Goal: Task Accomplishment & Management: Use online tool/utility

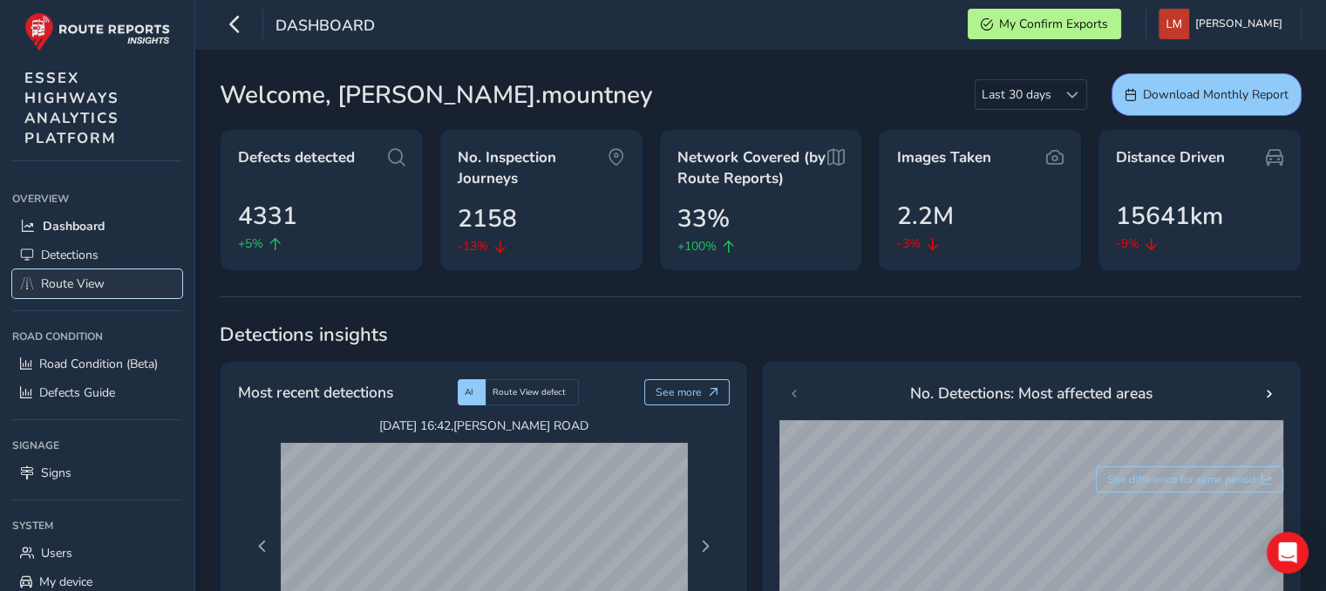
click at [66, 283] on span "Route View" at bounding box center [73, 283] width 64 height 17
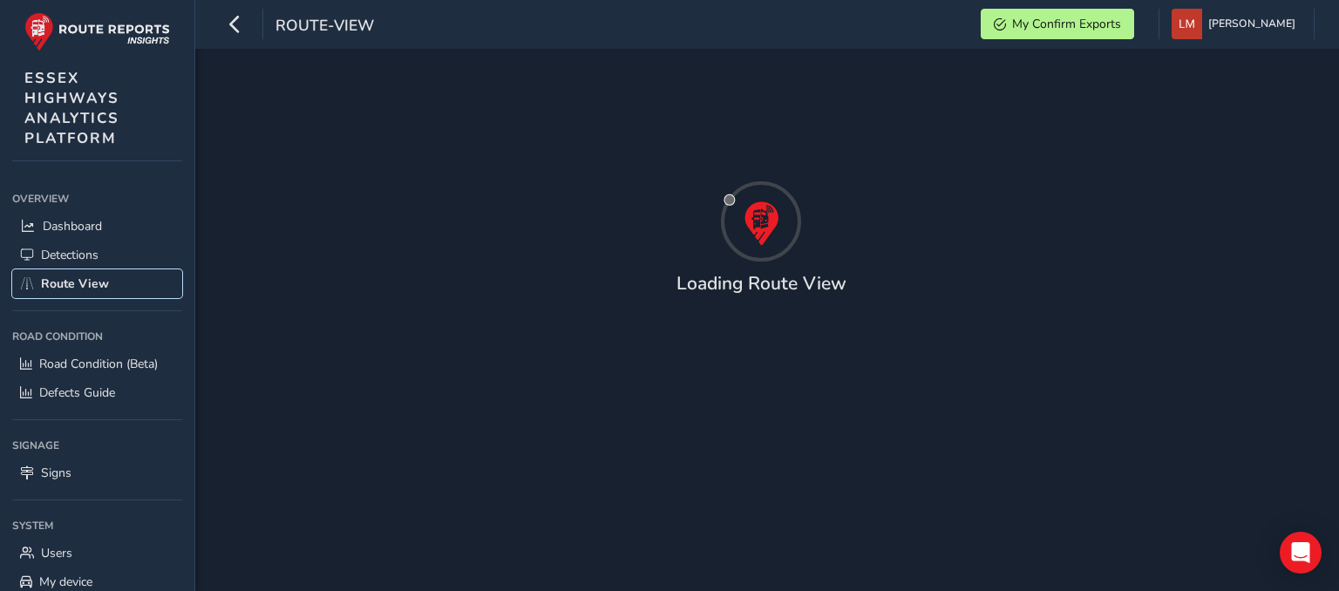
type input "[DATE] - [DATE]"
type input "00:00"
type input "23:59"
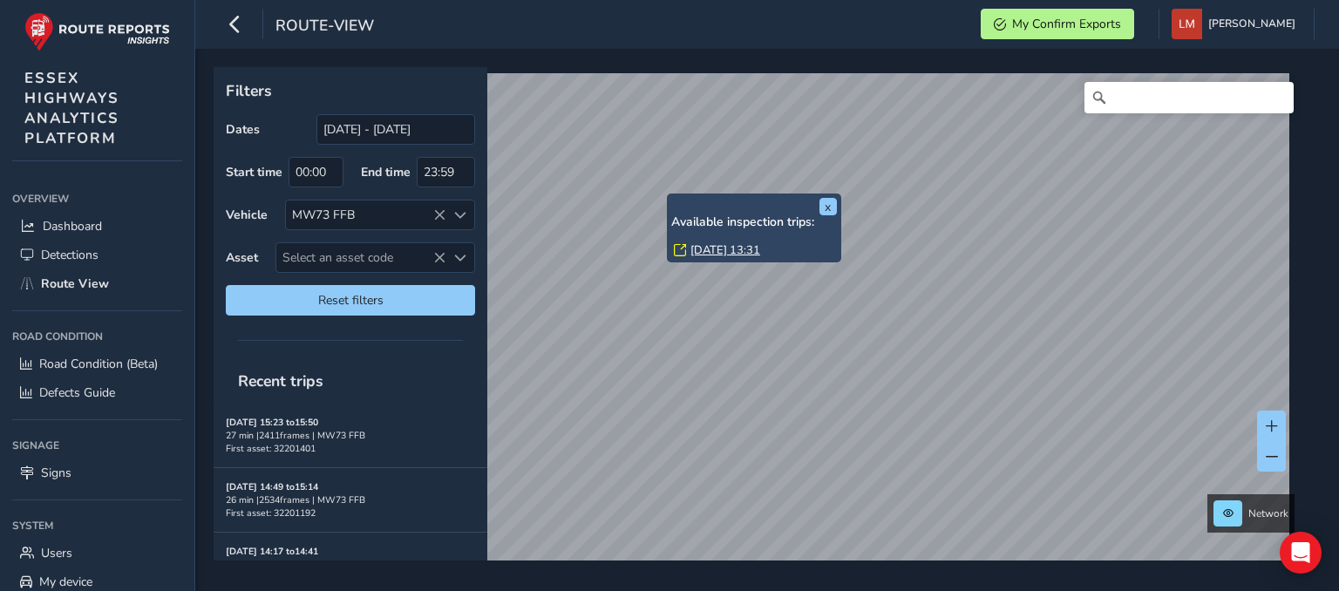
click at [725, 248] on link "[DATE] 13:31" at bounding box center [725, 250] width 70 height 16
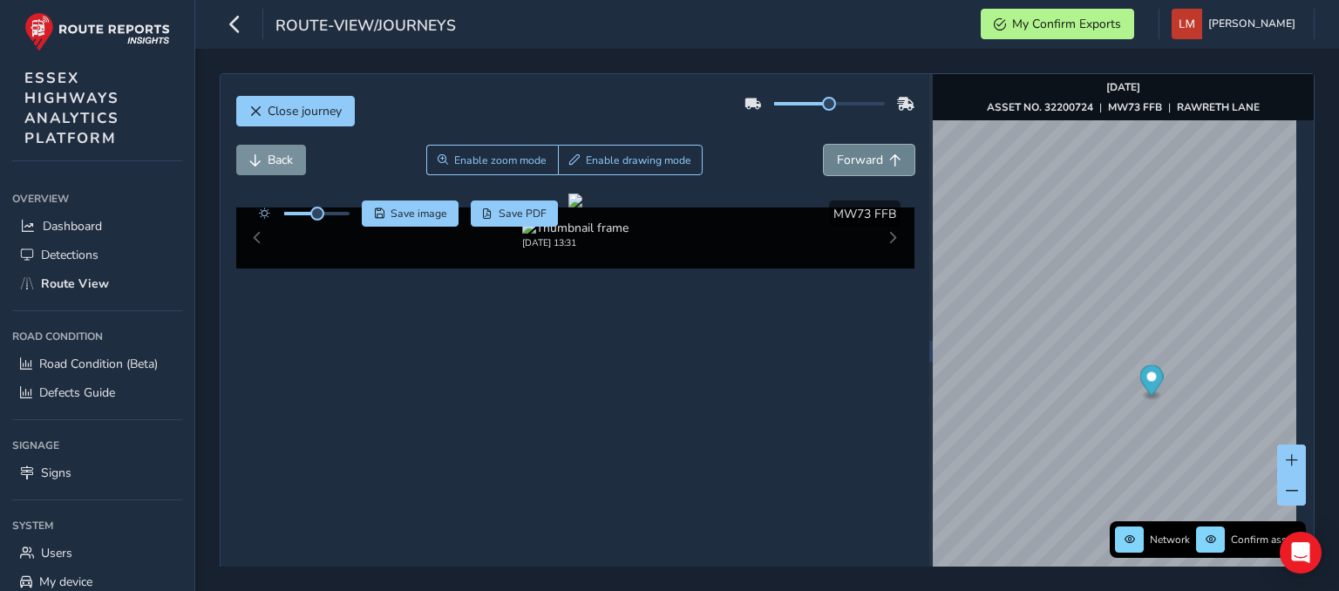
click at [865, 154] on span "Forward" at bounding box center [860, 160] width 46 height 17
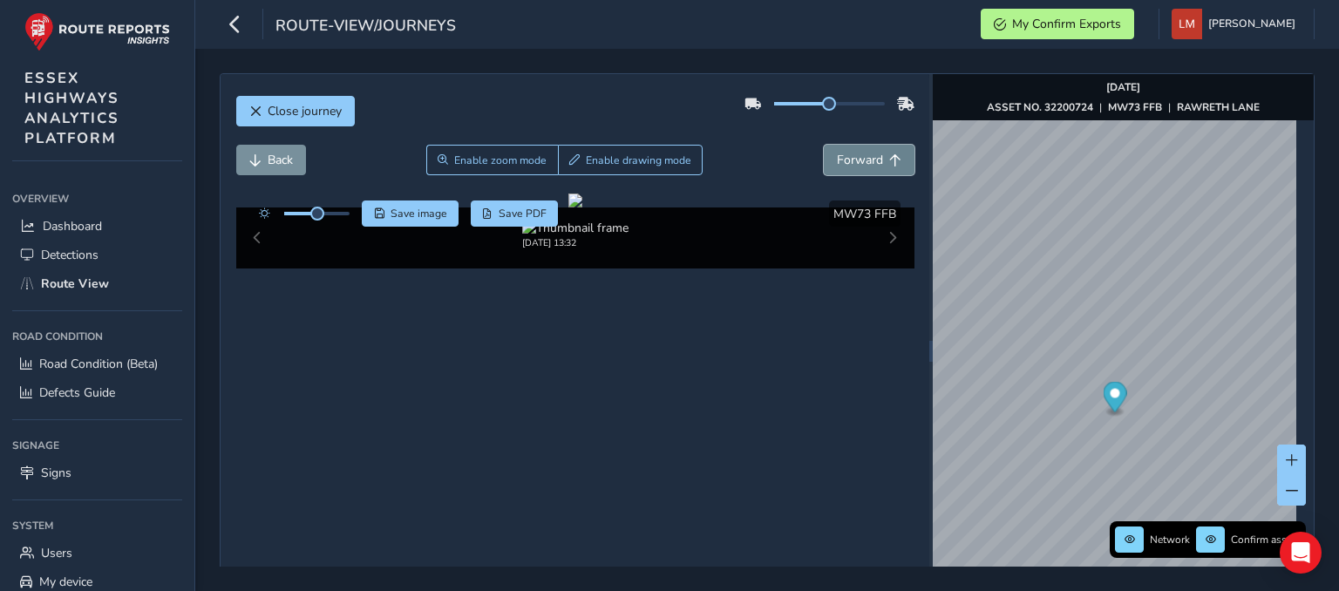
click at [865, 154] on span "Forward" at bounding box center [860, 160] width 46 height 17
click at [865, 153] on span "Forward" at bounding box center [860, 160] width 46 height 17
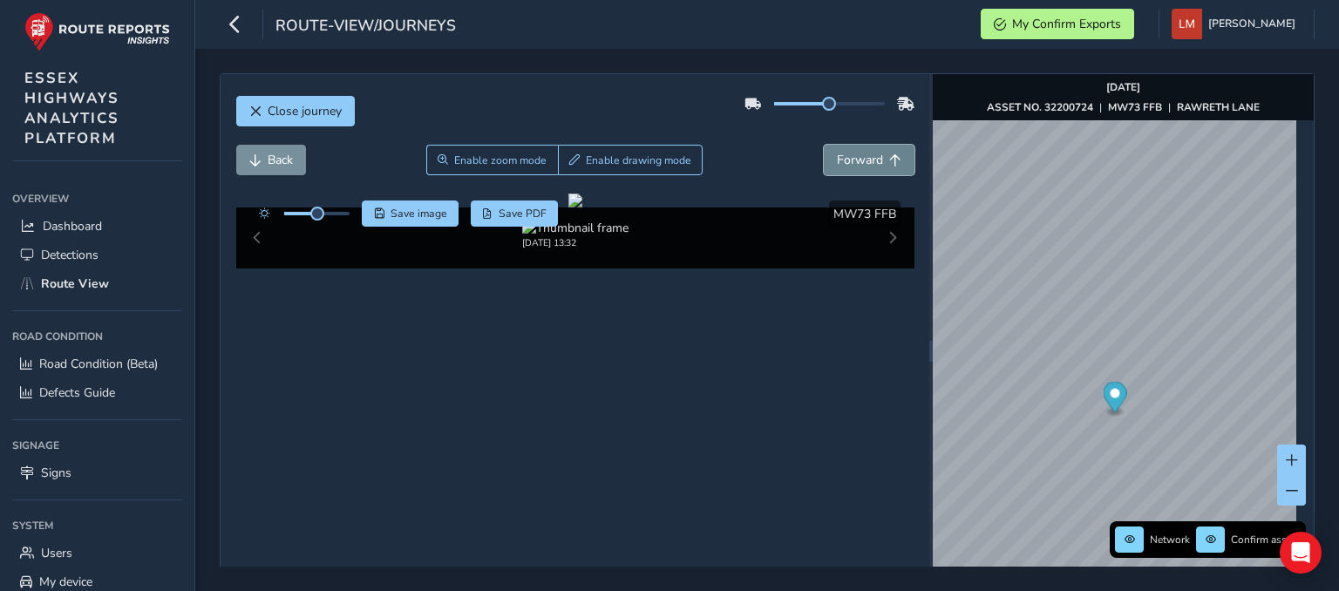
click at [863, 154] on span "Forward" at bounding box center [860, 160] width 46 height 17
click at [862, 154] on span "Forward" at bounding box center [860, 160] width 46 height 17
click at [861, 154] on span "Forward" at bounding box center [860, 160] width 46 height 17
click at [860, 154] on span "Forward" at bounding box center [860, 160] width 46 height 17
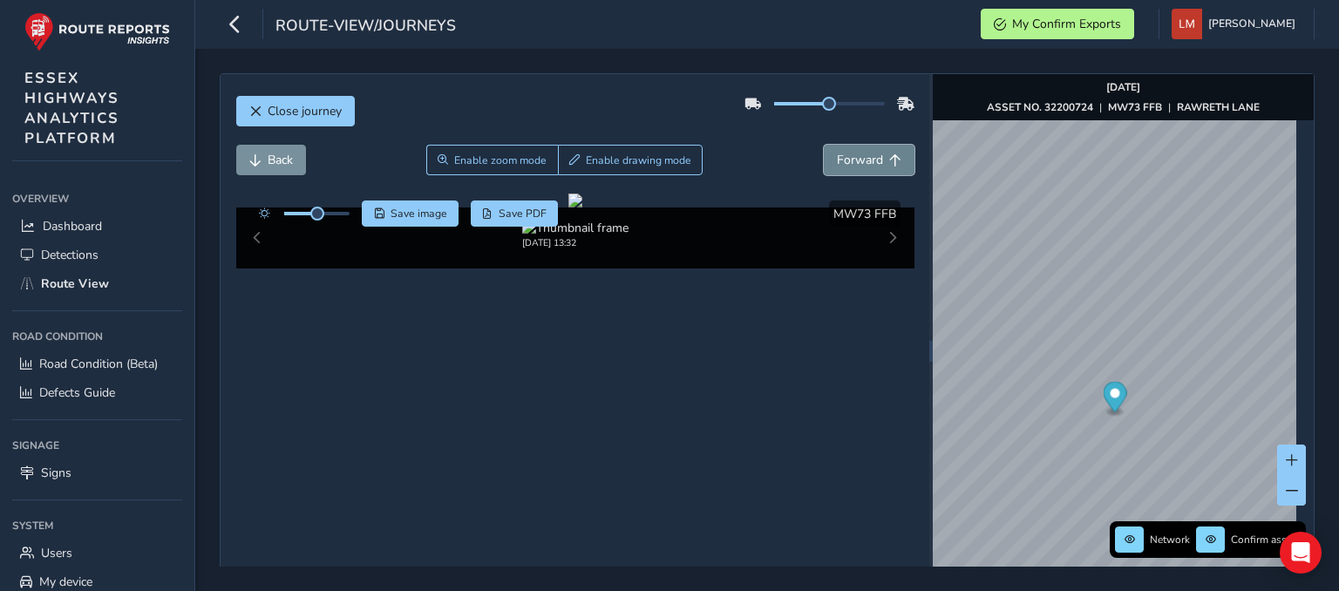
click at [860, 155] on span "Forward" at bounding box center [860, 160] width 46 height 17
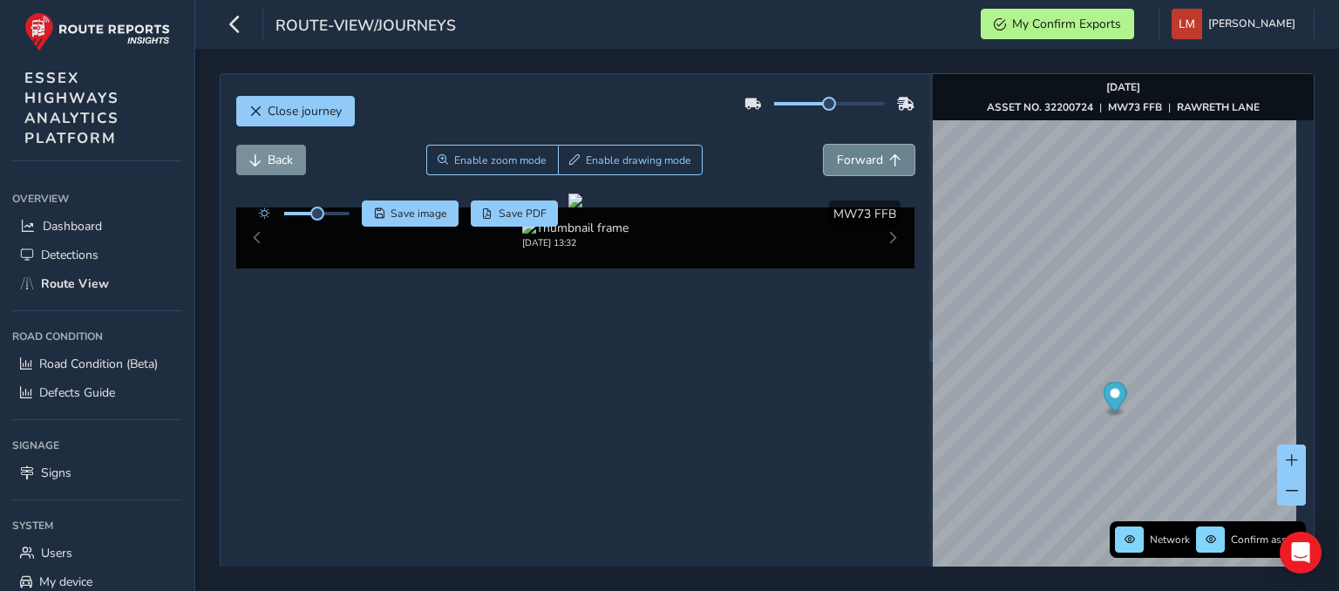
click at [860, 155] on span "Forward" at bounding box center [860, 160] width 46 height 17
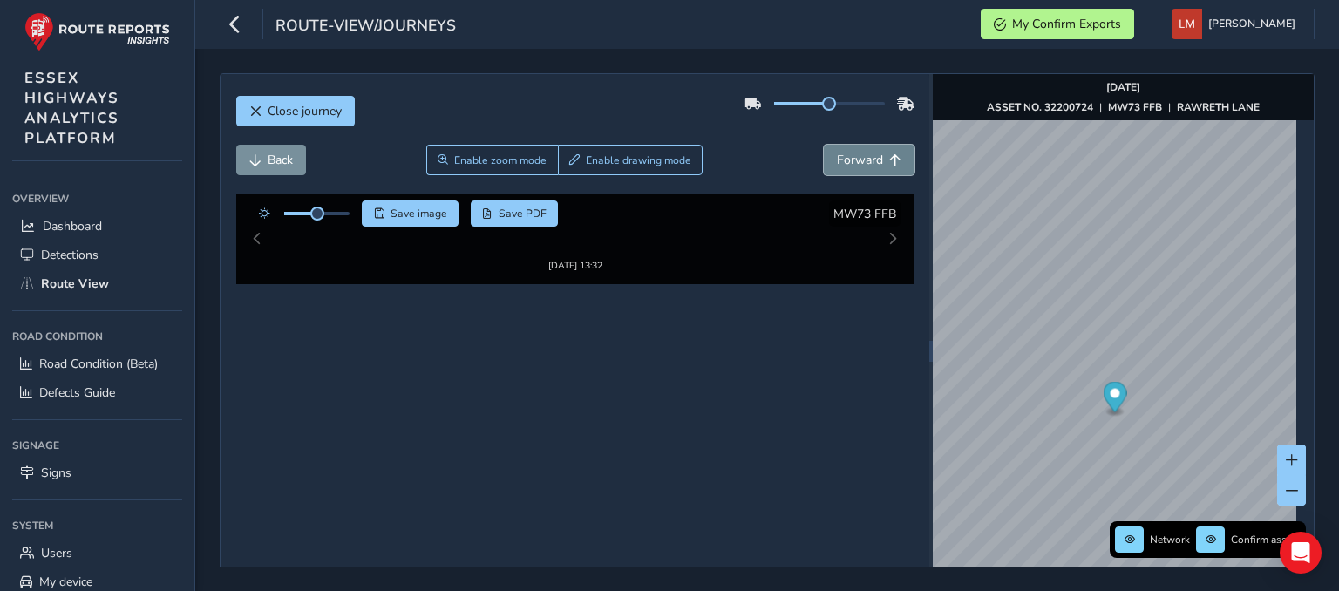
click at [860, 155] on span "Forward" at bounding box center [860, 160] width 46 height 17
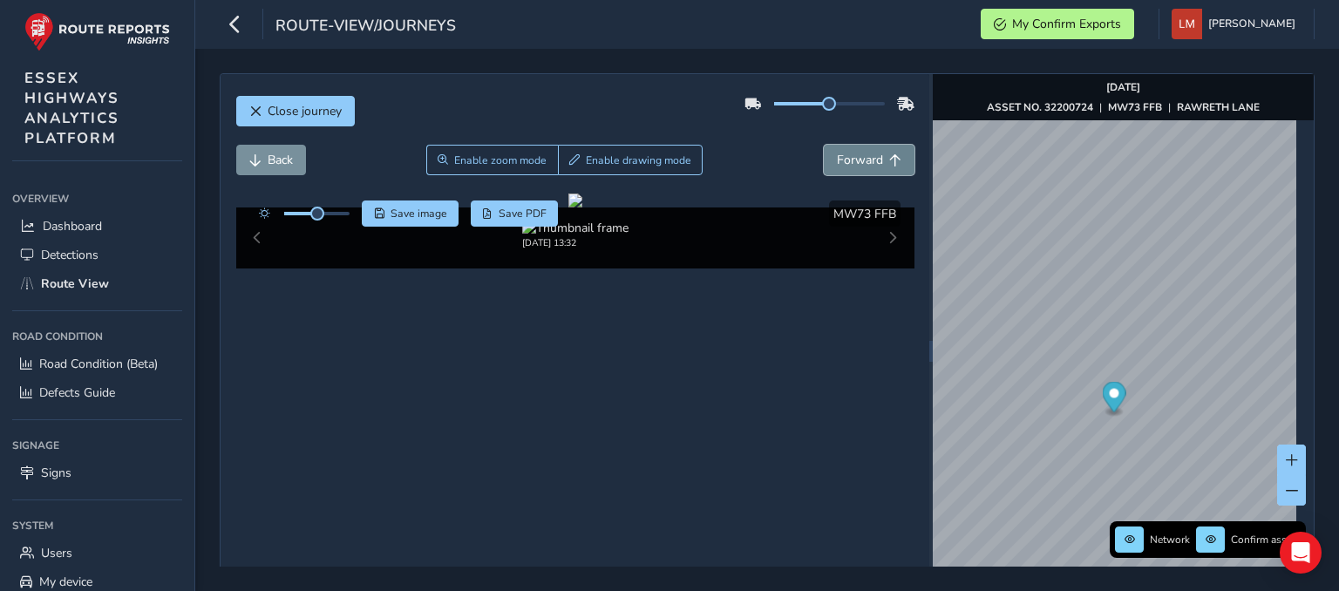
click at [860, 155] on span "Forward" at bounding box center [860, 160] width 46 height 17
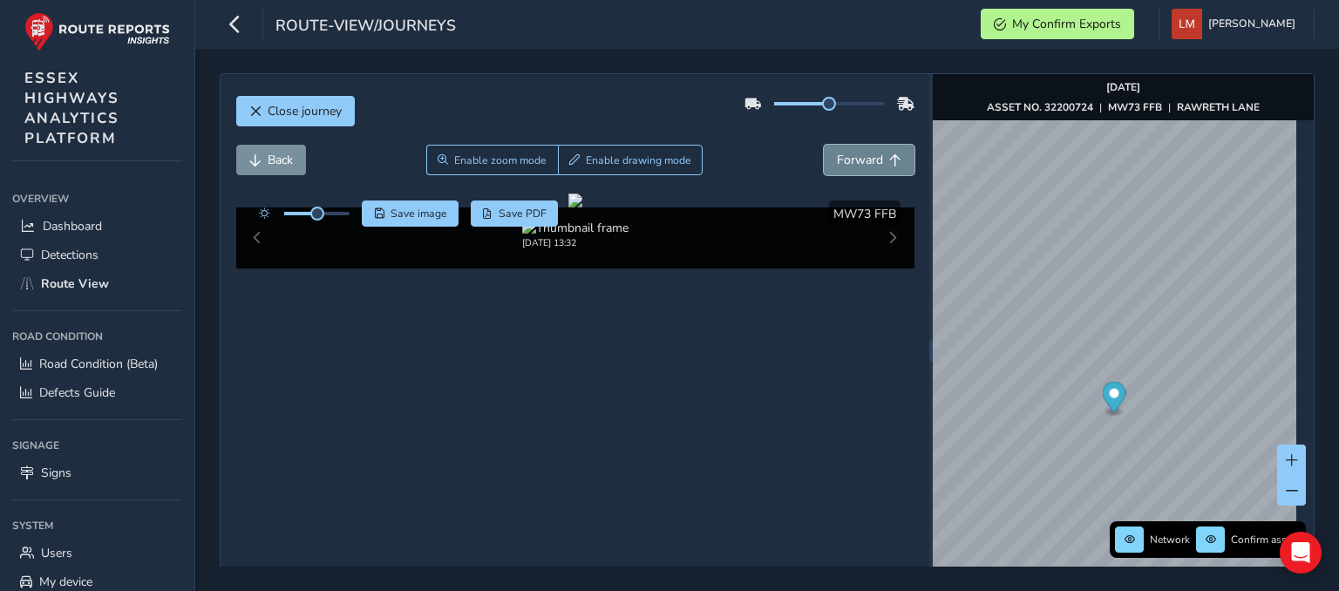
click at [860, 155] on span "Forward" at bounding box center [860, 160] width 46 height 17
click at [844, 157] on span "Forward" at bounding box center [860, 160] width 46 height 17
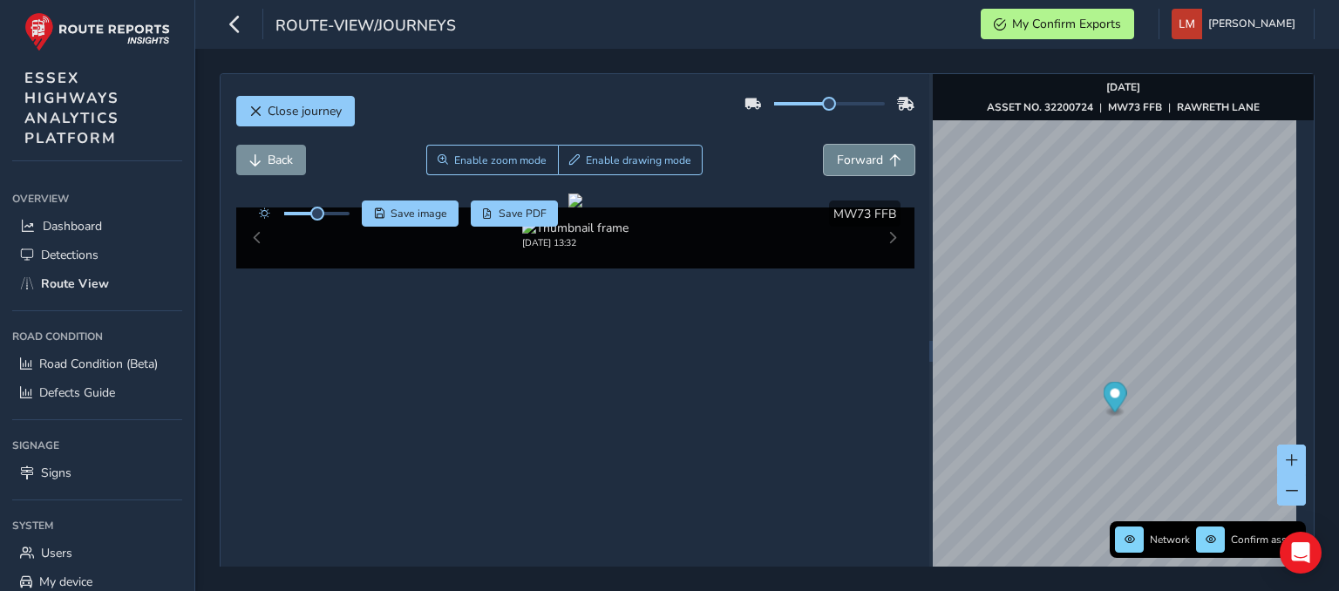
click at [844, 157] on span "Forward" at bounding box center [860, 160] width 46 height 17
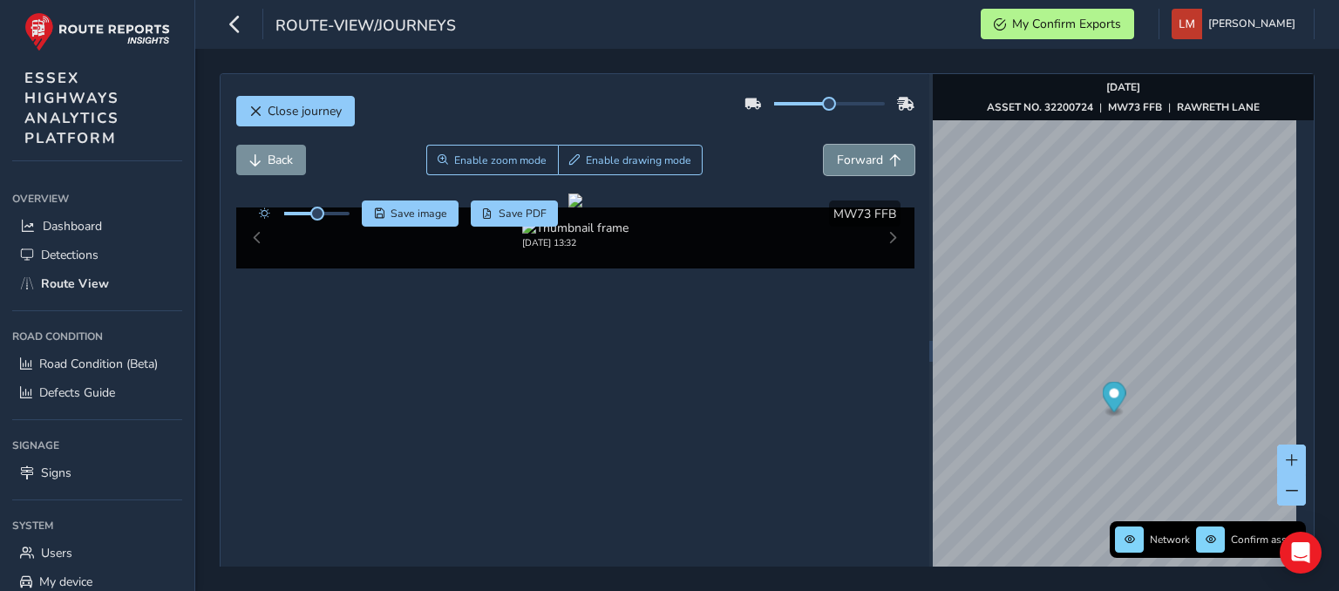
click at [844, 157] on span "Forward" at bounding box center [860, 160] width 46 height 17
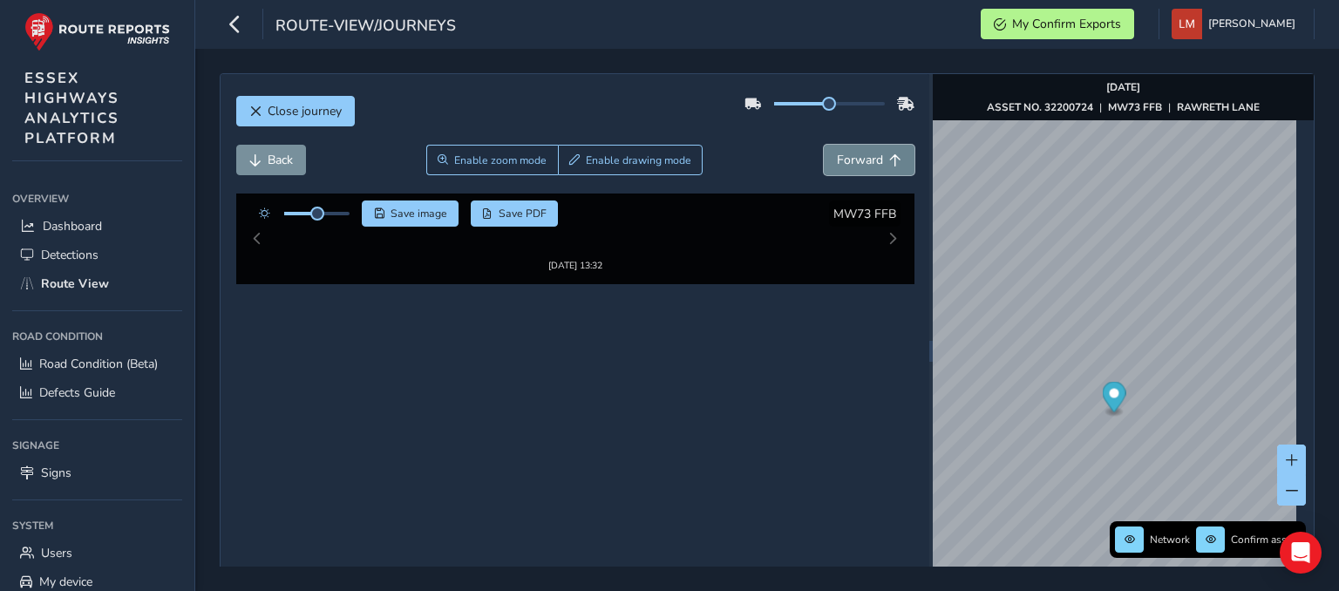
click at [844, 157] on span "Forward" at bounding box center [860, 160] width 46 height 17
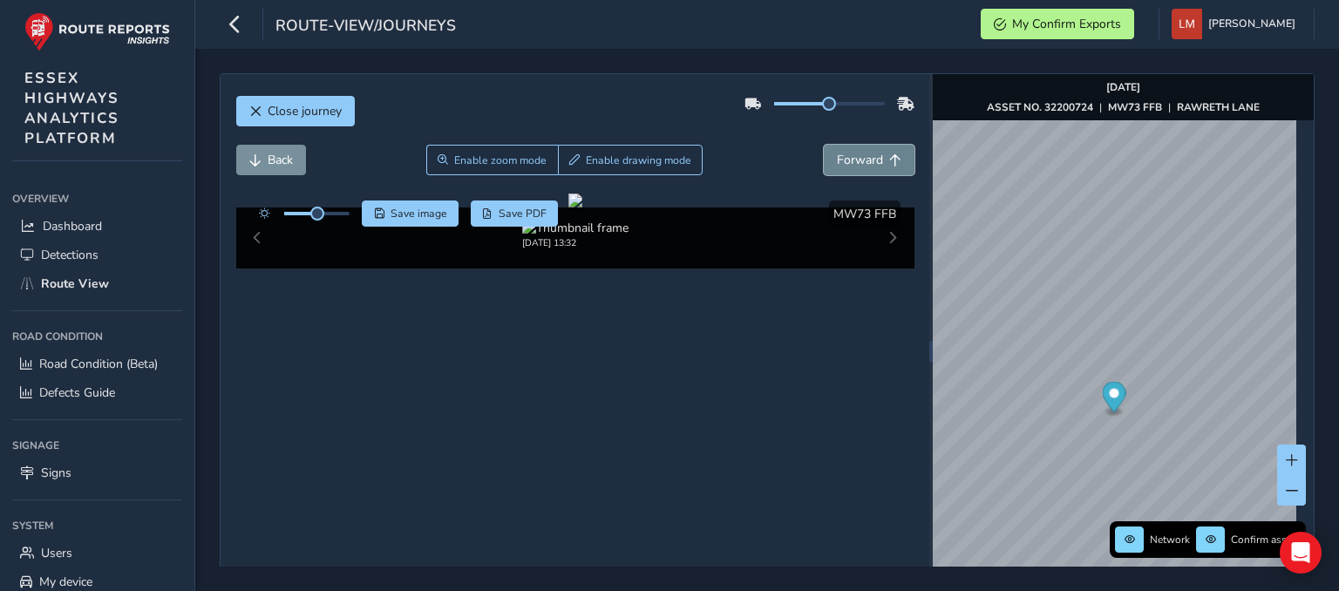
click at [844, 157] on span "Forward" at bounding box center [860, 160] width 46 height 17
click at [276, 164] on span "Back" at bounding box center [280, 160] width 25 height 17
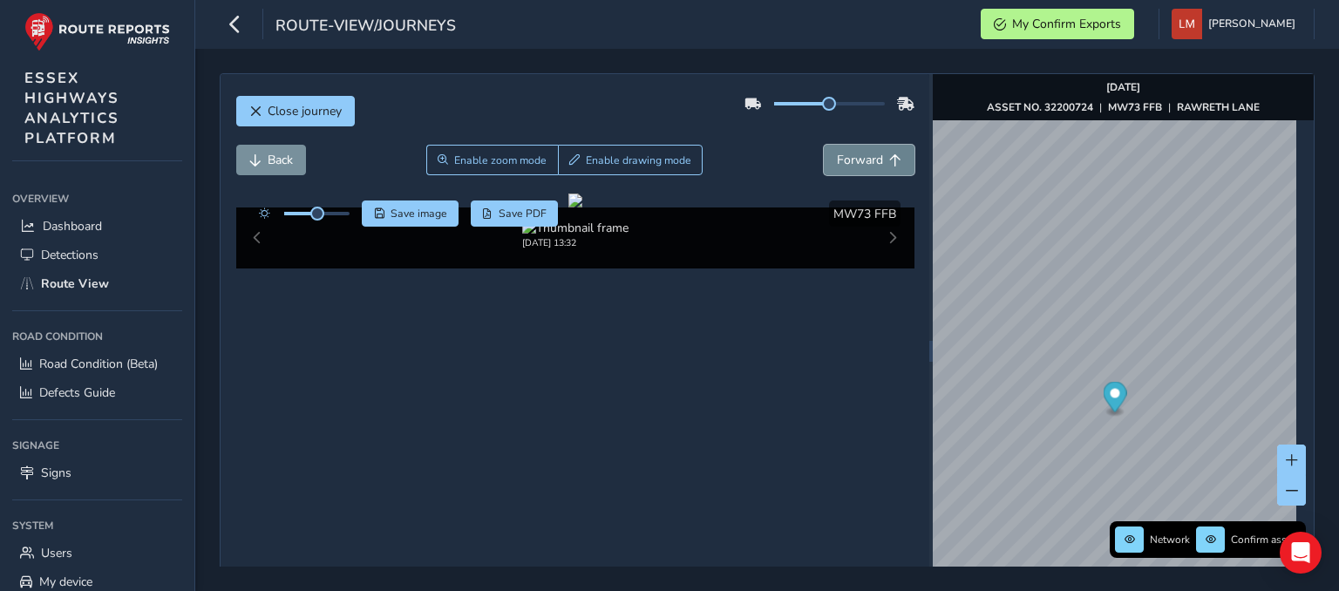
click at [878, 151] on button "Forward" at bounding box center [869, 160] width 91 height 31
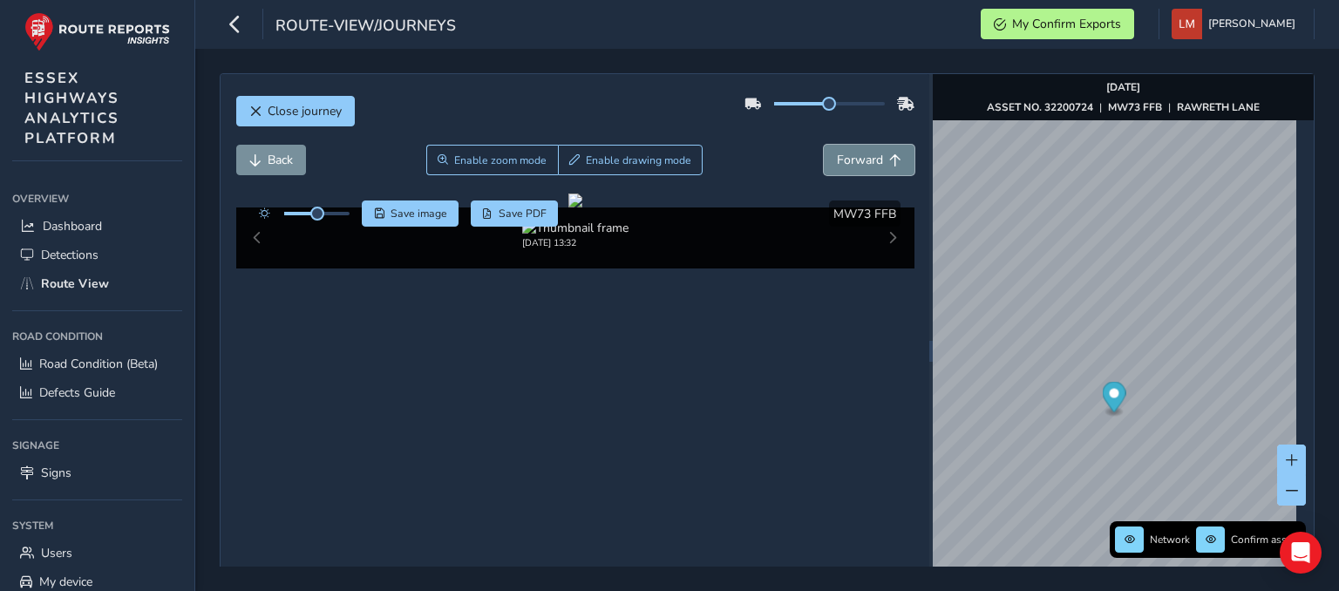
click at [878, 151] on button "Forward" at bounding box center [869, 160] width 91 height 31
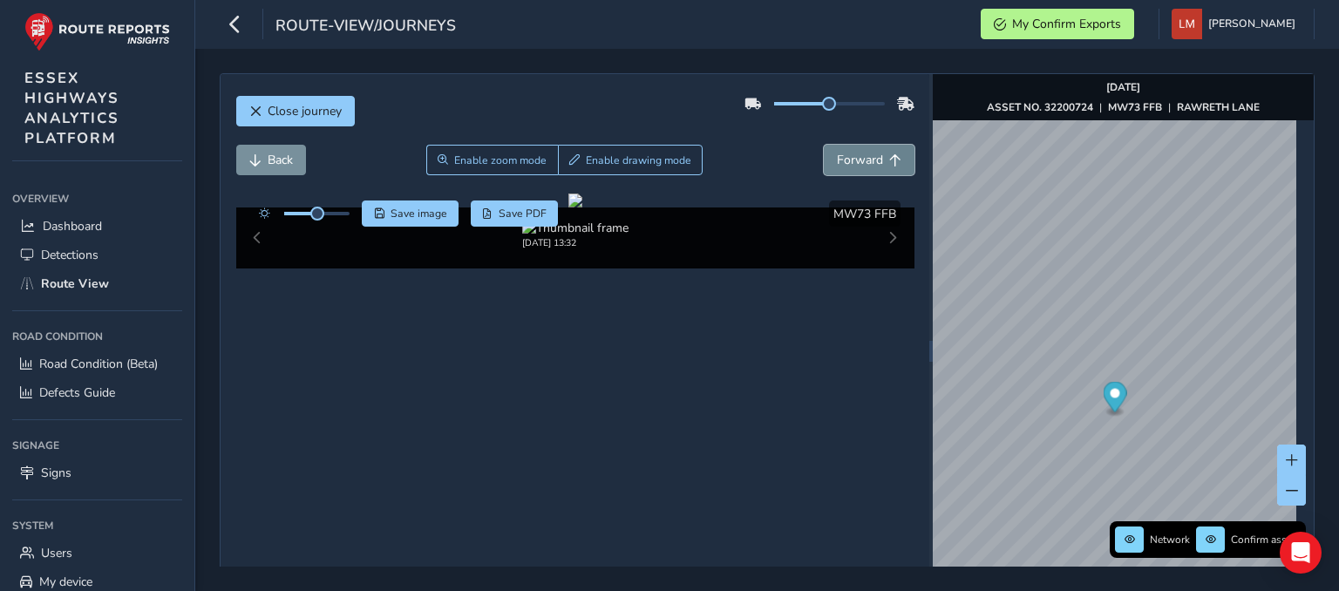
click at [878, 151] on button "Forward" at bounding box center [869, 160] width 91 height 31
click at [284, 160] on span "Back" at bounding box center [280, 160] width 25 height 17
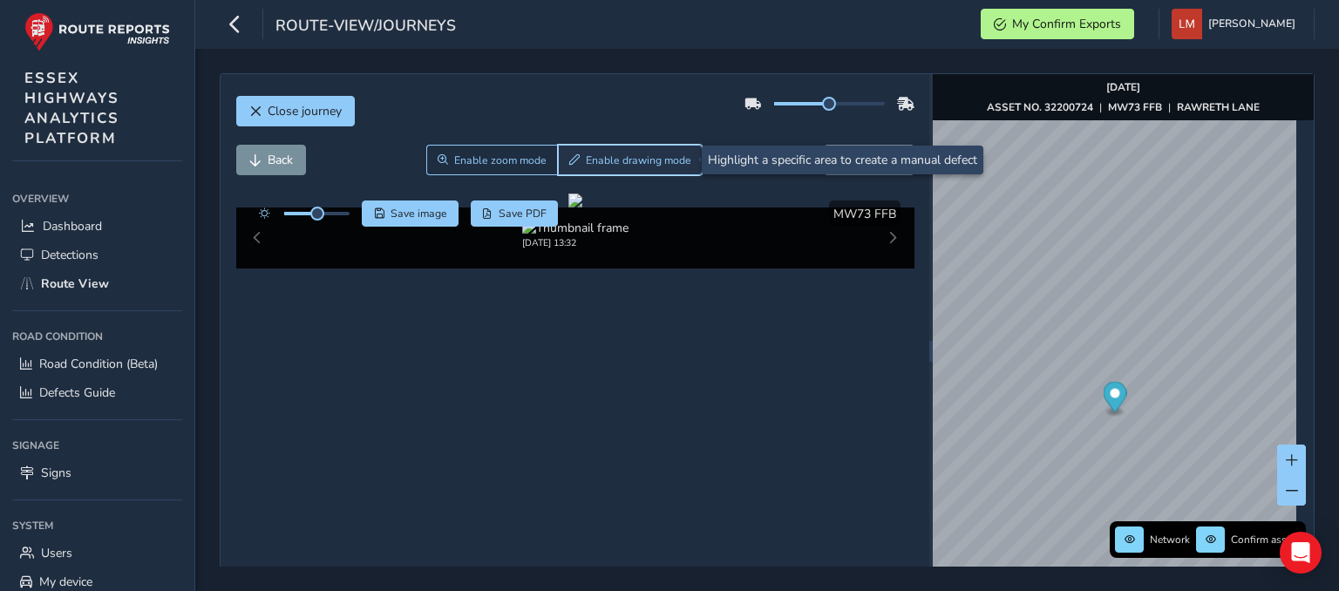
click at [605, 165] on span "Enable drawing mode" at bounding box center [638, 160] width 105 height 14
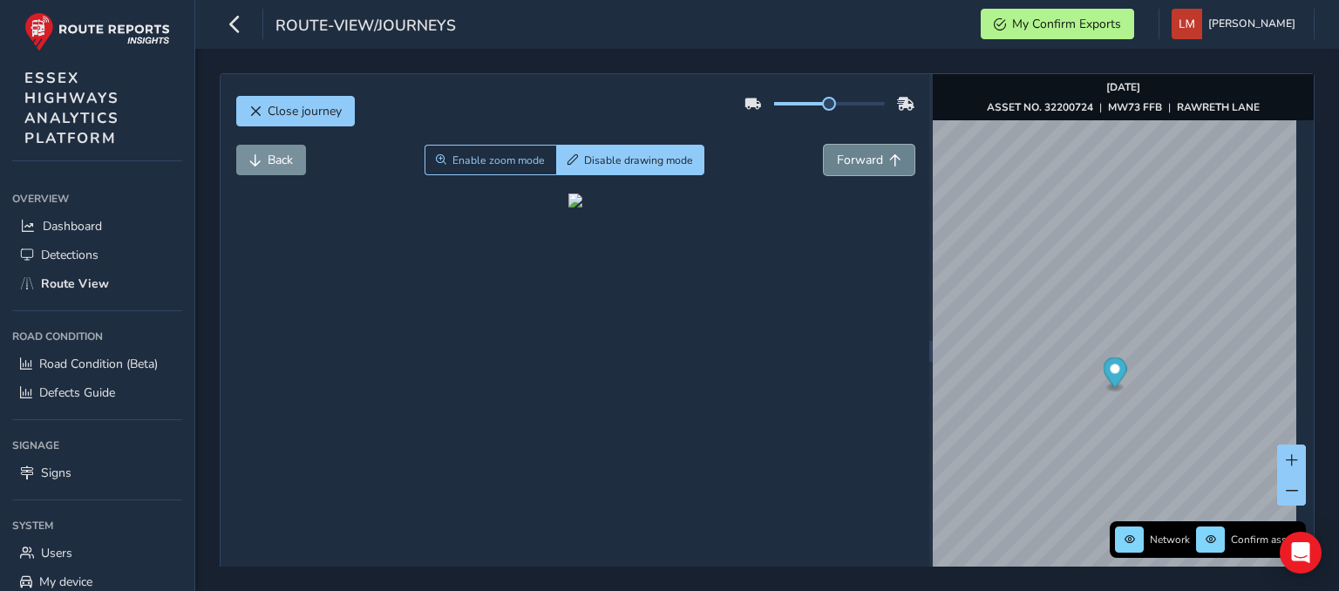
click at [878, 169] on button "Forward" at bounding box center [869, 160] width 91 height 31
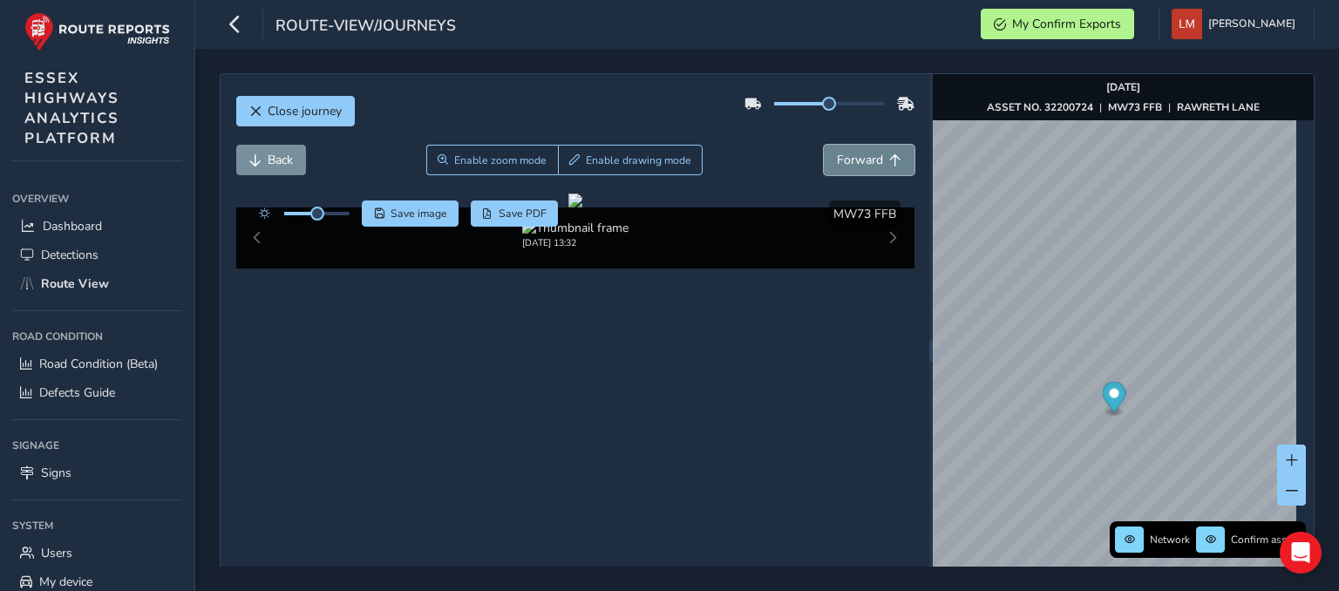
click at [878, 169] on button "Forward" at bounding box center [869, 160] width 91 height 31
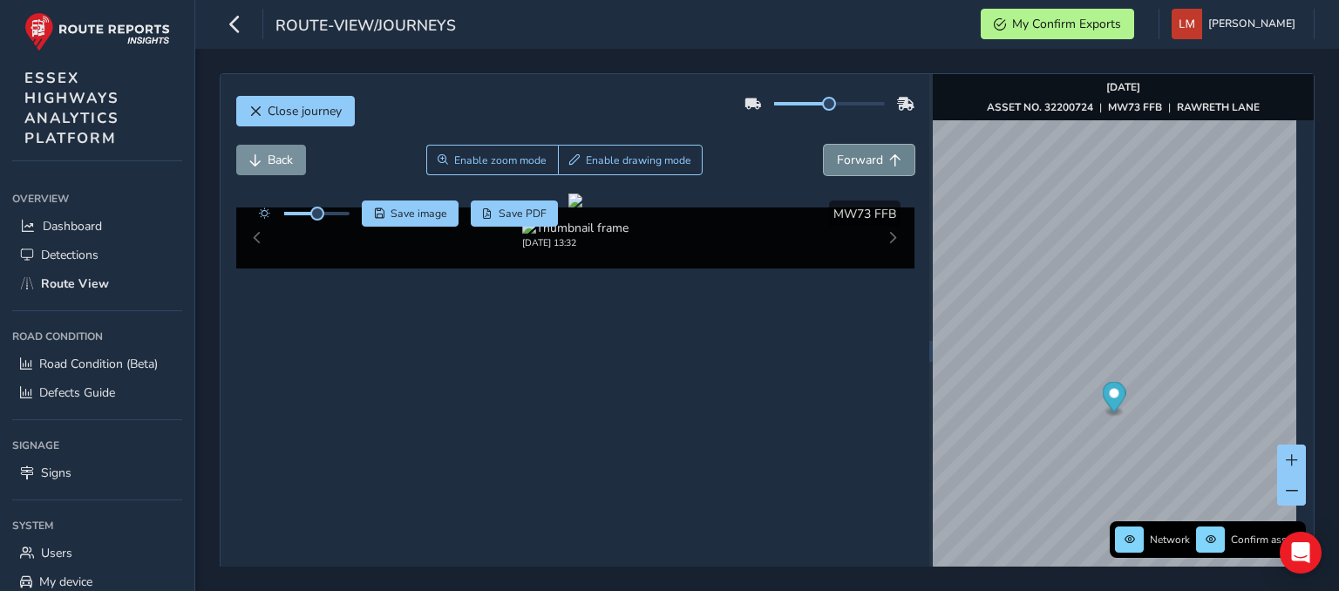
click at [878, 169] on button "Forward" at bounding box center [869, 160] width 91 height 31
click at [865, 154] on span "Forward" at bounding box center [860, 160] width 46 height 17
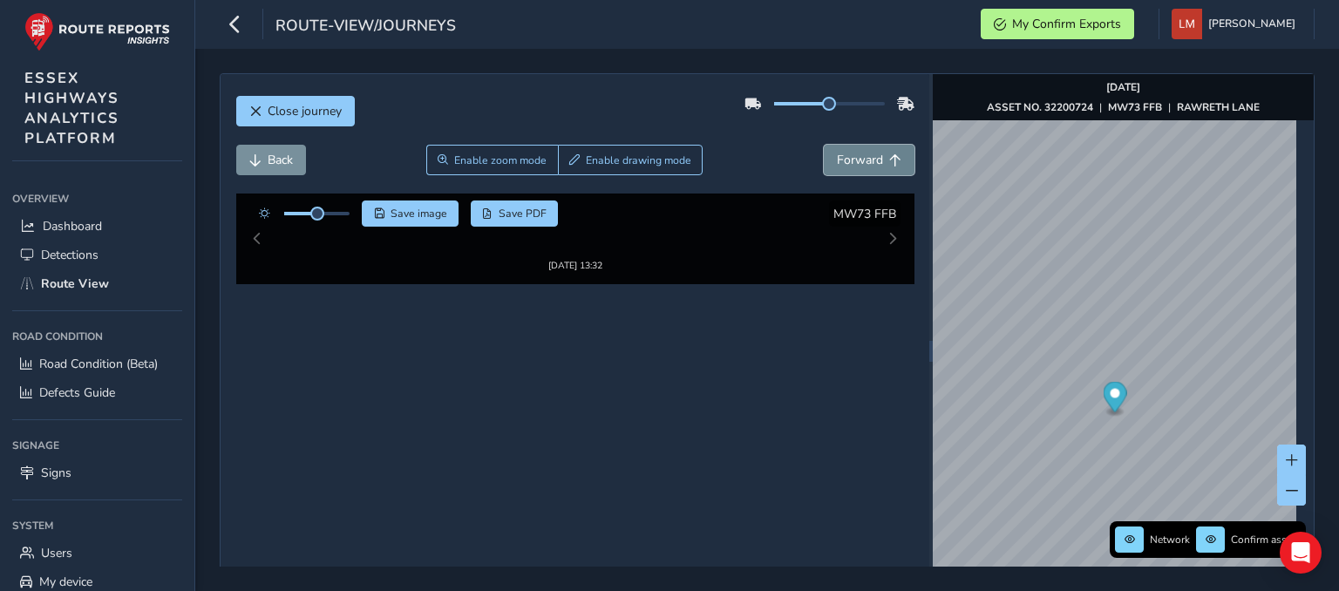
click at [865, 154] on span "Forward" at bounding box center [860, 160] width 46 height 17
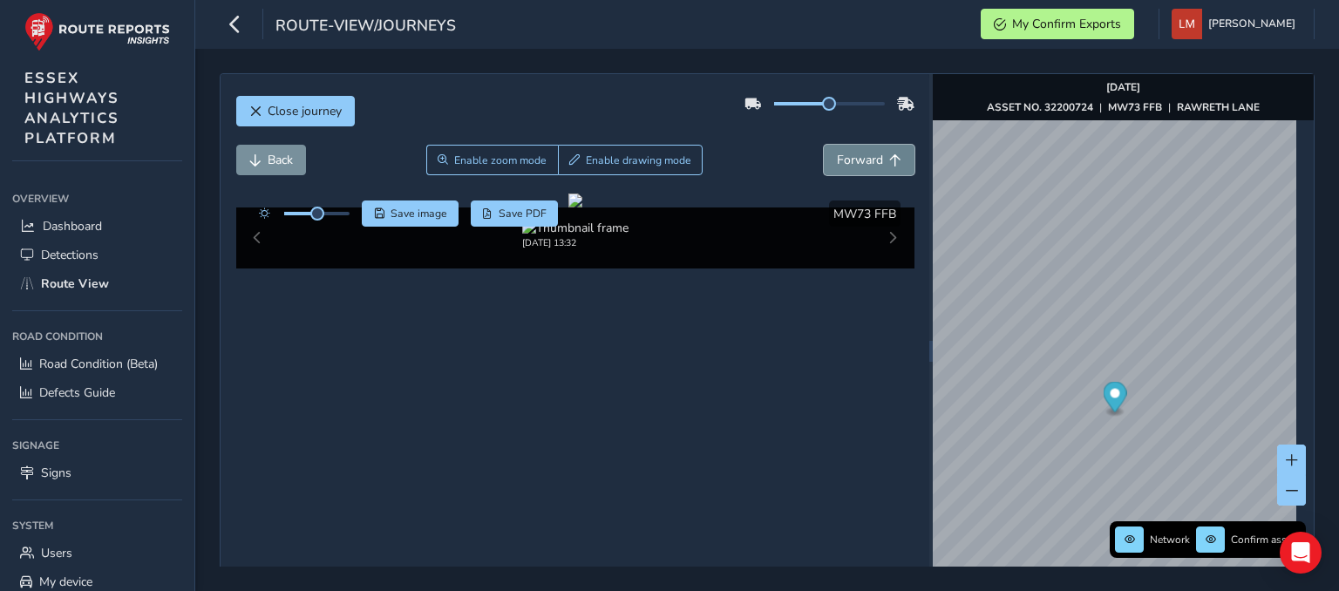
click at [865, 154] on span "Forward" at bounding box center [860, 160] width 46 height 17
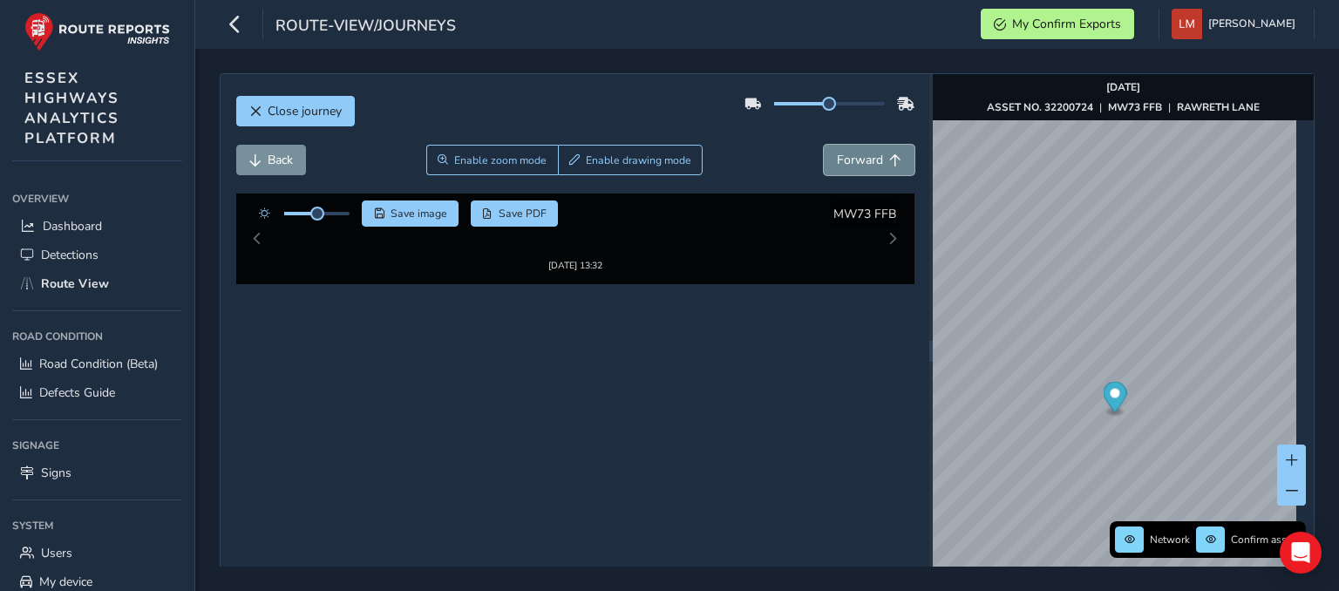
click at [865, 154] on span "Forward" at bounding box center [860, 160] width 46 height 17
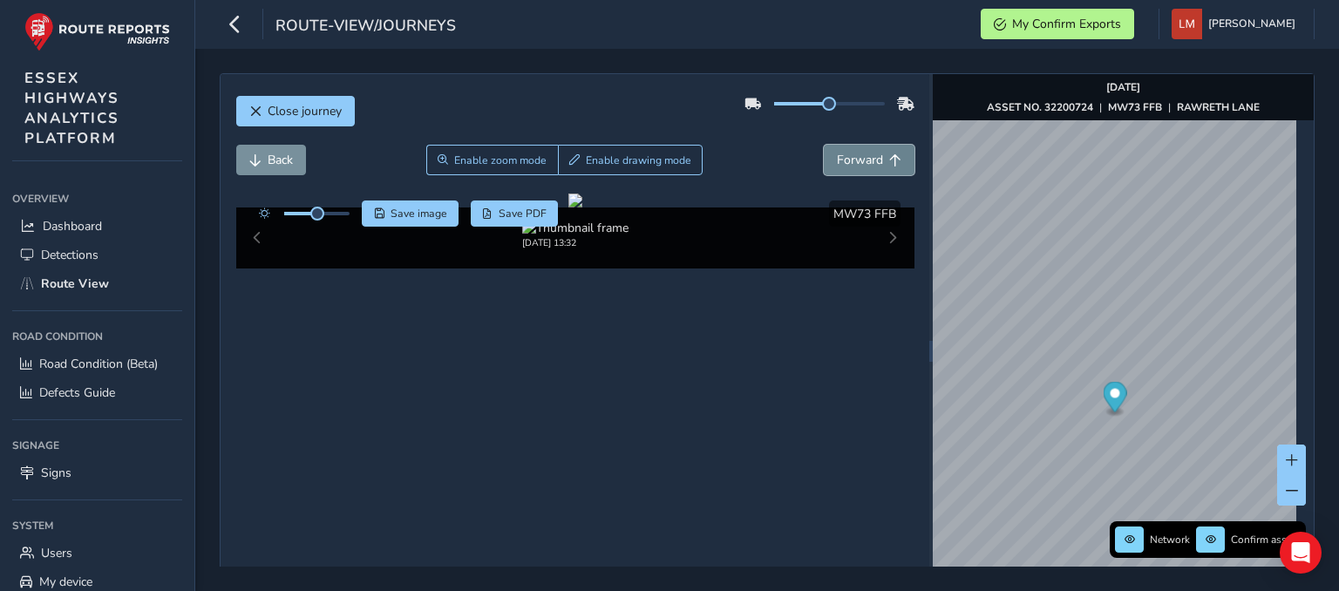
click at [865, 154] on span "Forward" at bounding box center [860, 160] width 46 height 17
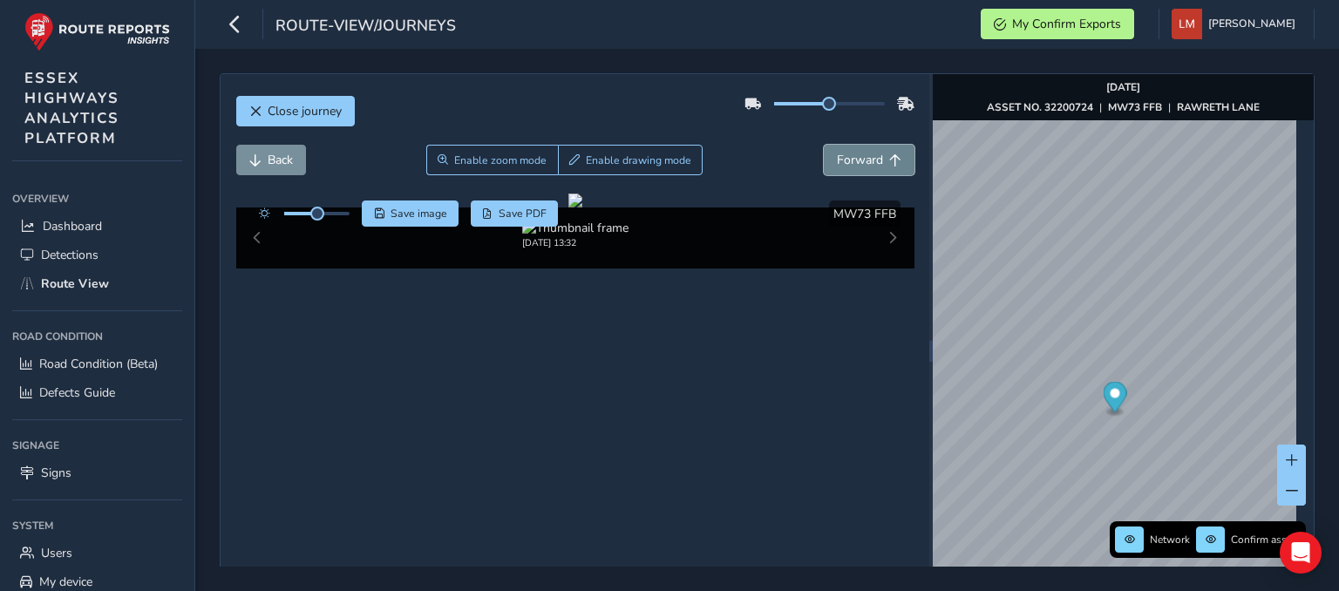
click at [865, 154] on span "Forward" at bounding box center [860, 160] width 46 height 17
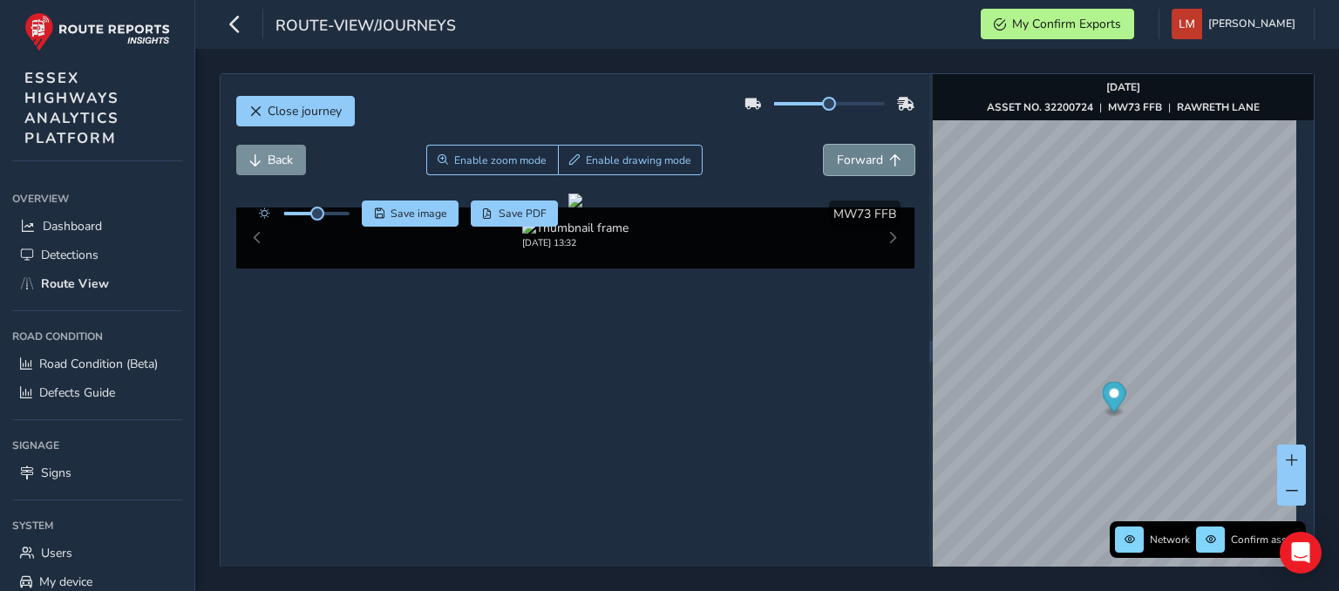
click at [865, 154] on span "Forward" at bounding box center [860, 160] width 46 height 17
click at [865, 156] on span "Forward" at bounding box center [860, 160] width 46 height 17
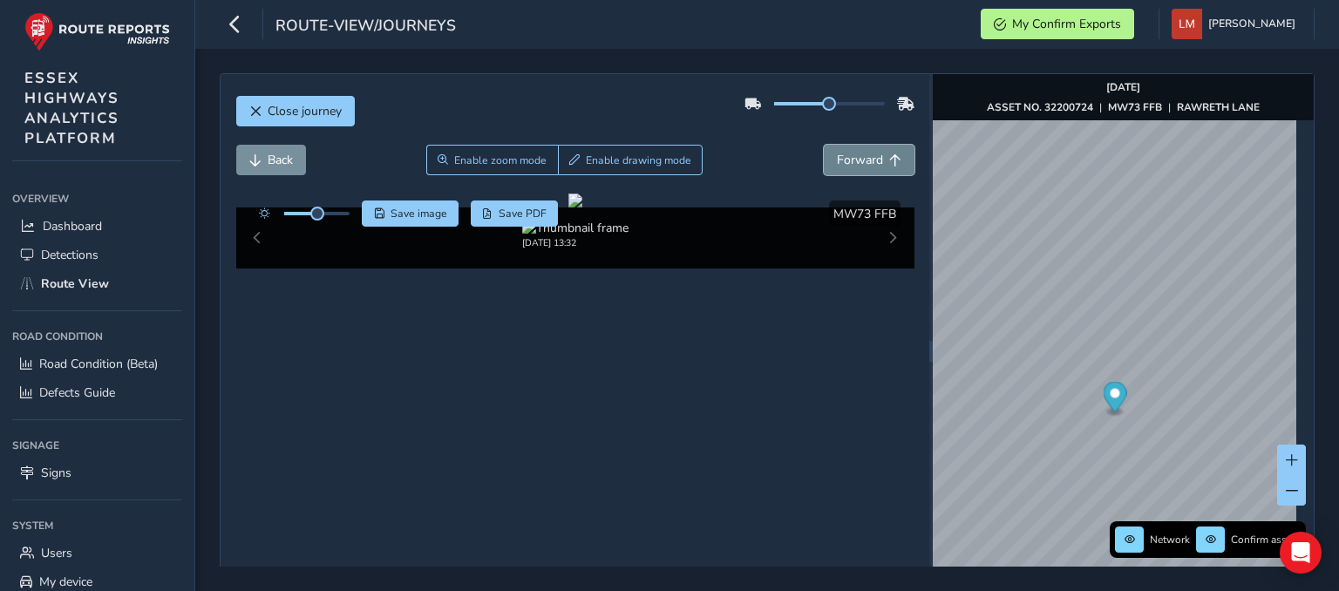
click at [865, 156] on span "Forward" at bounding box center [860, 160] width 46 height 17
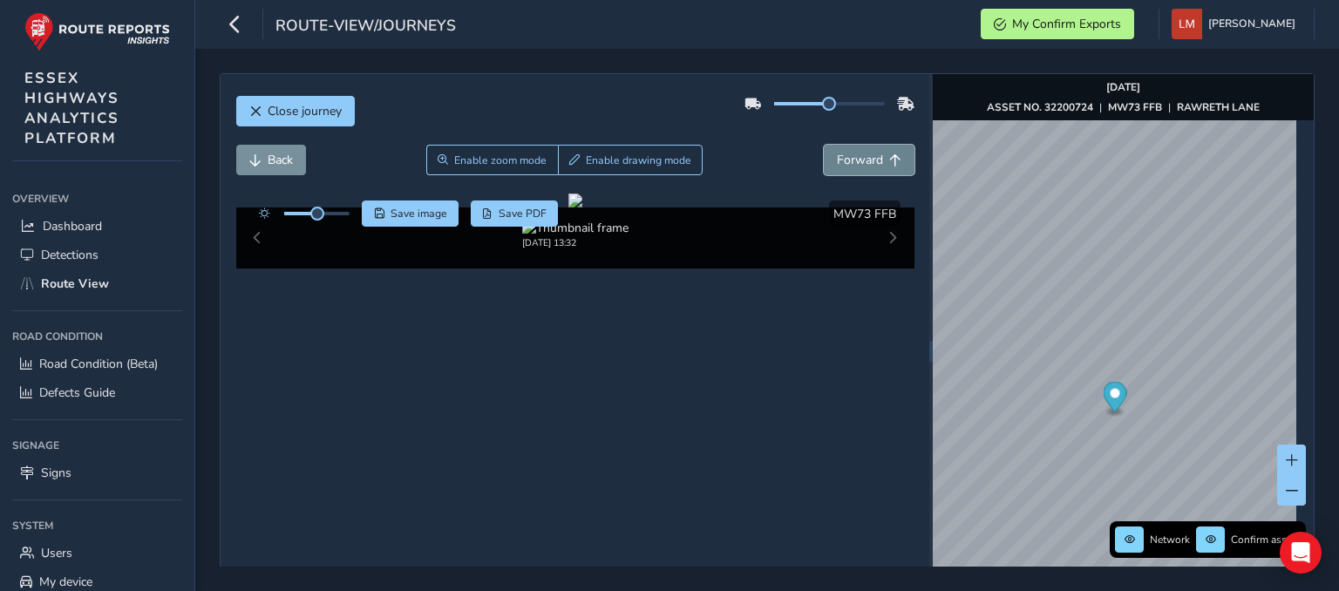
click at [865, 156] on span "Forward" at bounding box center [860, 160] width 46 height 17
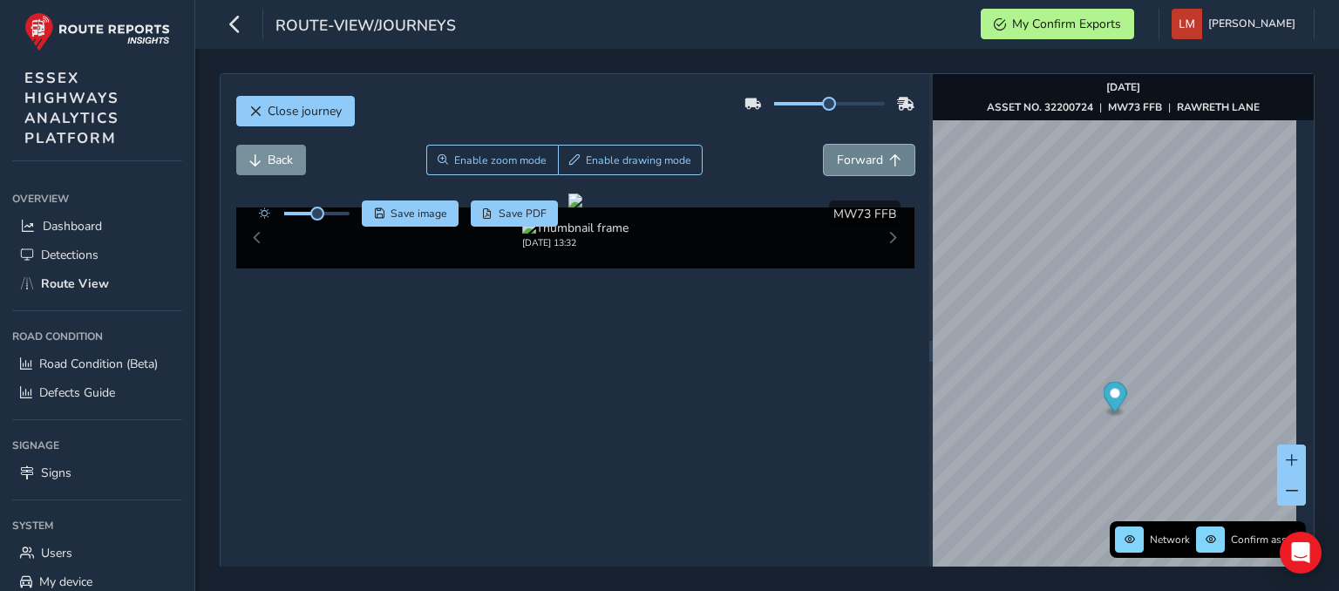
click at [865, 156] on span "Forward" at bounding box center [860, 160] width 46 height 17
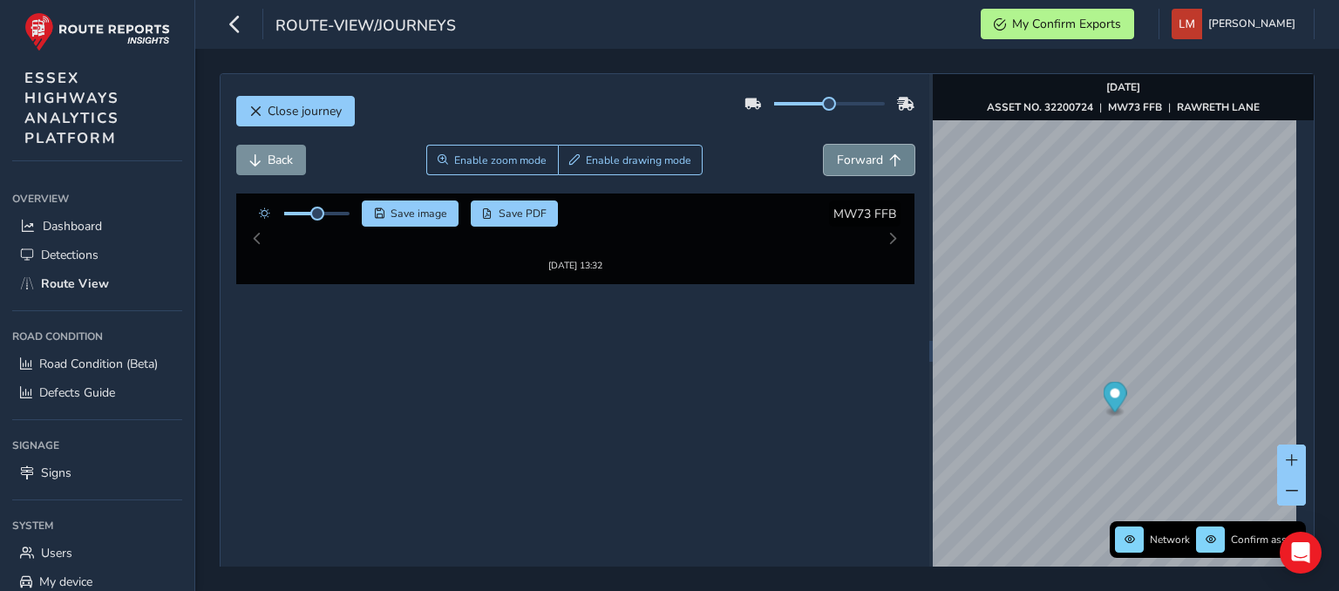
click at [865, 156] on span "Forward" at bounding box center [860, 160] width 46 height 17
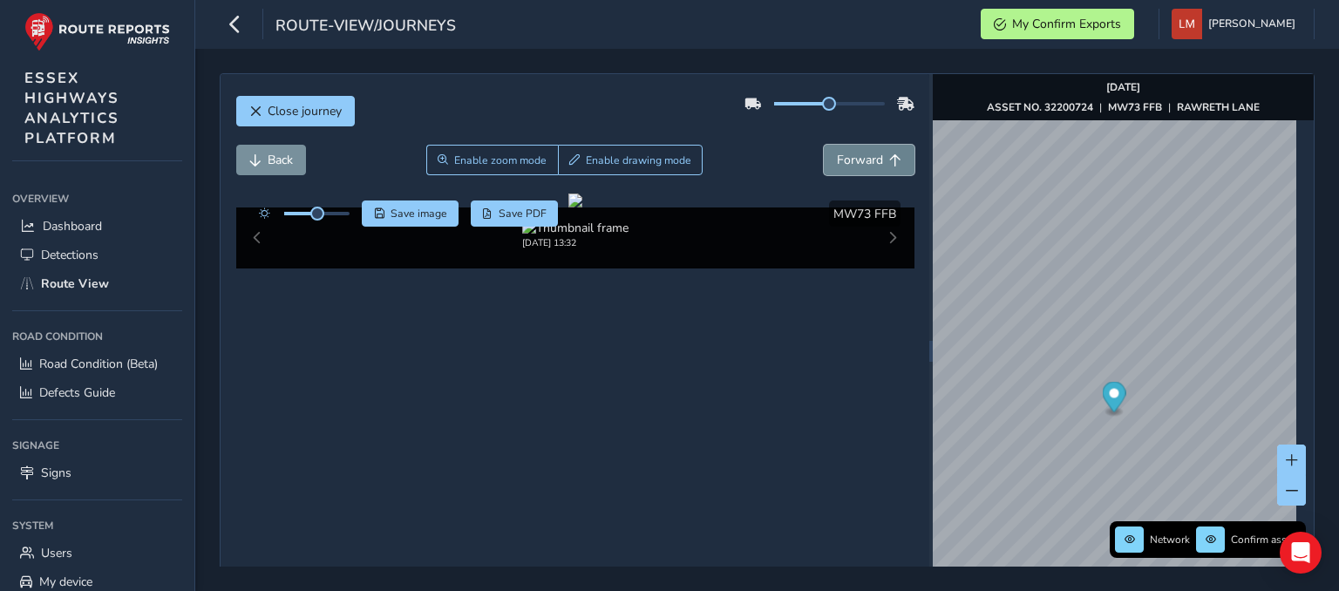
click at [865, 156] on span "Forward" at bounding box center [860, 160] width 46 height 17
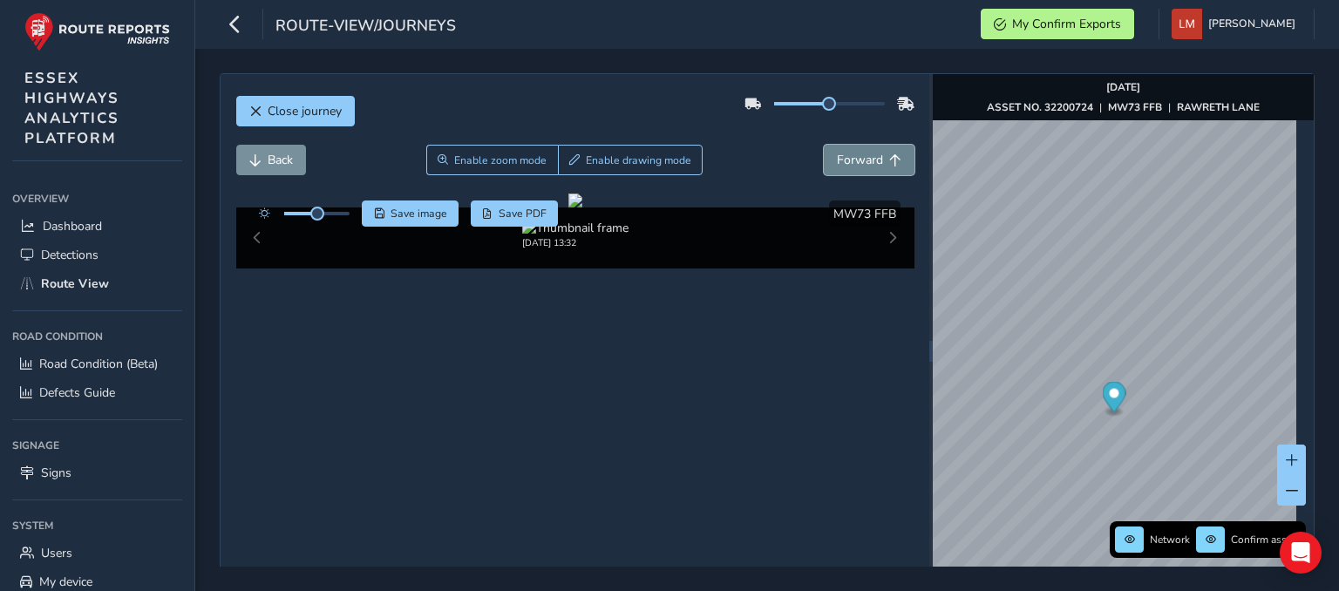
click at [865, 156] on span "Forward" at bounding box center [860, 160] width 46 height 17
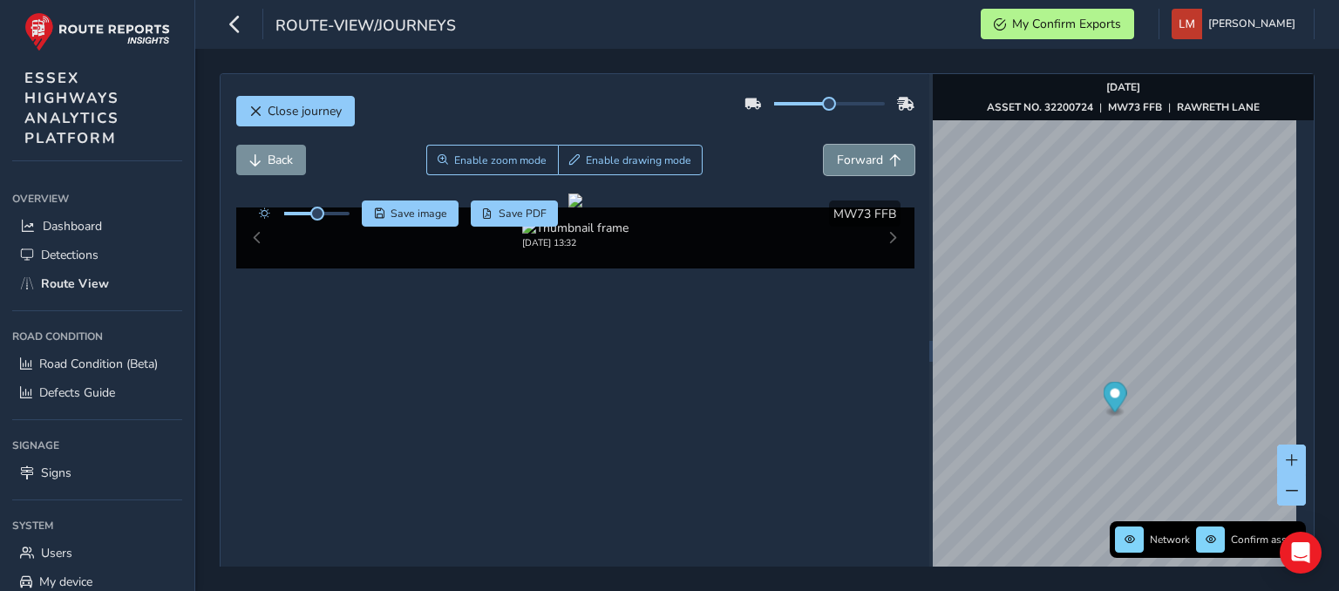
click at [865, 156] on span "Forward" at bounding box center [860, 160] width 46 height 17
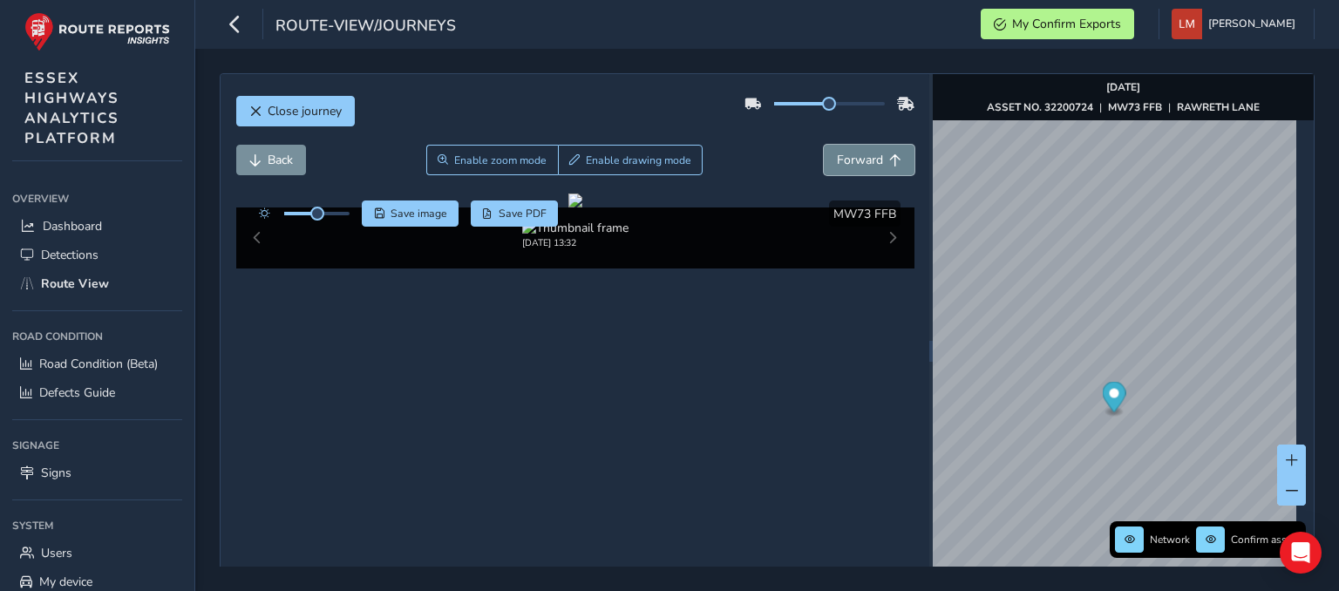
click at [865, 156] on span "Forward" at bounding box center [860, 160] width 46 height 17
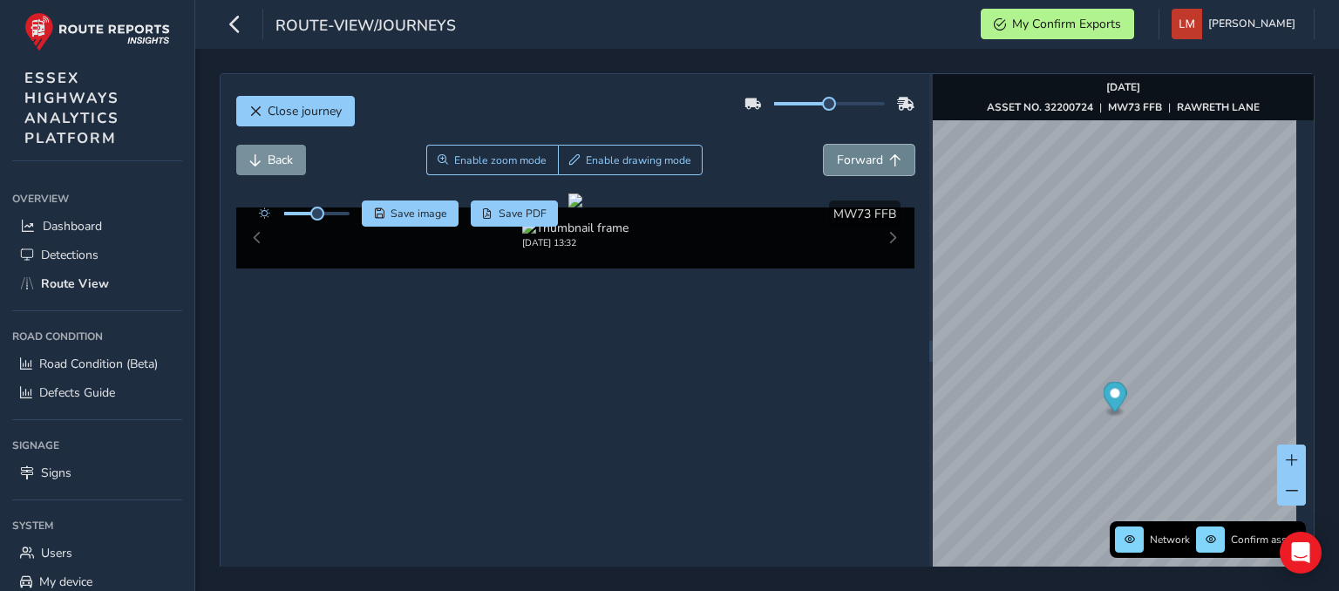
click at [865, 156] on span "Forward" at bounding box center [860, 160] width 46 height 17
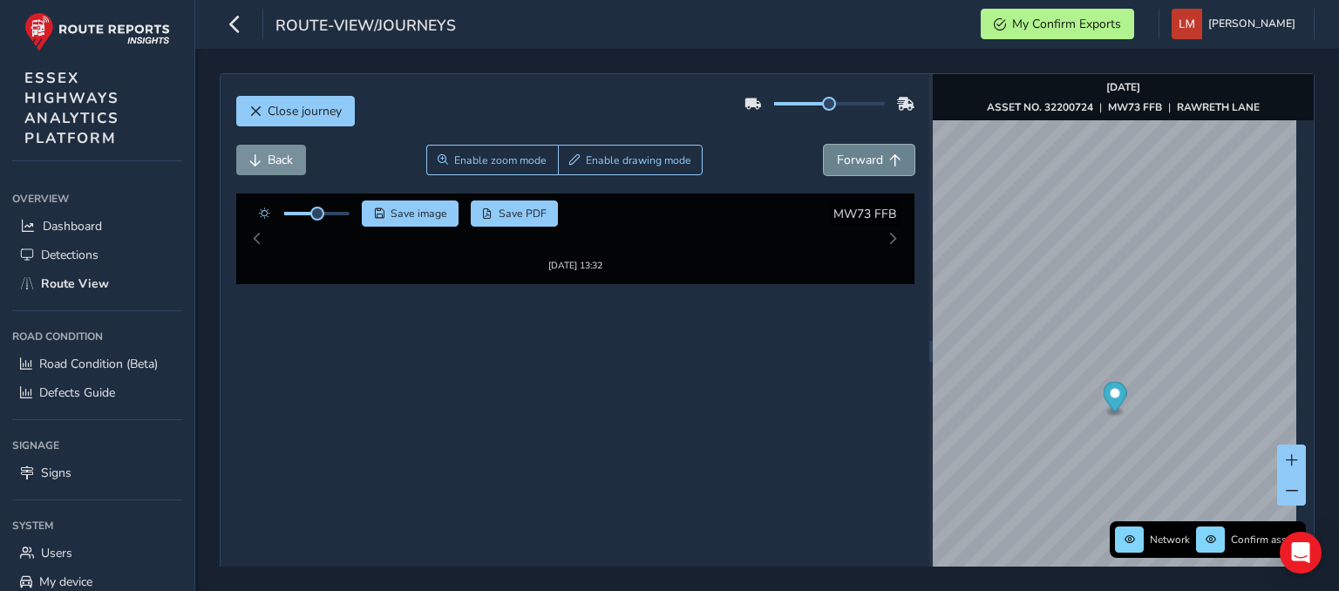
click at [865, 156] on span "Forward" at bounding box center [860, 160] width 46 height 17
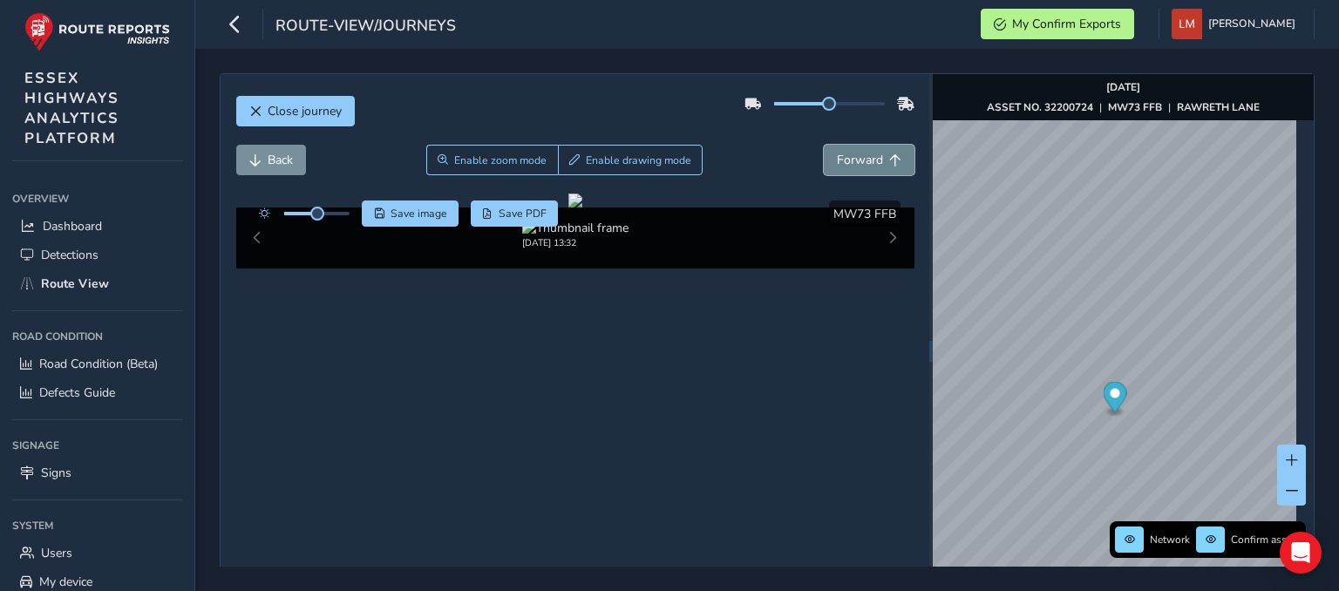
click at [865, 156] on span "Forward" at bounding box center [860, 160] width 46 height 17
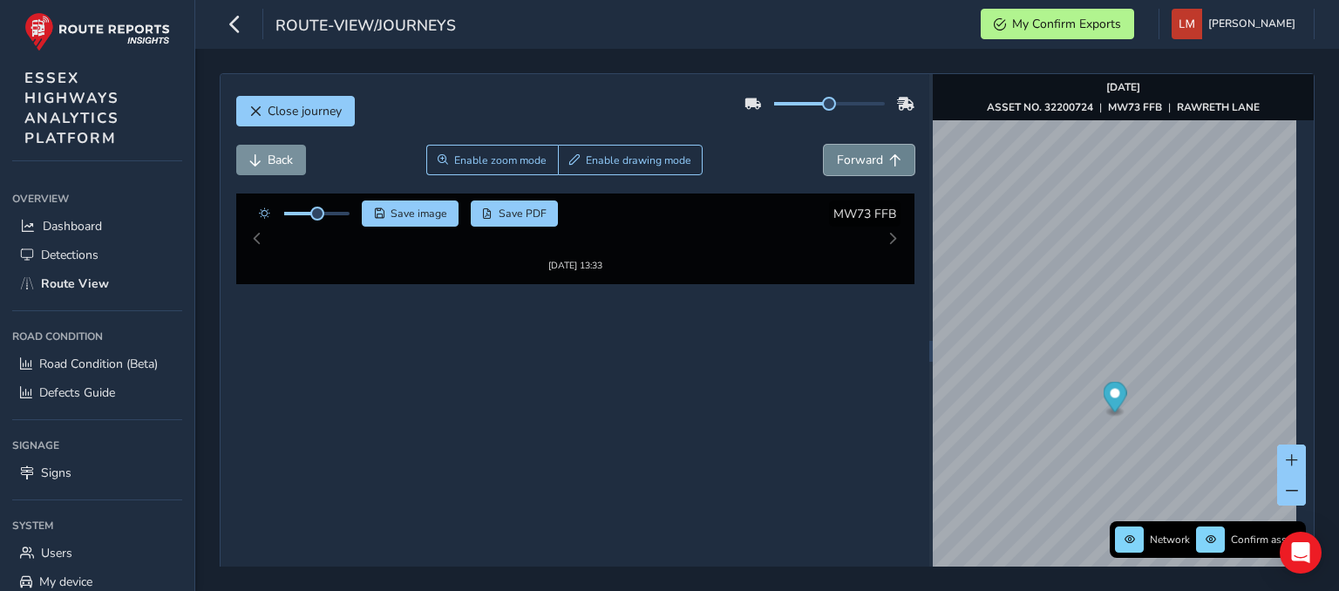
click at [865, 156] on span "Forward" at bounding box center [860, 160] width 46 height 17
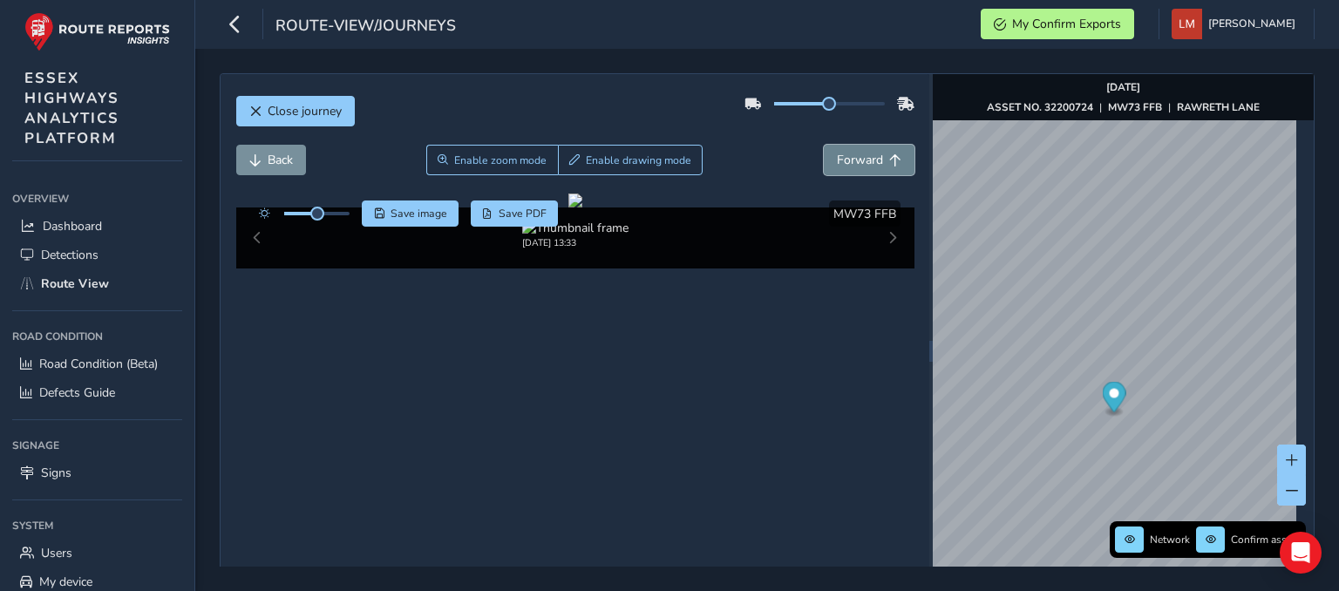
click at [865, 156] on span "Forward" at bounding box center [860, 160] width 46 height 17
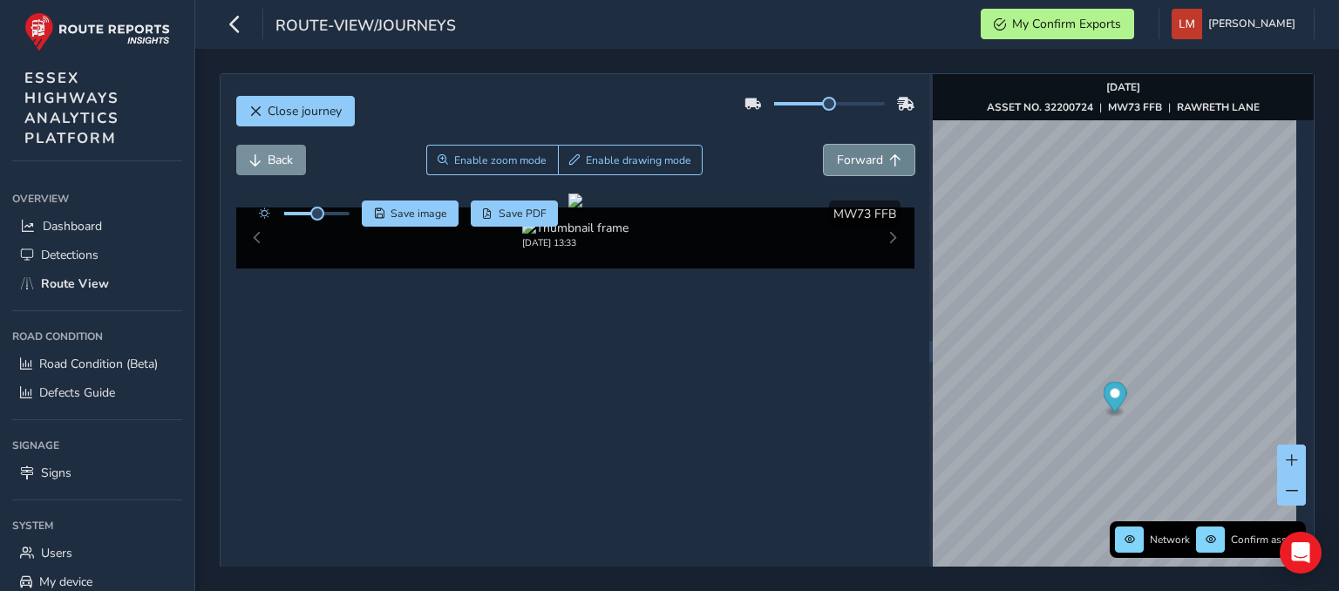
click at [865, 156] on span "Forward" at bounding box center [860, 160] width 46 height 17
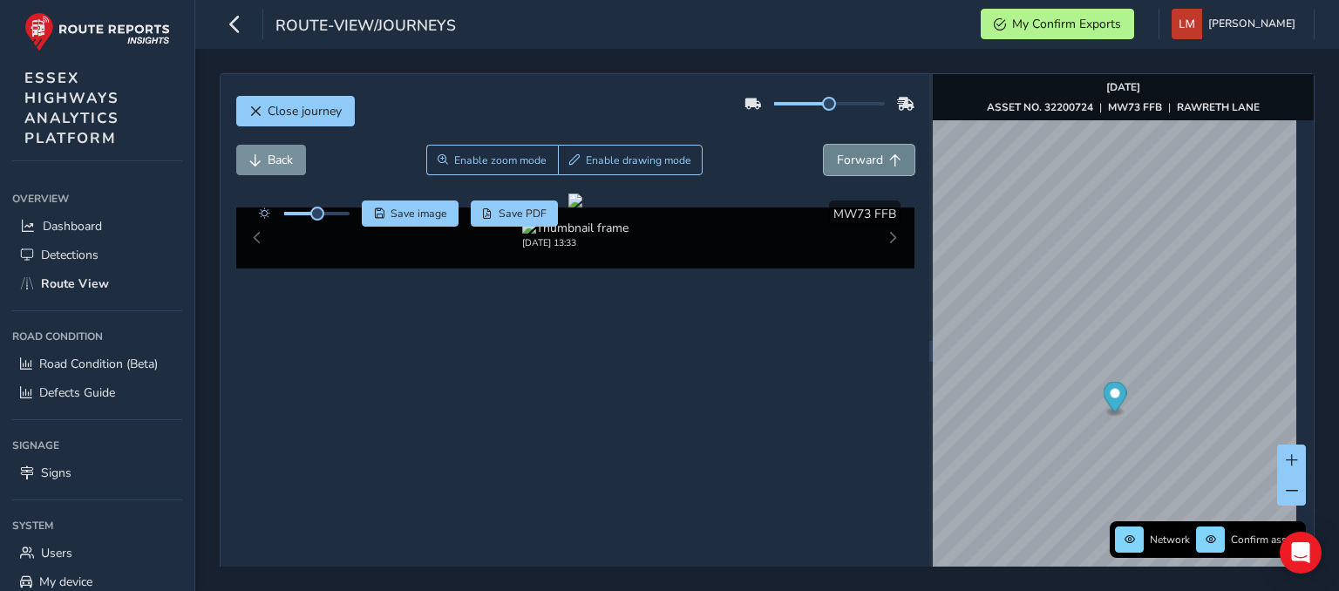
click at [865, 156] on span "Forward" at bounding box center [860, 160] width 46 height 17
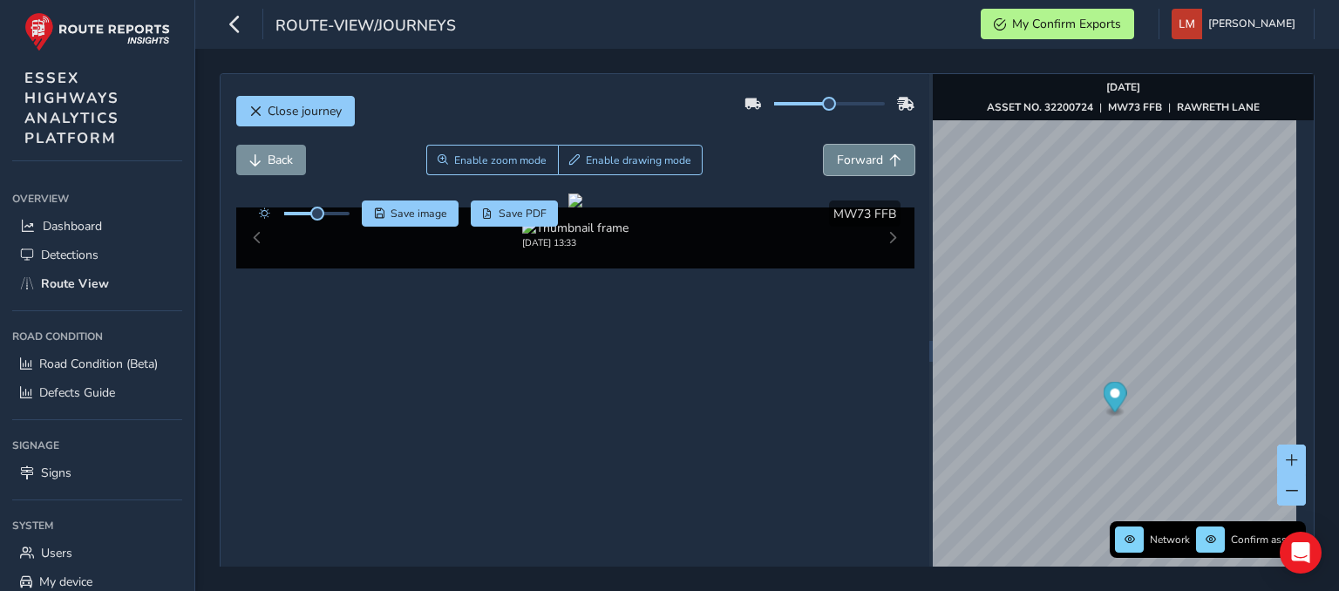
click at [865, 156] on span "Forward" at bounding box center [860, 160] width 46 height 17
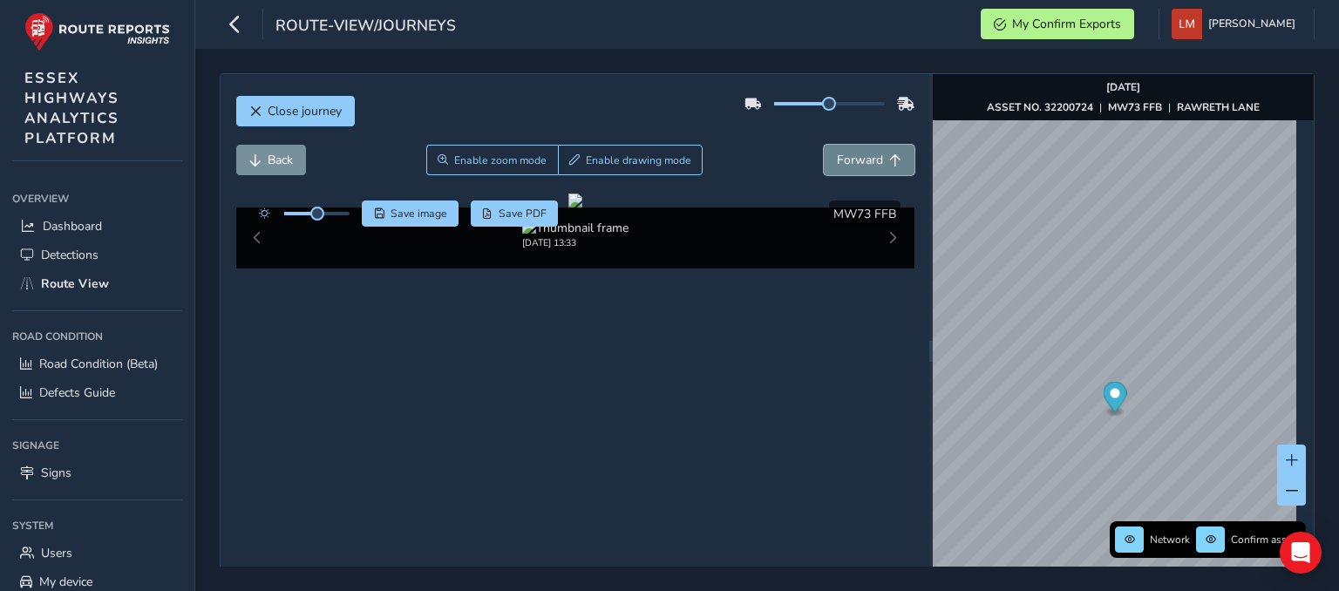
click at [865, 156] on span "Forward" at bounding box center [860, 160] width 46 height 17
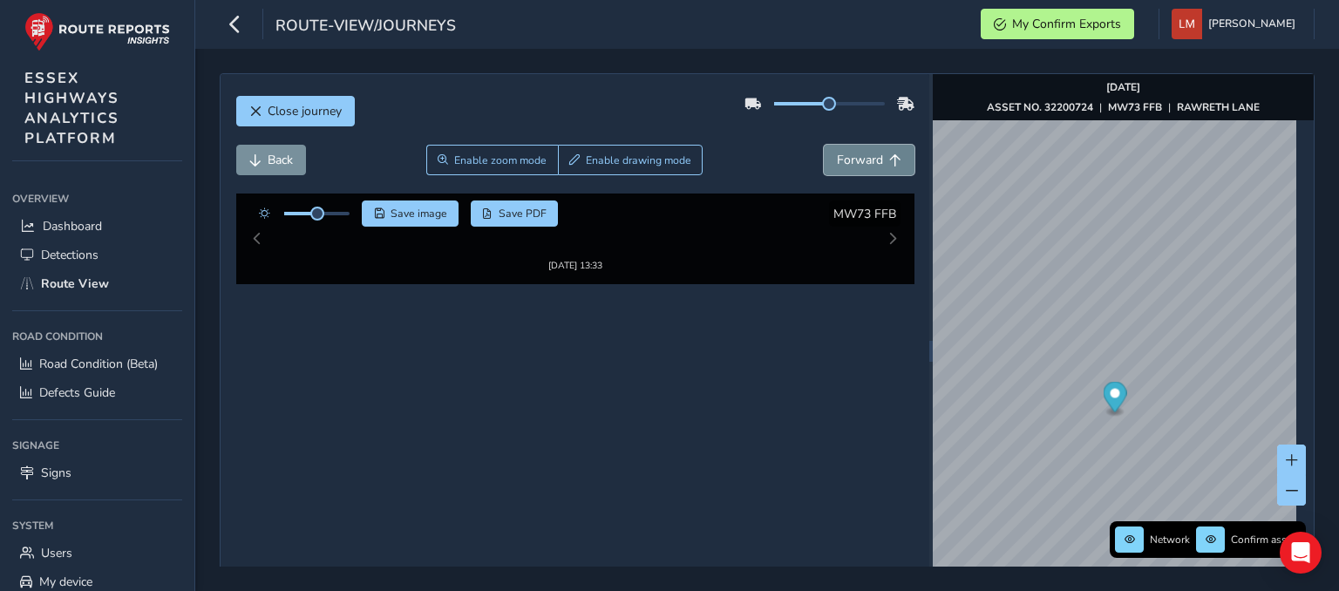
click at [865, 156] on span "Forward" at bounding box center [860, 160] width 46 height 17
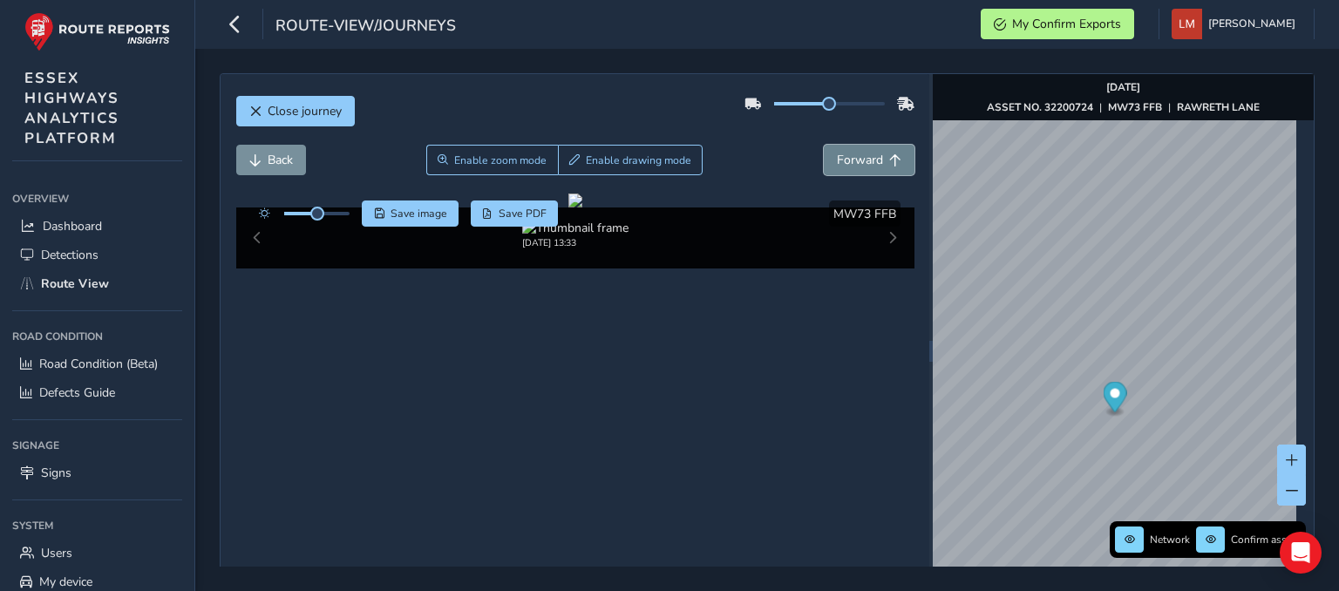
click at [865, 156] on span "Forward" at bounding box center [860, 160] width 46 height 17
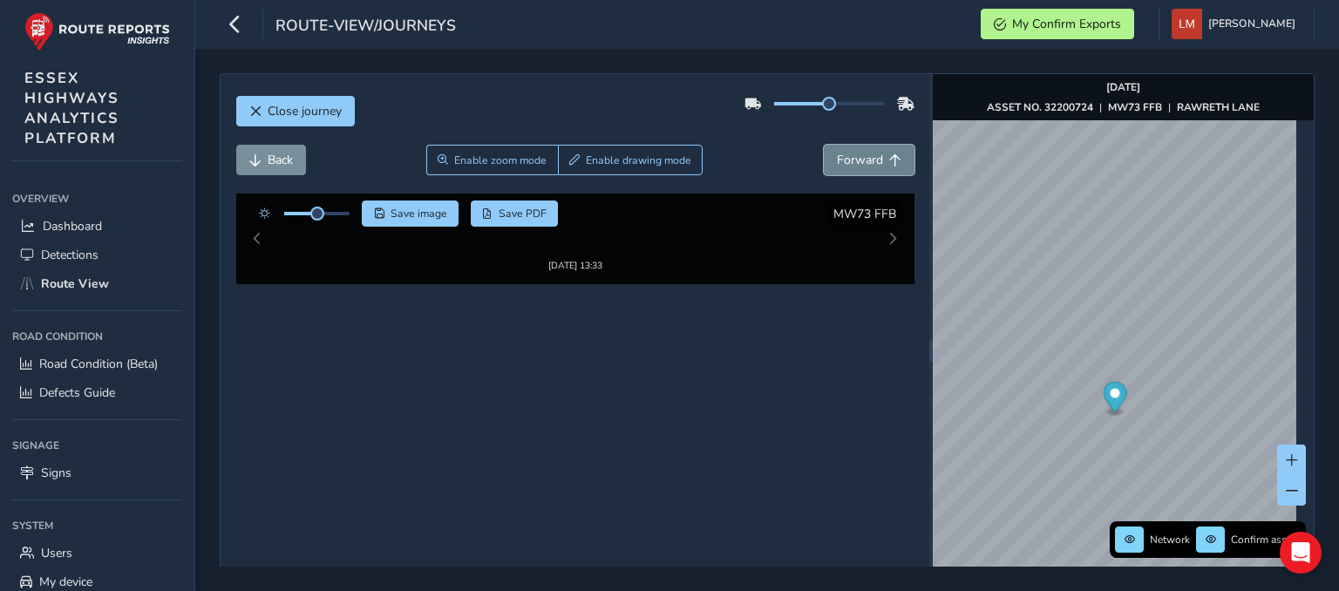
click at [865, 156] on span "Forward" at bounding box center [860, 160] width 46 height 17
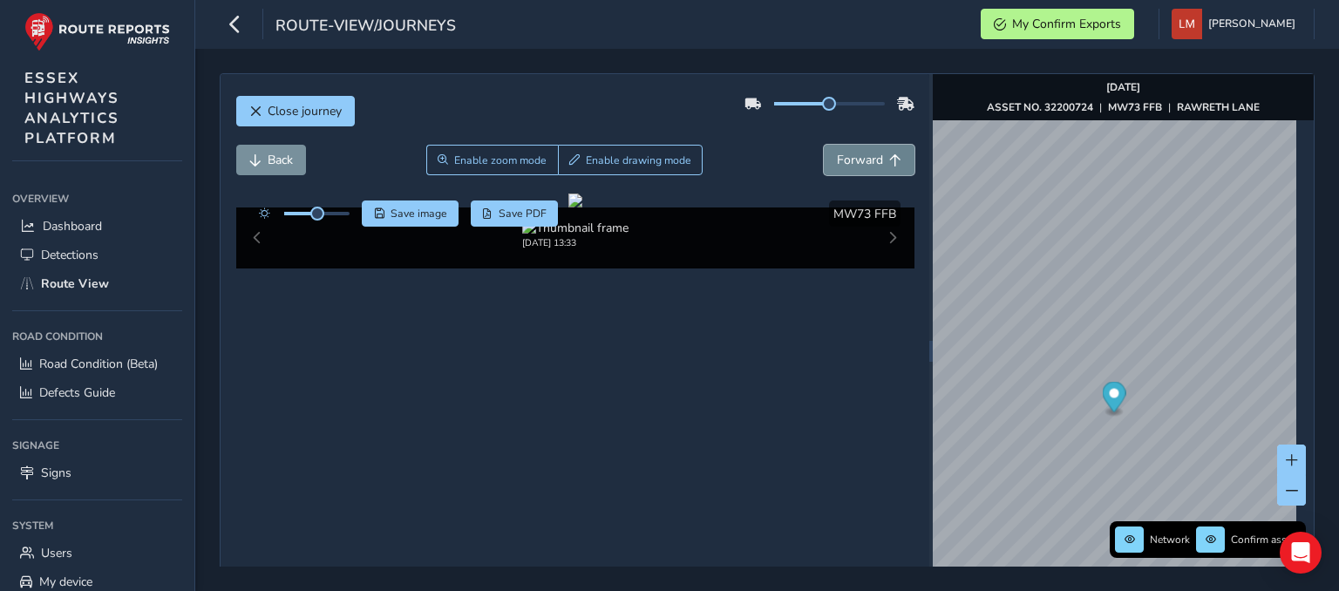
click at [865, 156] on span "Forward" at bounding box center [860, 160] width 46 height 17
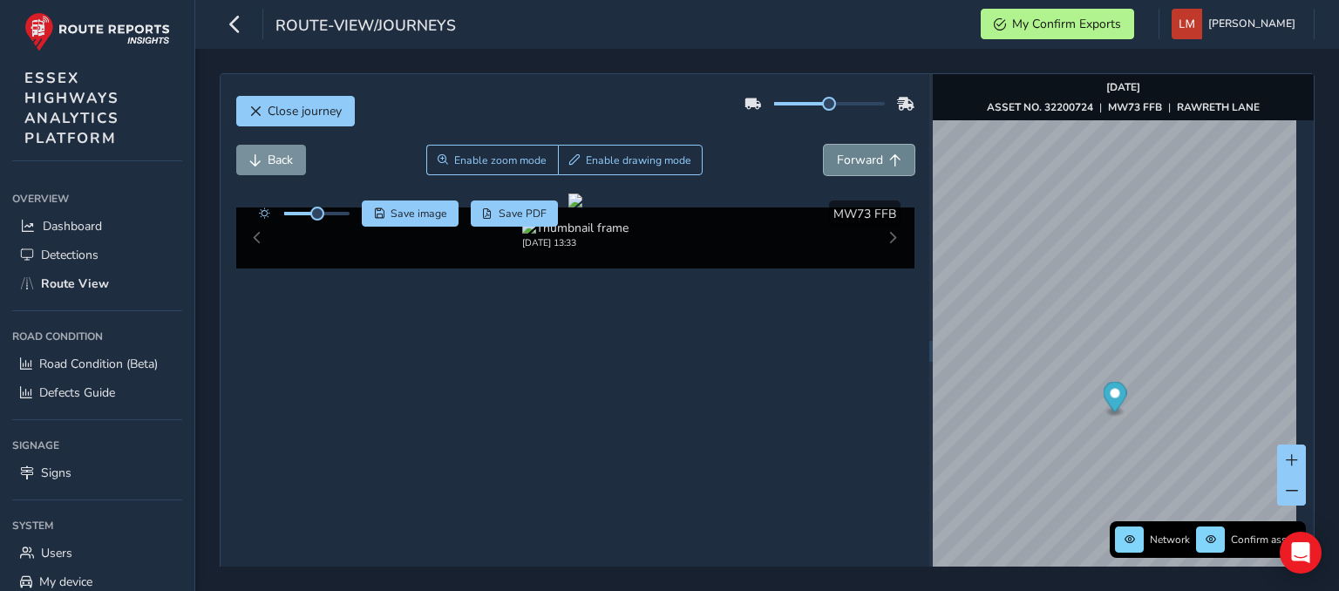
click at [865, 156] on span "Forward" at bounding box center [860, 160] width 46 height 17
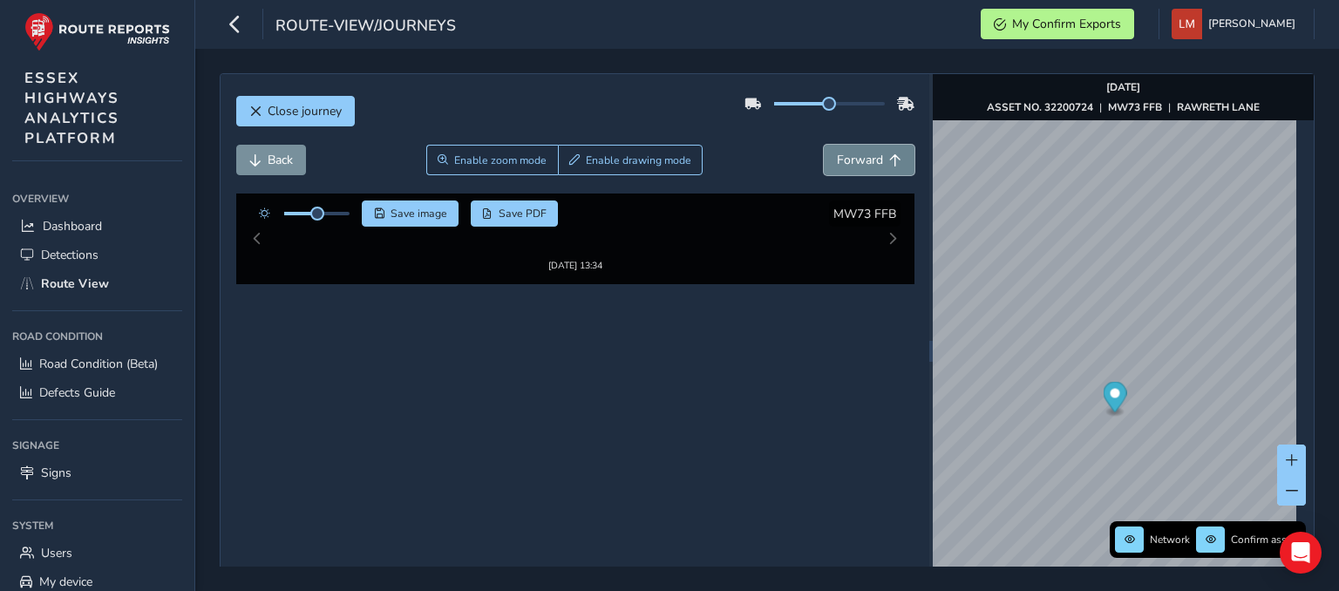
click at [865, 156] on span "Forward" at bounding box center [860, 160] width 46 height 17
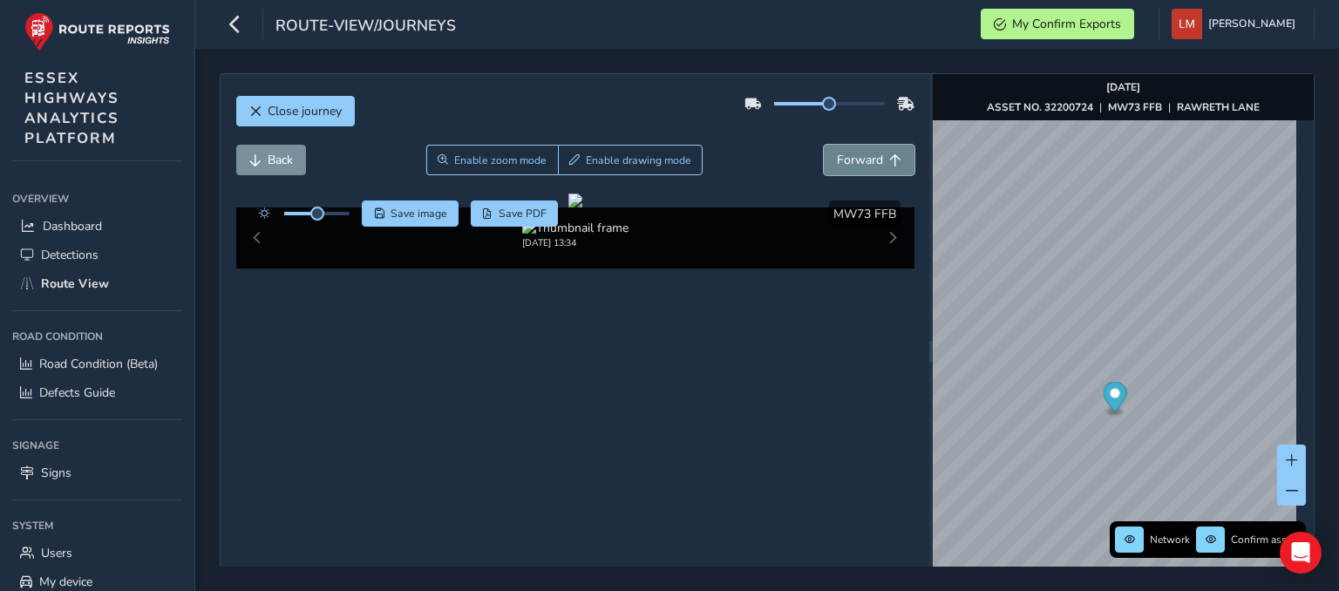
click at [865, 156] on span "Forward" at bounding box center [860, 160] width 46 height 17
click at [872, 157] on span "Forward" at bounding box center [860, 160] width 46 height 17
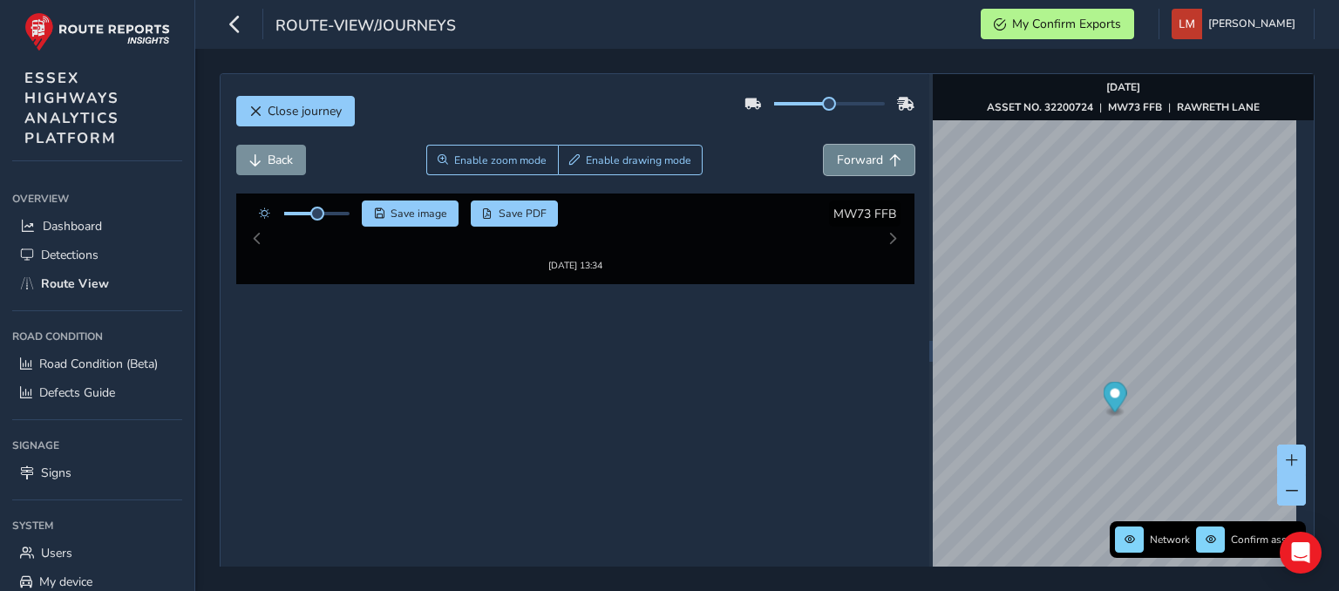
click at [872, 157] on span "Forward" at bounding box center [860, 160] width 46 height 17
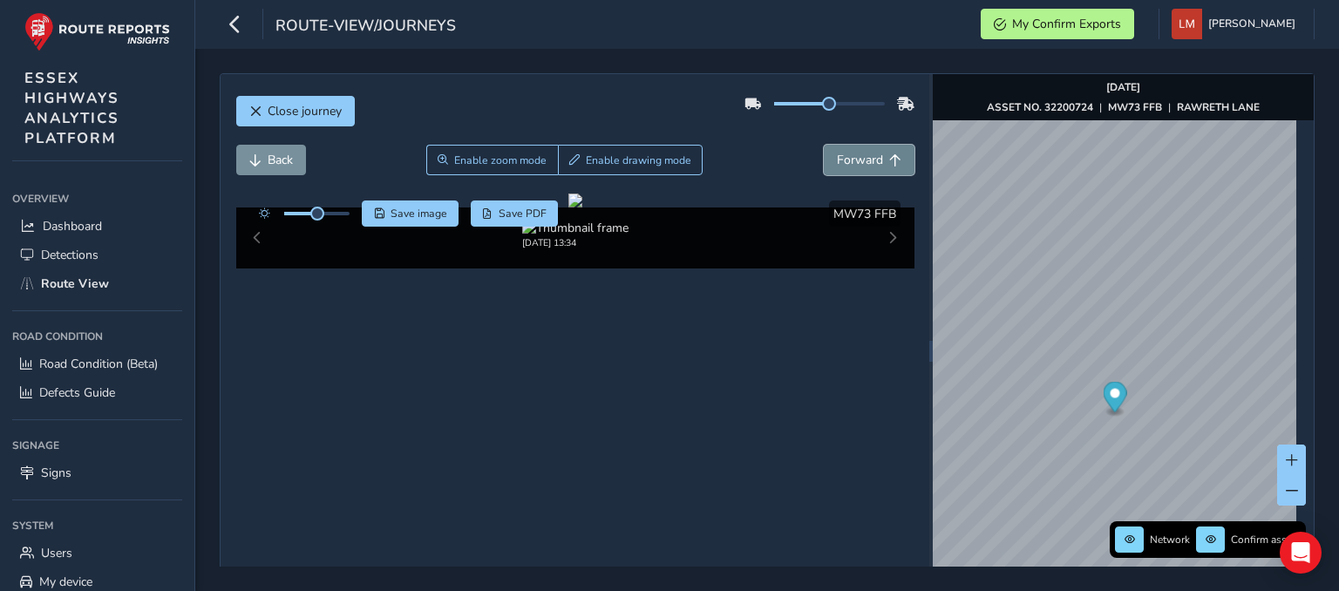
click at [872, 157] on span "Forward" at bounding box center [860, 160] width 46 height 17
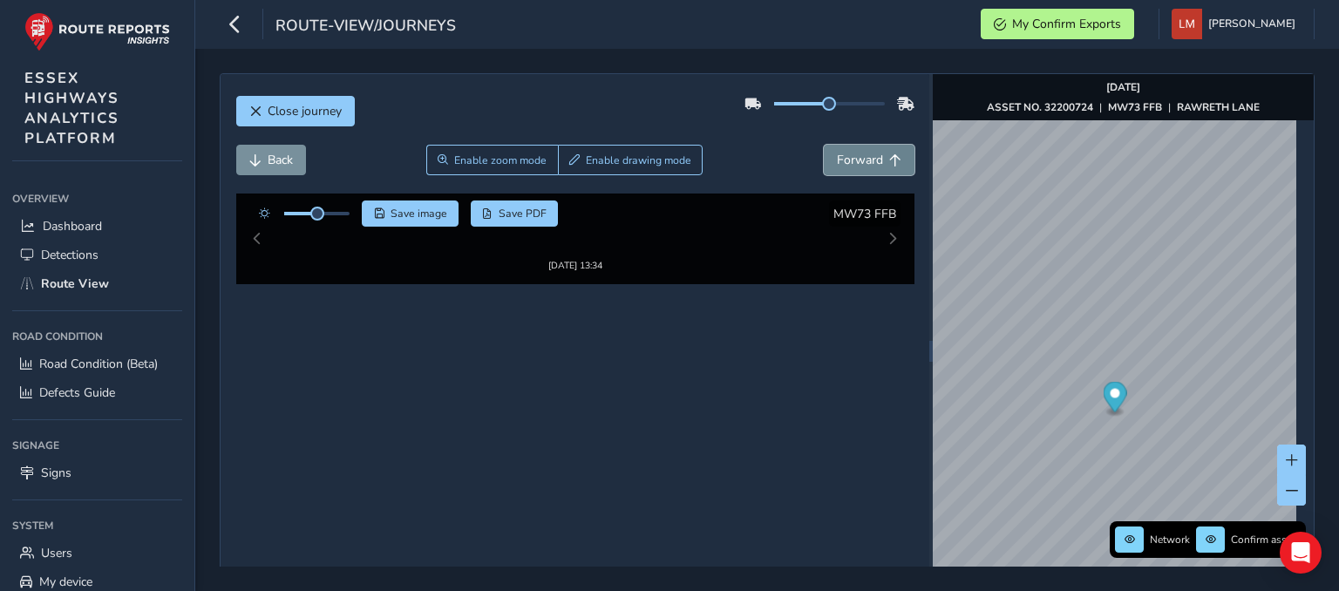
click at [872, 157] on span "Forward" at bounding box center [860, 160] width 46 height 17
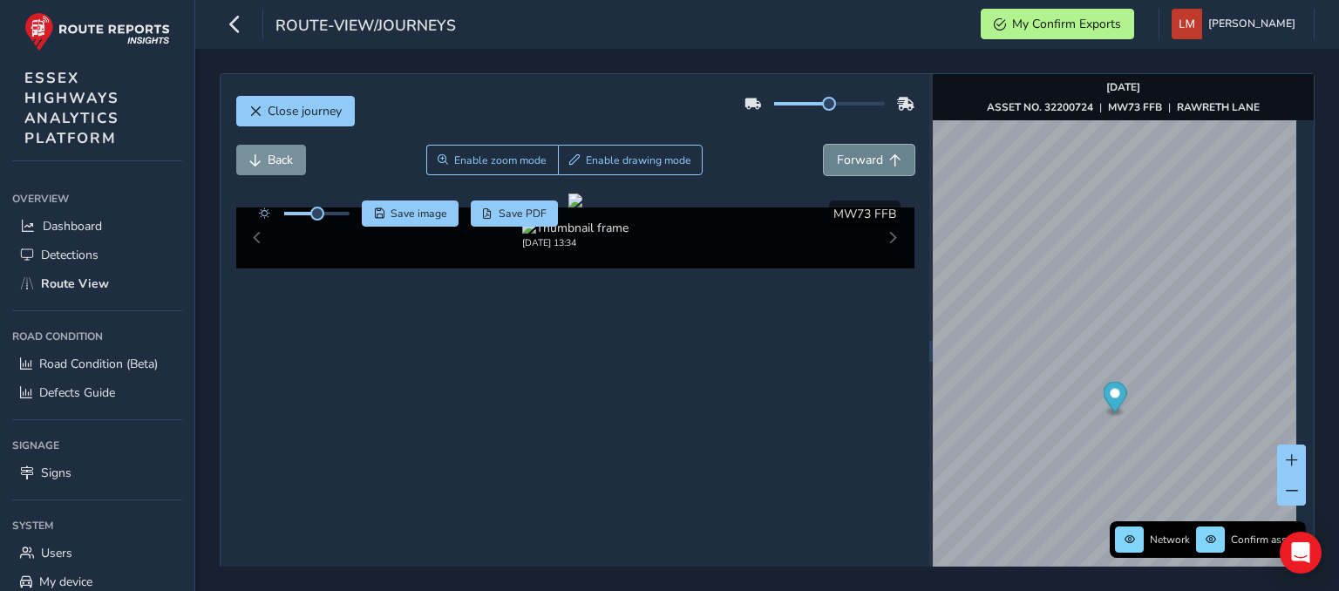
click at [872, 157] on span "Forward" at bounding box center [860, 160] width 46 height 17
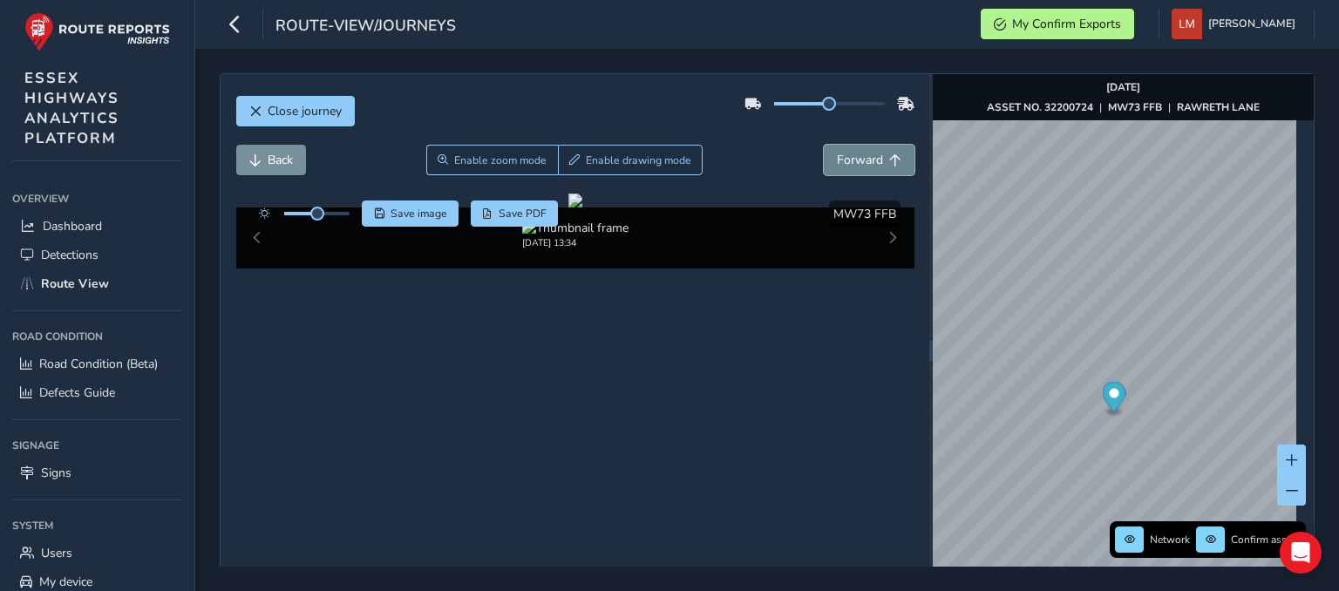
click at [872, 157] on span "Forward" at bounding box center [860, 160] width 46 height 17
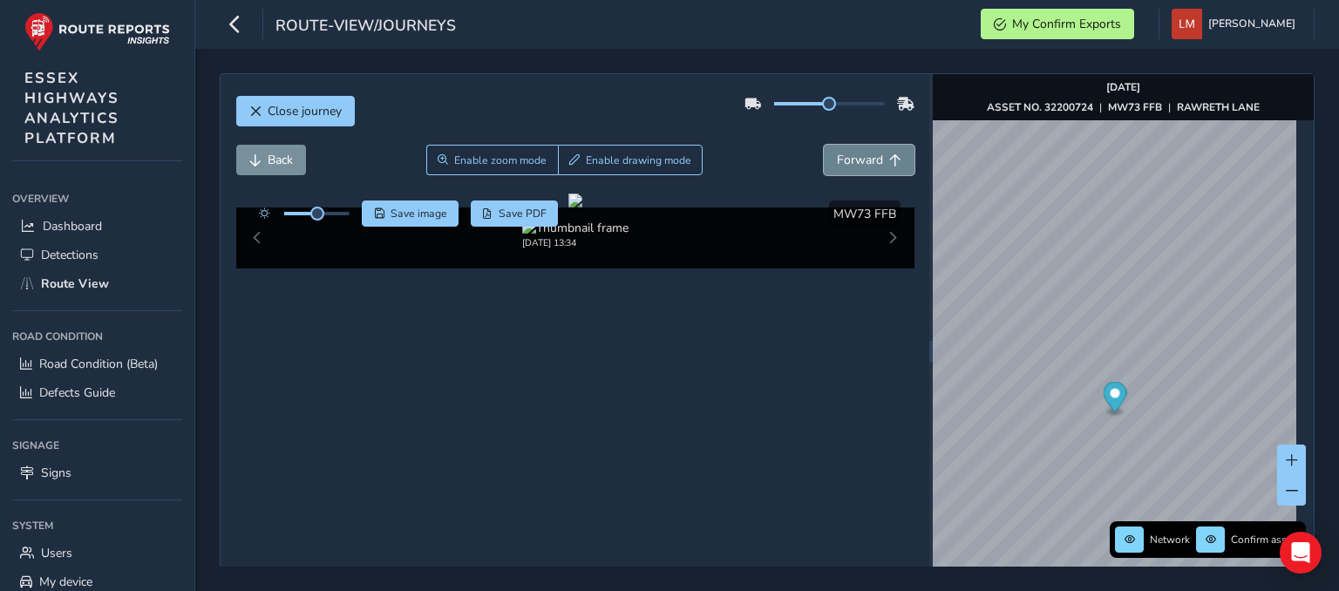
click at [872, 157] on span "Forward" at bounding box center [860, 160] width 46 height 17
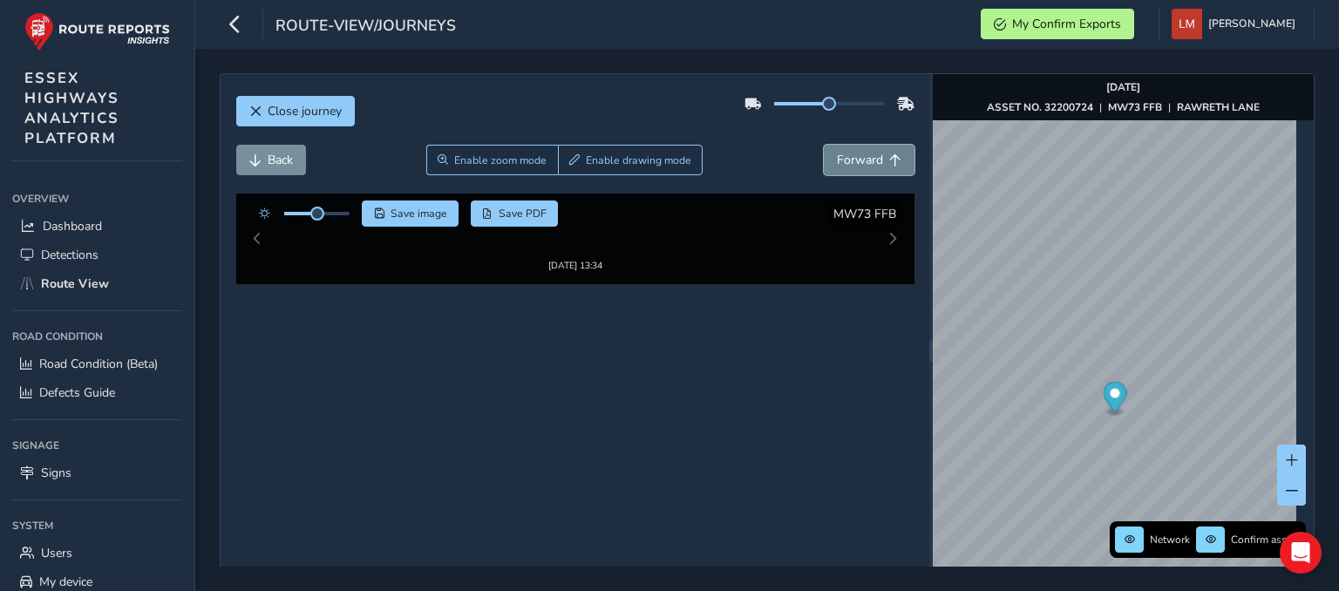
click at [872, 157] on span "Forward" at bounding box center [860, 160] width 46 height 17
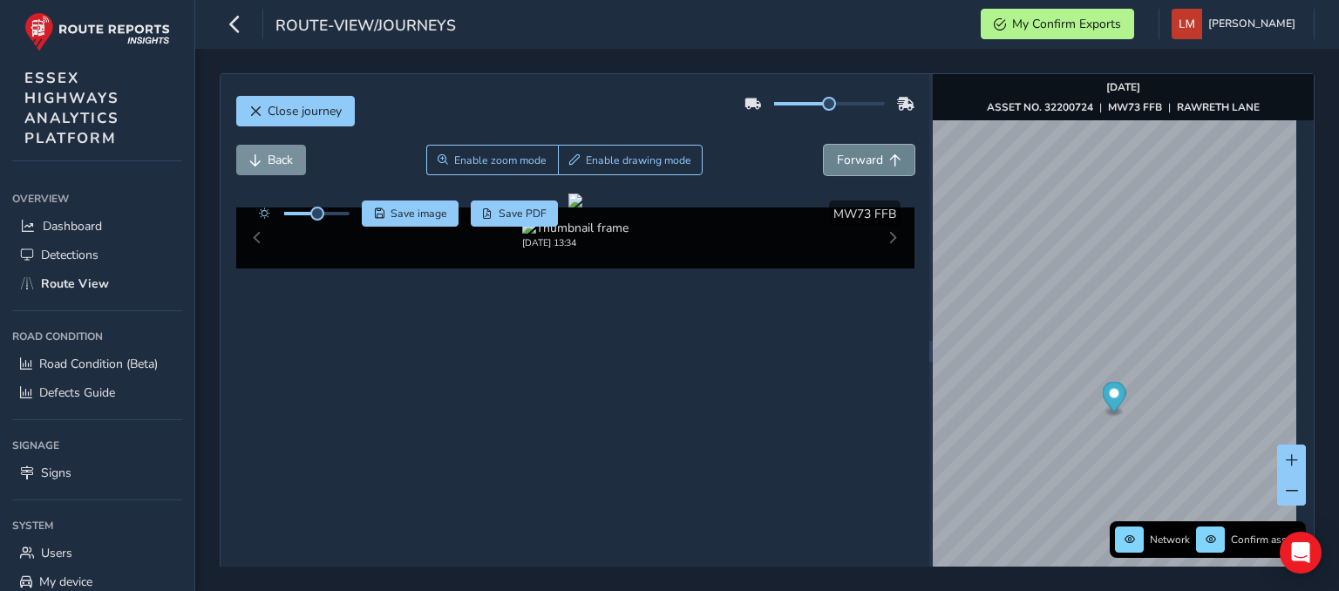
click at [872, 157] on span "Forward" at bounding box center [860, 160] width 46 height 17
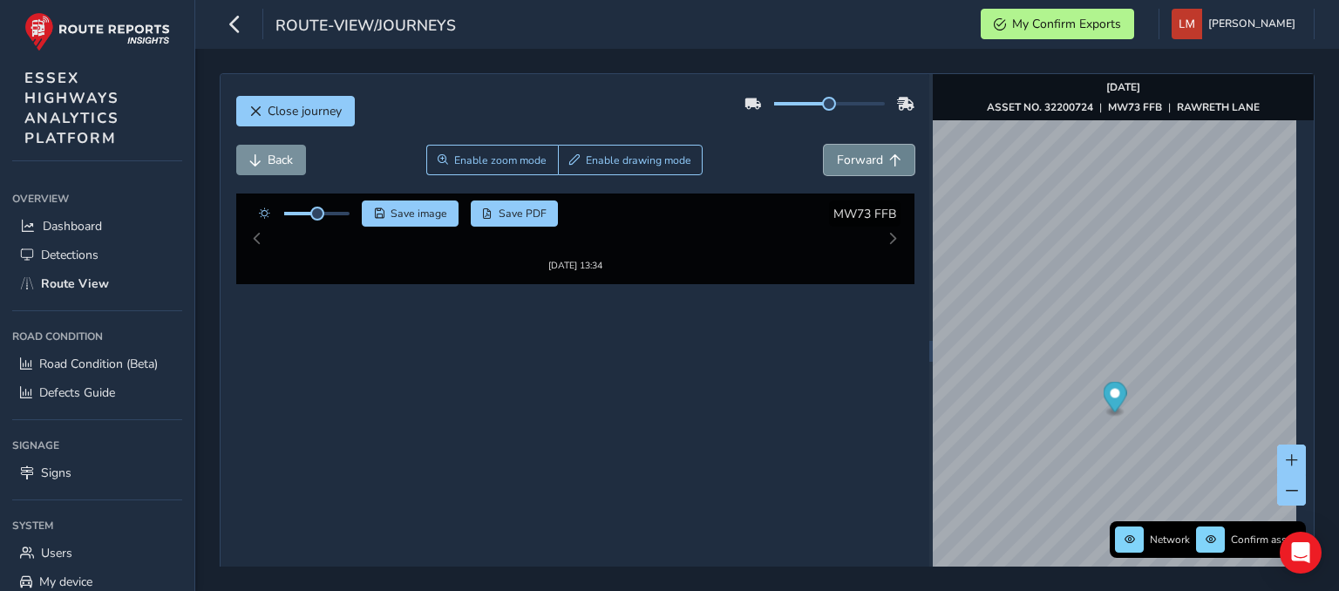
click at [872, 157] on span "Forward" at bounding box center [860, 160] width 46 height 17
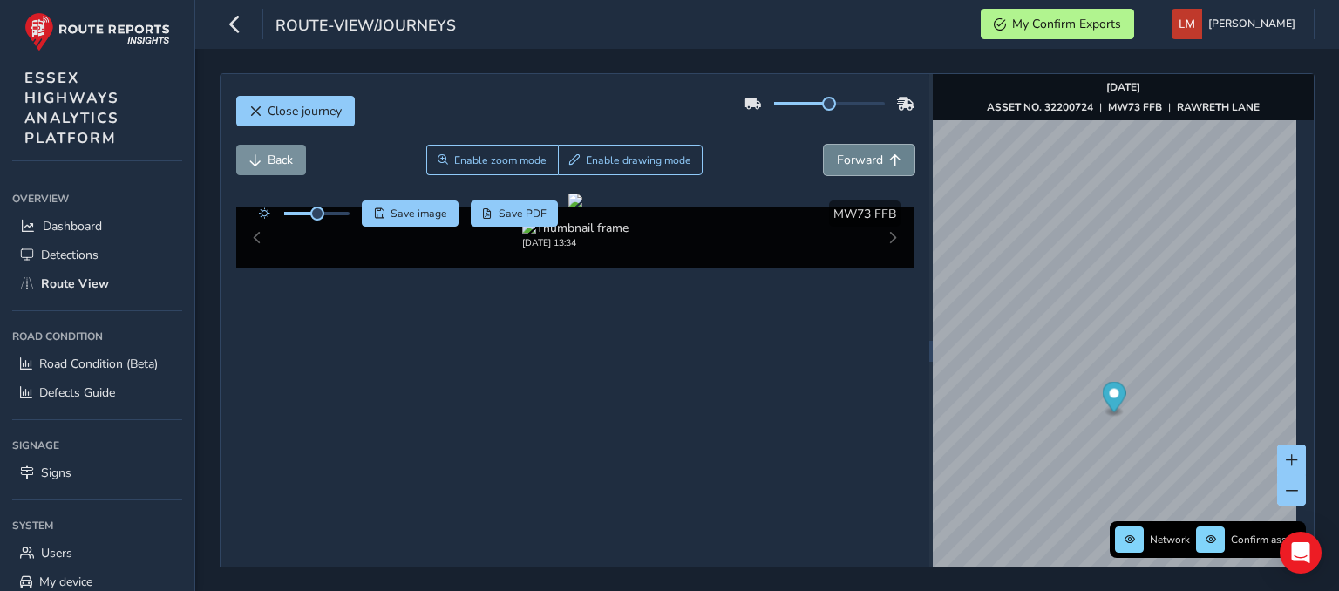
click at [872, 157] on span "Forward" at bounding box center [860, 160] width 46 height 17
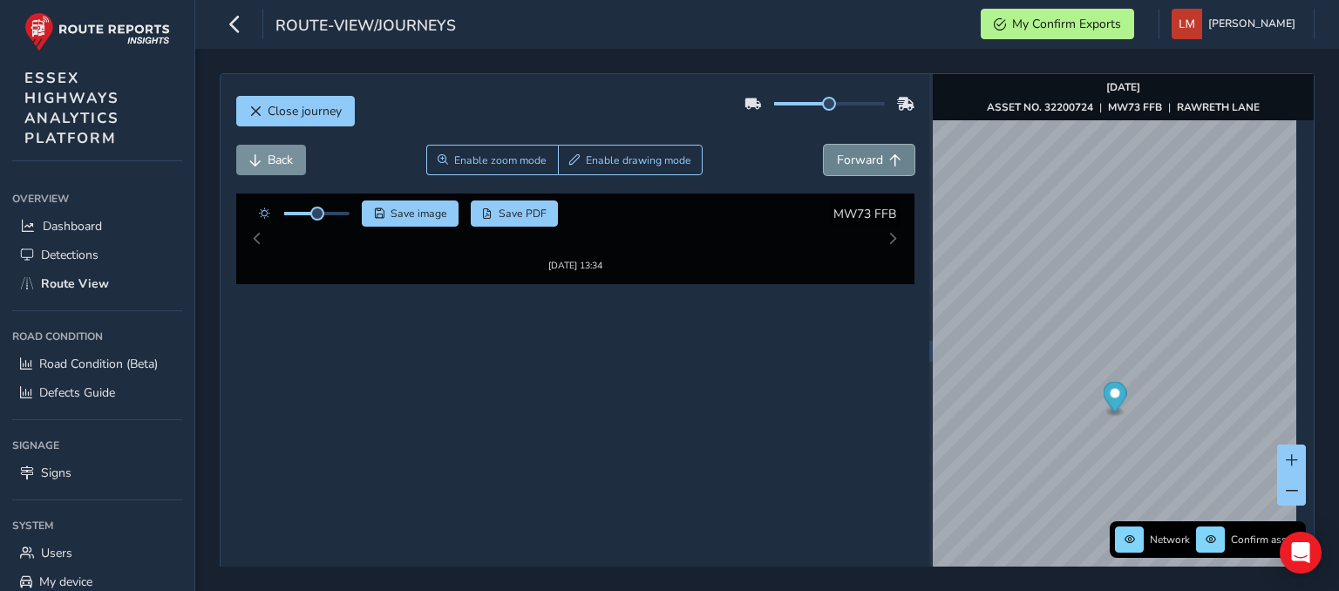
click at [872, 157] on span "Forward" at bounding box center [860, 160] width 46 height 17
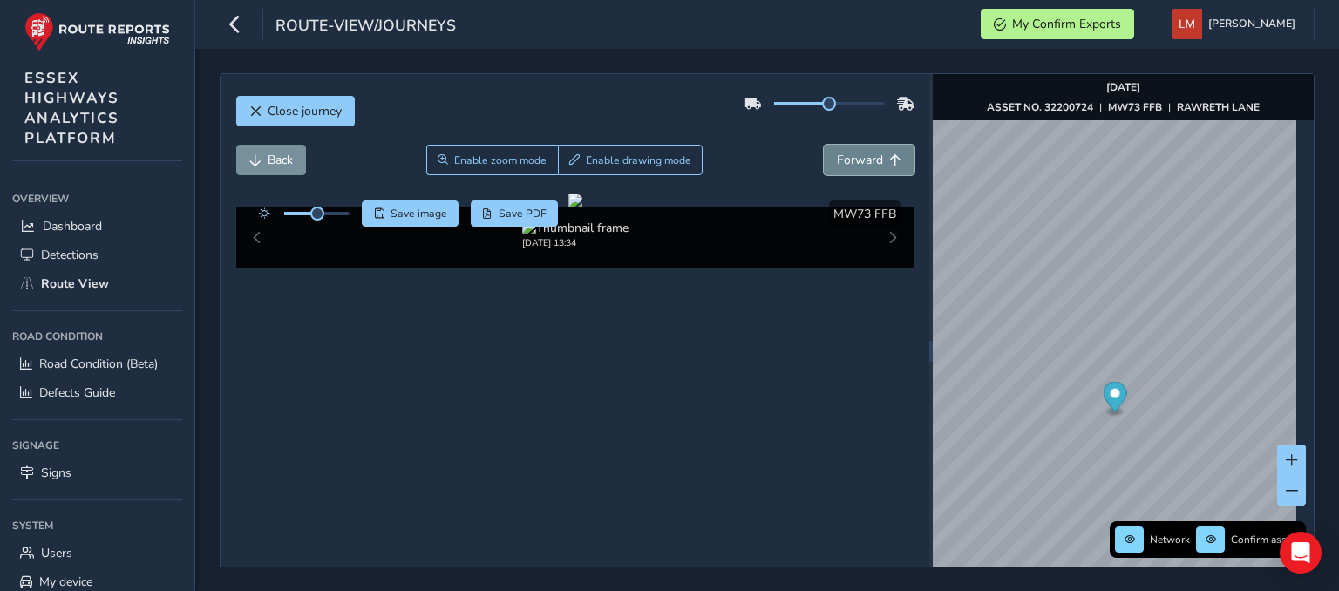
click at [872, 157] on span "Forward" at bounding box center [860, 160] width 46 height 17
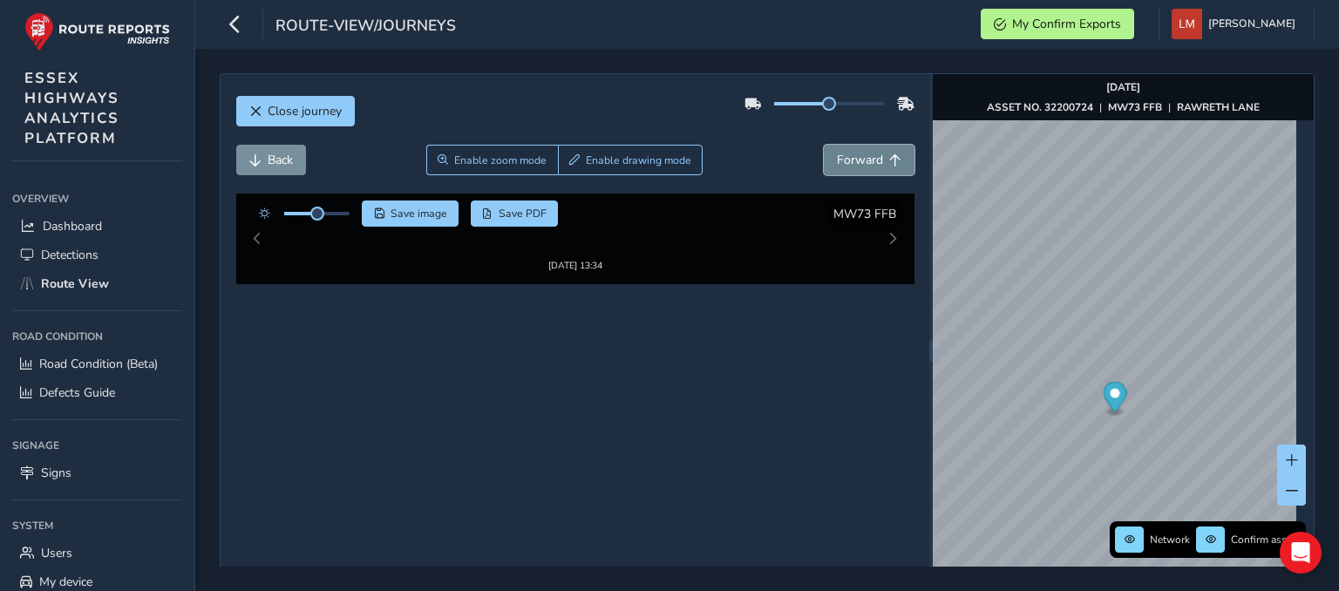
click at [872, 157] on span "Forward" at bounding box center [860, 160] width 46 height 17
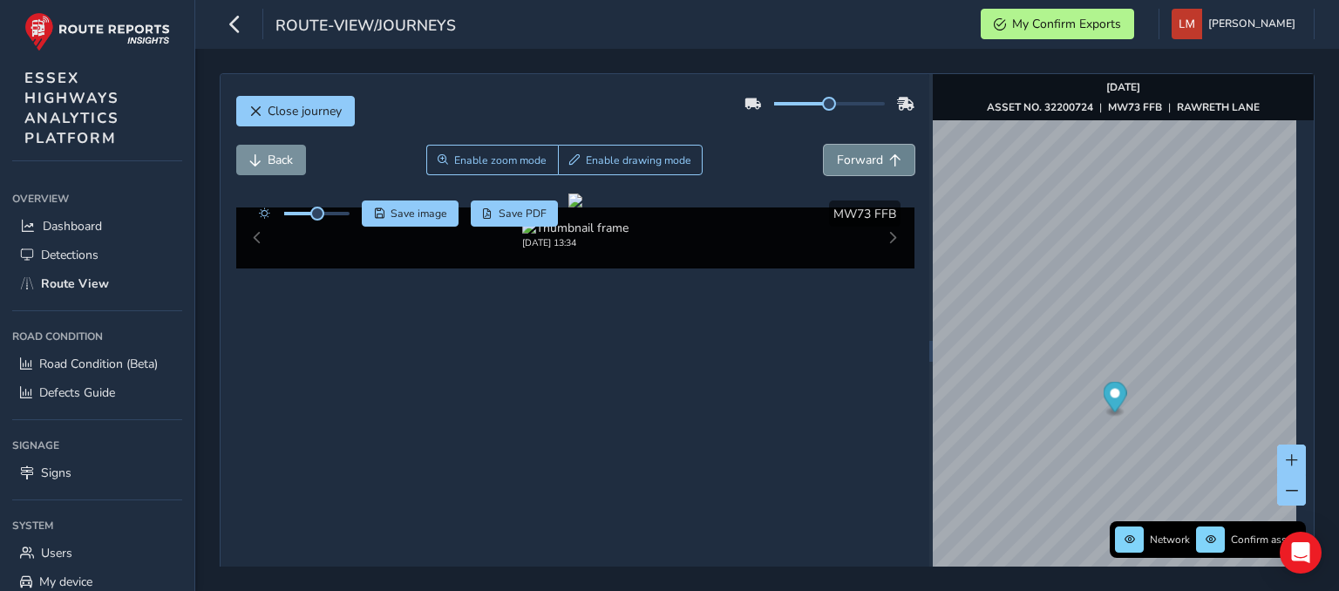
click at [872, 157] on span "Forward" at bounding box center [860, 160] width 46 height 17
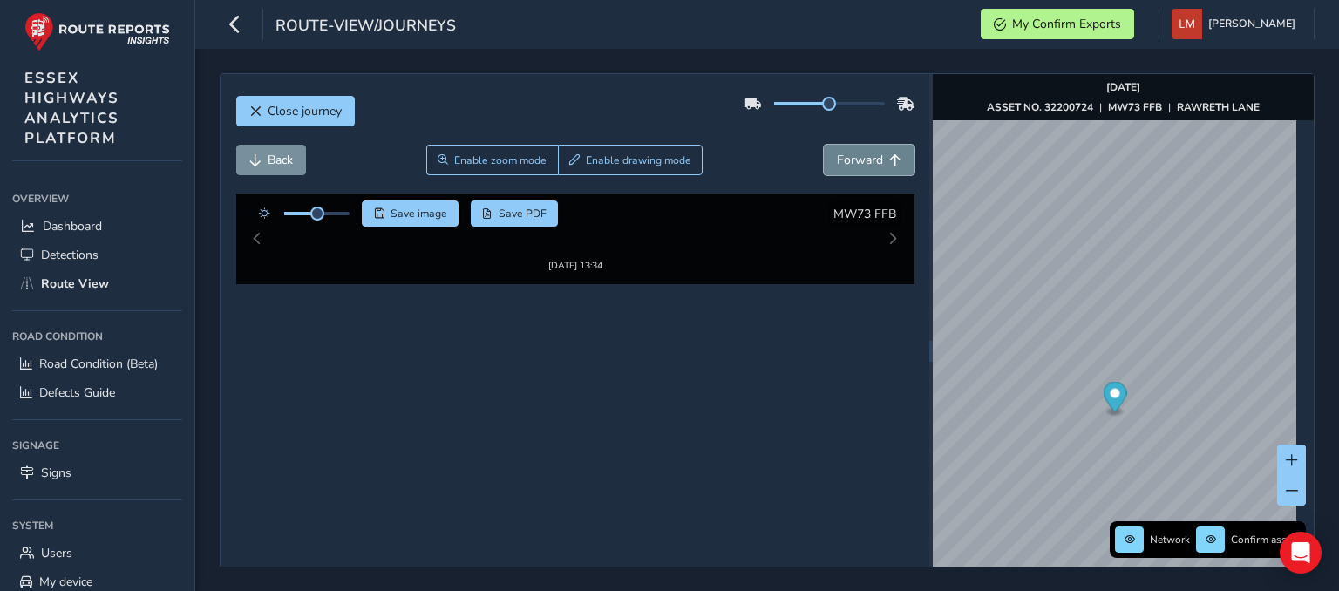
click at [872, 157] on span "Forward" at bounding box center [860, 160] width 46 height 17
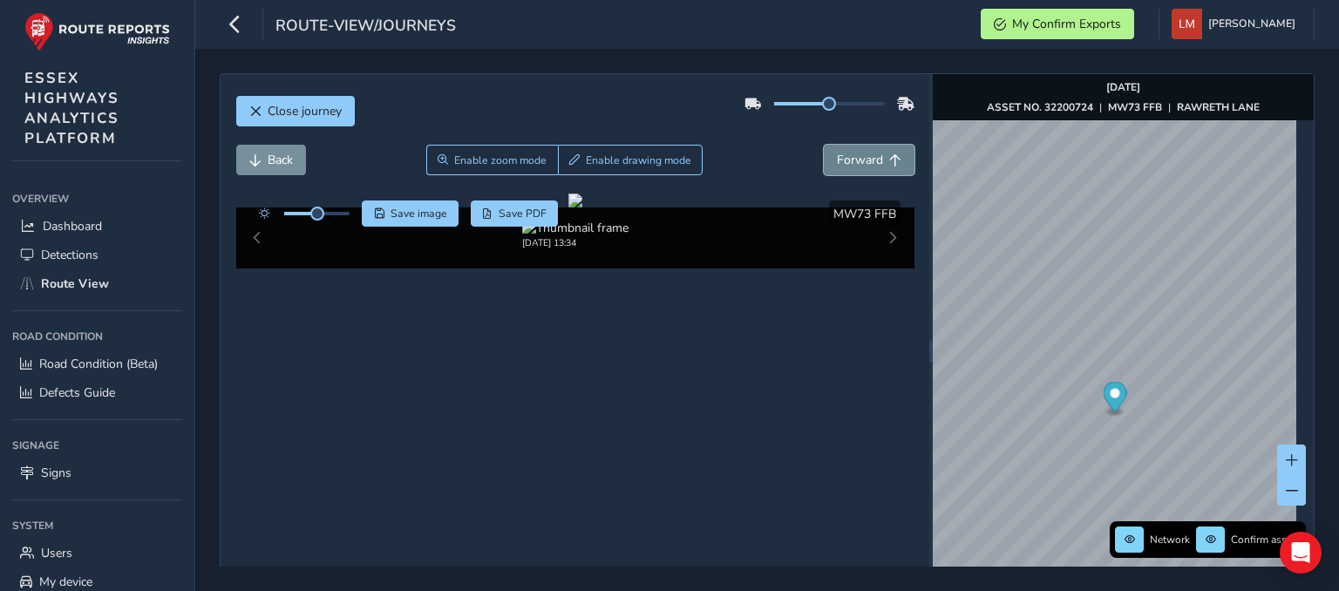
click at [872, 157] on span "Forward" at bounding box center [860, 160] width 46 height 17
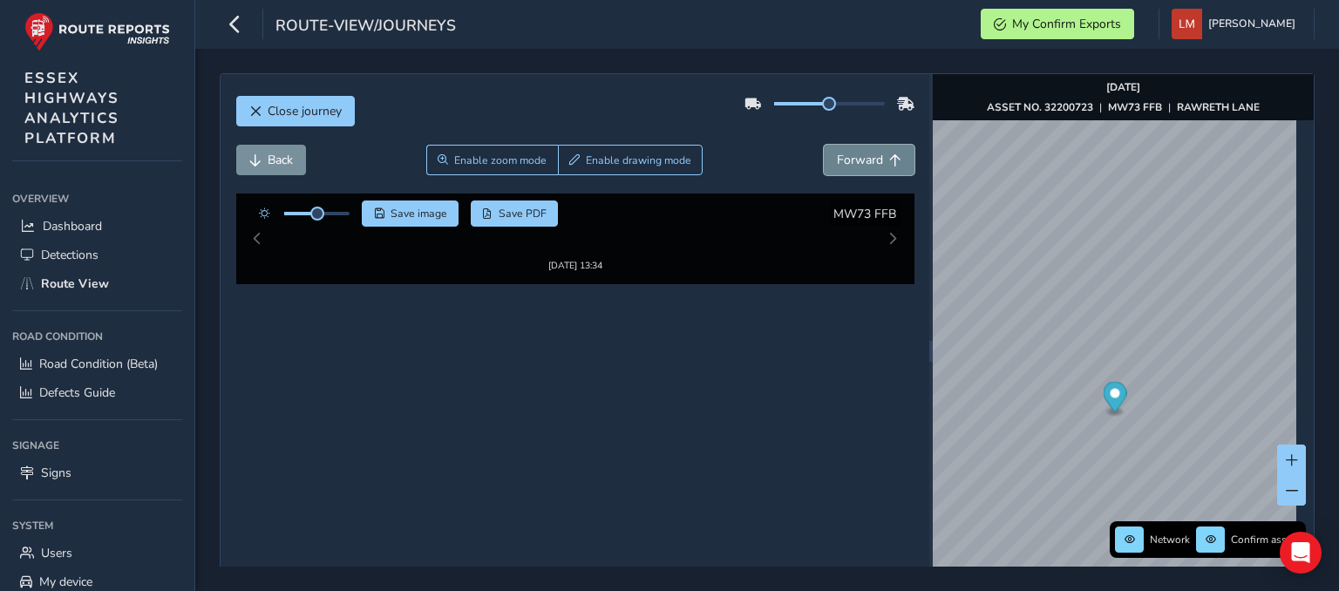
click at [872, 157] on span "Forward" at bounding box center [860, 160] width 46 height 17
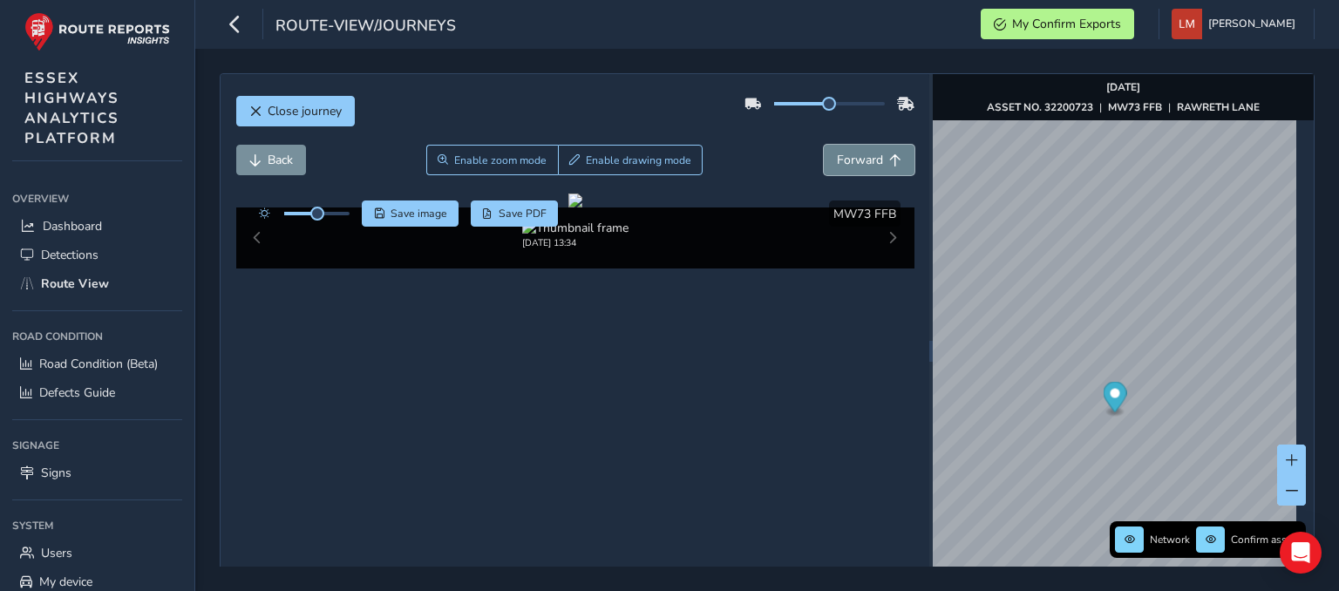
click at [872, 157] on span "Forward" at bounding box center [860, 160] width 46 height 17
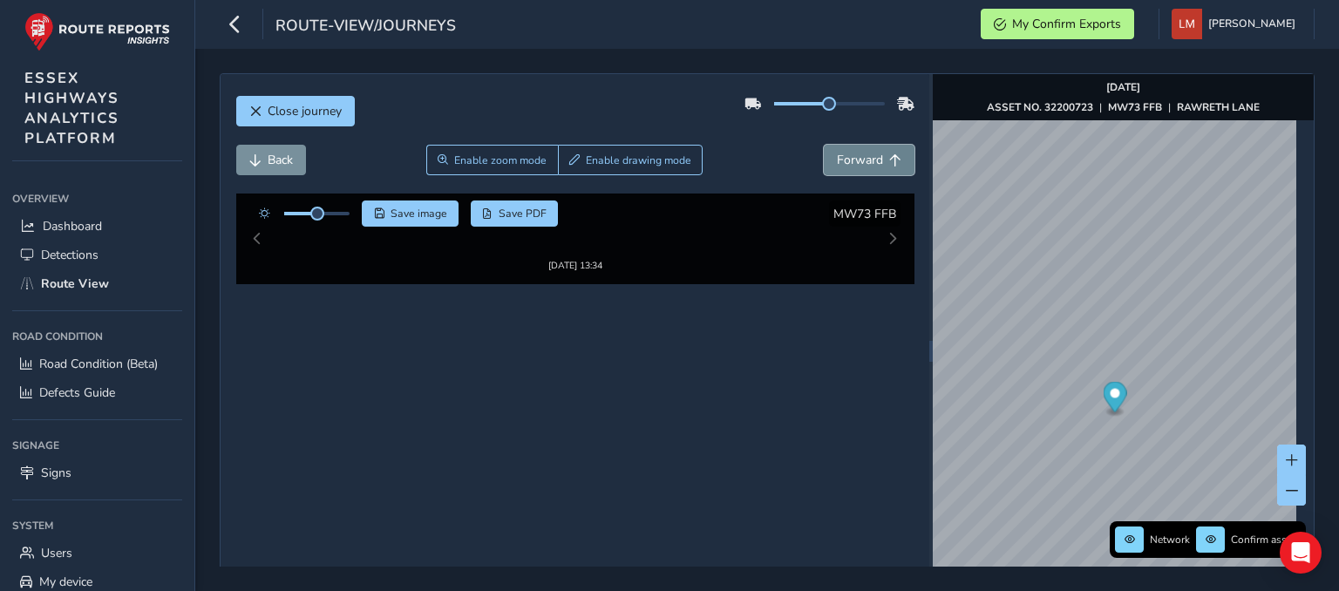
click at [872, 157] on span "Forward" at bounding box center [860, 160] width 46 height 17
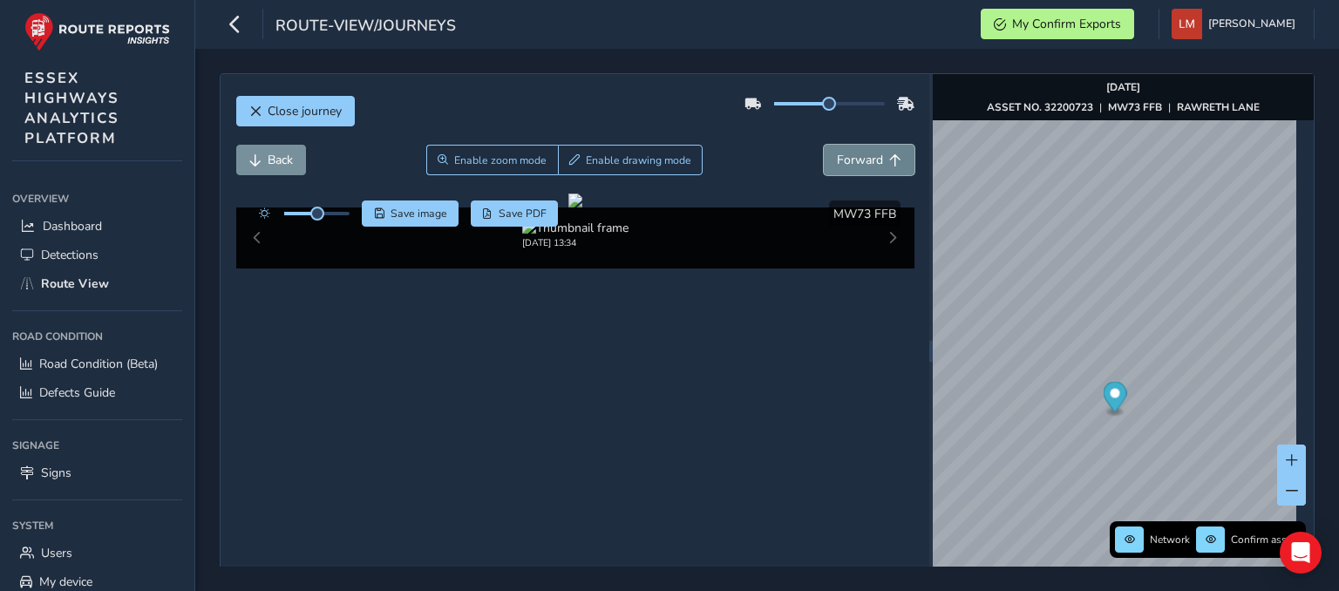
click at [872, 157] on span "Forward" at bounding box center [860, 160] width 46 height 17
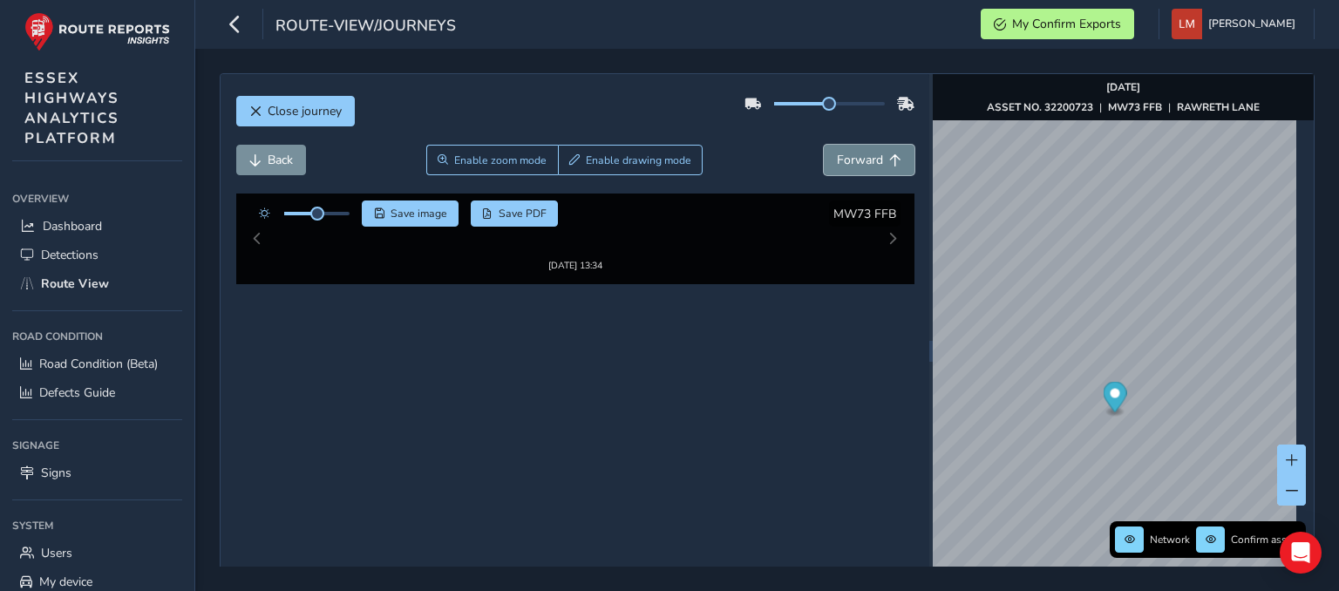
click at [872, 157] on span "Forward" at bounding box center [860, 160] width 46 height 17
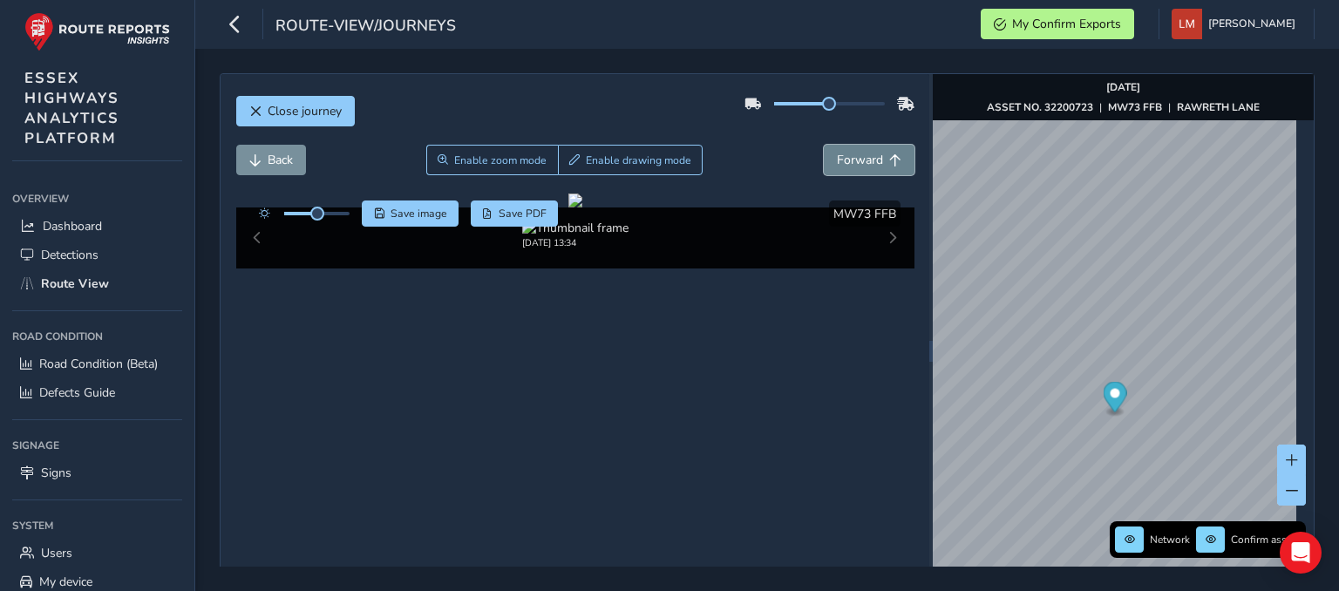
click at [872, 157] on span "Forward" at bounding box center [860, 160] width 46 height 17
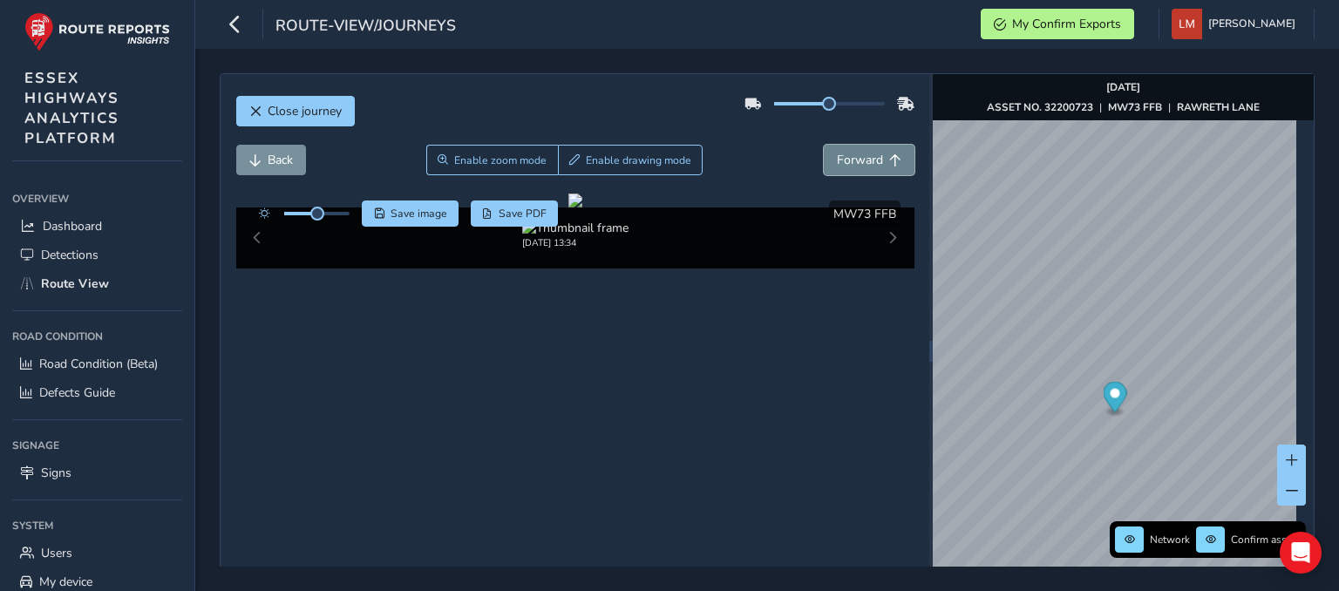
click at [872, 157] on span "Forward" at bounding box center [860, 160] width 46 height 17
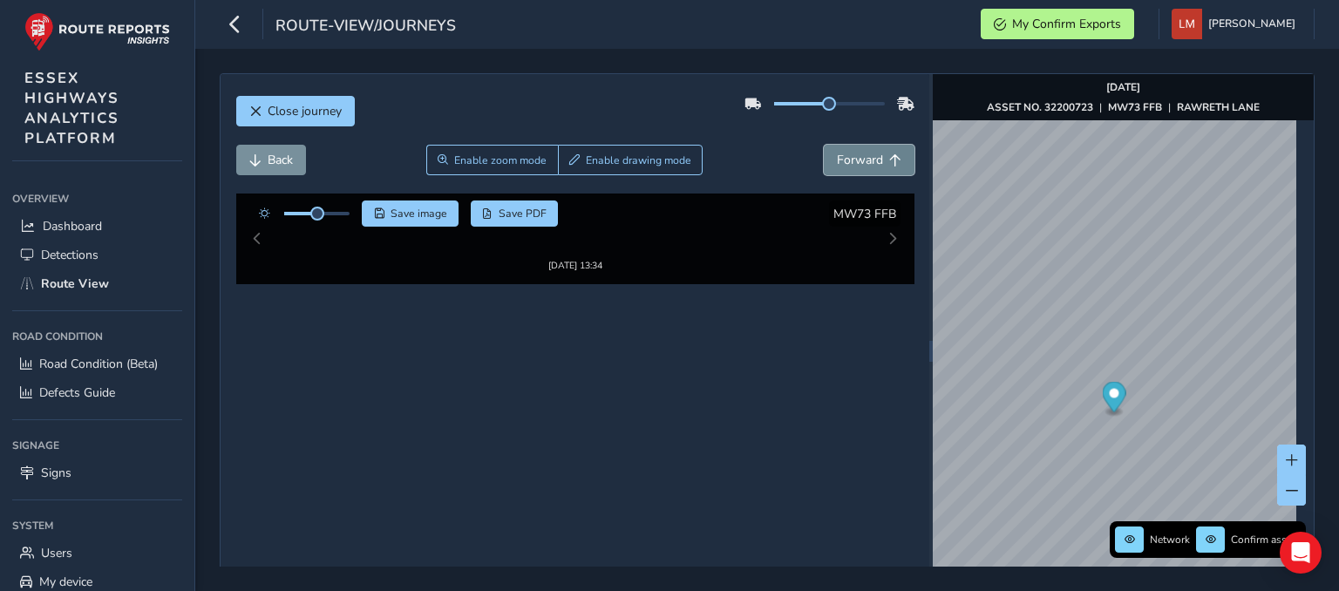
click at [872, 157] on span "Forward" at bounding box center [860, 160] width 46 height 17
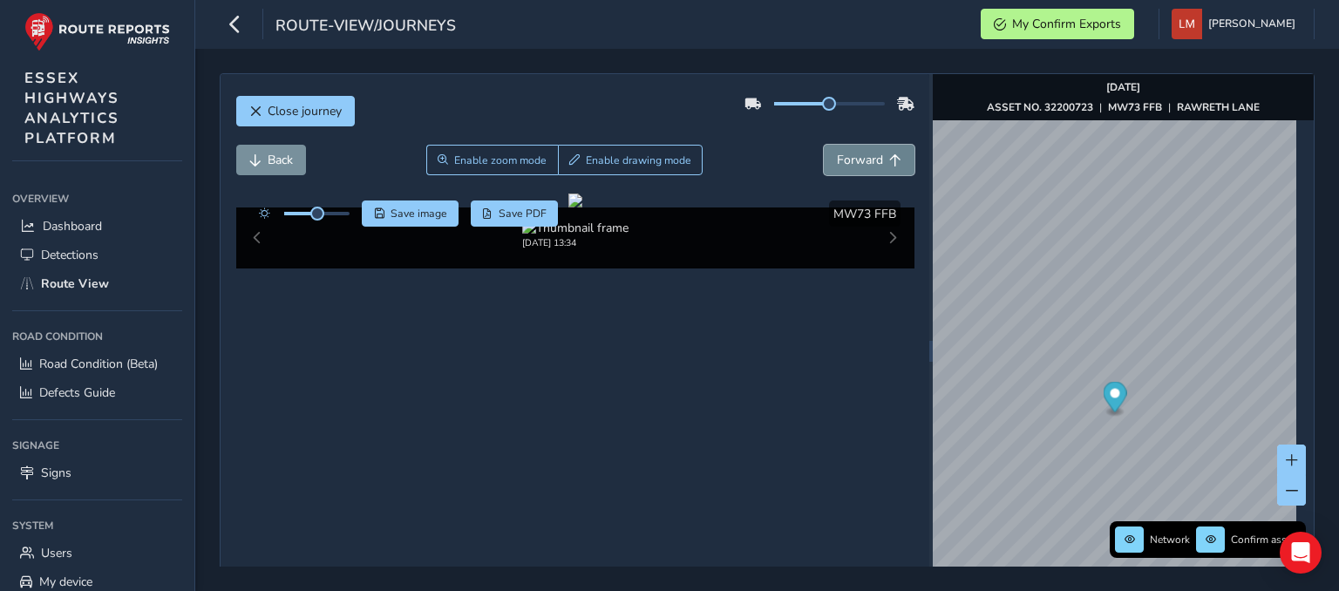
click at [872, 157] on span "Forward" at bounding box center [860, 160] width 46 height 17
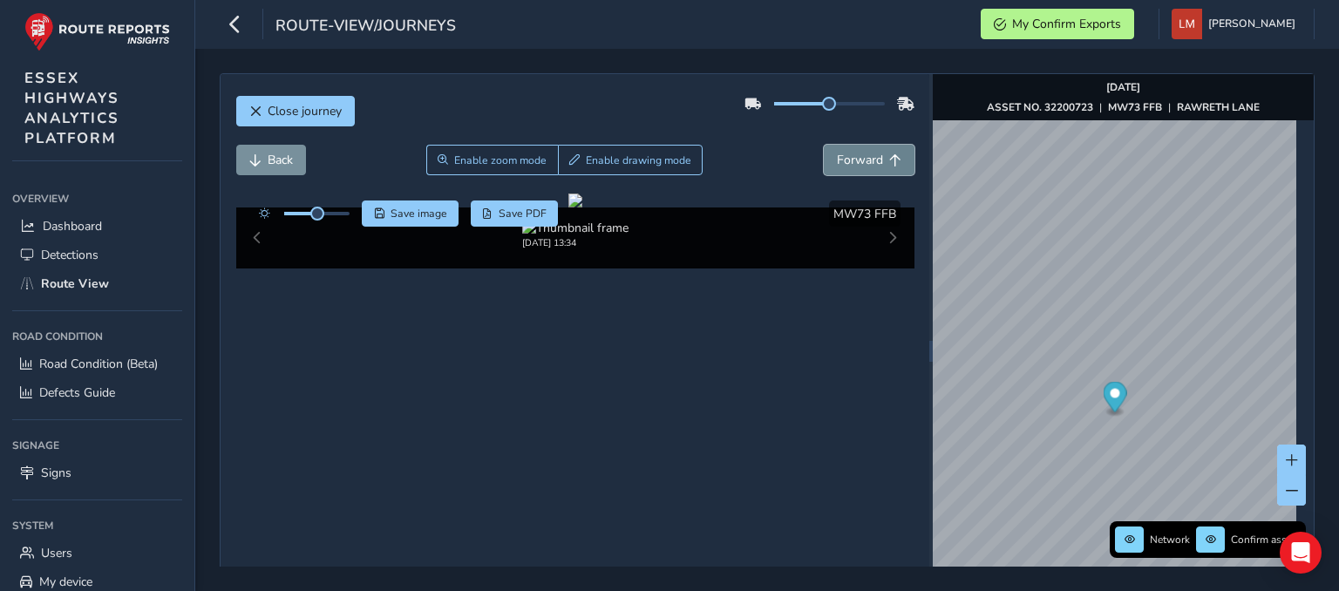
click at [872, 157] on span "Forward" at bounding box center [860, 160] width 46 height 17
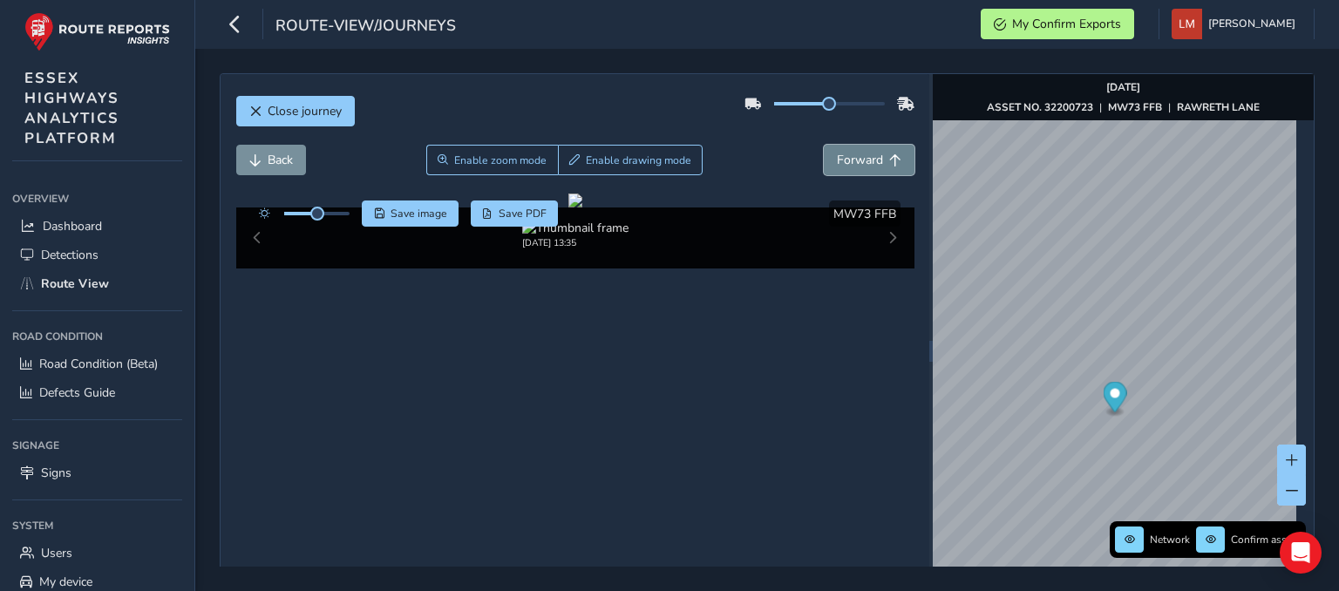
click at [872, 157] on span "Forward" at bounding box center [860, 160] width 46 height 17
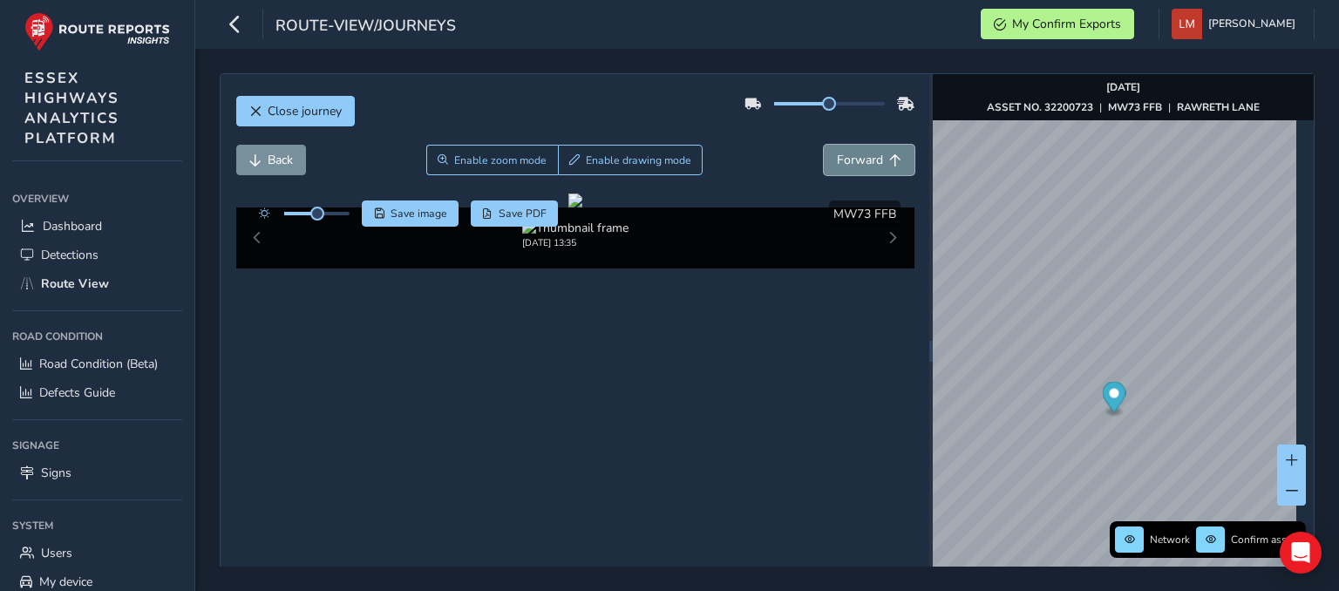
click at [872, 157] on span "Forward" at bounding box center [860, 160] width 46 height 17
click at [871, 158] on span "Forward" at bounding box center [860, 160] width 46 height 17
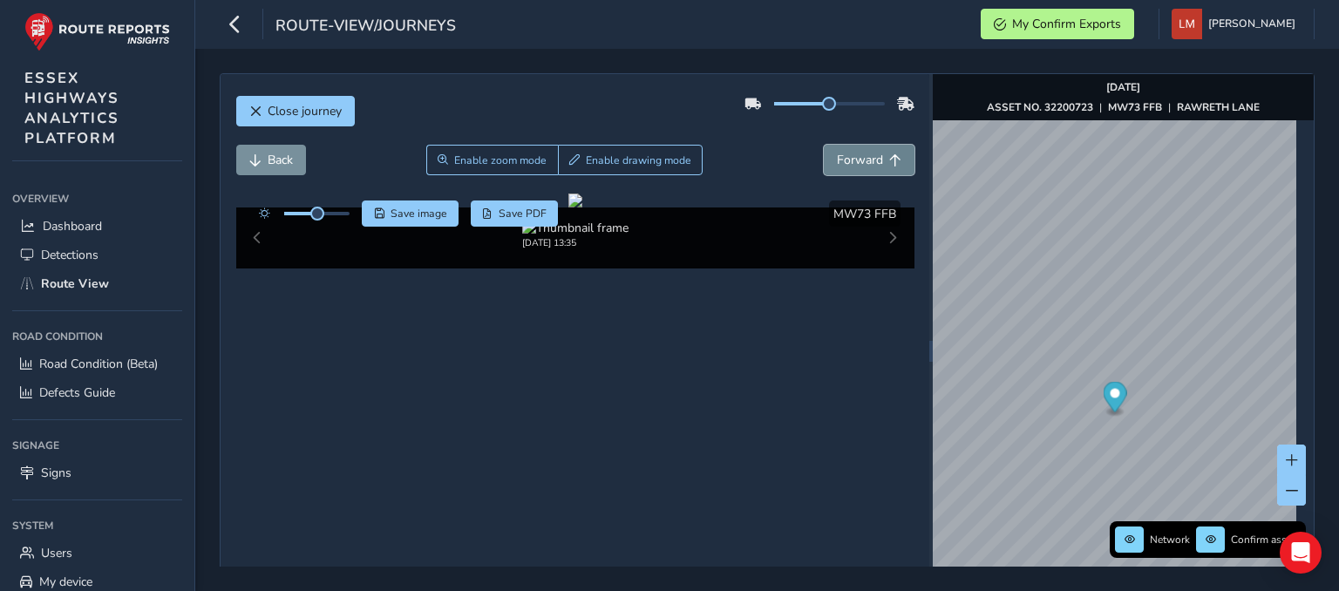
click at [871, 158] on span "Forward" at bounding box center [860, 160] width 46 height 17
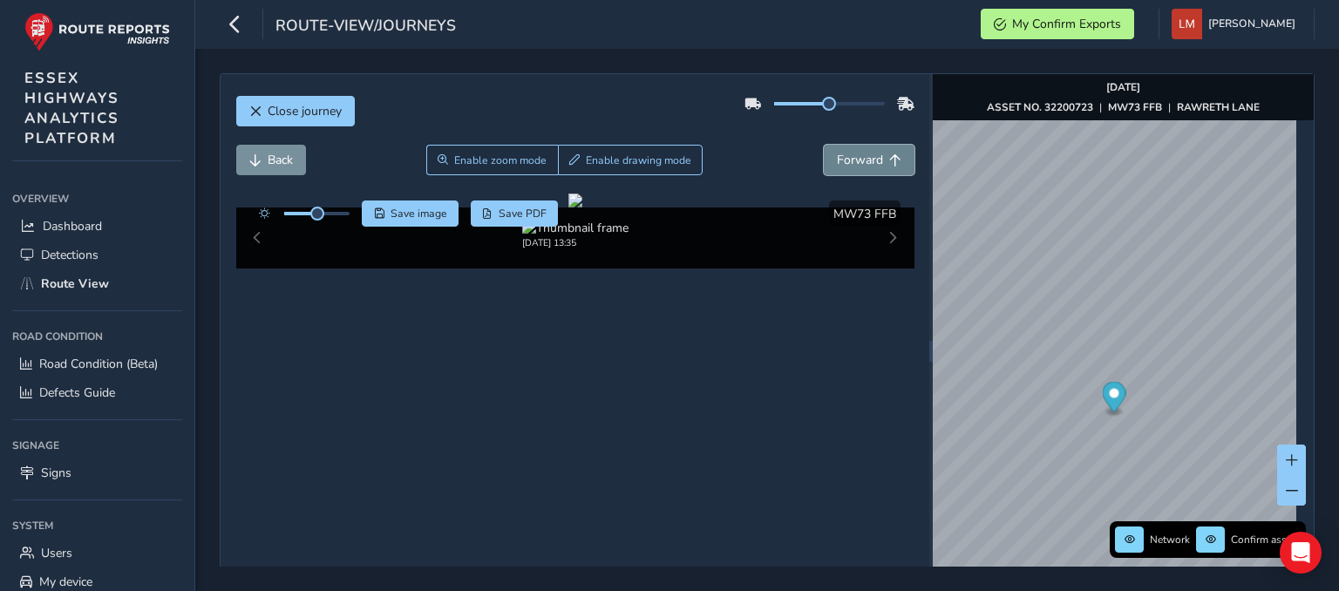
click at [871, 158] on span "Forward" at bounding box center [860, 160] width 46 height 17
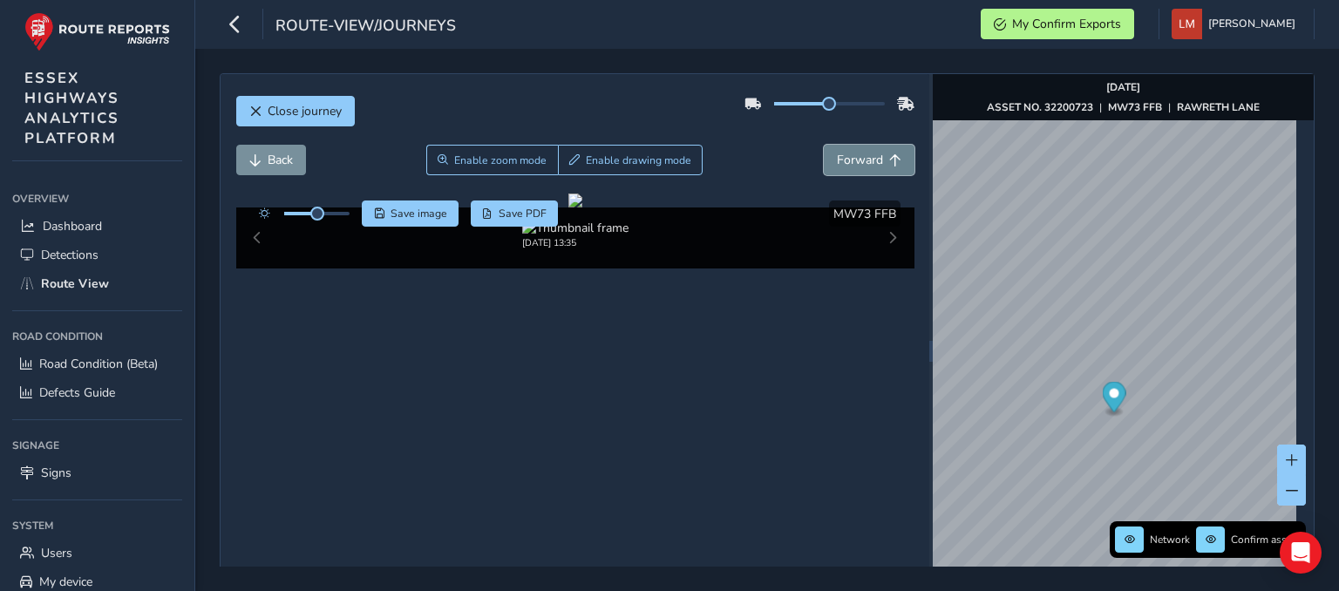
click at [871, 158] on span "Forward" at bounding box center [860, 160] width 46 height 17
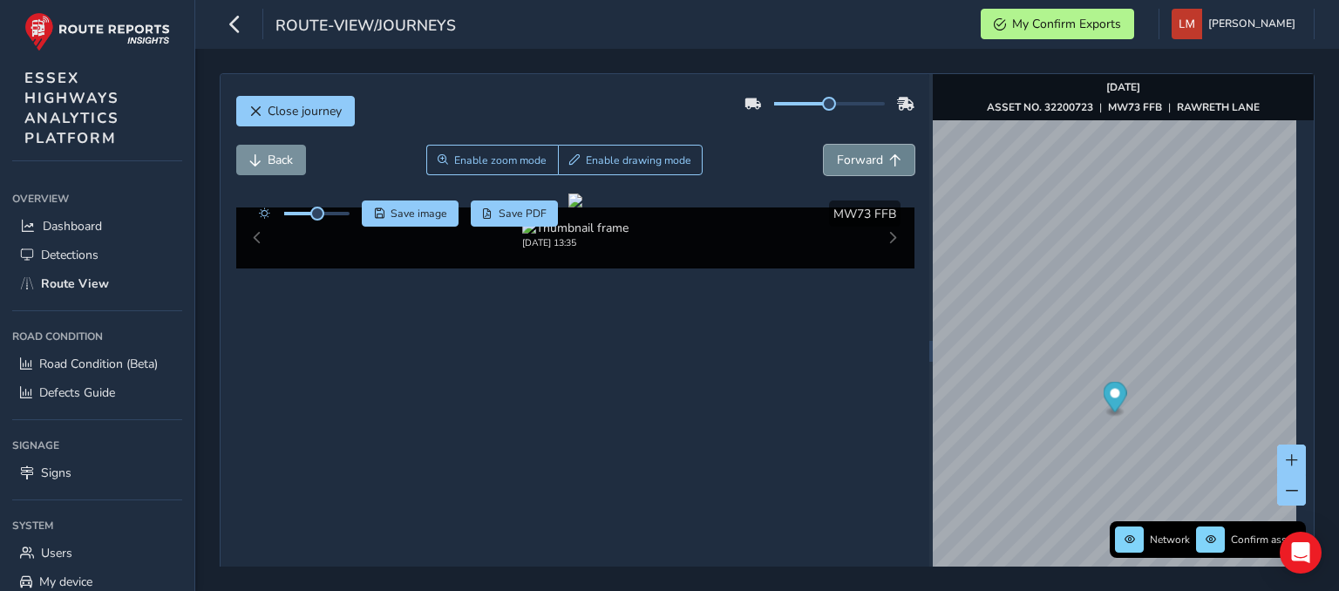
click at [871, 158] on span "Forward" at bounding box center [860, 160] width 46 height 17
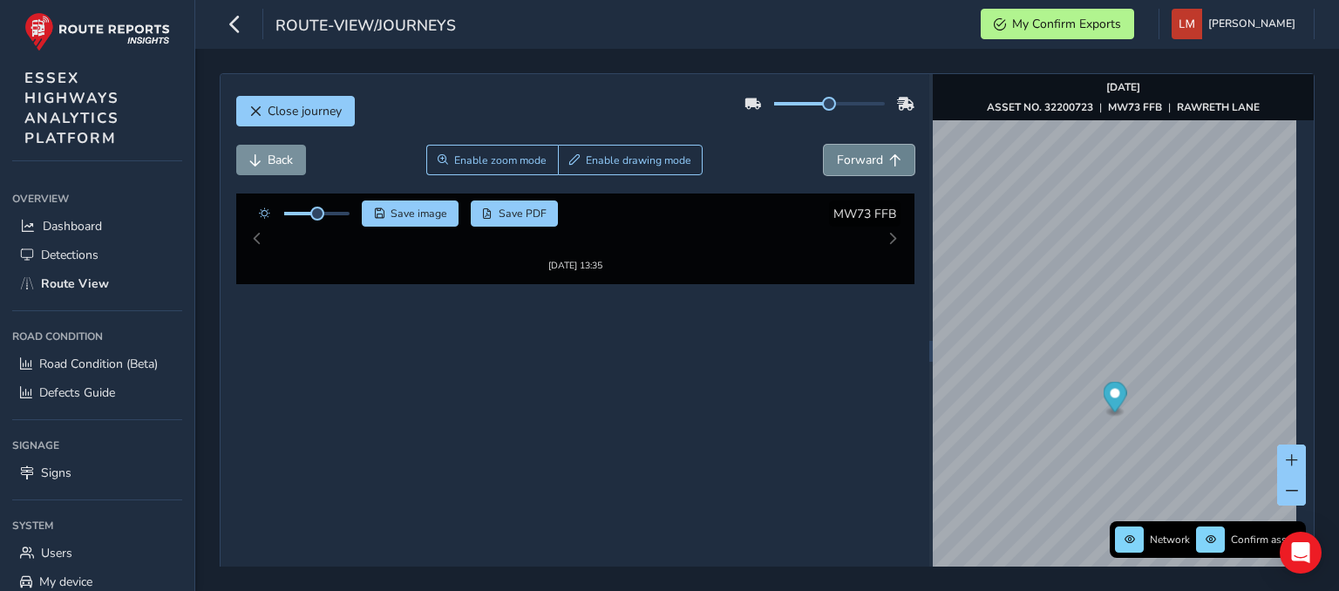
click at [871, 158] on span "Forward" at bounding box center [860, 160] width 46 height 17
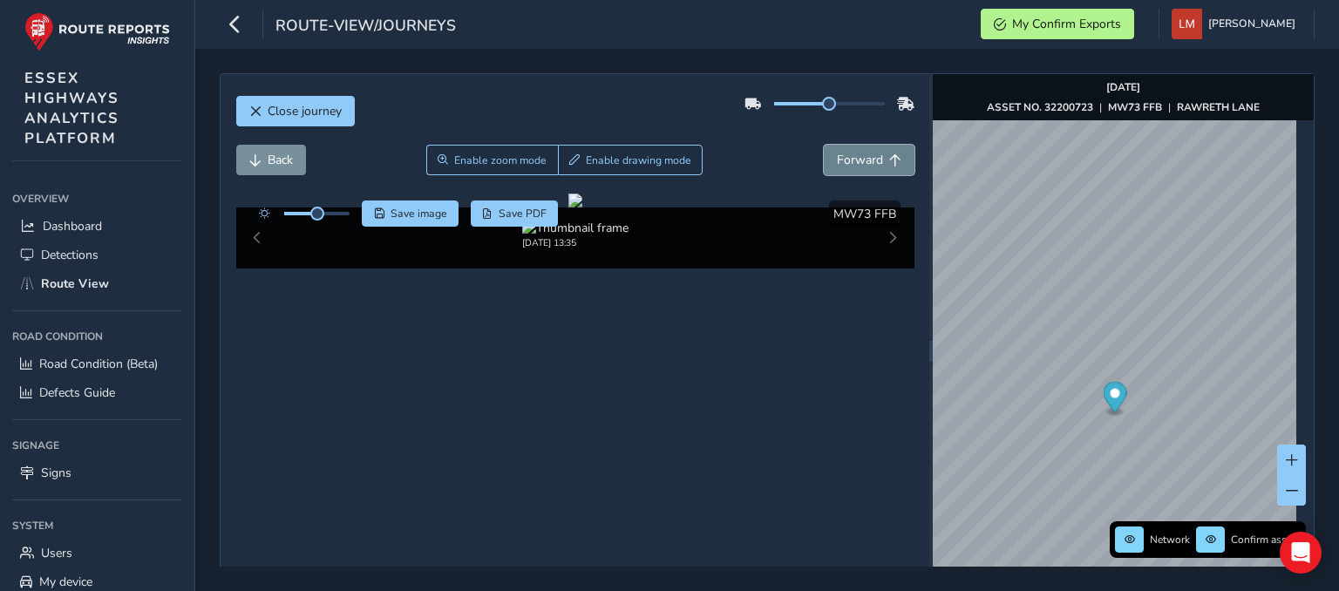
click at [871, 158] on span "Forward" at bounding box center [860, 160] width 46 height 17
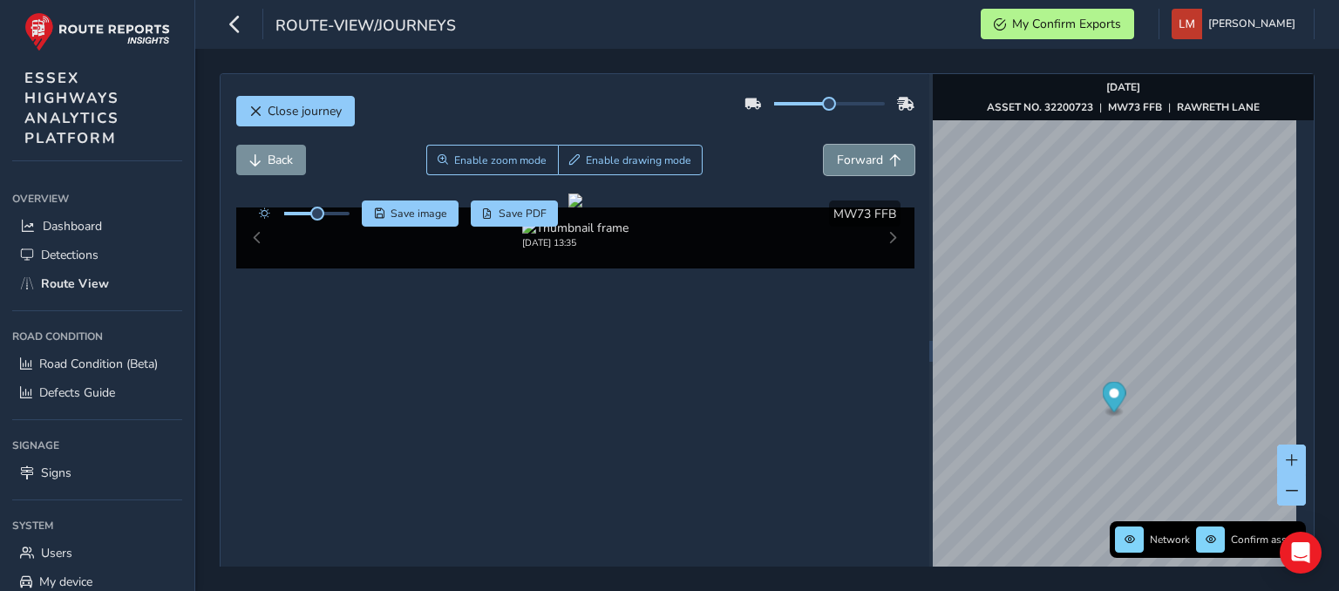
click at [871, 158] on span "Forward" at bounding box center [860, 160] width 46 height 17
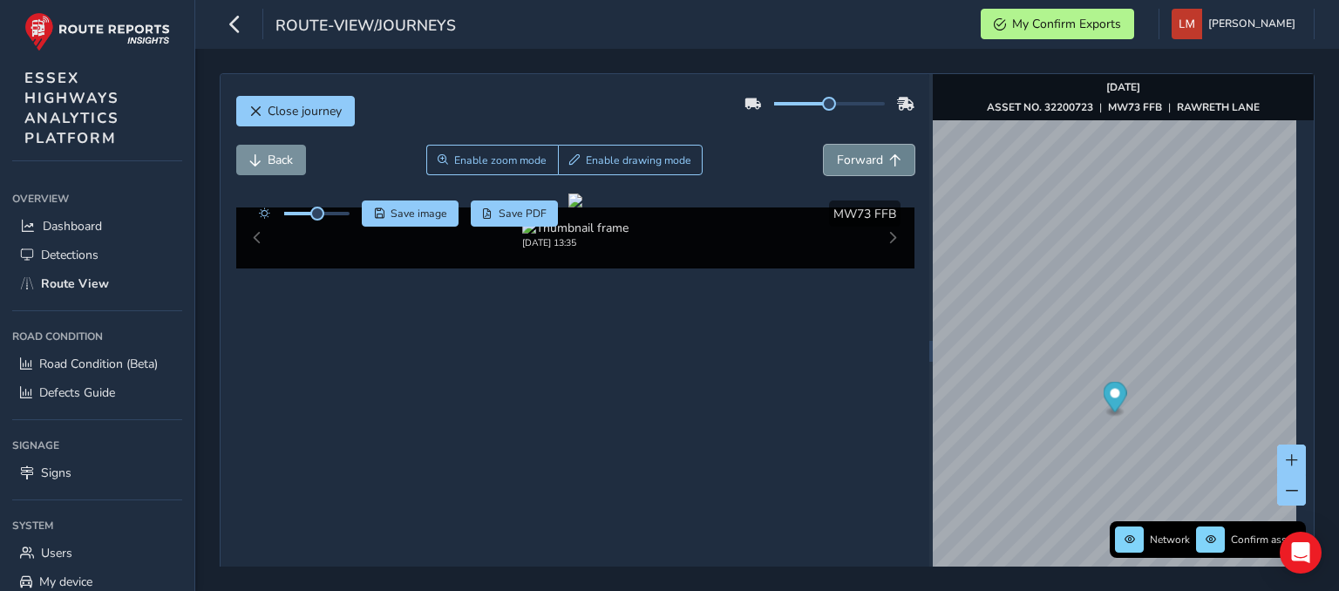
click at [871, 158] on span "Forward" at bounding box center [860, 160] width 46 height 17
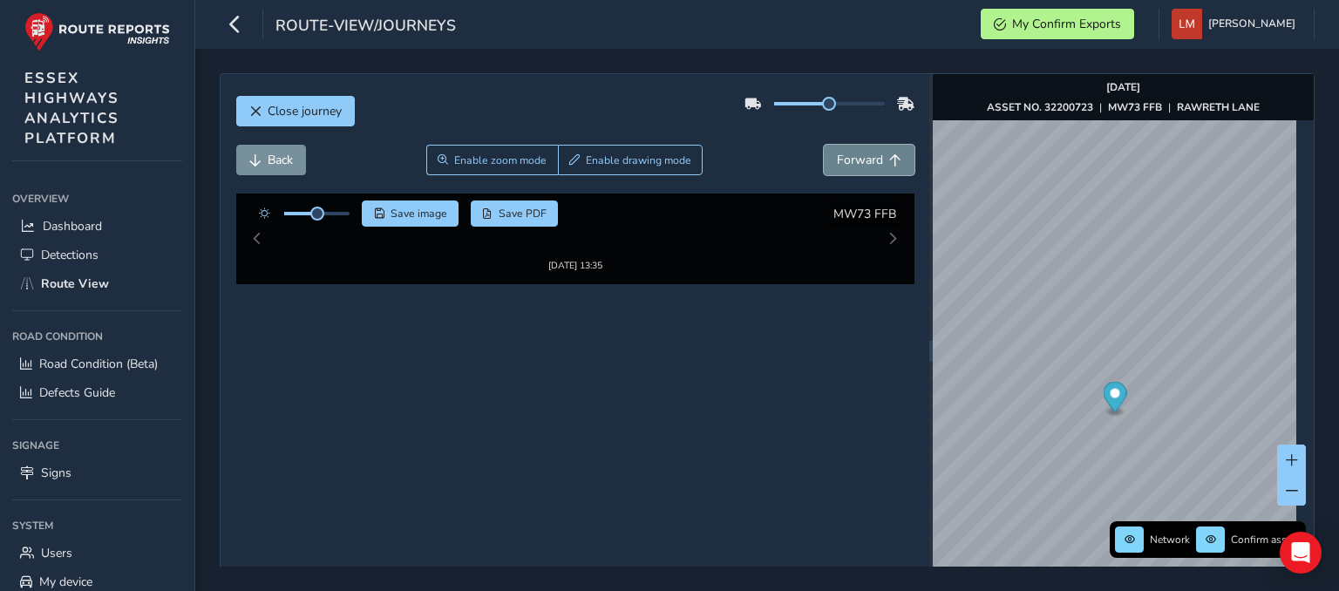
click at [871, 158] on span "Forward" at bounding box center [860, 160] width 46 height 17
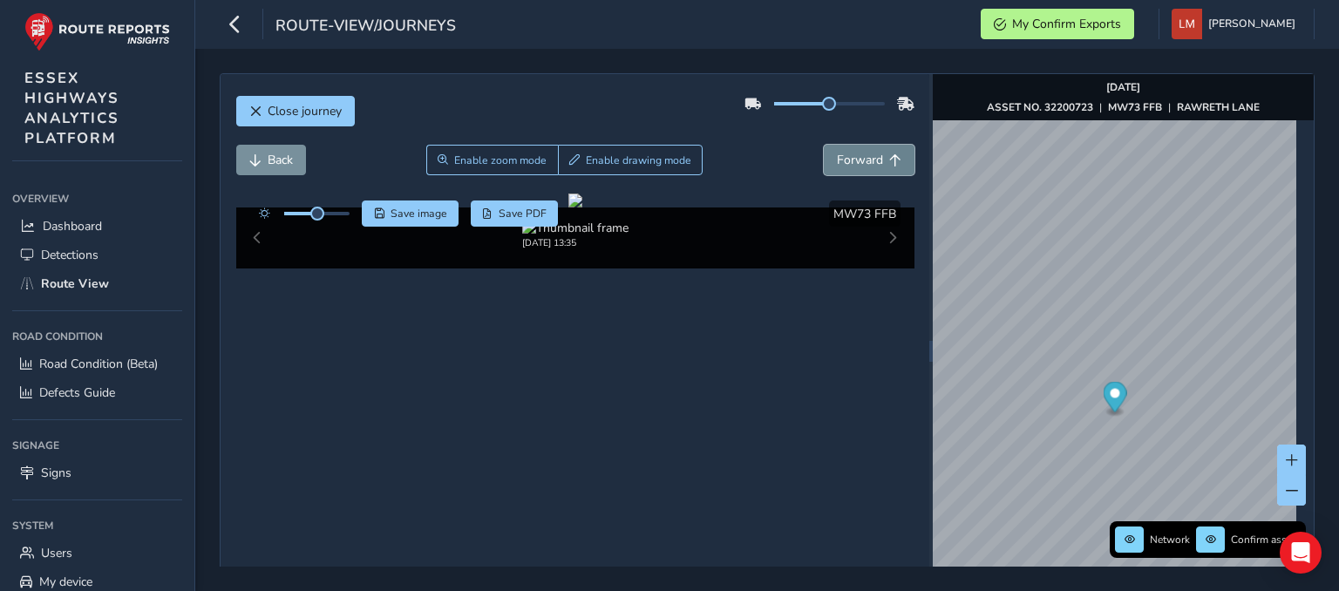
click at [871, 158] on span "Forward" at bounding box center [860, 160] width 46 height 17
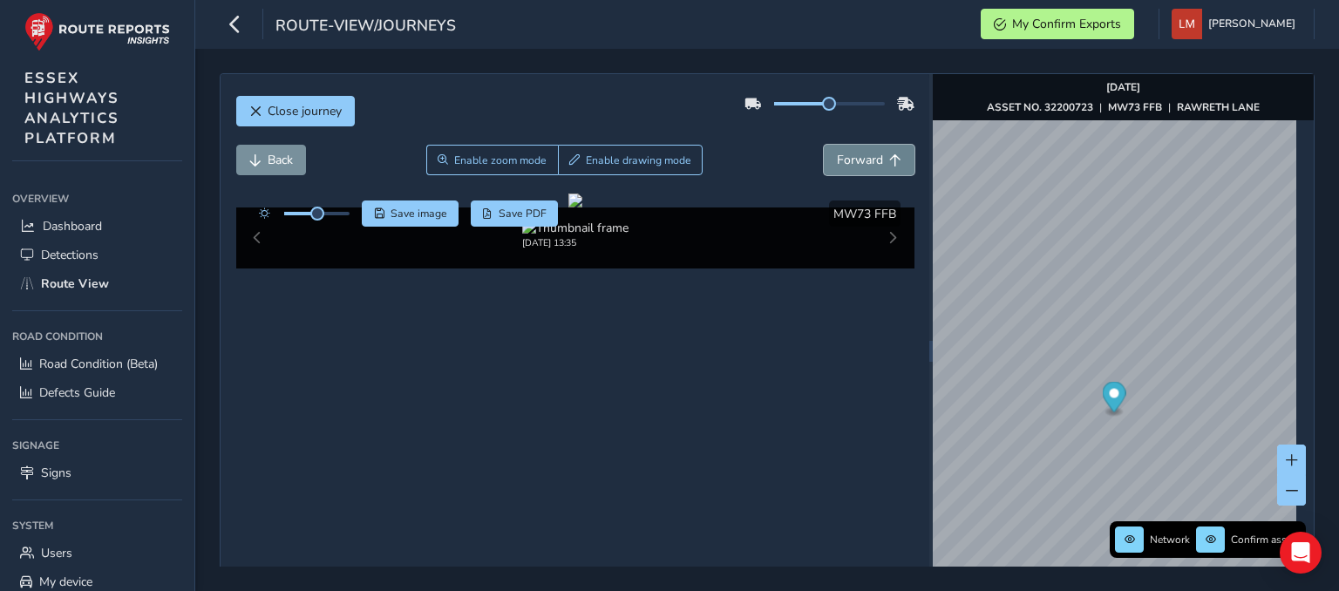
click at [871, 158] on span "Forward" at bounding box center [860, 160] width 46 height 17
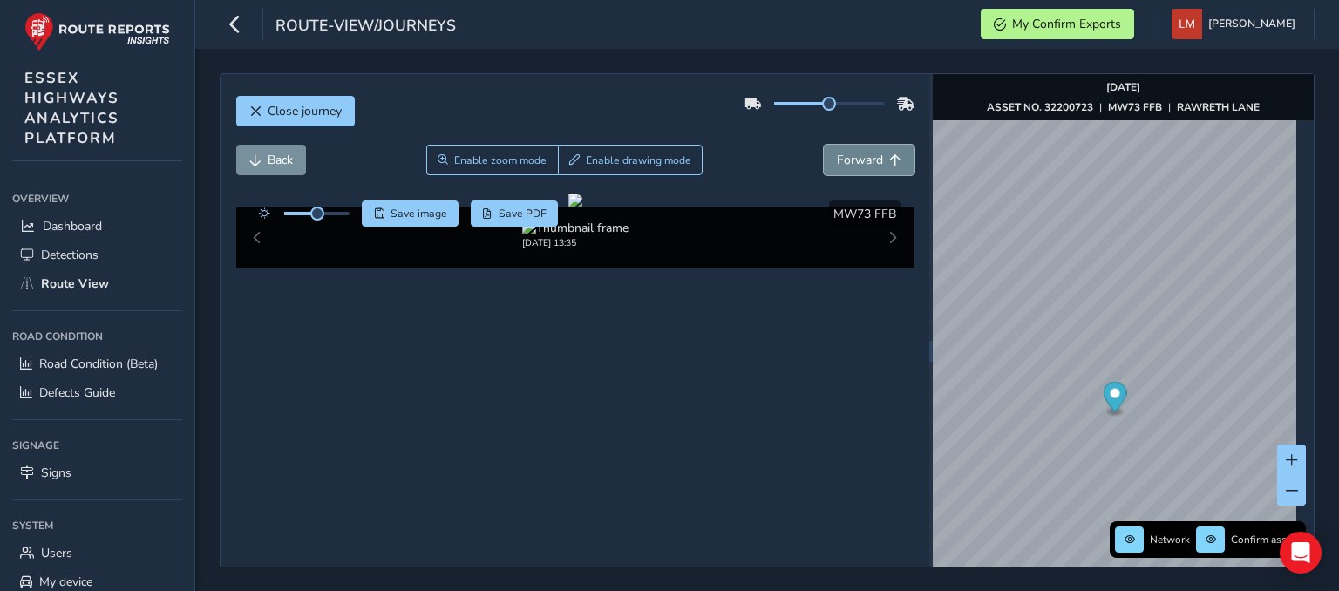
click at [871, 158] on span "Forward" at bounding box center [860, 160] width 46 height 17
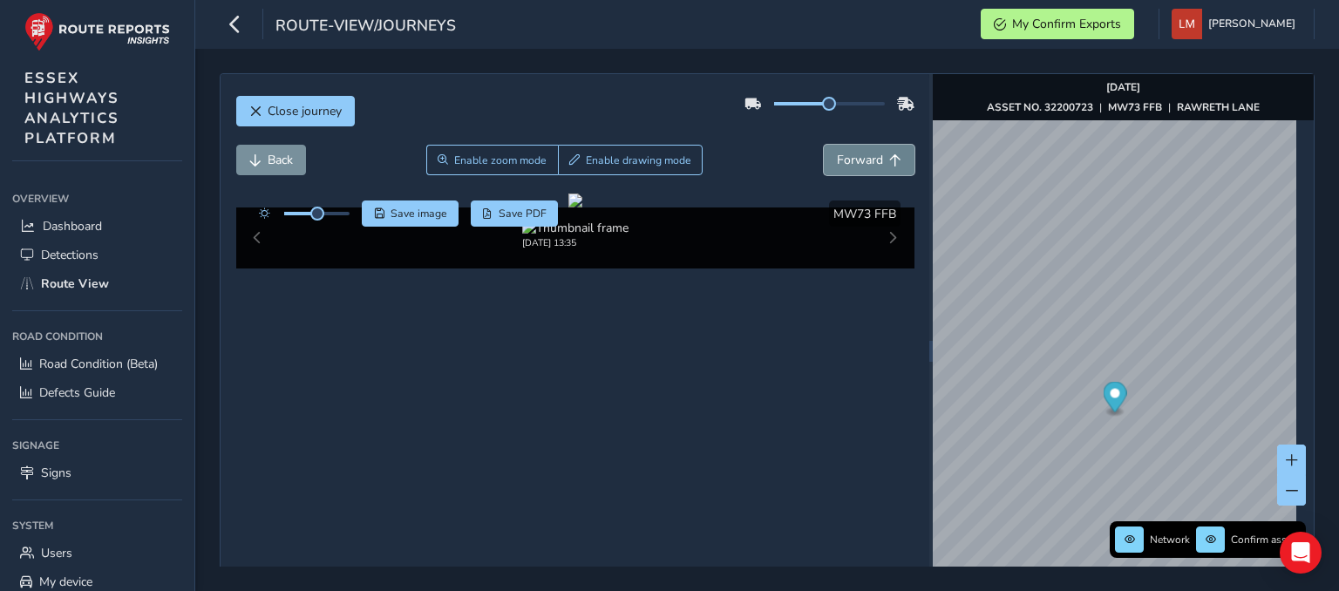
click at [871, 158] on span "Forward" at bounding box center [860, 160] width 46 height 17
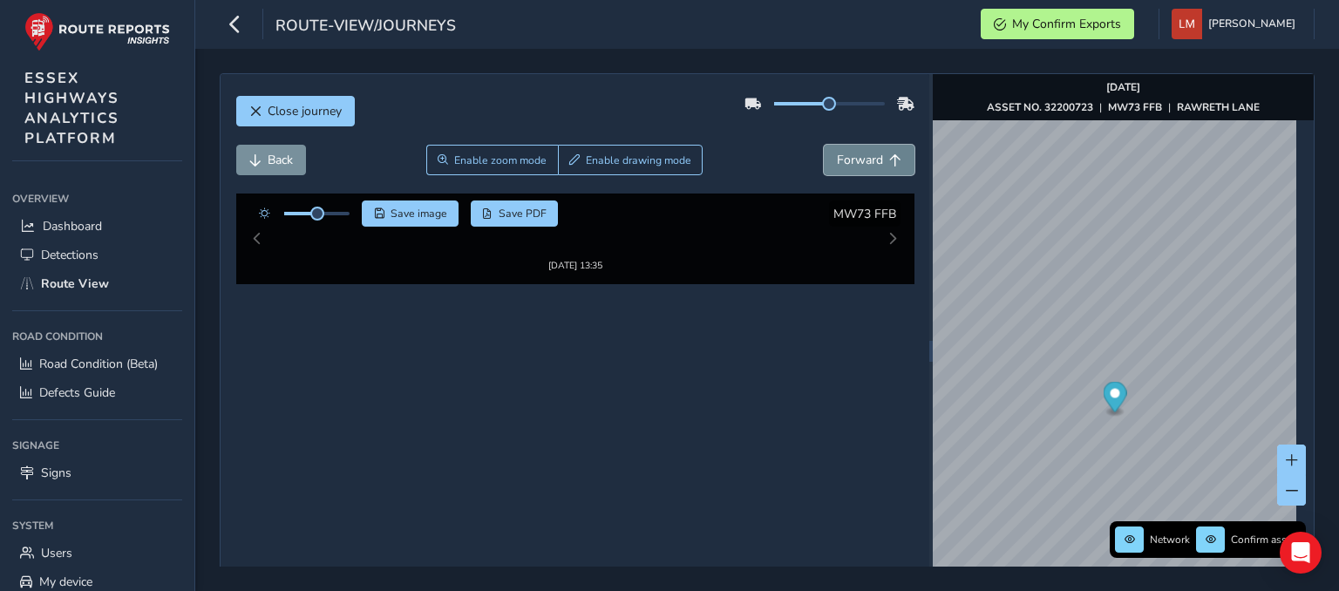
click at [871, 158] on span "Forward" at bounding box center [860, 160] width 46 height 17
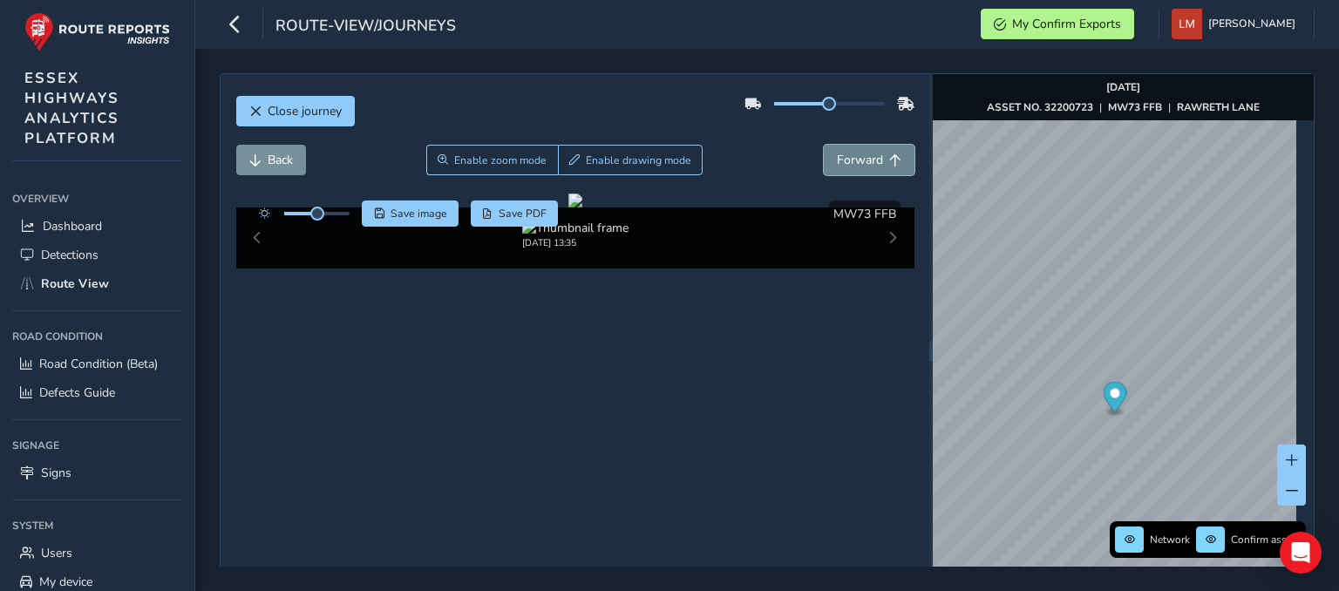
click at [871, 158] on span "Forward" at bounding box center [860, 160] width 46 height 17
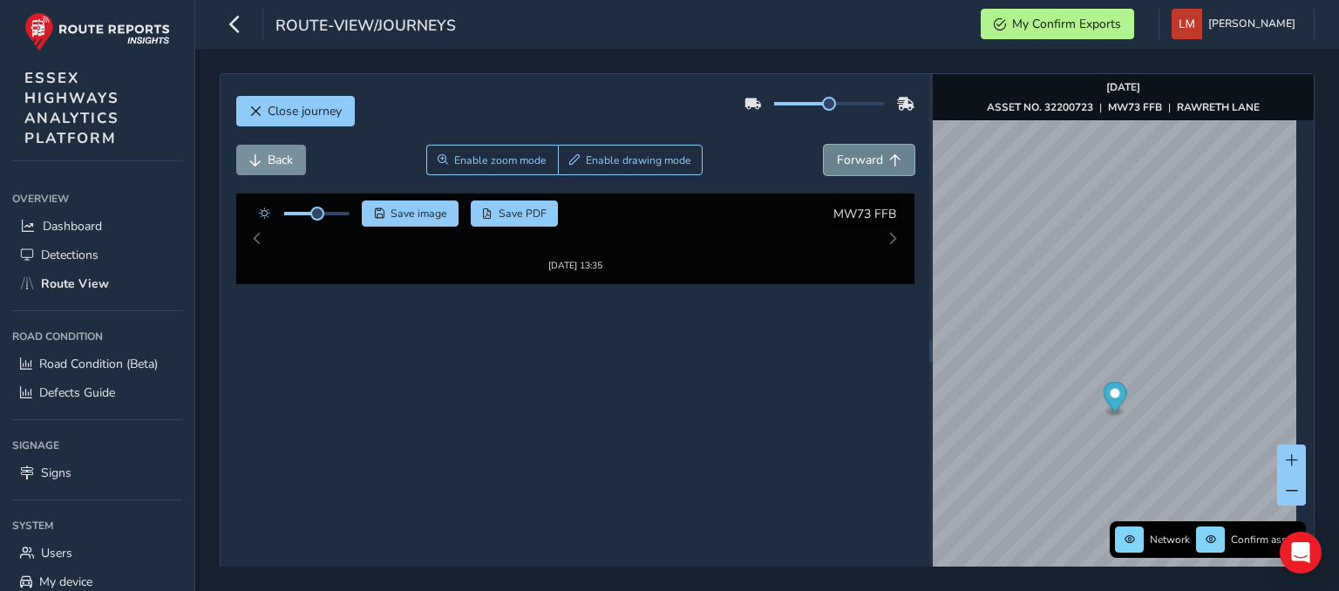
click at [871, 158] on span "Forward" at bounding box center [860, 160] width 46 height 17
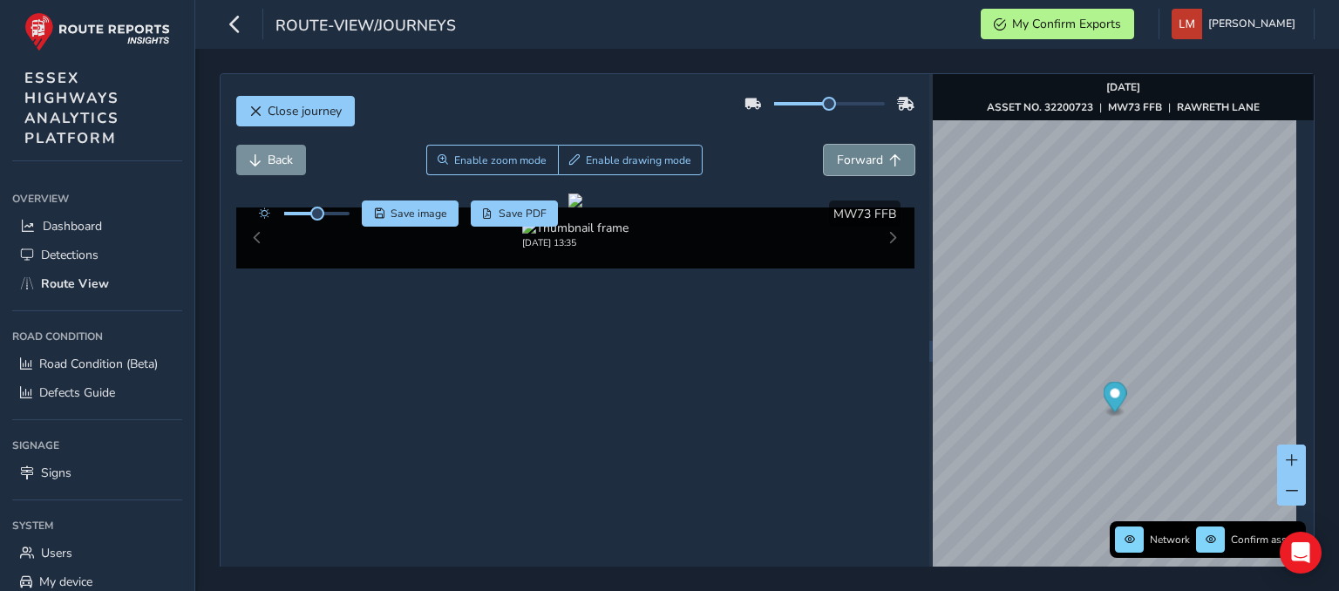
click at [871, 158] on span "Forward" at bounding box center [860, 160] width 46 height 17
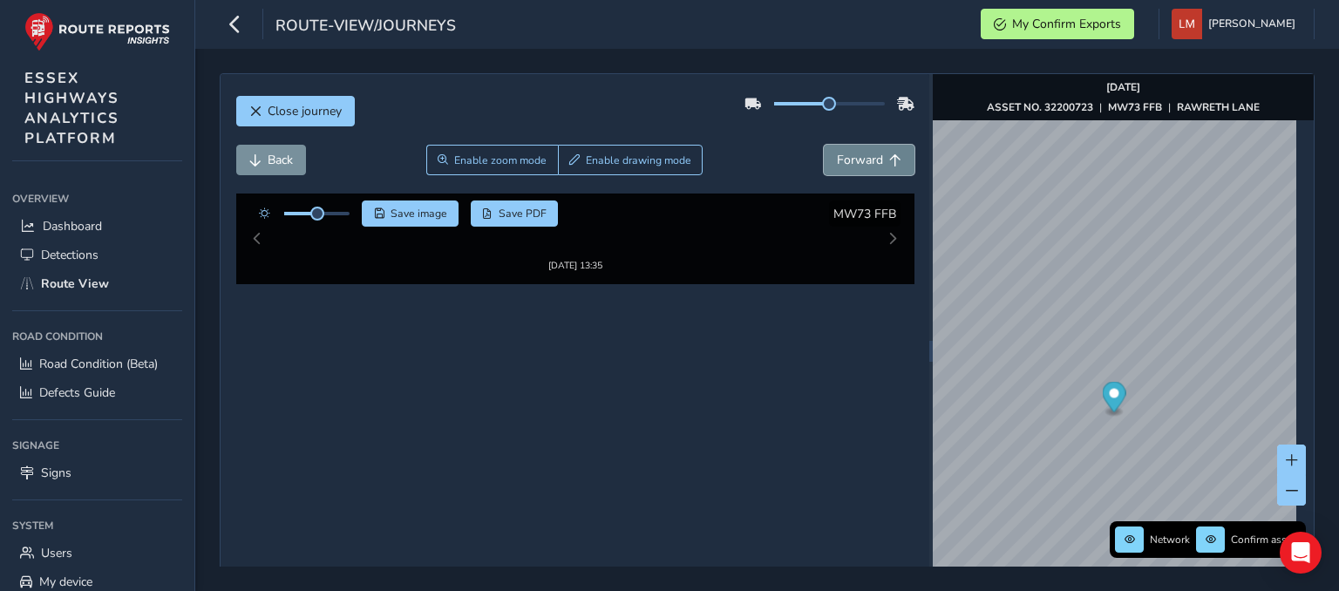
click at [871, 158] on span "Forward" at bounding box center [860, 160] width 46 height 17
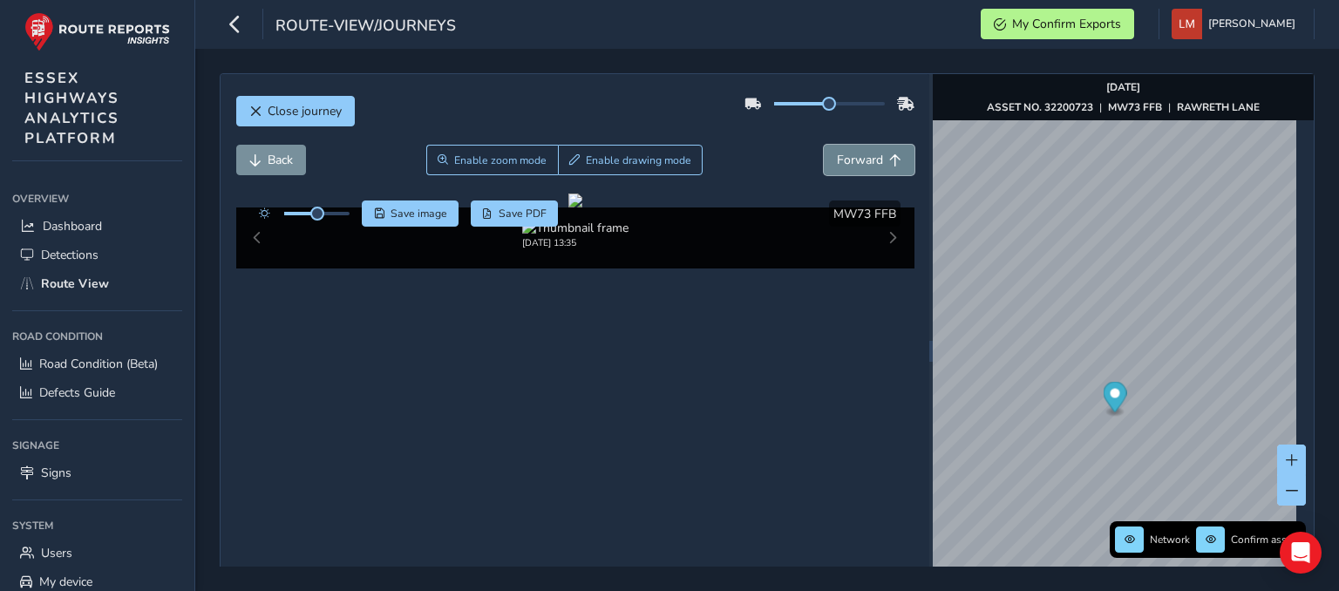
click at [871, 158] on span "Forward" at bounding box center [860, 160] width 46 height 17
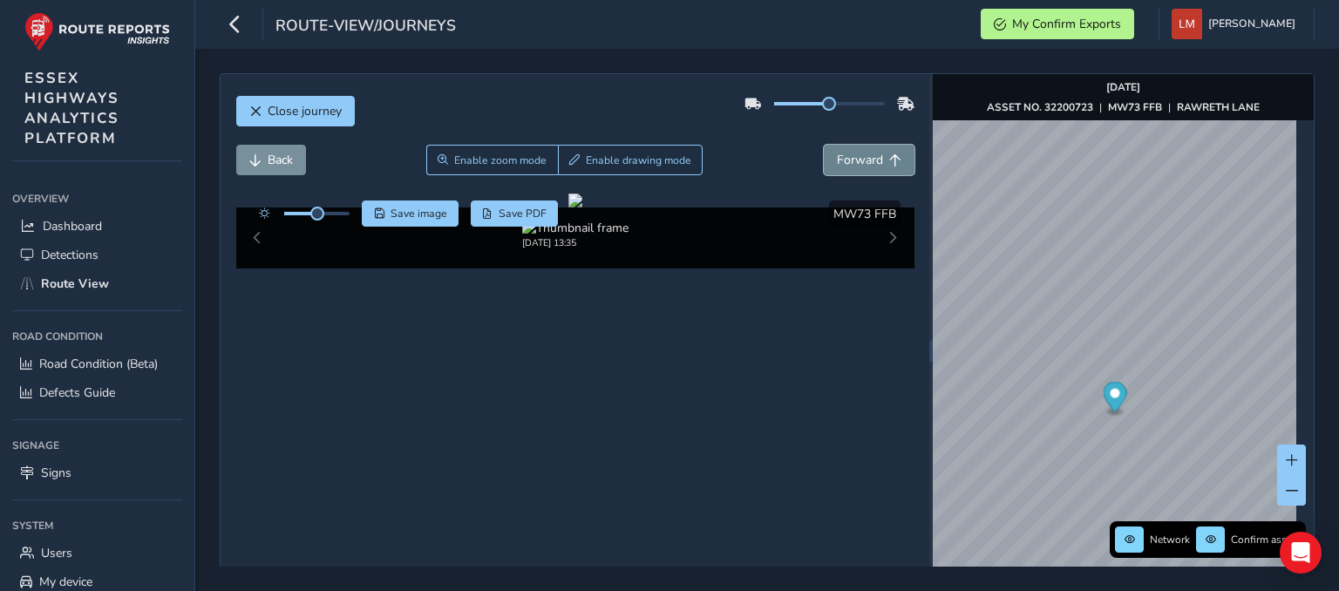
click at [871, 158] on span "Forward" at bounding box center [860, 160] width 46 height 17
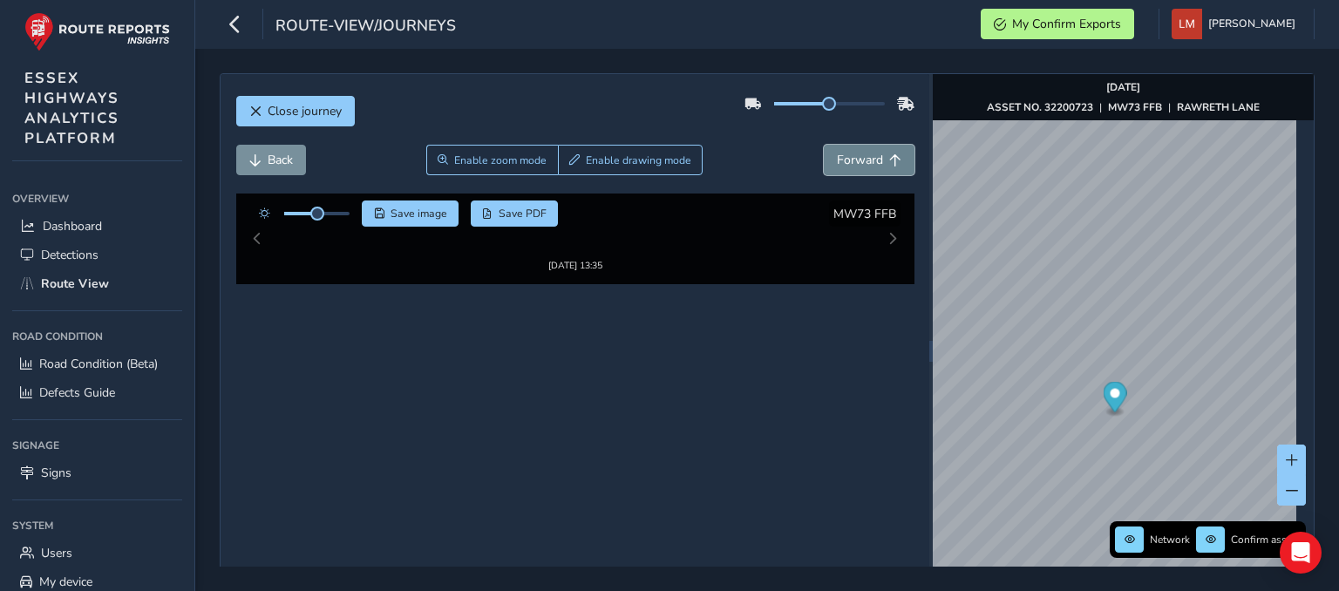
click at [871, 158] on span "Forward" at bounding box center [860, 160] width 46 height 17
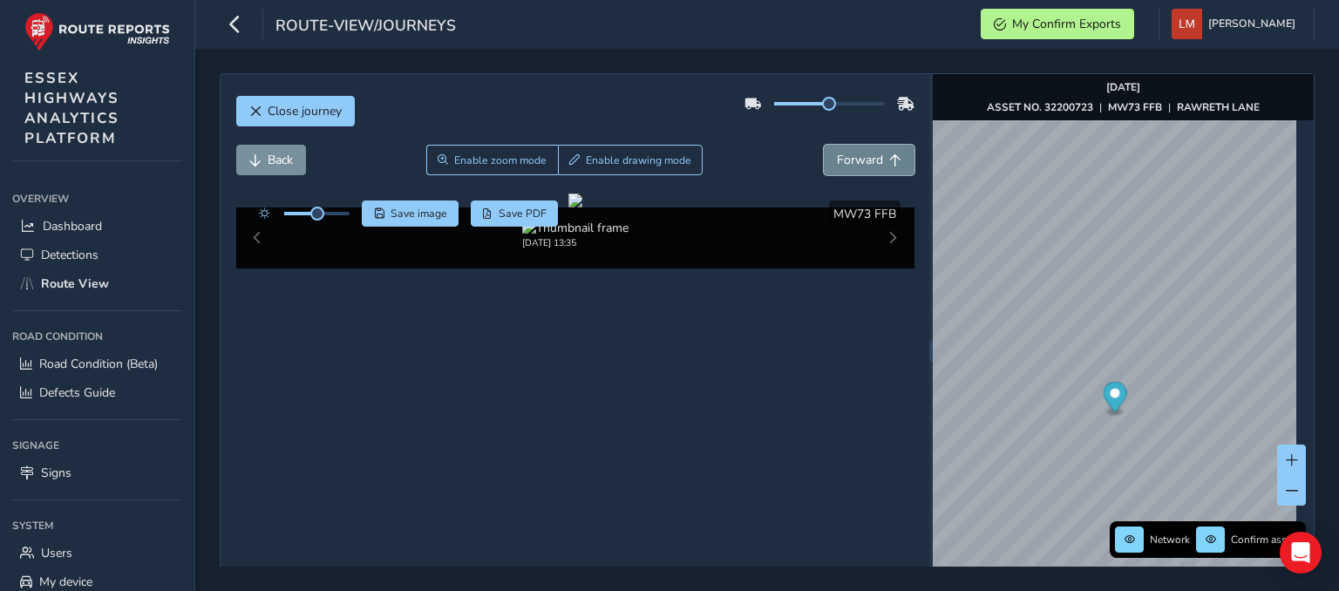
click at [871, 158] on span "Forward" at bounding box center [860, 160] width 46 height 17
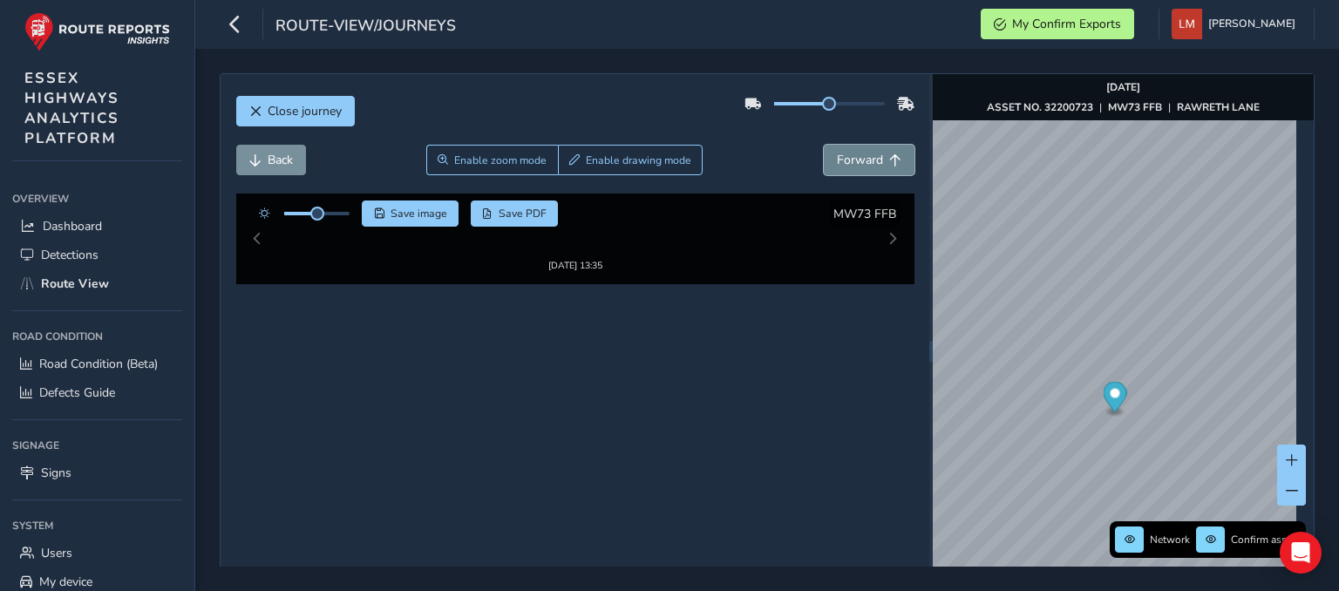
click at [871, 158] on span "Forward" at bounding box center [860, 160] width 46 height 17
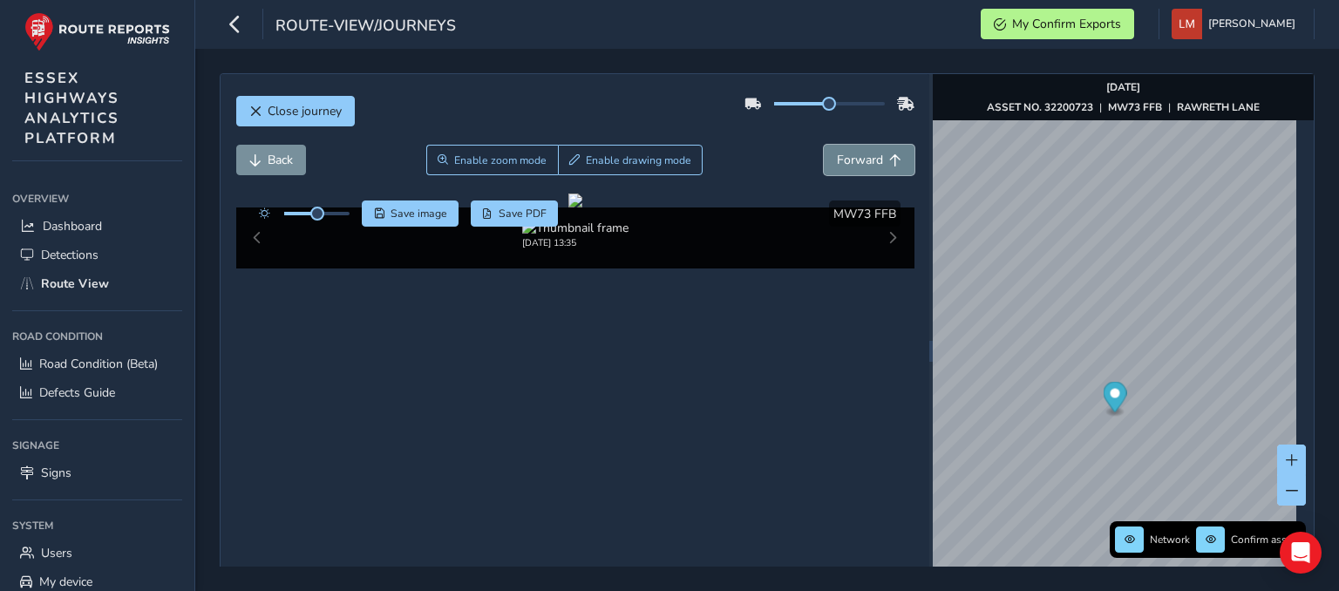
click at [871, 158] on span "Forward" at bounding box center [860, 160] width 46 height 17
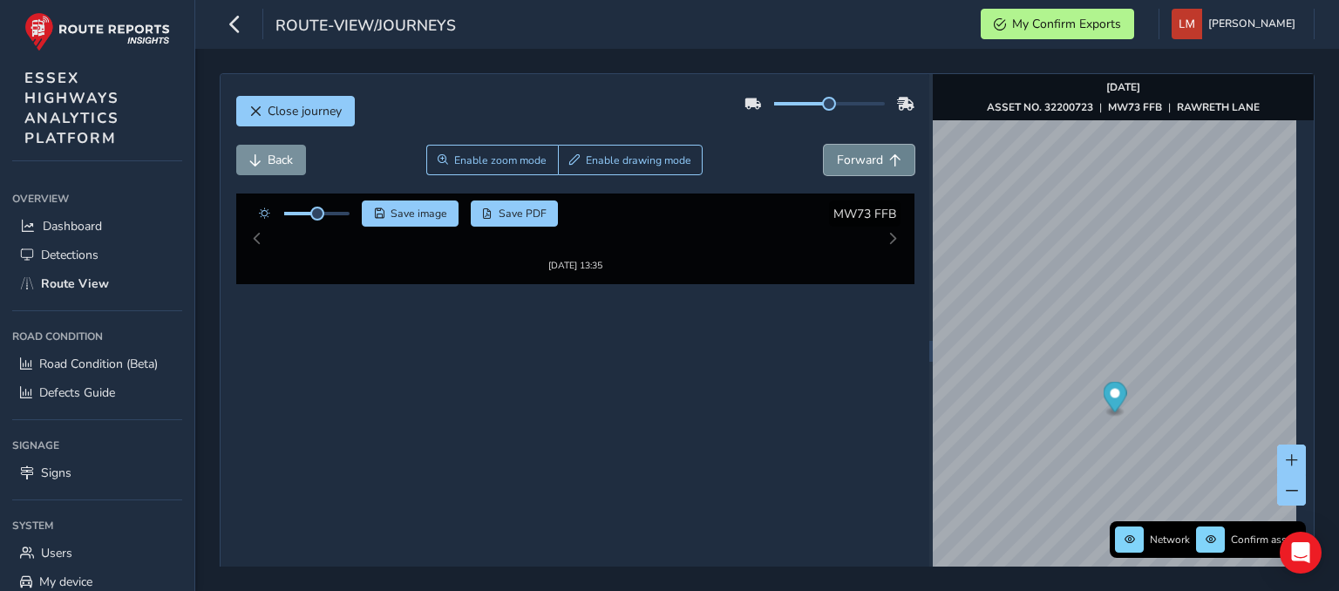
click at [871, 158] on span "Forward" at bounding box center [860, 160] width 46 height 17
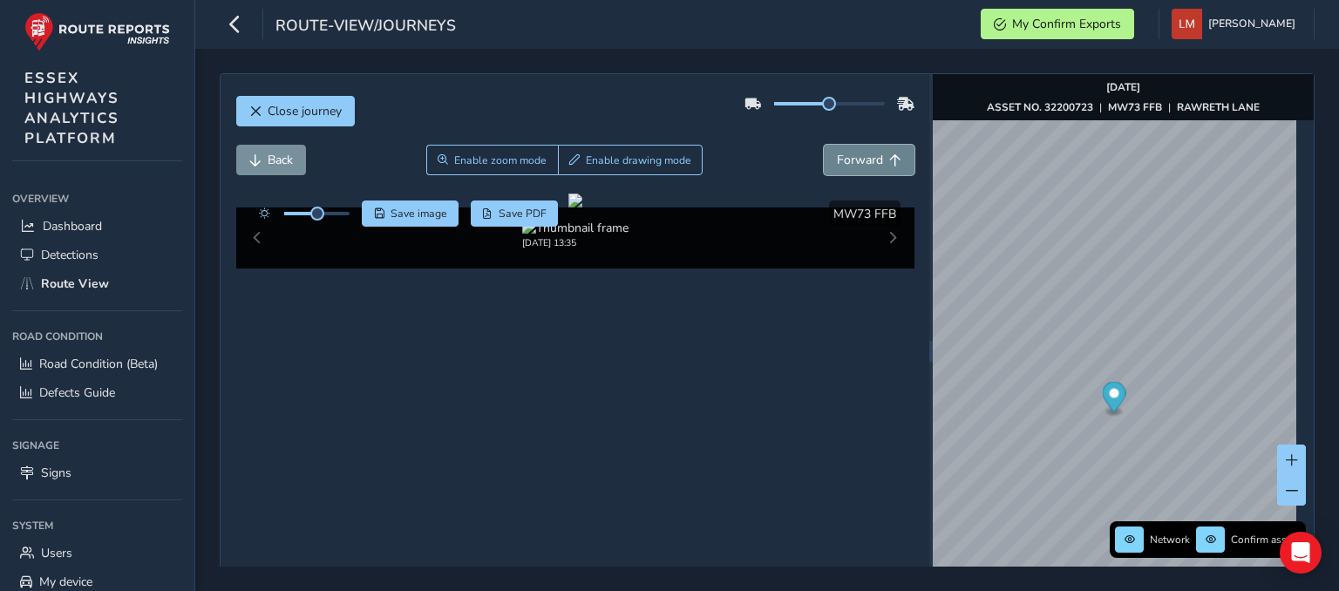
click at [871, 158] on span "Forward" at bounding box center [860, 160] width 46 height 17
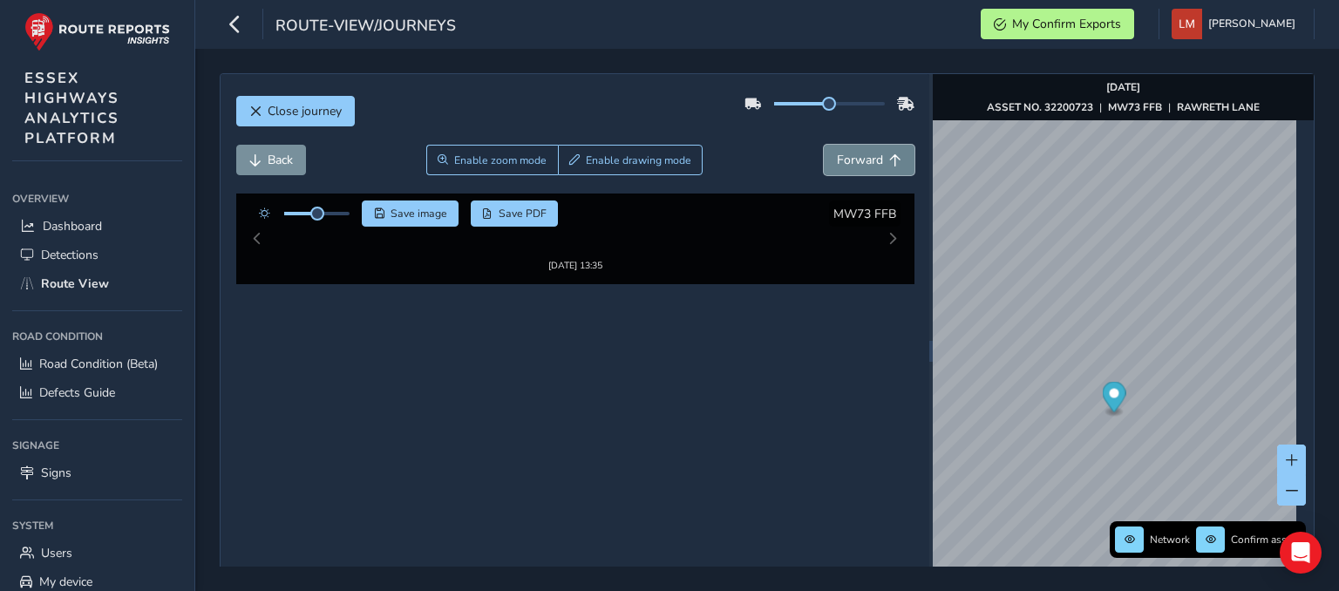
click at [871, 158] on span "Forward" at bounding box center [860, 160] width 46 height 17
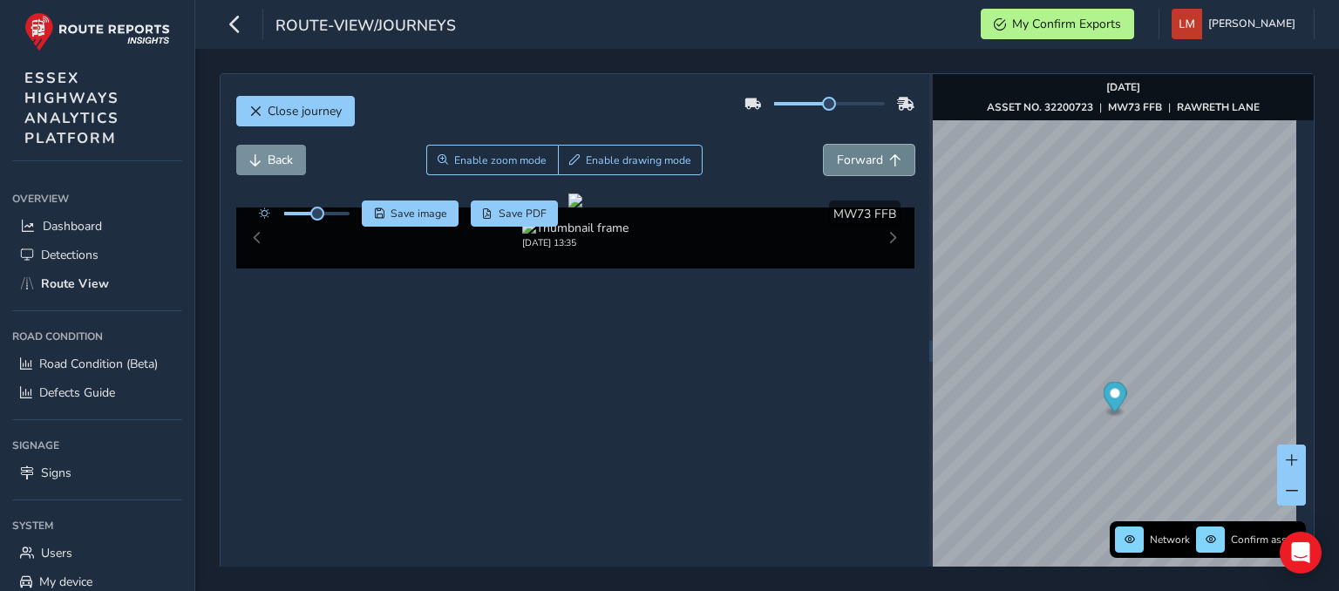
click at [871, 158] on span "Forward" at bounding box center [860, 160] width 46 height 17
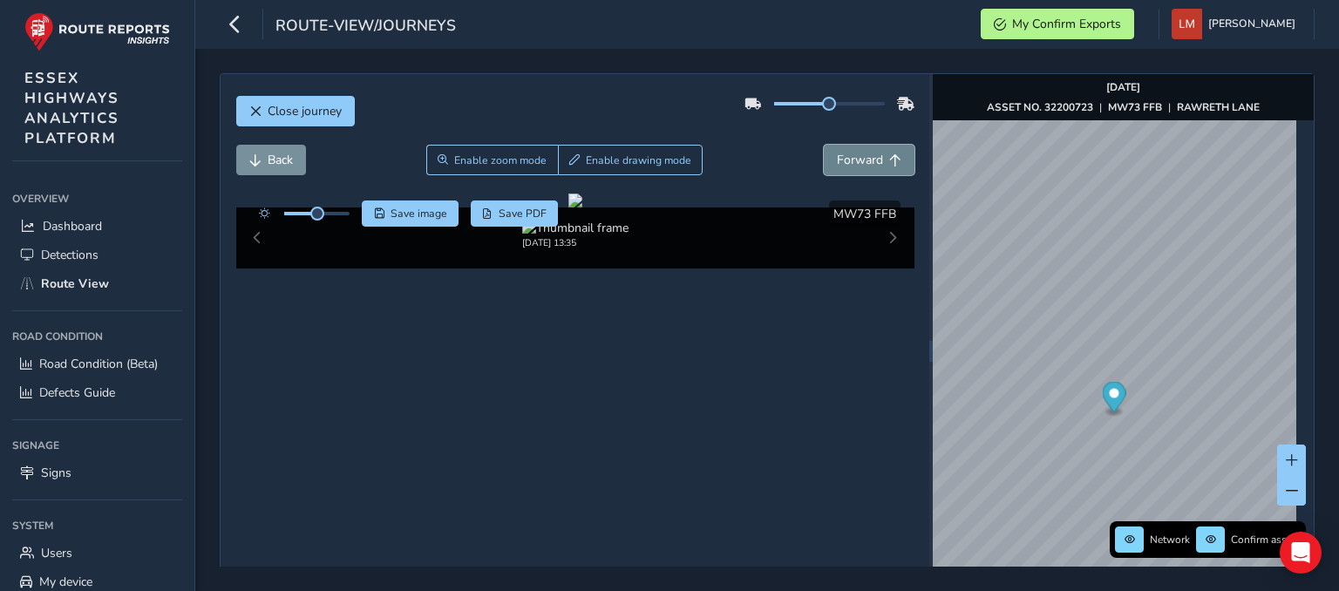
click at [849, 158] on span "Forward" at bounding box center [860, 160] width 46 height 17
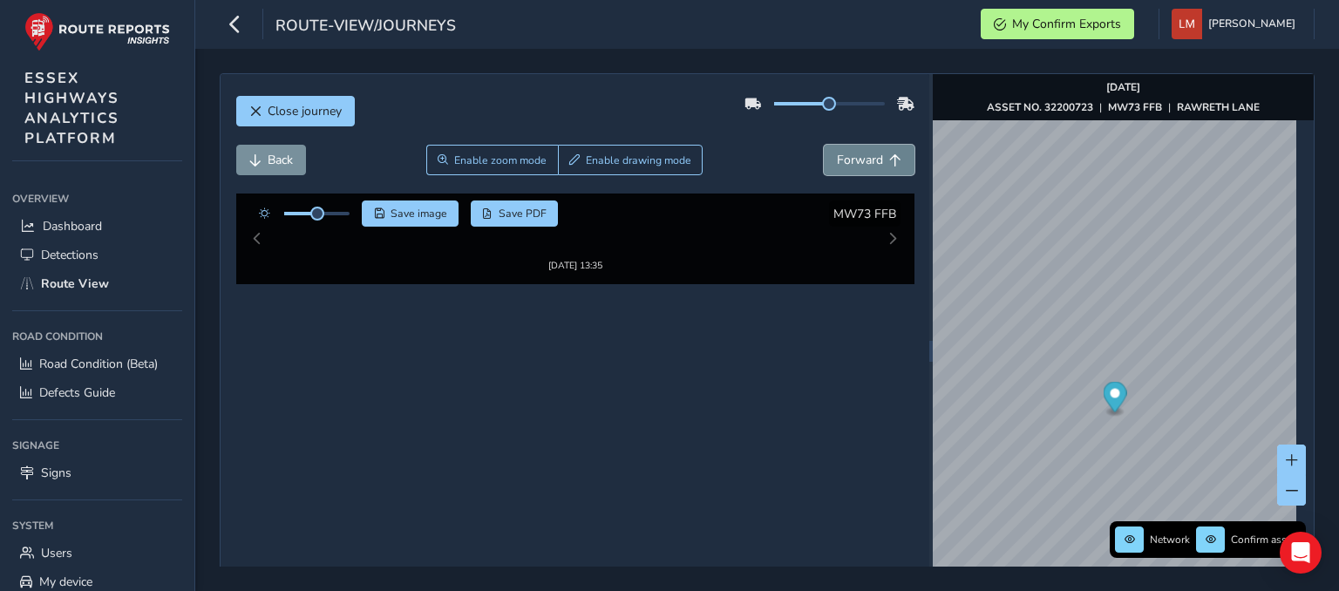
click at [849, 158] on span "Forward" at bounding box center [860, 160] width 46 height 17
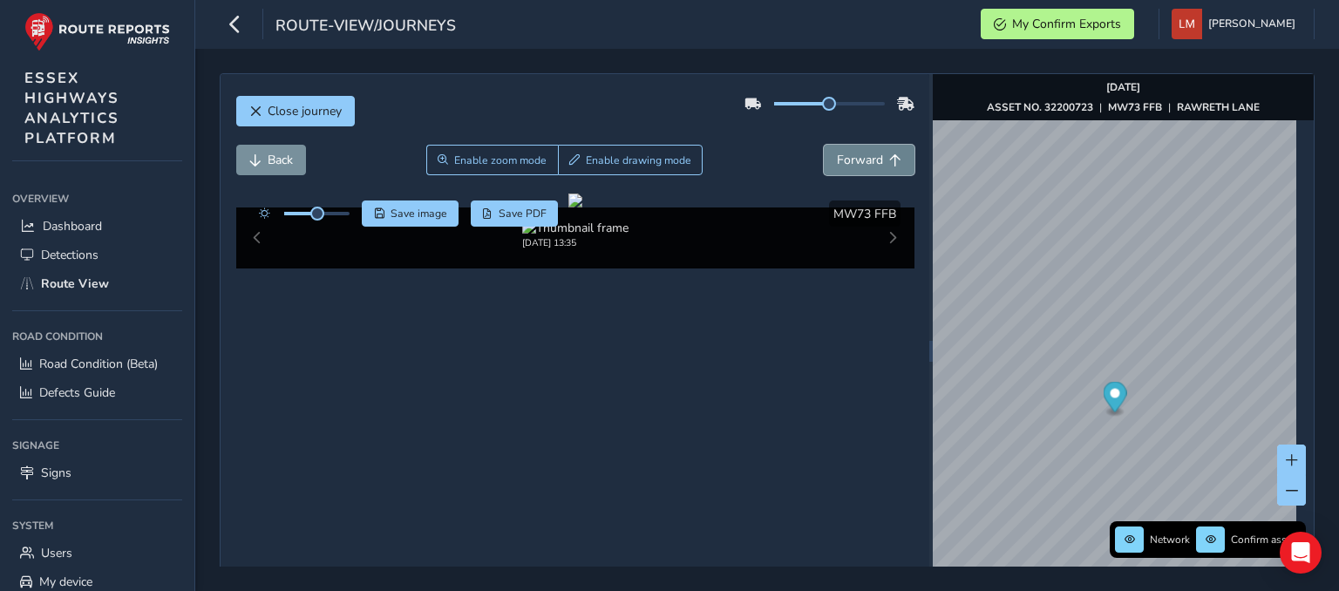
click at [849, 158] on span "Forward" at bounding box center [860, 160] width 46 height 17
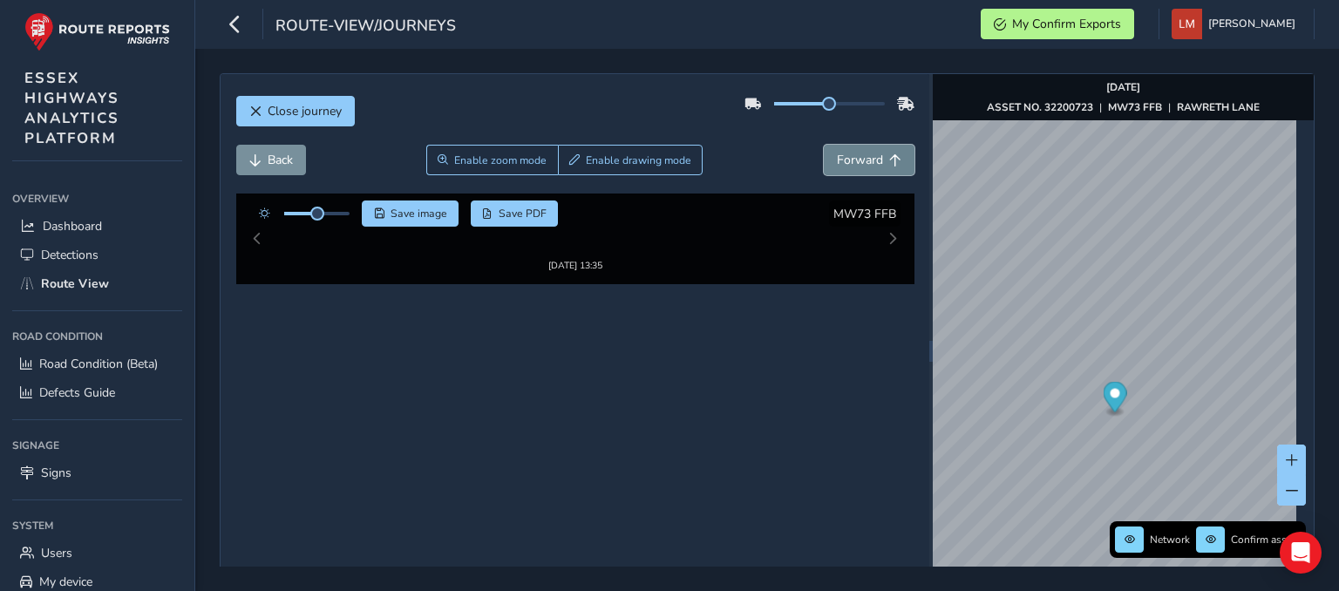
click at [849, 158] on span "Forward" at bounding box center [860, 160] width 46 height 17
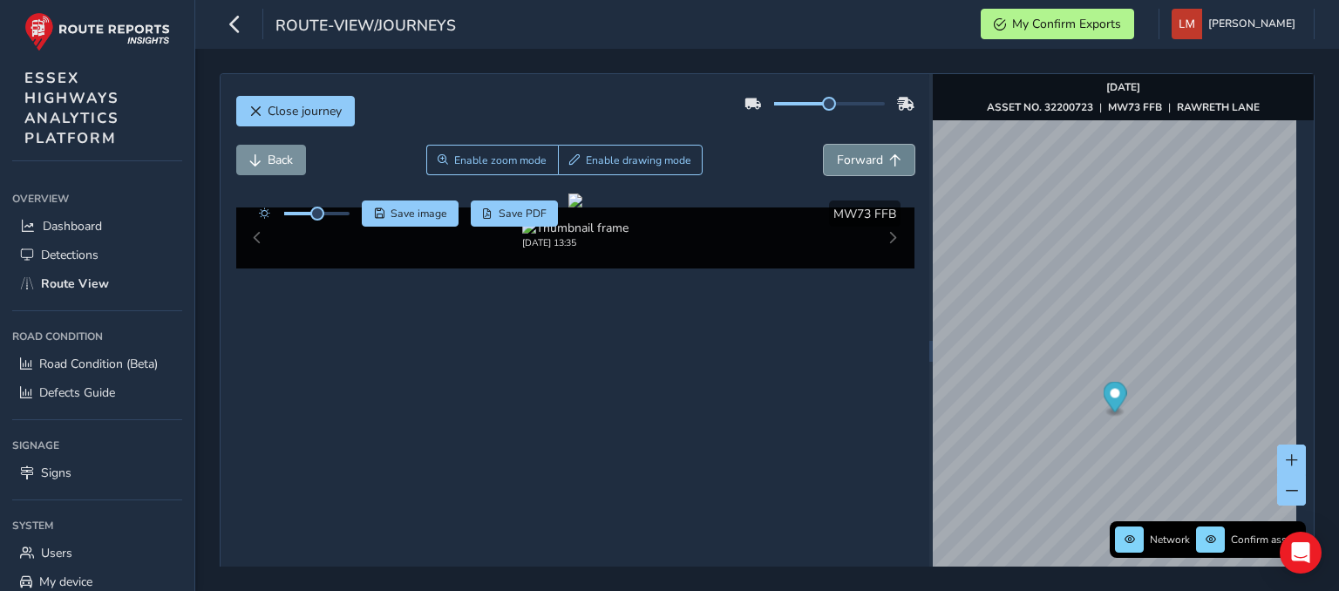
click at [849, 158] on span "Forward" at bounding box center [860, 160] width 46 height 17
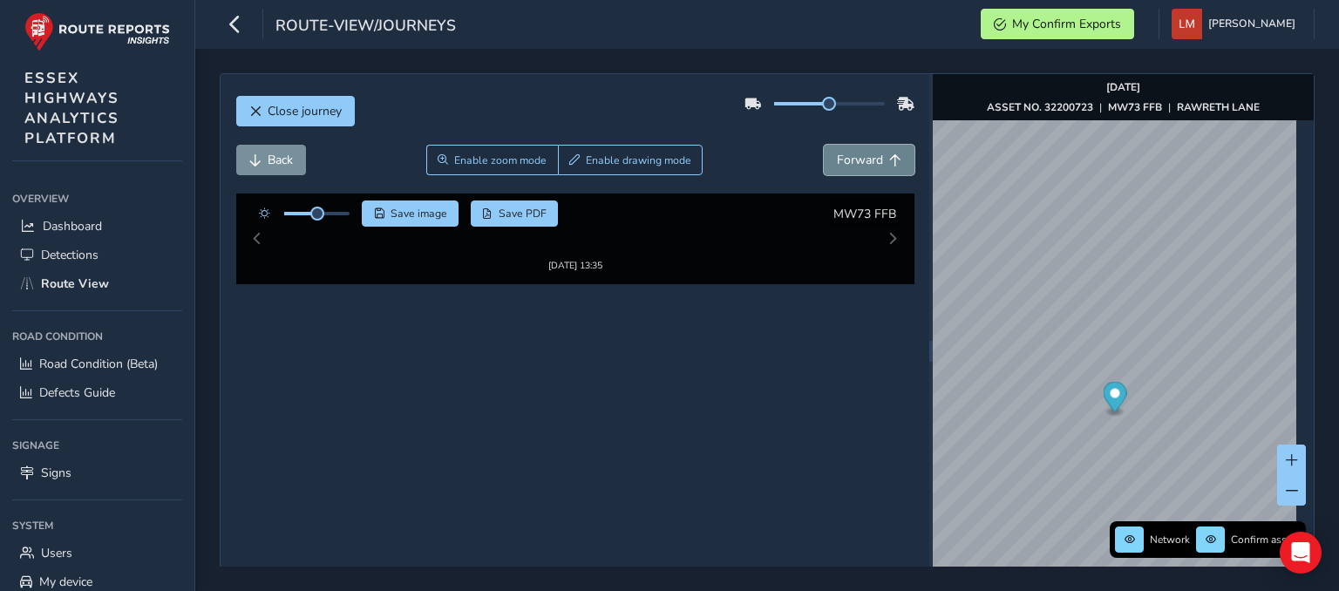
click at [849, 158] on span "Forward" at bounding box center [860, 160] width 46 height 17
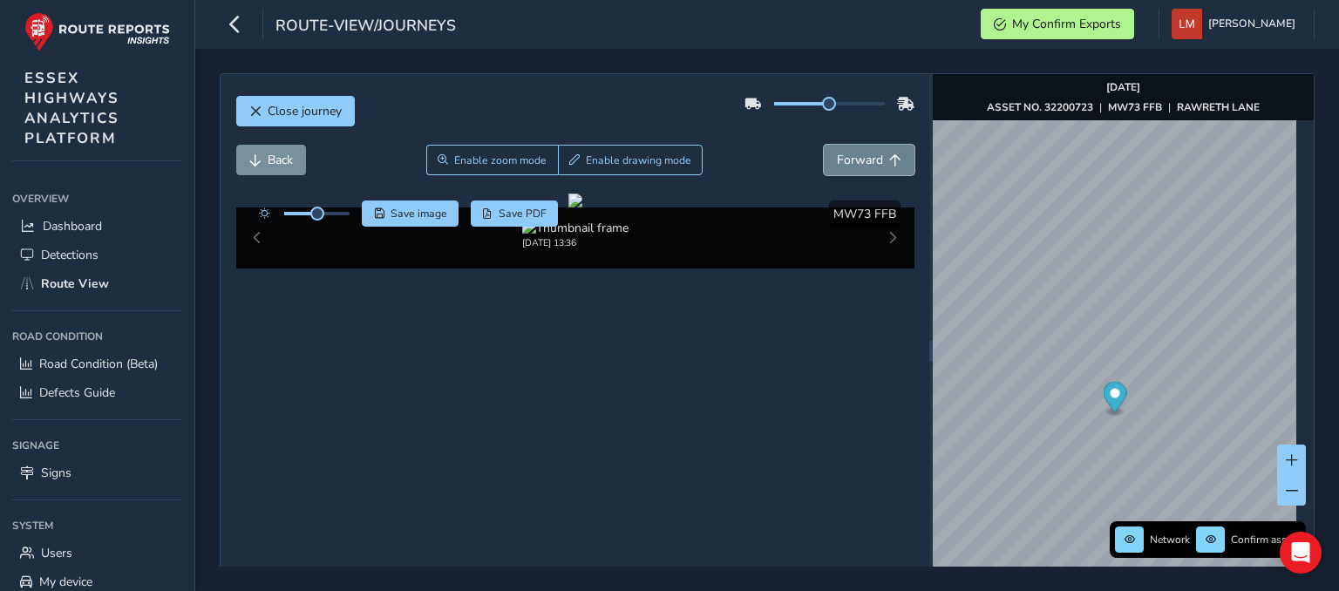
click at [849, 158] on span "Forward" at bounding box center [860, 160] width 46 height 17
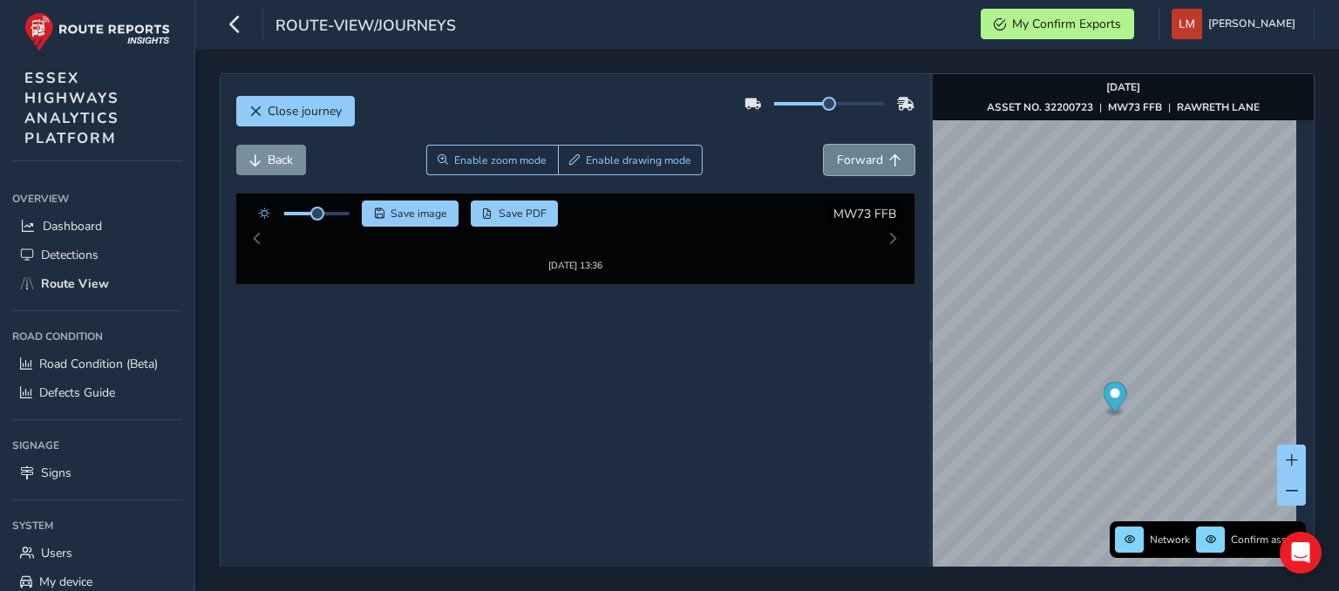
click at [849, 158] on span "Forward" at bounding box center [860, 160] width 46 height 17
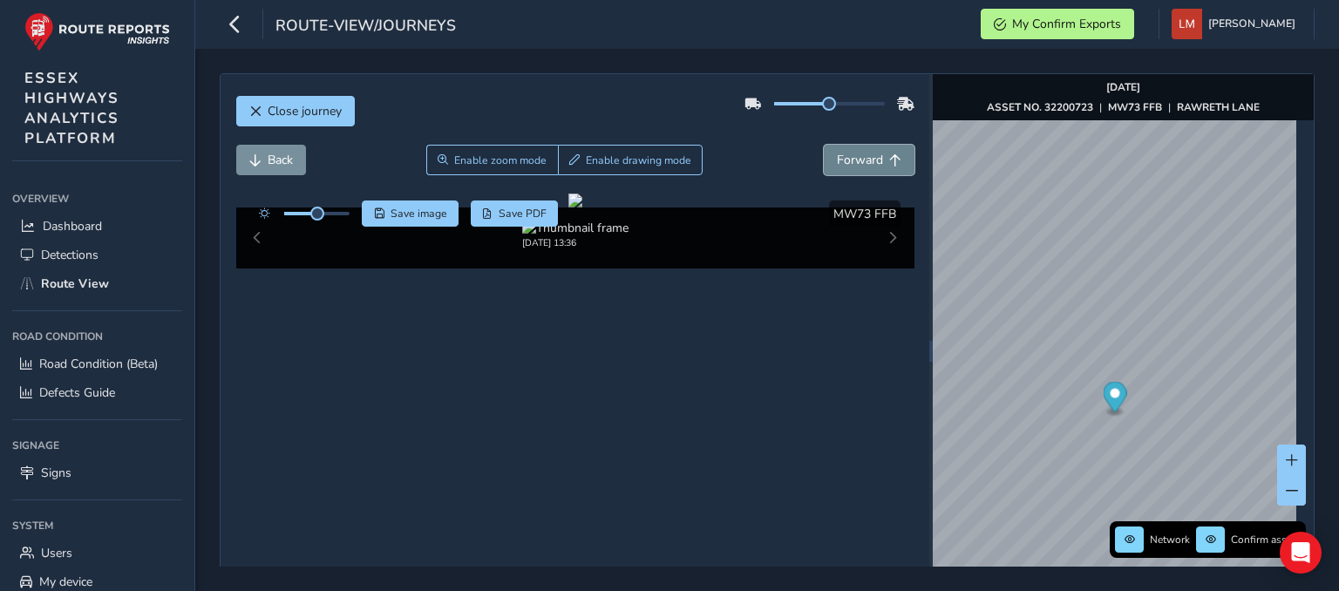
click at [849, 158] on span "Forward" at bounding box center [860, 160] width 46 height 17
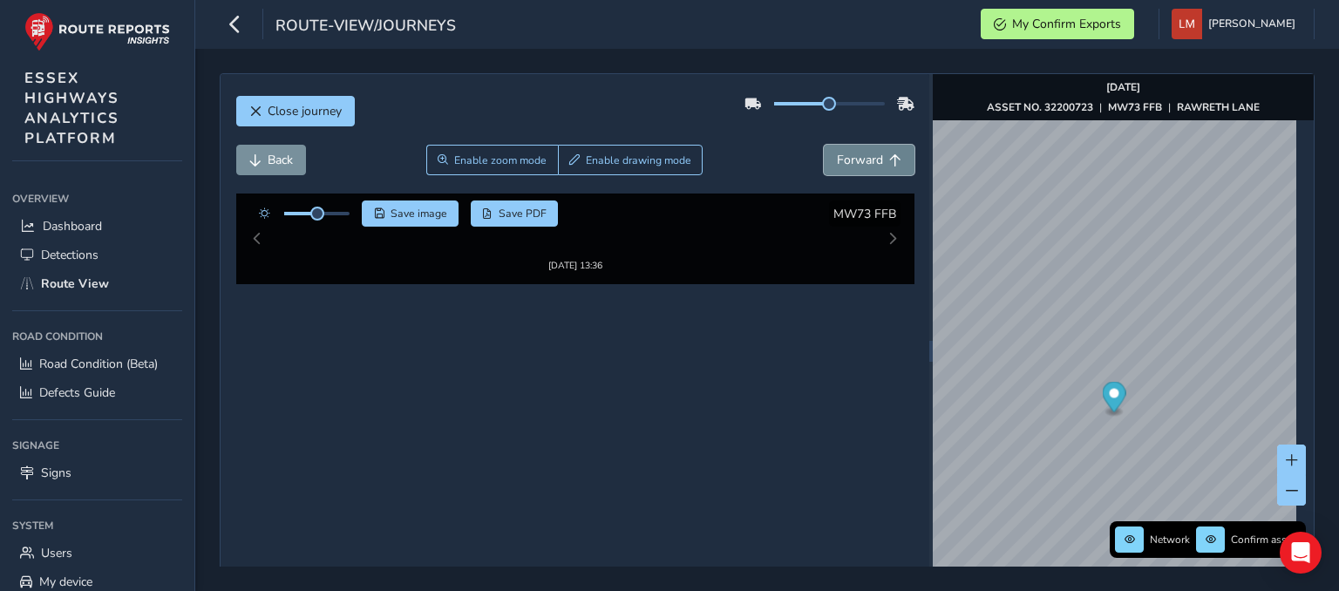
click at [849, 158] on span "Forward" at bounding box center [860, 160] width 46 height 17
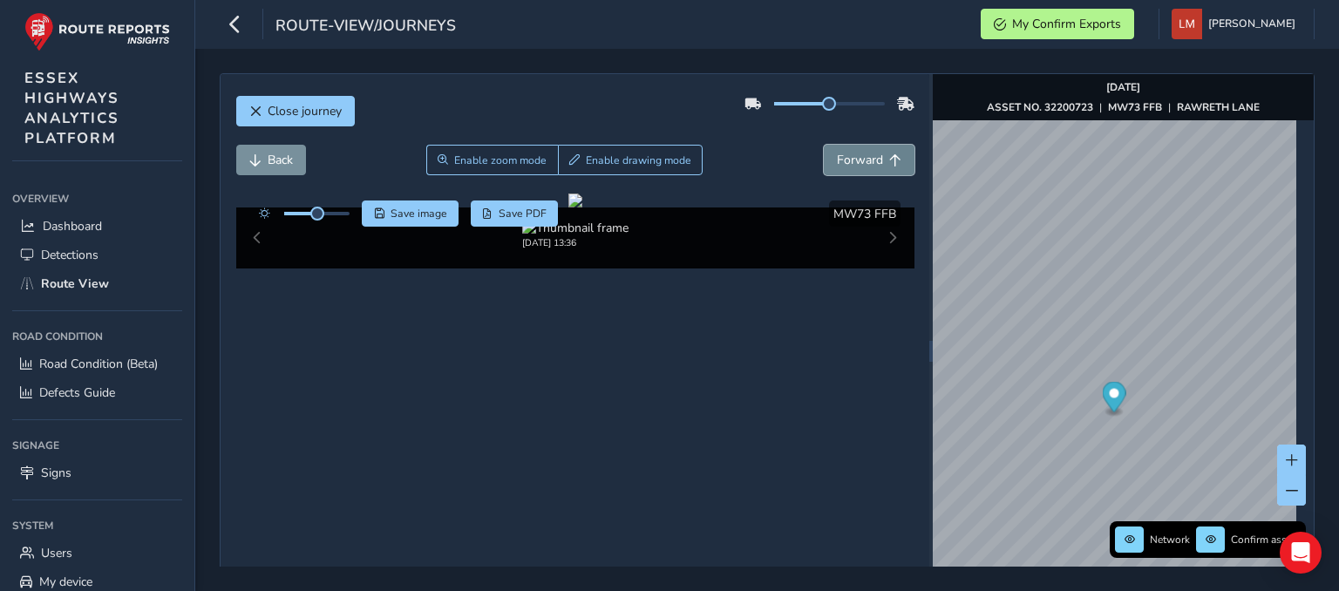
click at [849, 158] on span "Forward" at bounding box center [860, 160] width 46 height 17
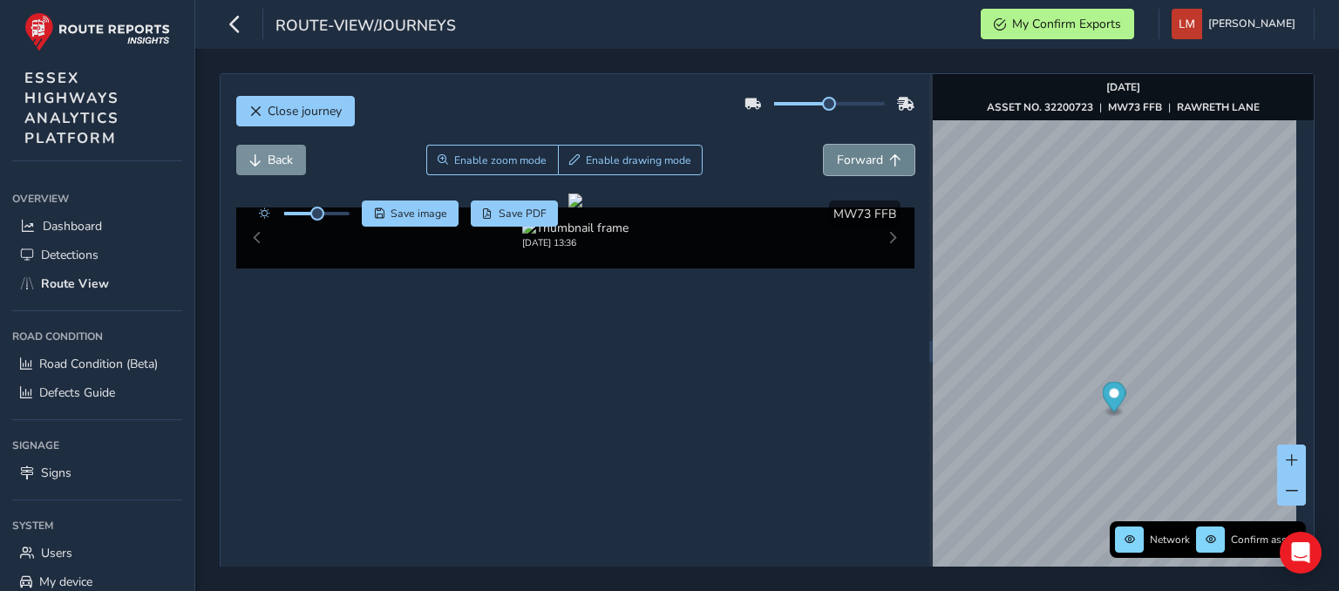
click at [849, 158] on span "Forward" at bounding box center [860, 160] width 46 height 17
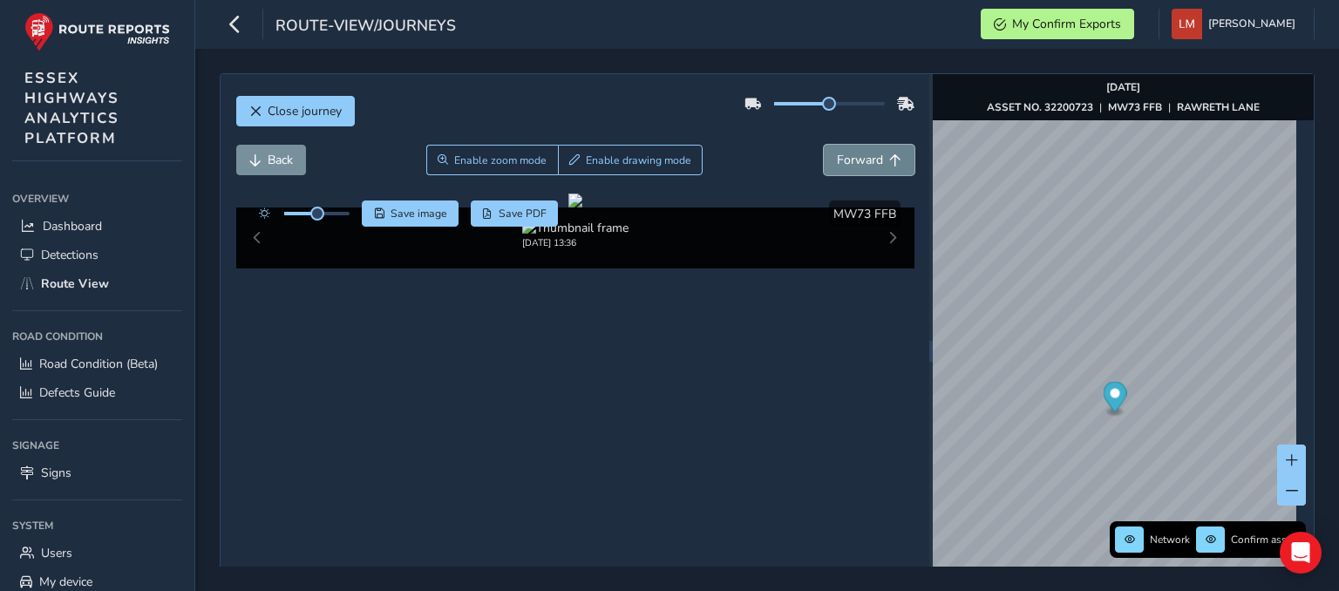
click at [849, 158] on span "Forward" at bounding box center [860, 160] width 46 height 17
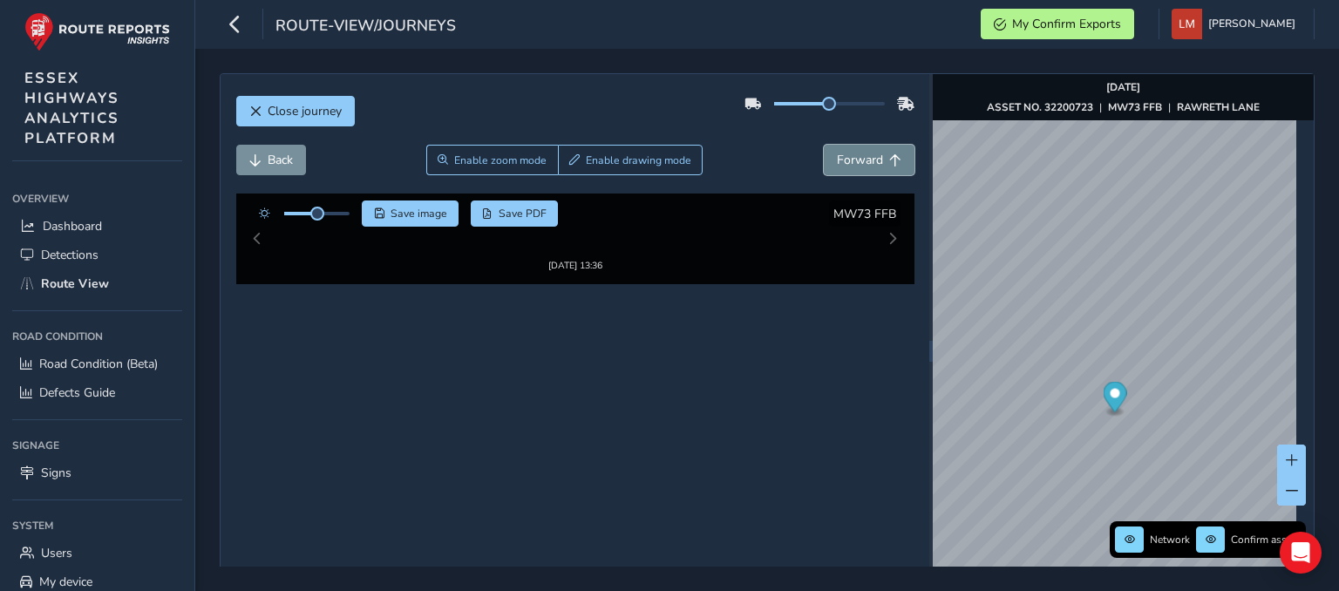
click at [849, 158] on span "Forward" at bounding box center [860, 160] width 46 height 17
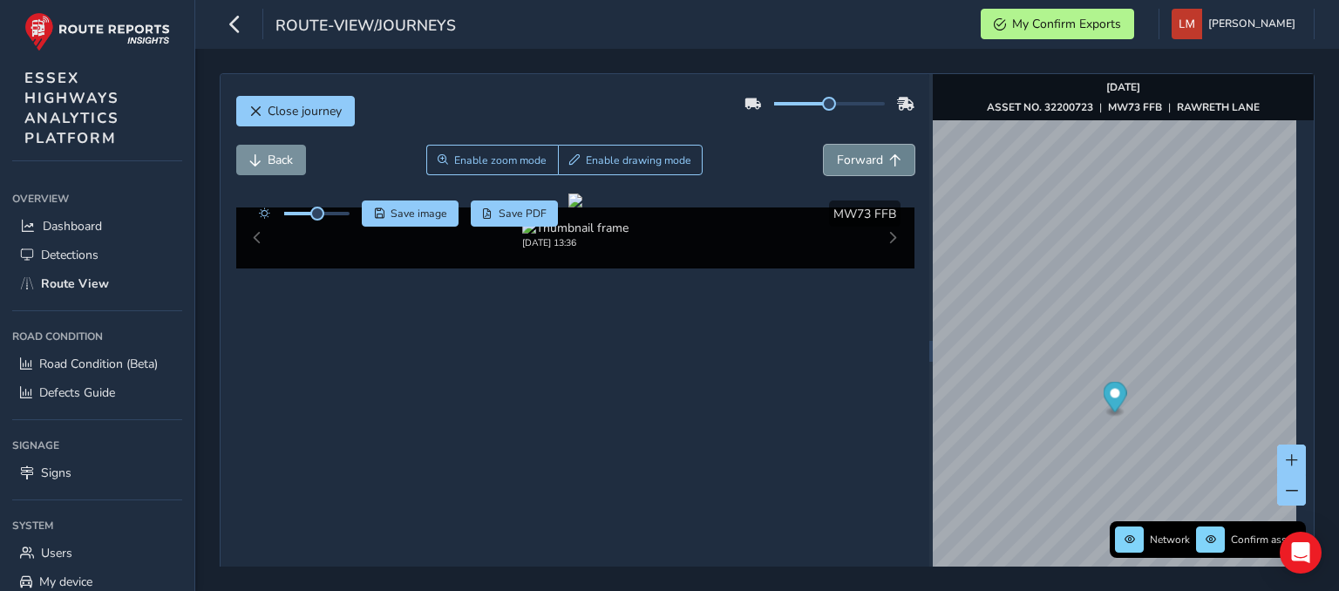
click at [849, 158] on span "Forward" at bounding box center [860, 160] width 46 height 17
click at [269, 149] on button "Back" at bounding box center [271, 160] width 70 height 31
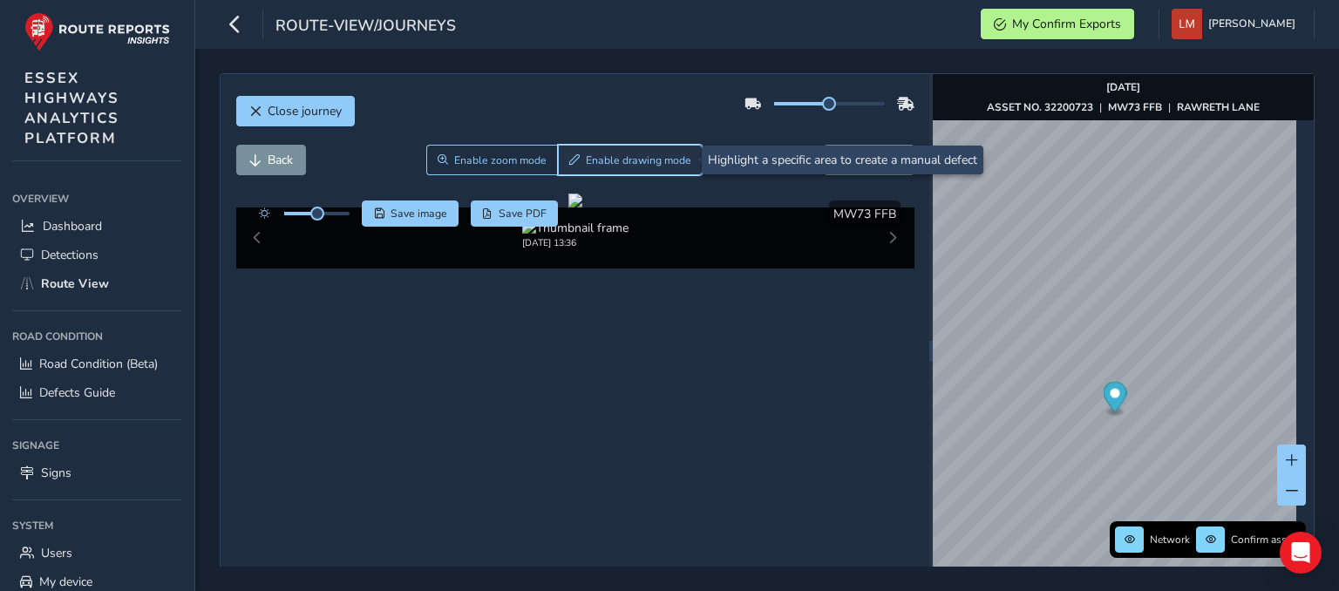
click at [607, 159] on span "Enable drawing mode" at bounding box center [638, 160] width 105 height 14
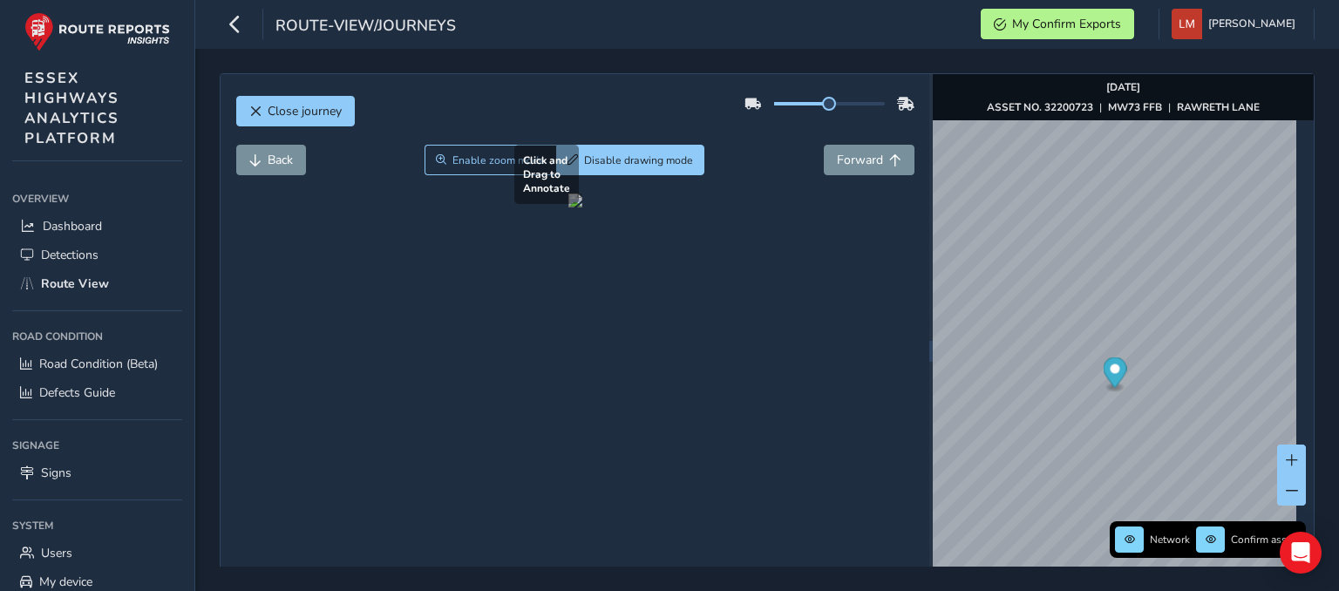
drag, startPoint x: 440, startPoint y: 438, endPoint x: 905, endPoint y: 517, distance: 471.1
click at [582, 207] on div at bounding box center [575, 200] width 14 height 14
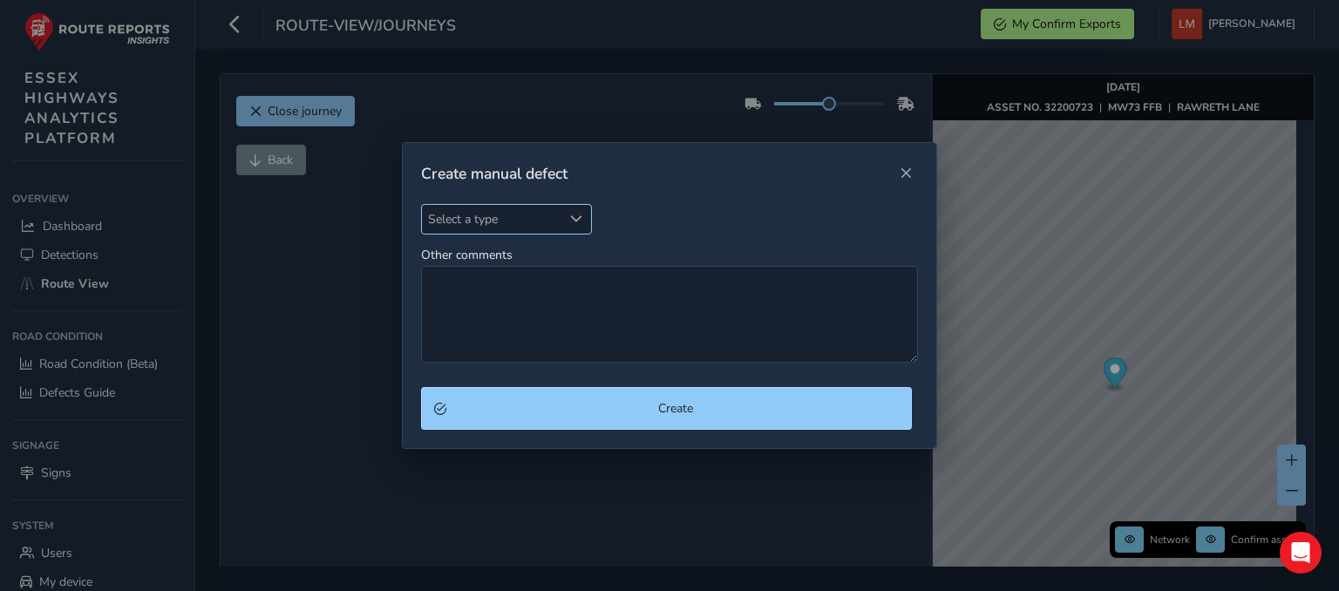
click at [563, 219] on div "Select a type" at bounding box center [576, 219] width 29 height 29
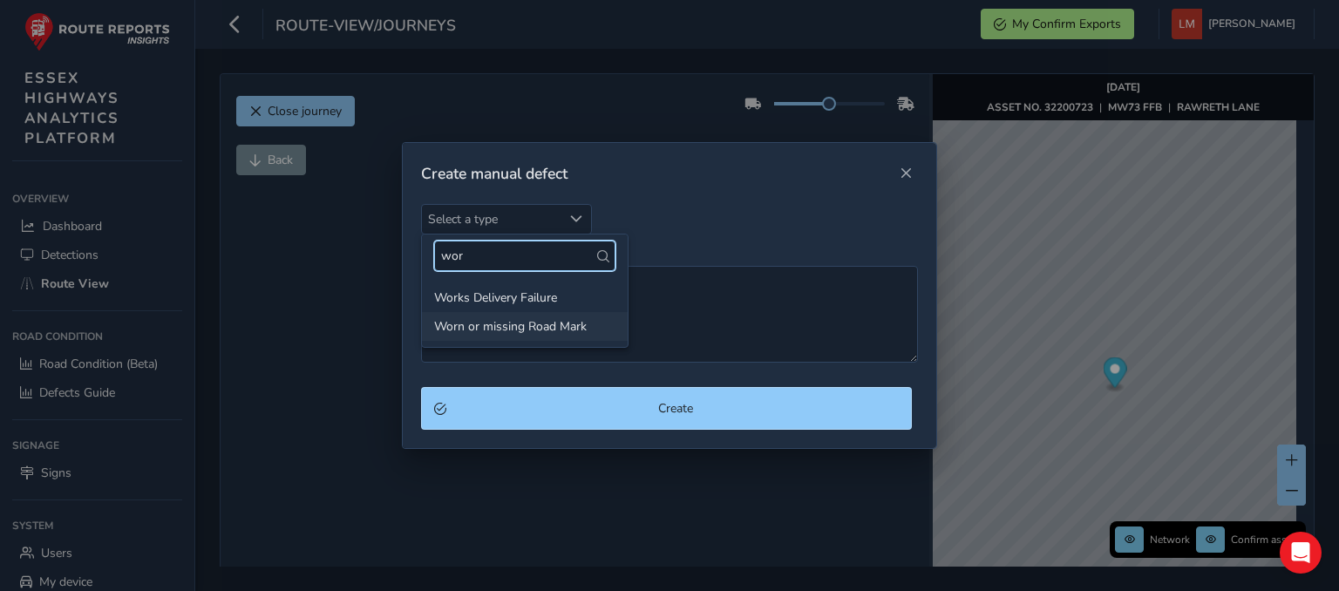
type input "wor"
click at [519, 329] on li "Worn or missing Road Mark" at bounding box center [525, 326] width 206 height 29
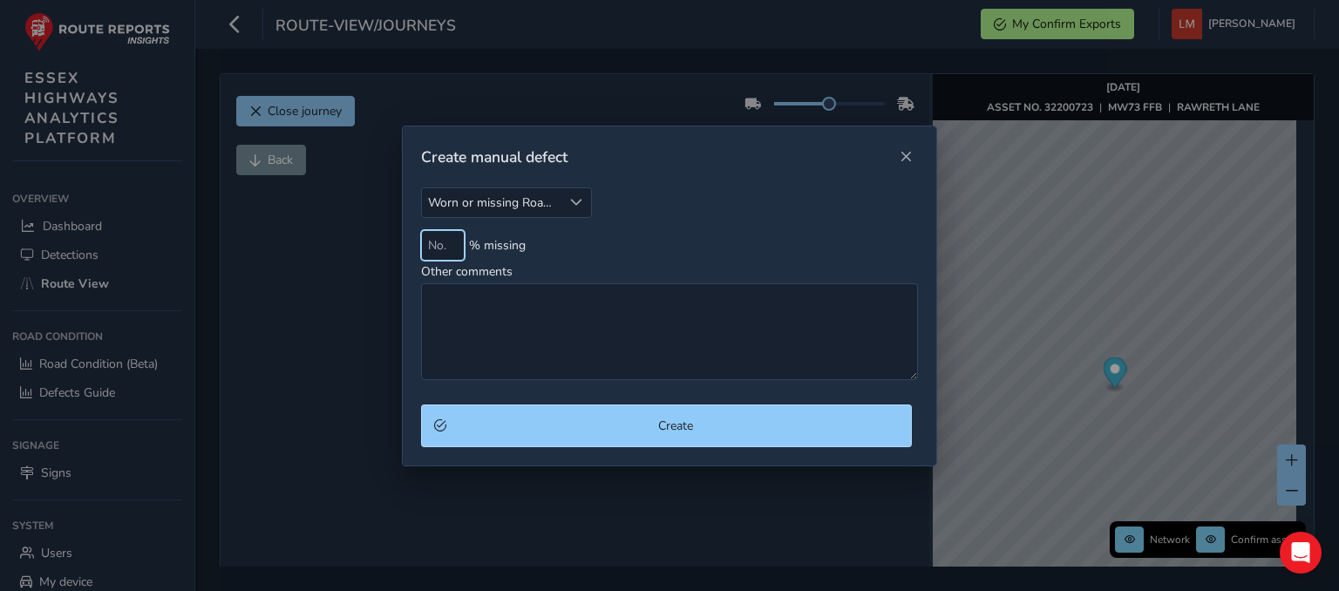
click at [442, 248] on input at bounding box center [443, 245] width 44 height 31
type input "40"
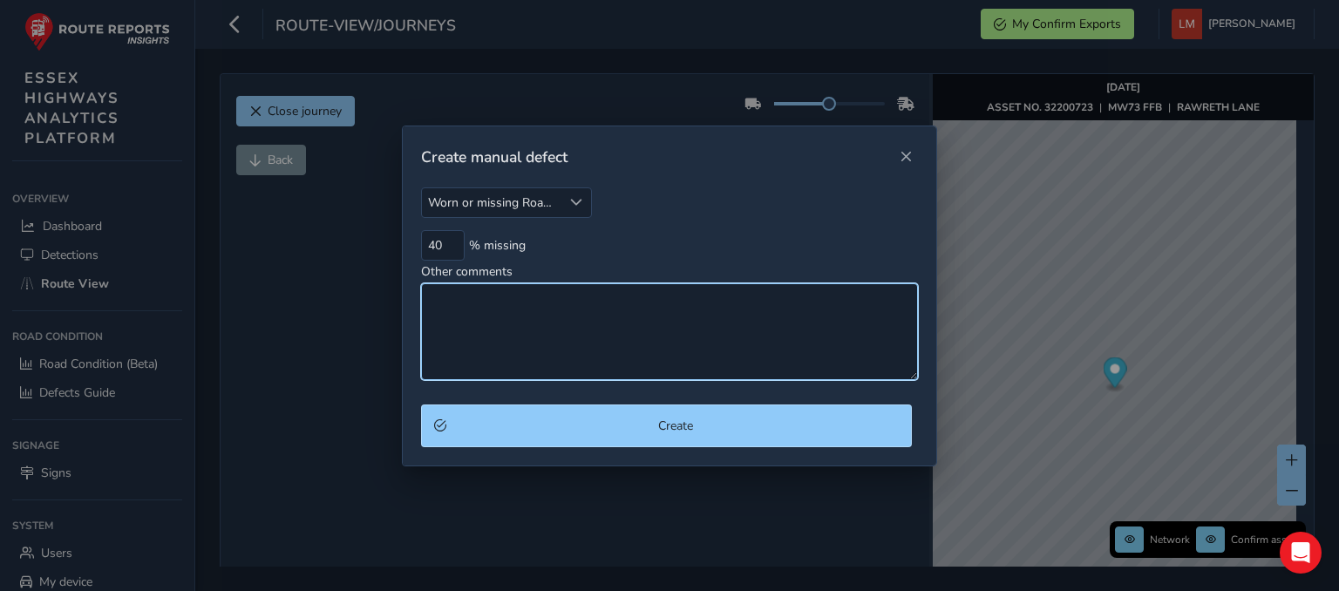
click at [508, 330] on textarea "Other comments" at bounding box center [669, 331] width 497 height 97
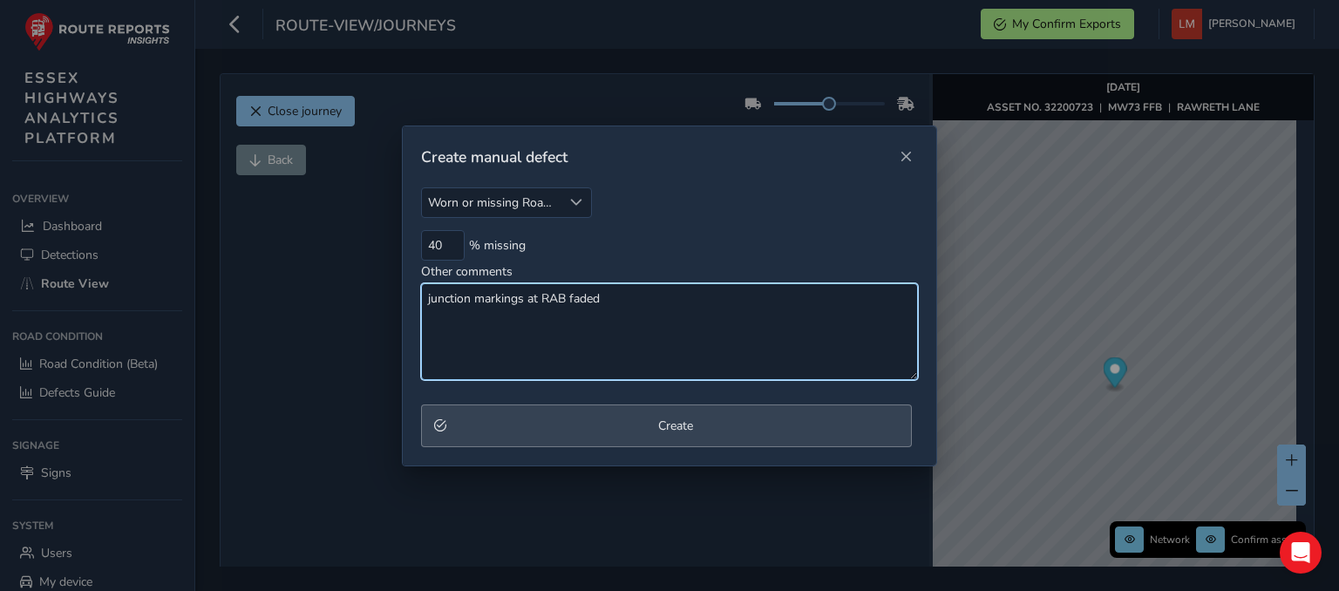
type textarea "junction markings at RAB faded"
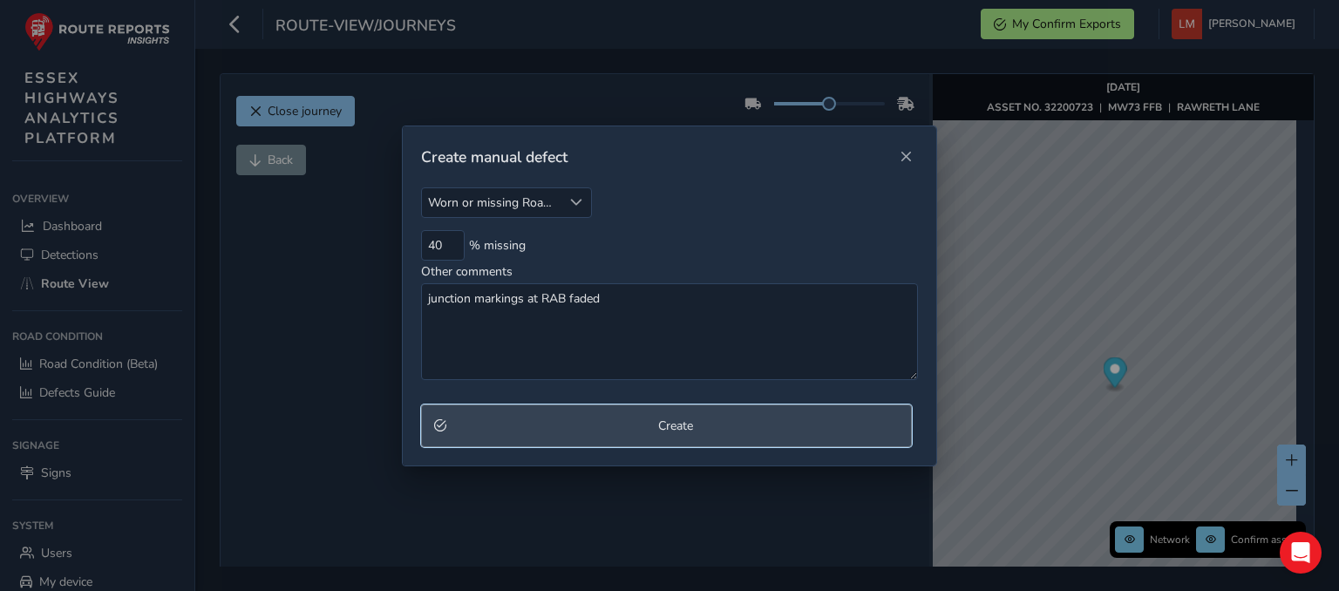
click at [644, 425] on span "Create" at bounding box center [675, 425] width 446 height 17
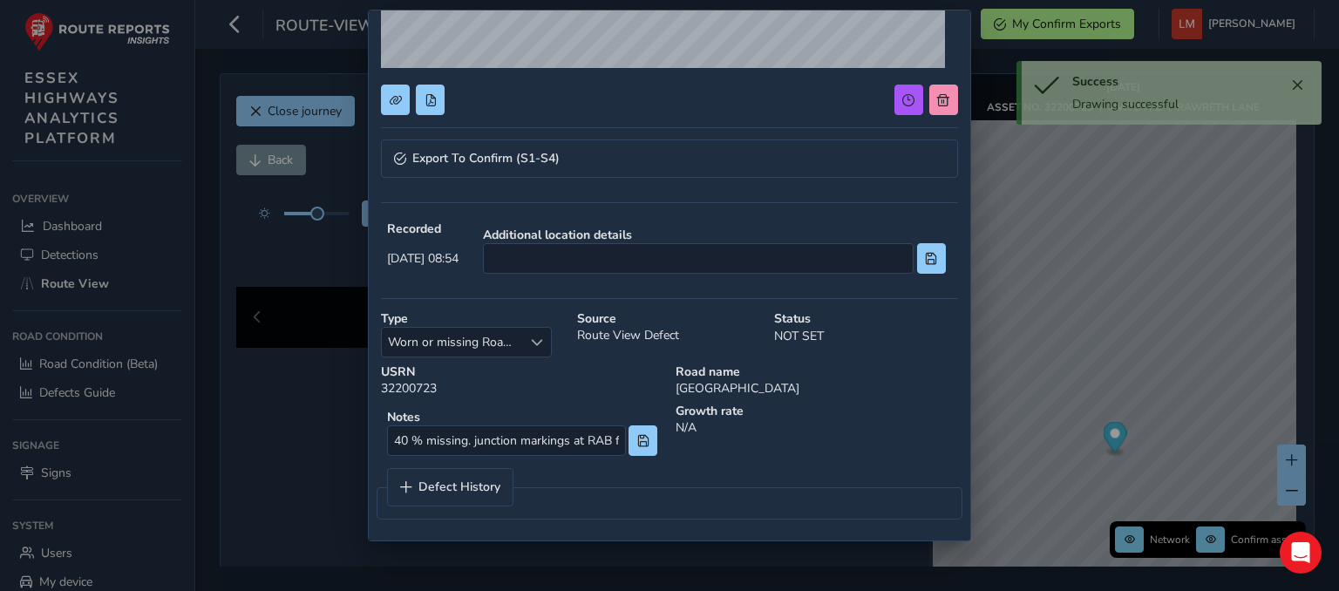
scroll to position [334, 0]
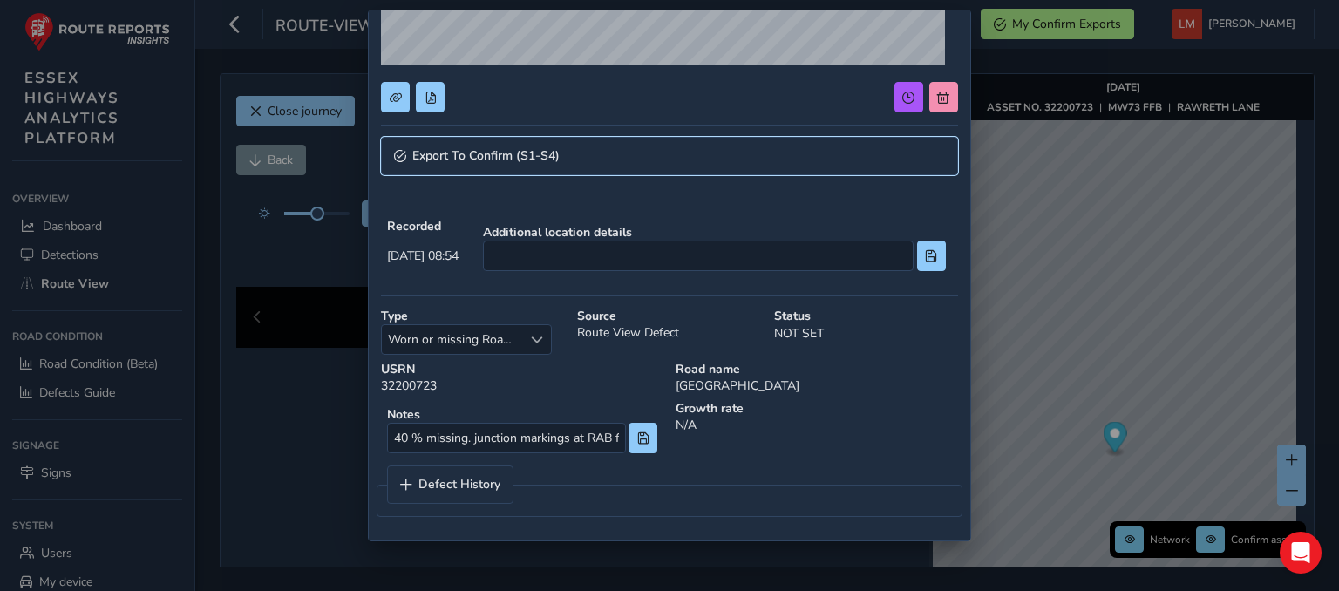
click at [645, 153] on link "Export To Confirm (S1-S4)" at bounding box center [669, 156] width 576 height 38
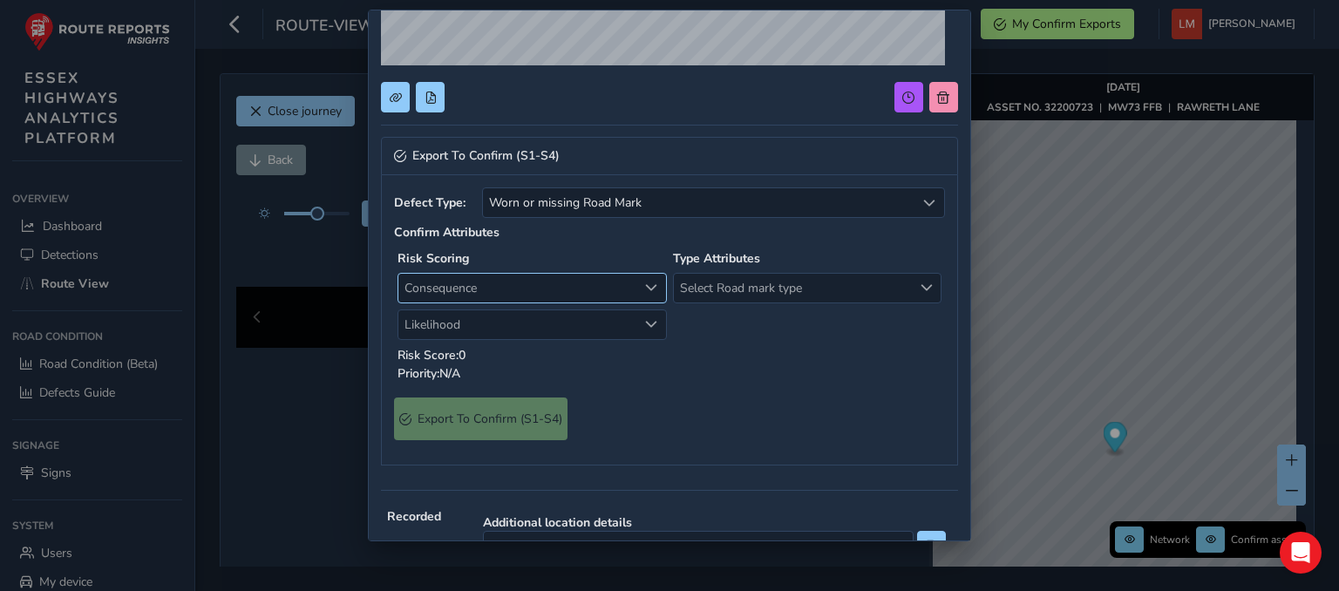
click at [535, 286] on span "Consequence" at bounding box center [517, 288] width 239 height 29
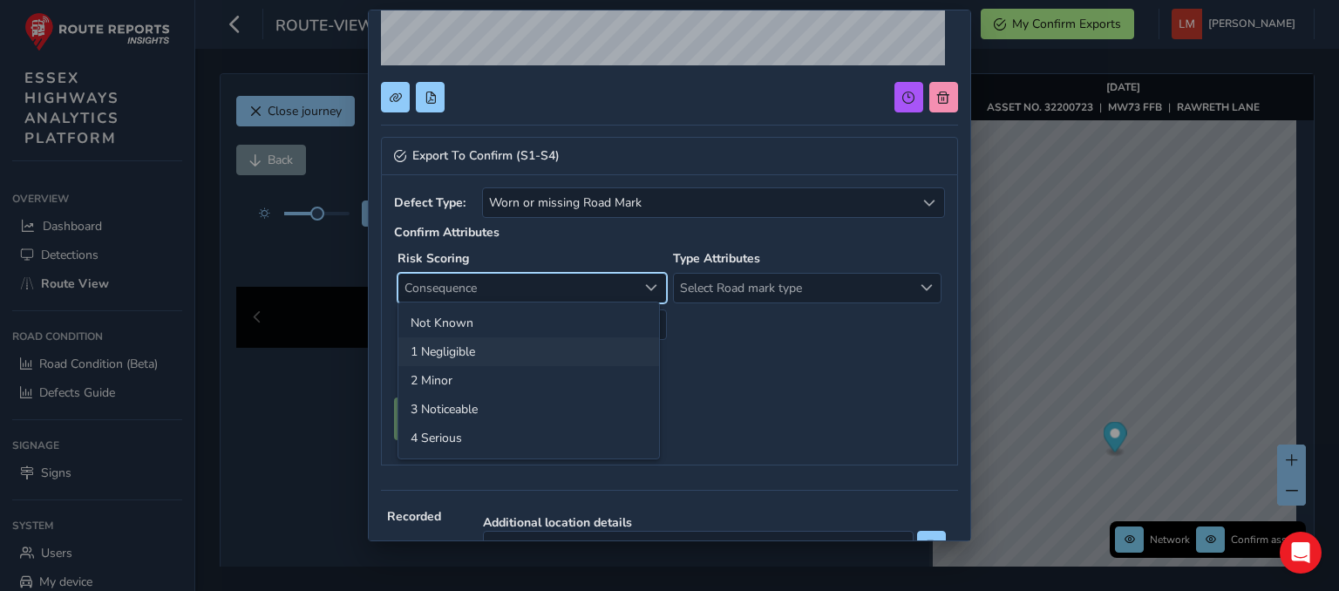
click at [460, 344] on li "1 Negligible" at bounding box center [528, 351] width 261 height 29
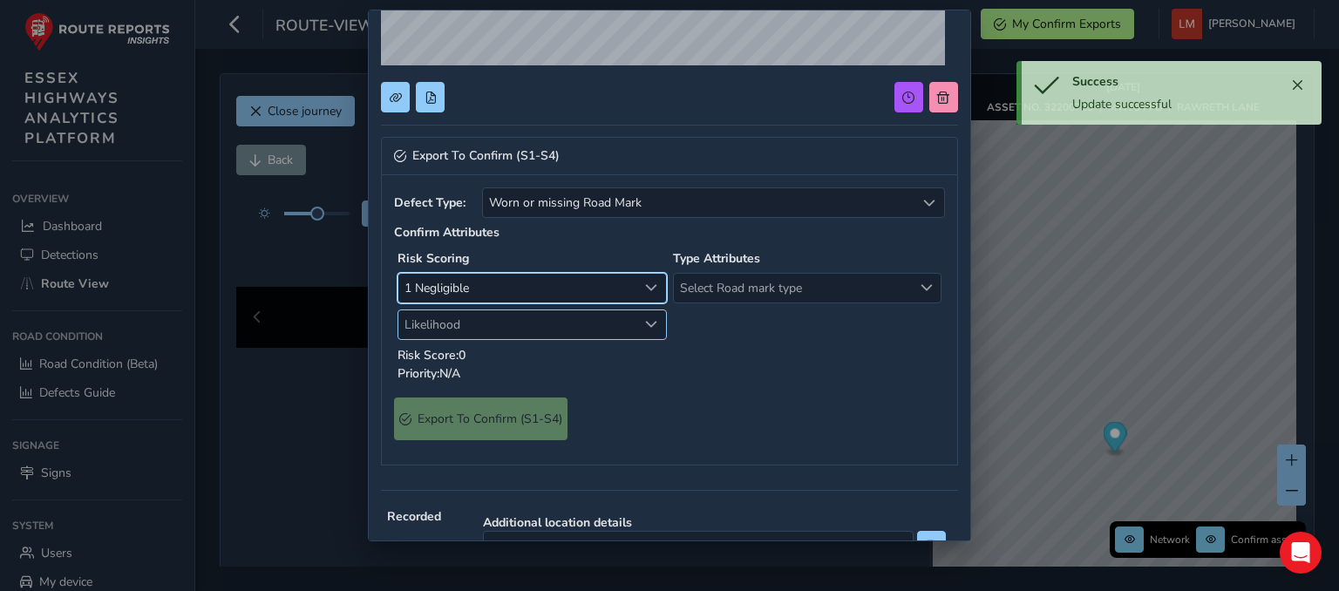
click at [471, 322] on span "Likelihood" at bounding box center [517, 324] width 239 height 29
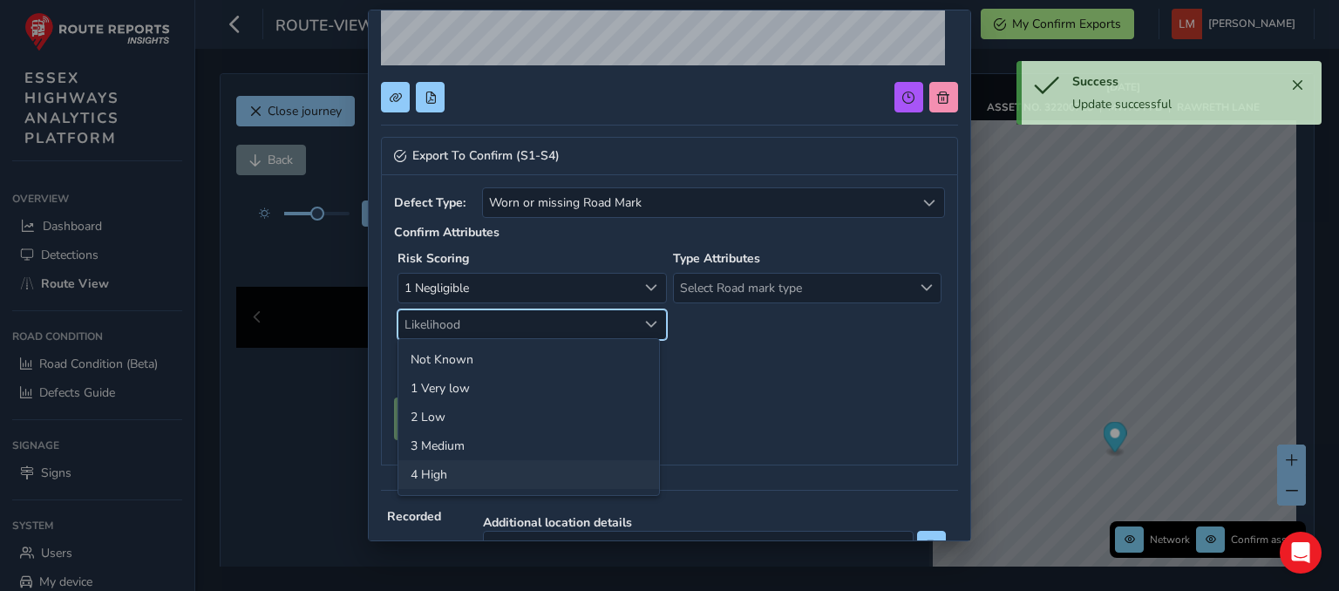
click at [429, 469] on li "4 High" at bounding box center [528, 474] width 261 height 29
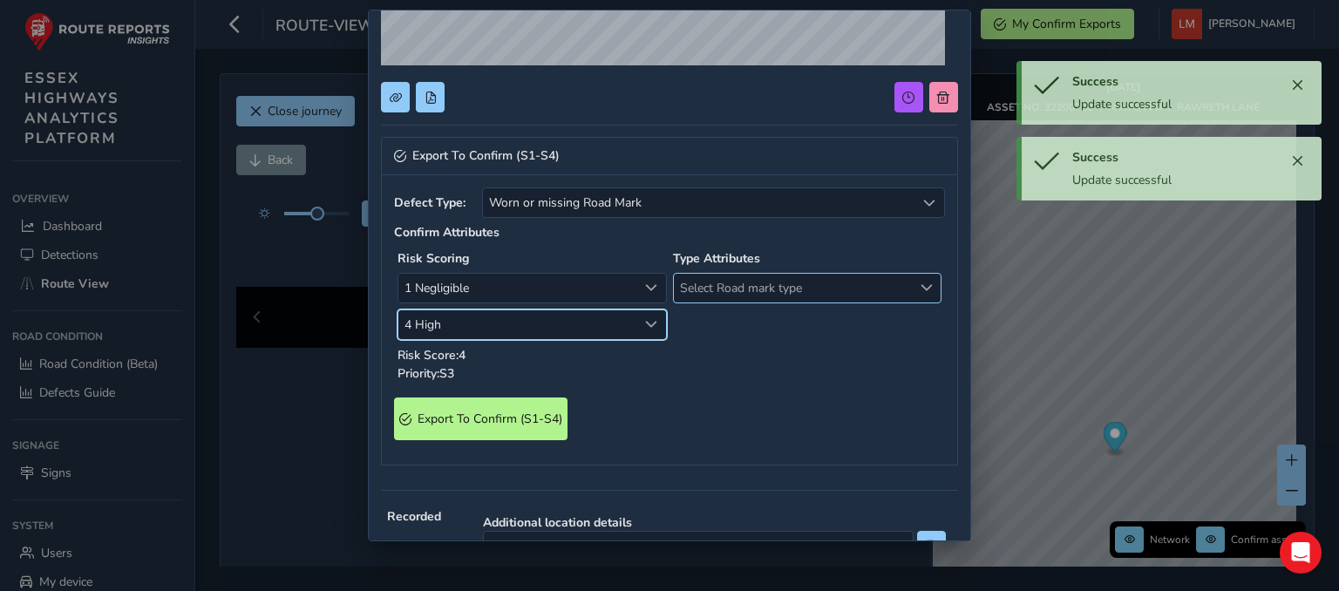
click at [805, 288] on span "Select Road mark type" at bounding box center [793, 288] width 239 height 29
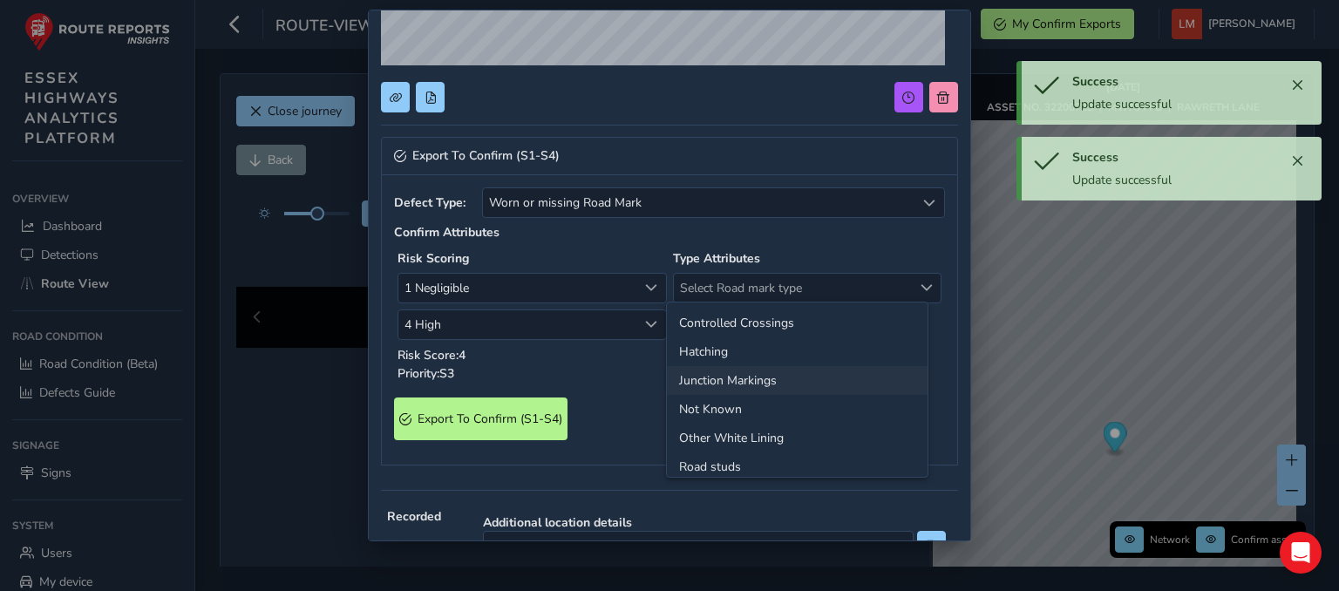
click at [756, 374] on li "Junction Markings" at bounding box center [797, 380] width 261 height 29
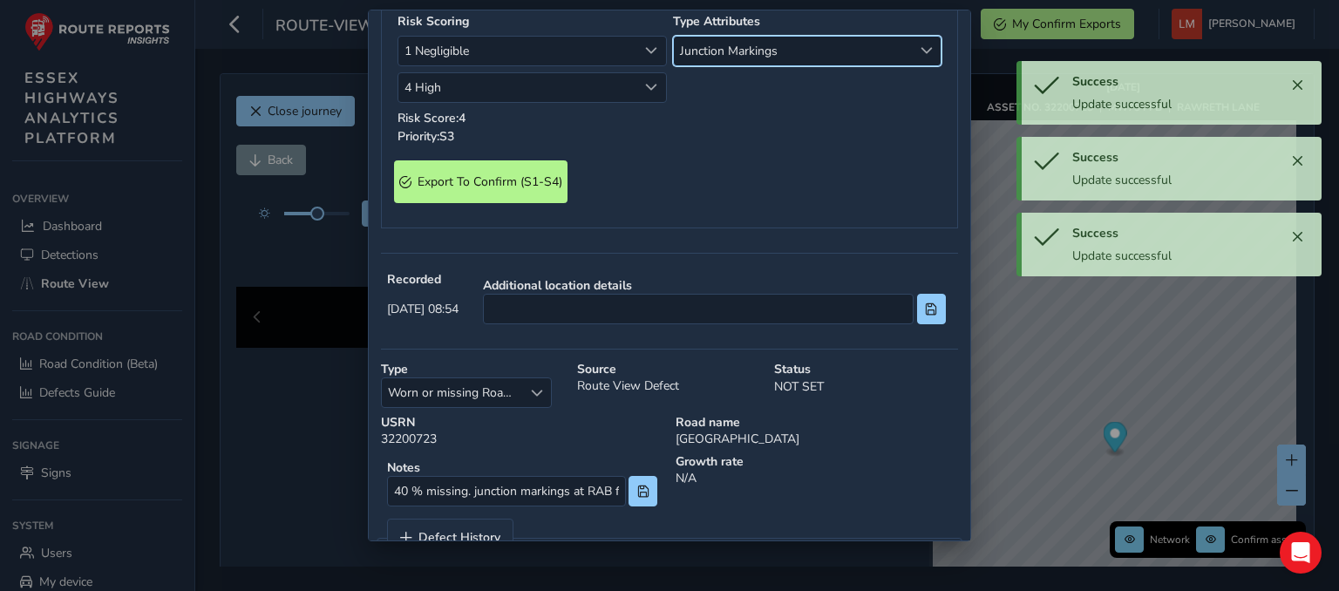
scroll to position [595, 0]
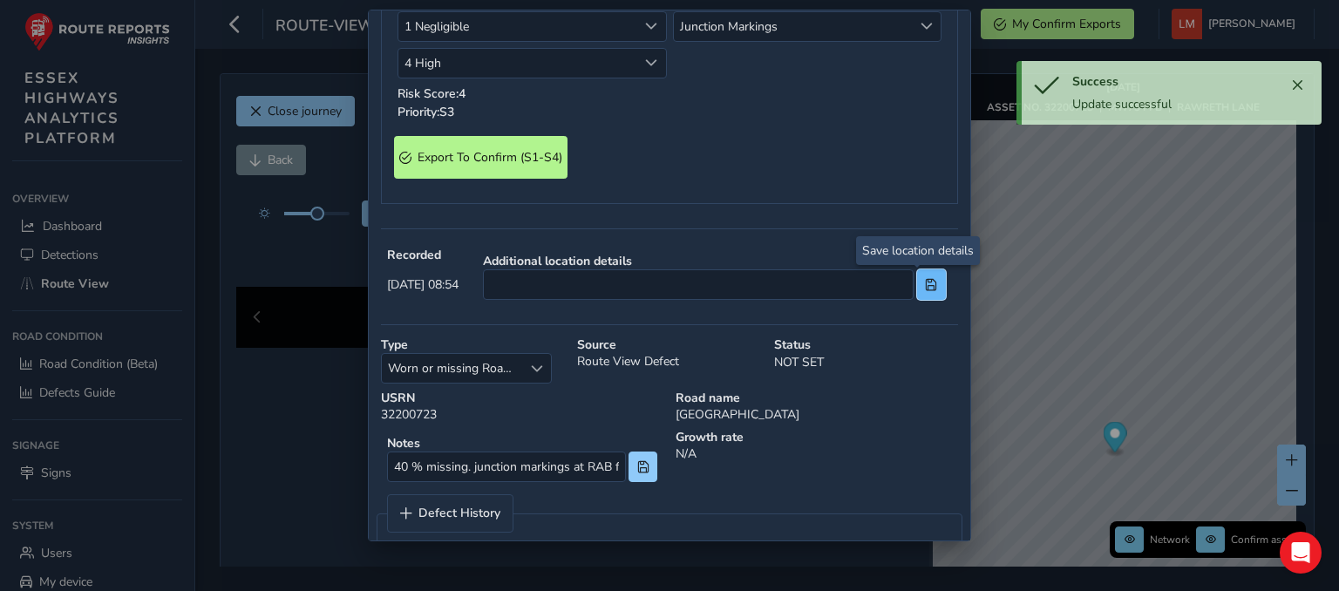
click at [922, 293] on button at bounding box center [931, 284] width 29 height 31
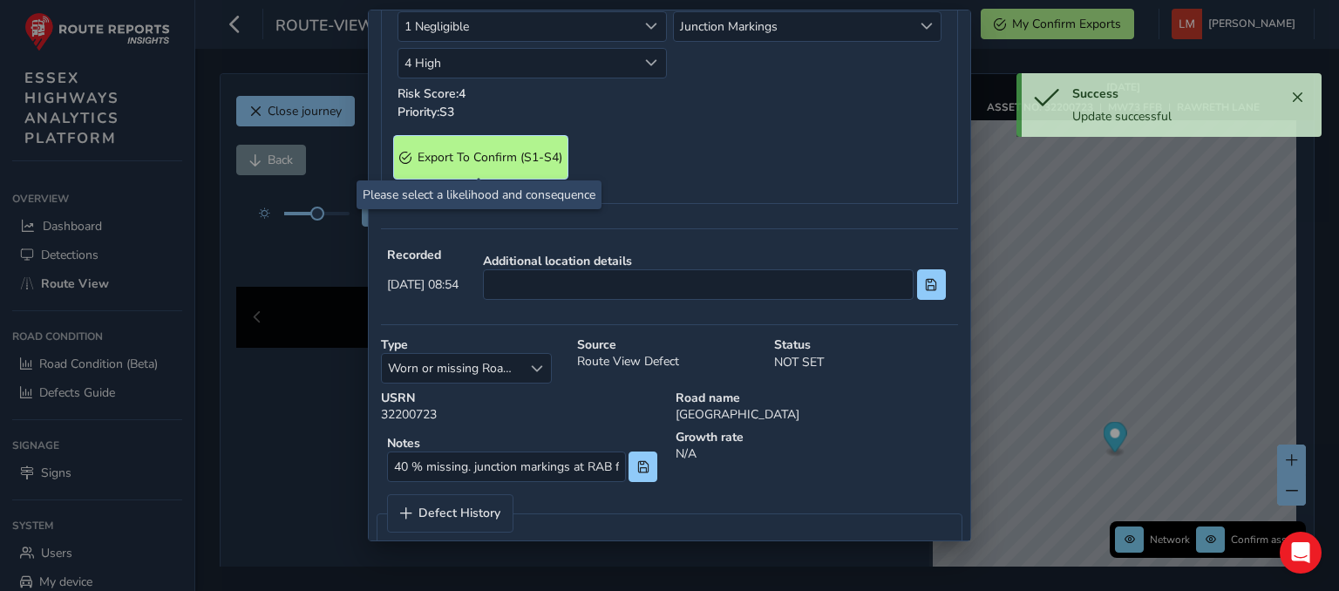
click at [461, 157] on span "Export To Confirm (S1-S4)" at bounding box center [489, 157] width 145 height 17
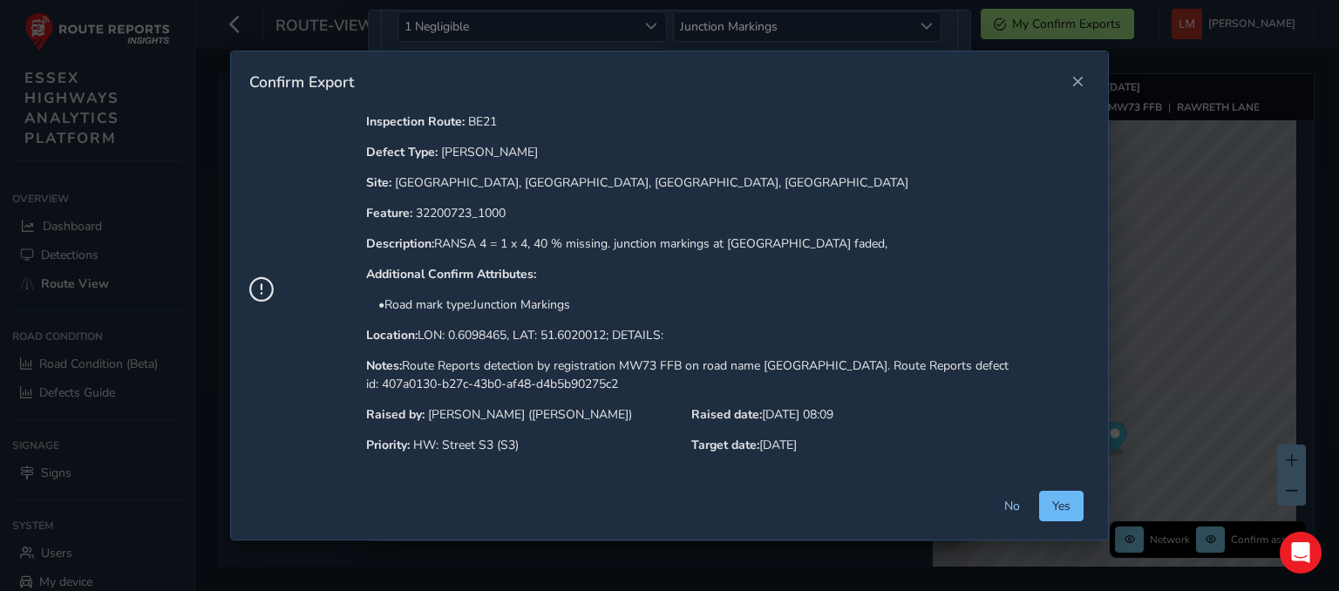
click at [1049, 503] on button "Yes" at bounding box center [1061, 506] width 44 height 31
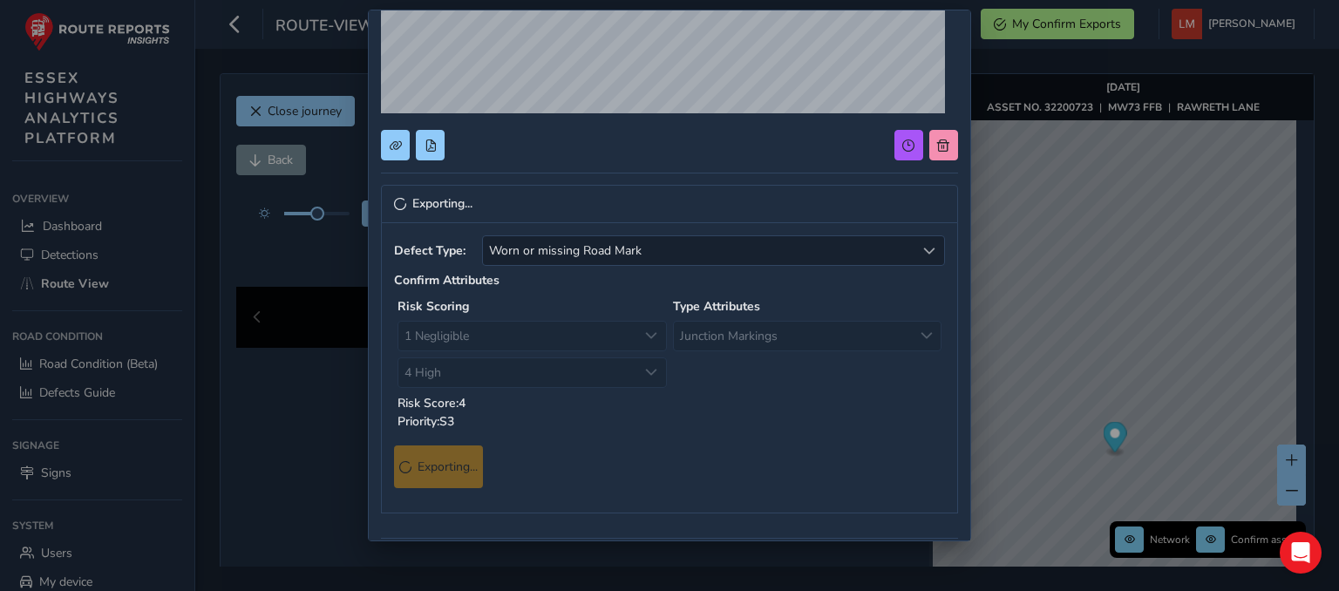
scroll to position [0, 0]
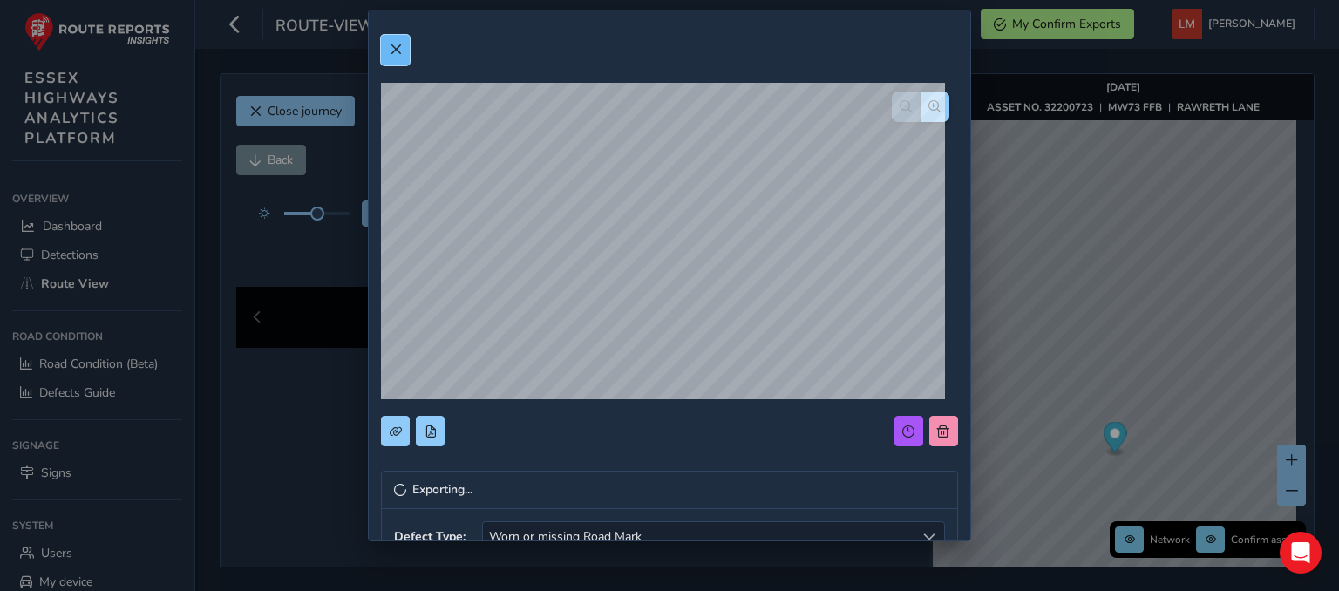
click at [404, 47] on button at bounding box center [395, 50] width 29 height 31
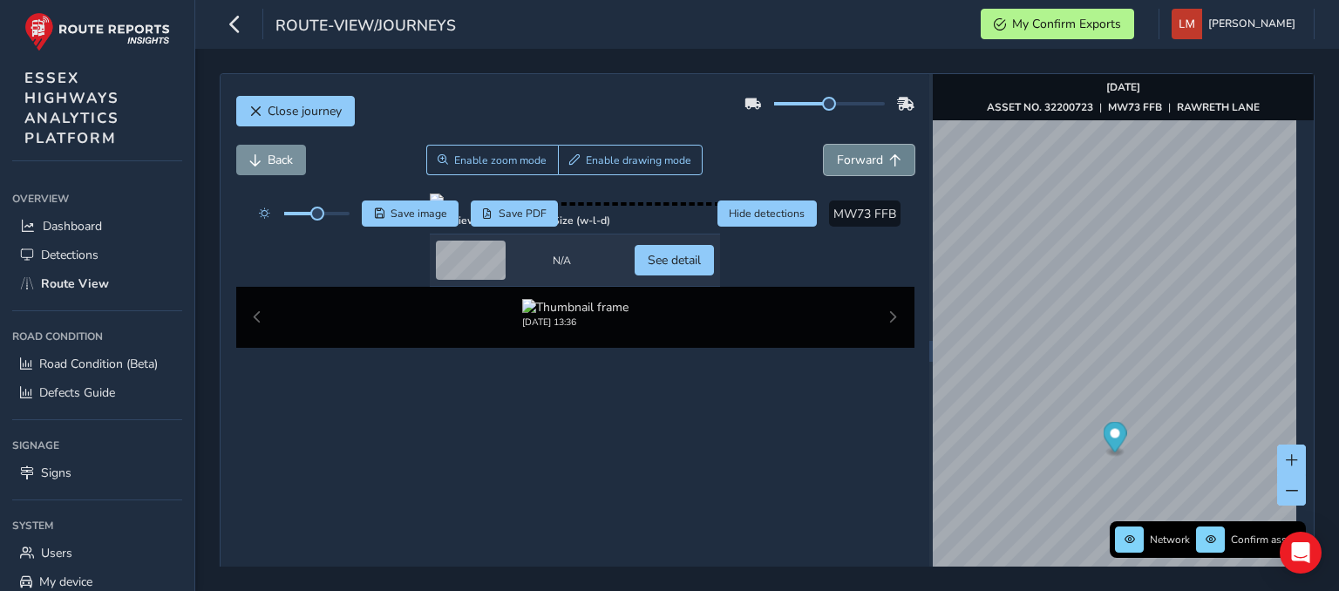
click at [889, 154] on span "Forward" at bounding box center [895, 160] width 12 height 12
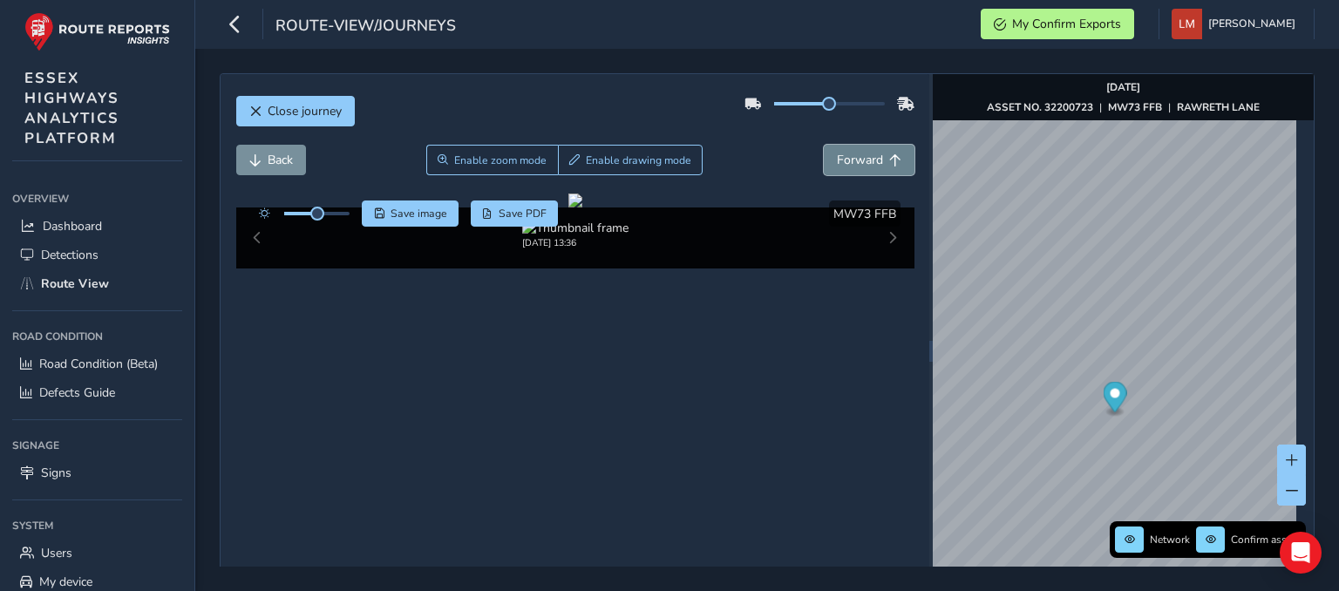
click at [889, 154] on span "Forward" at bounding box center [895, 160] width 12 height 12
click at [275, 161] on span "Back" at bounding box center [280, 160] width 25 height 17
click at [837, 155] on span "Forward" at bounding box center [860, 160] width 46 height 17
click at [843, 175] on div "Back Enable zoom mode Enable drawing mode Forward" at bounding box center [575, 169] width 678 height 49
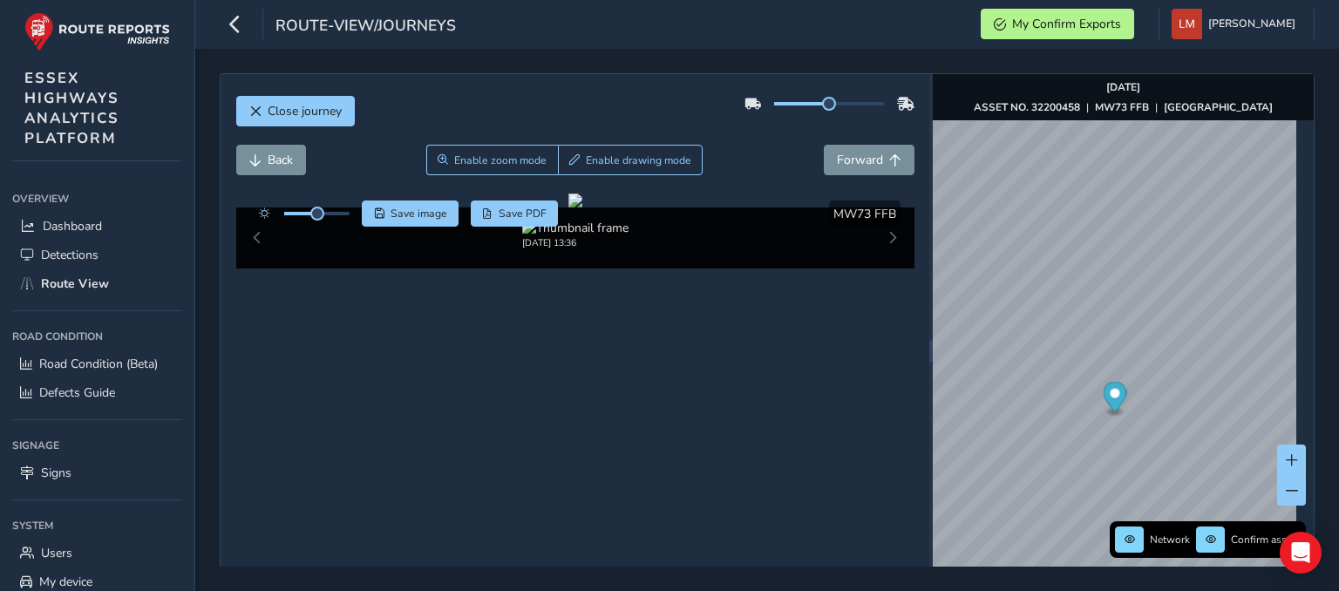
click at [766, 147] on div "Back Enable zoom mode Enable drawing mode Forward" at bounding box center [575, 160] width 678 height 31
click at [843, 160] on span "Forward" at bounding box center [860, 160] width 46 height 17
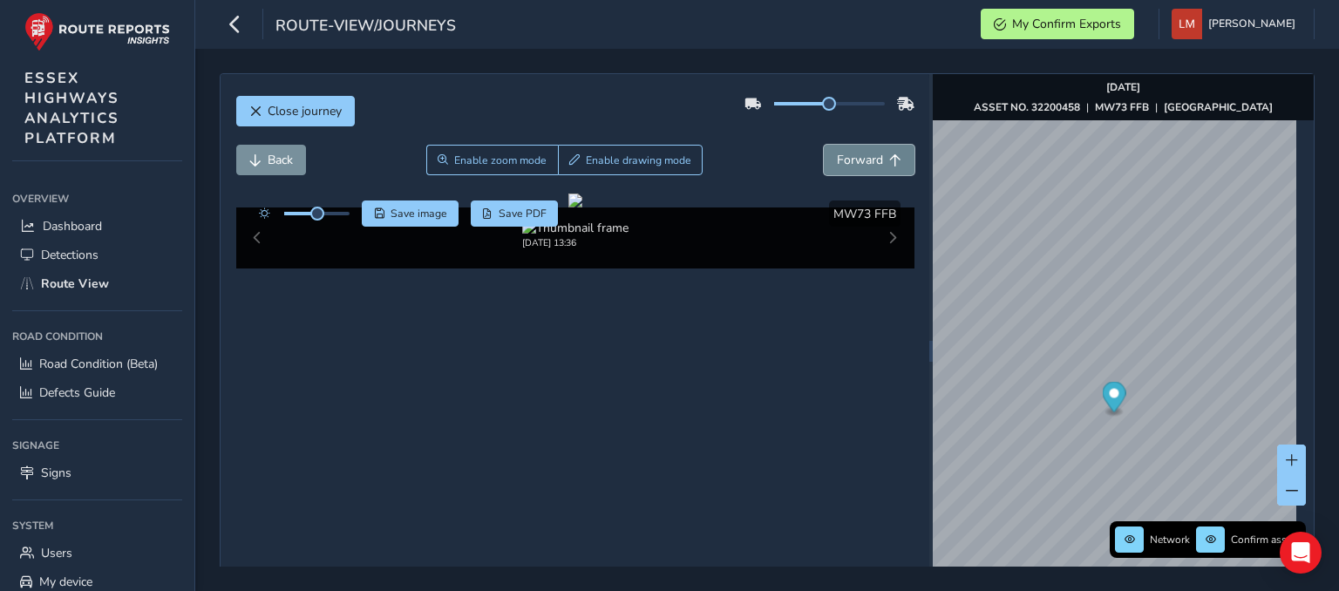
click at [843, 160] on span "Forward" at bounding box center [860, 160] width 46 height 17
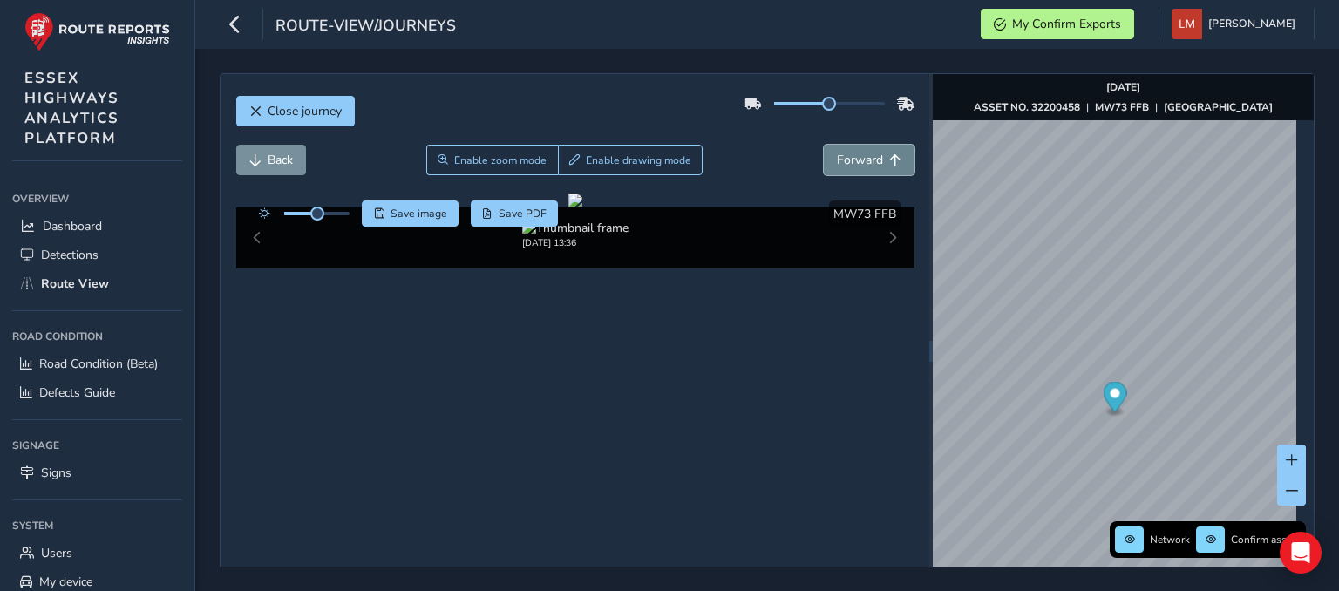
click at [843, 160] on span "Forward" at bounding box center [860, 160] width 46 height 17
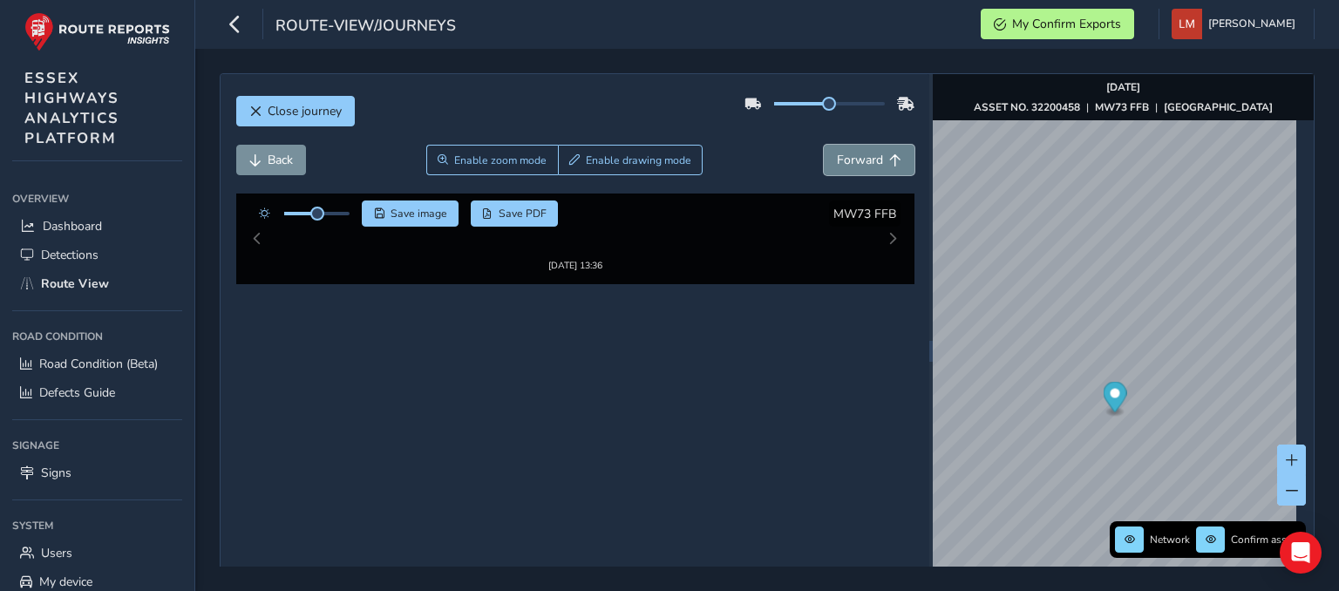
click at [843, 160] on span "Forward" at bounding box center [860, 160] width 46 height 17
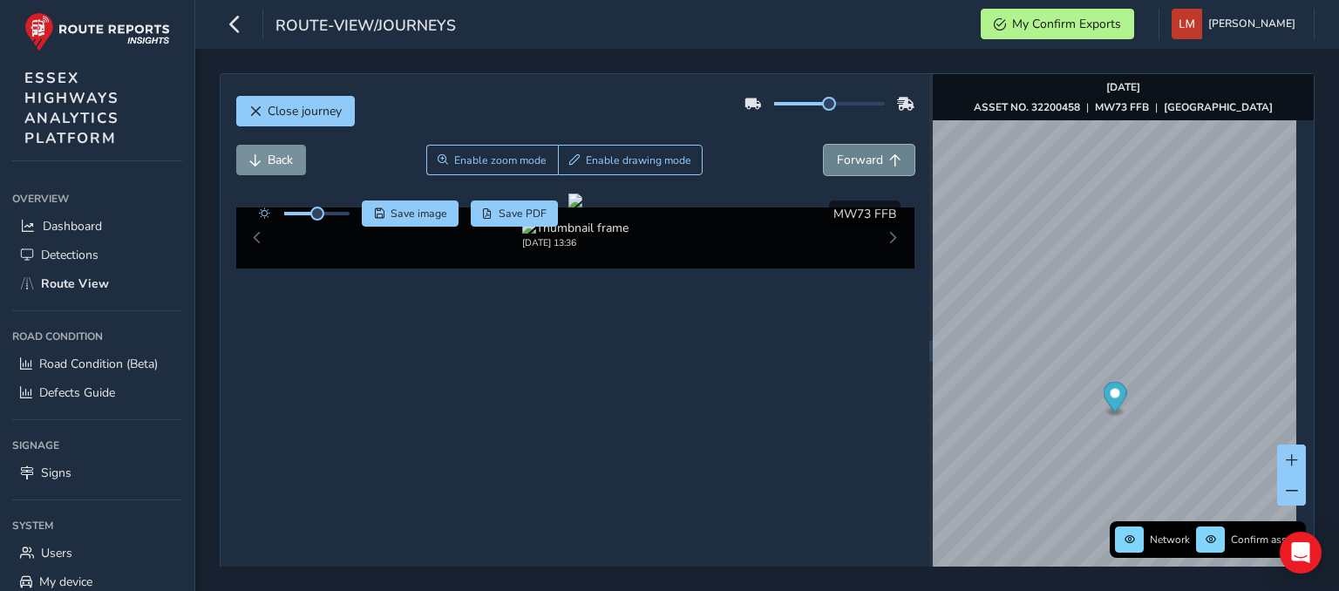
click at [843, 160] on span "Forward" at bounding box center [860, 160] width 46 height 17
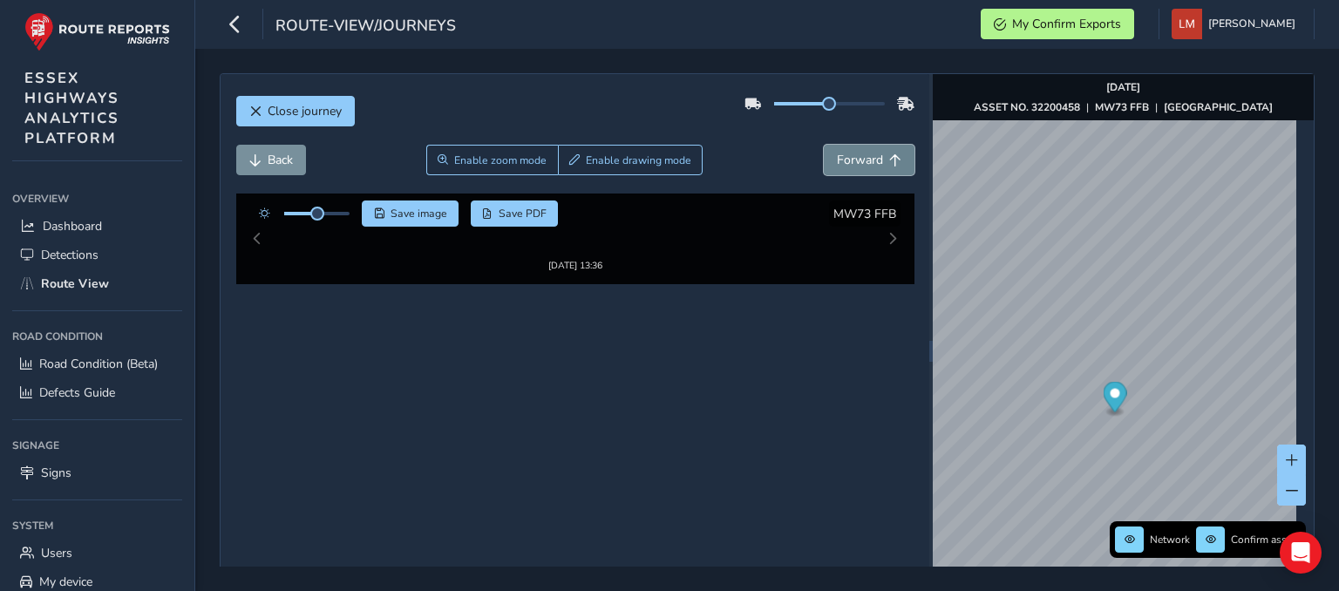
click at [843, 160] on span "Forward" at bounding box center [860, 160] width 46 height 17
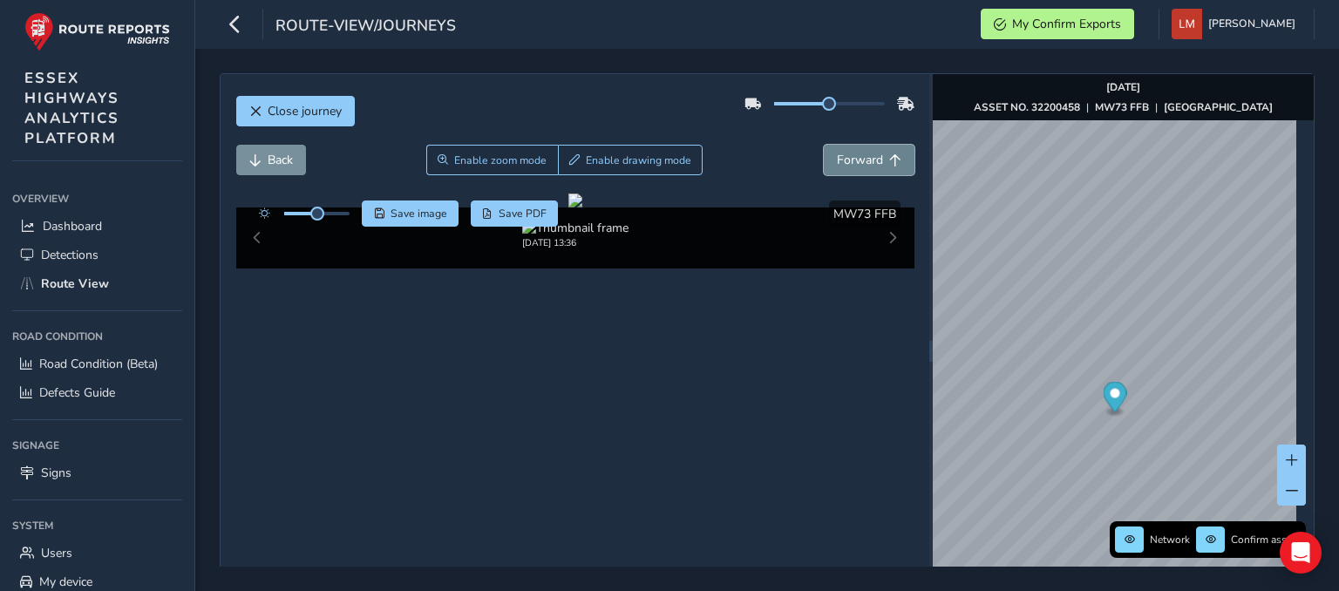
click at [843, 160] on span "Forward" at bounding box center [860, 160] width 46 height 17
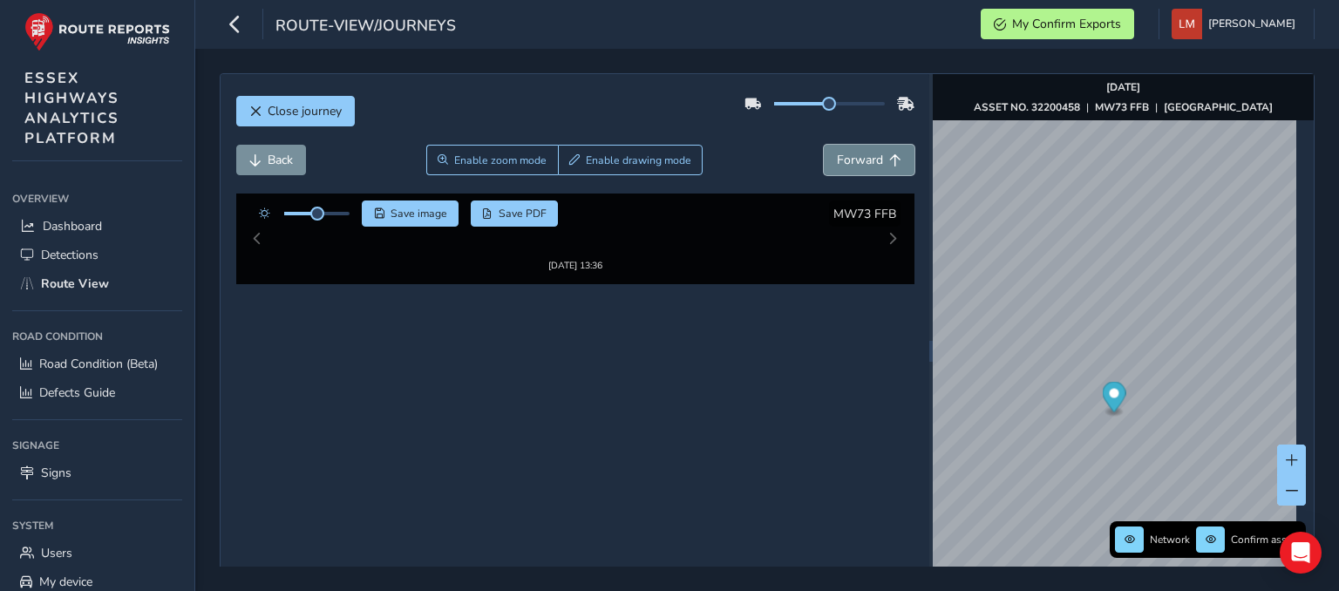
click at [843, 160] on span "Forward" at bounding box center [860, 160] width 46 height 17
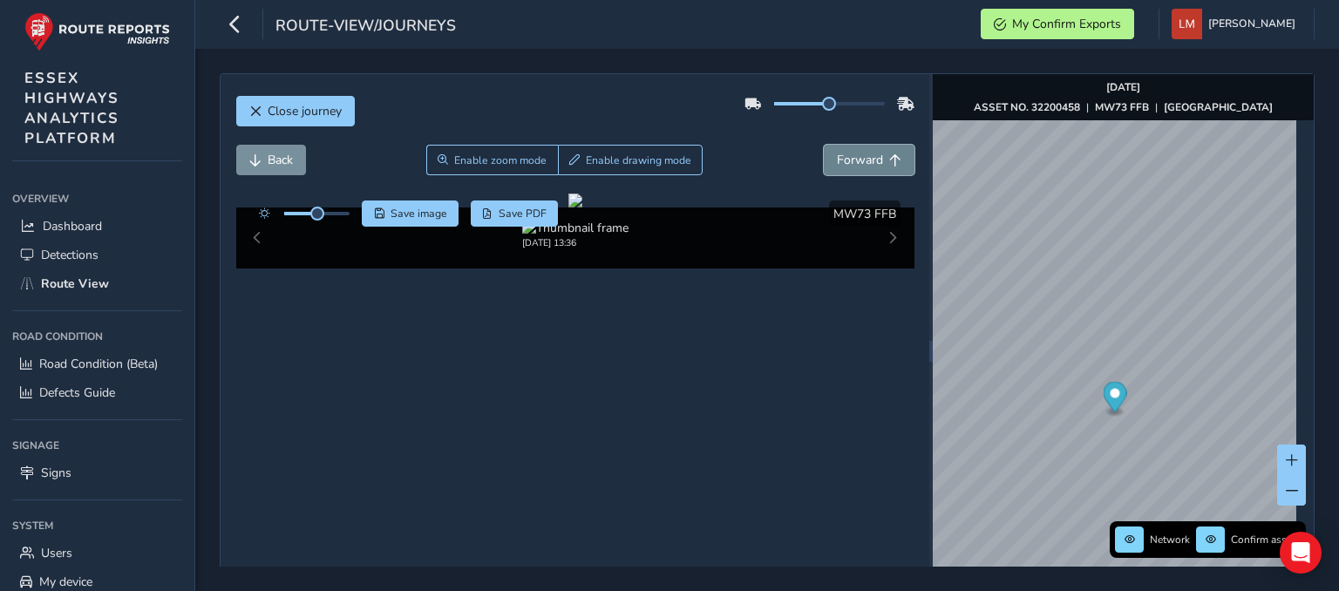
click at [843, 160] on span "Forward" at bounding box center [860, 160] width 46 height 17
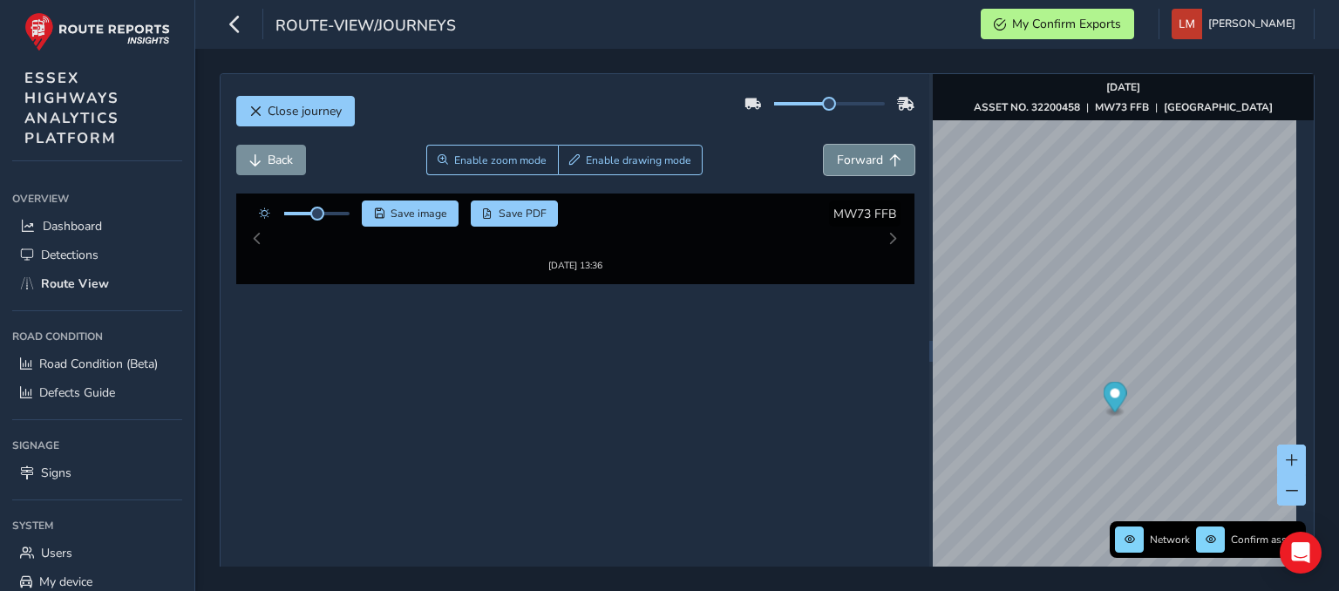
click at [843, 160] on span "Forward" at bounding box center [860, 160] width 46 height 17
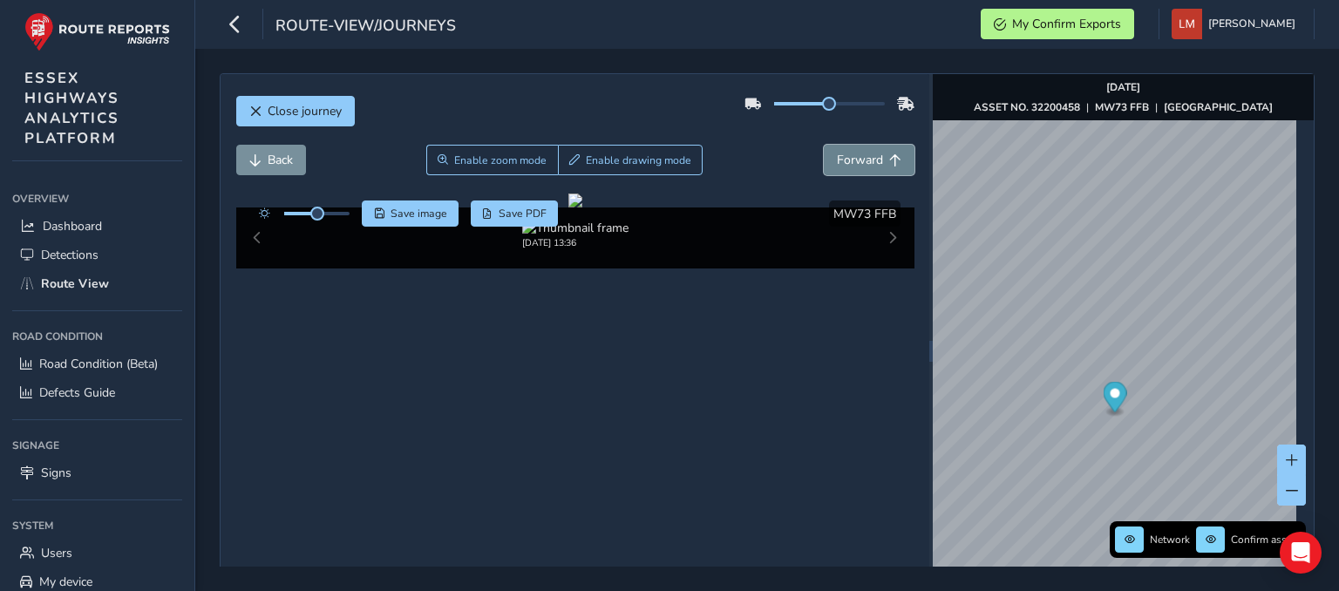
click at [843, 160] on span "Forward" at bounding box center [860, 160] width 46 height 17
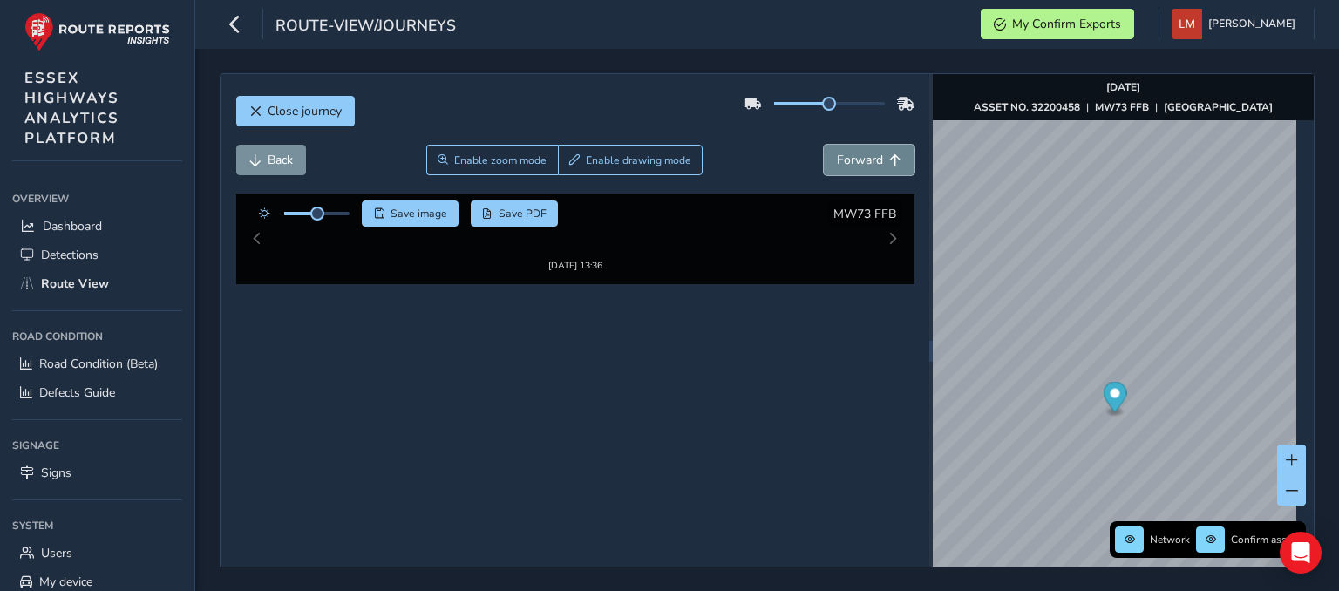
click at [843, 160] on span "Forward" at bounding box center [860, 160] width 46 height 17
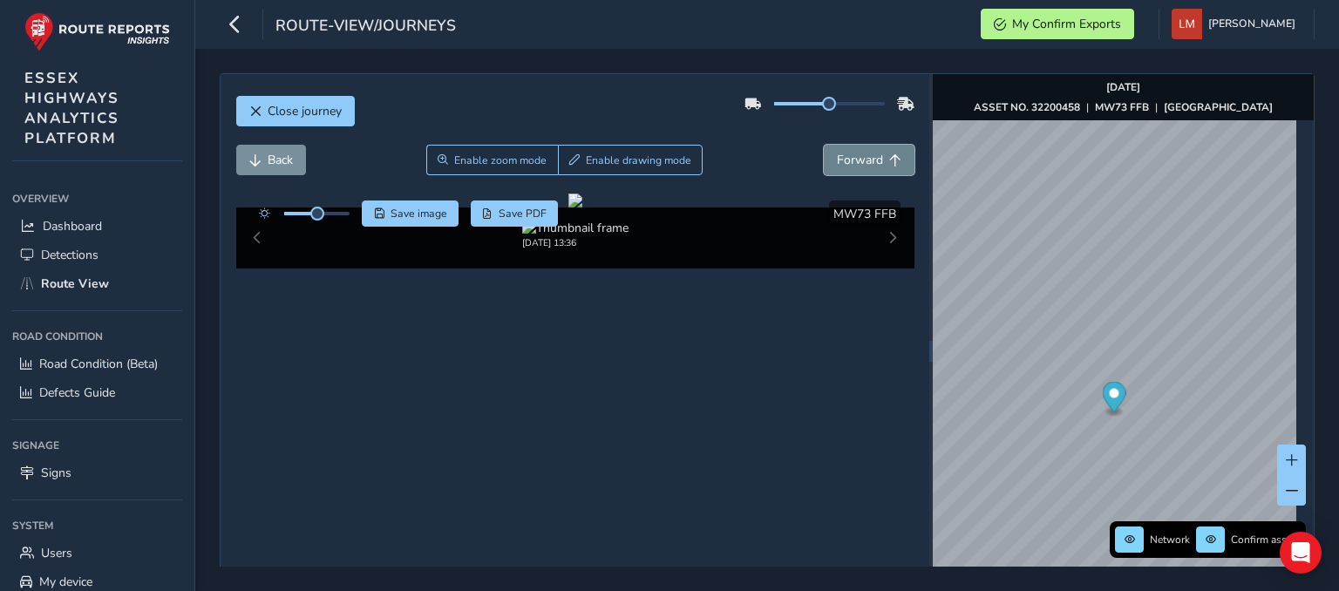
click at [843, 160] on span "Forward" at bounding box center [860, 160] width 46 height 17
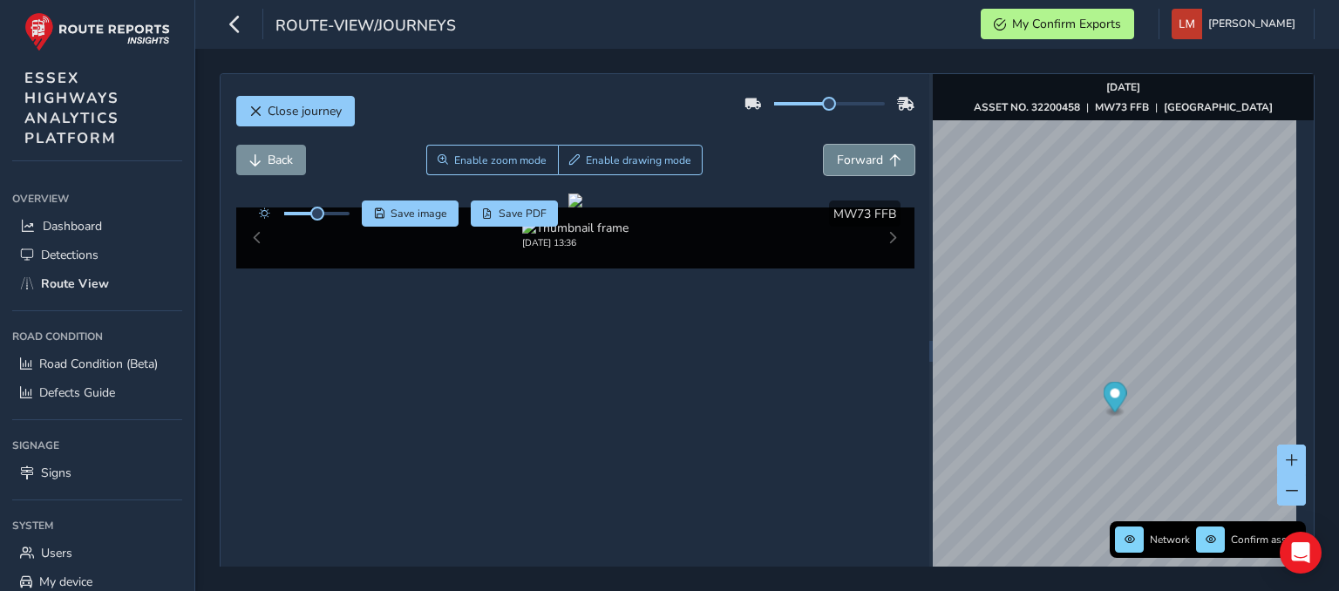
click at [843, 160] on span "Forward" at bounding box center [860, 160] width 46 height 17
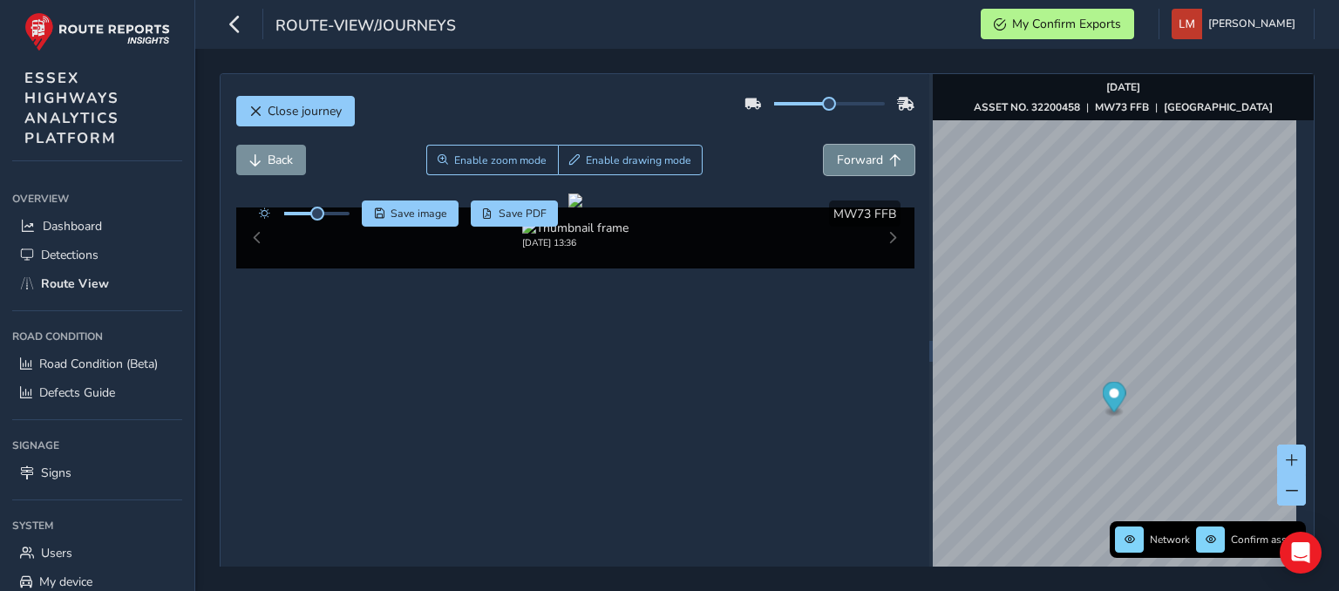
click at [843, 160] on span "Forward" at bounding box center [860, 160] width 46 height 17
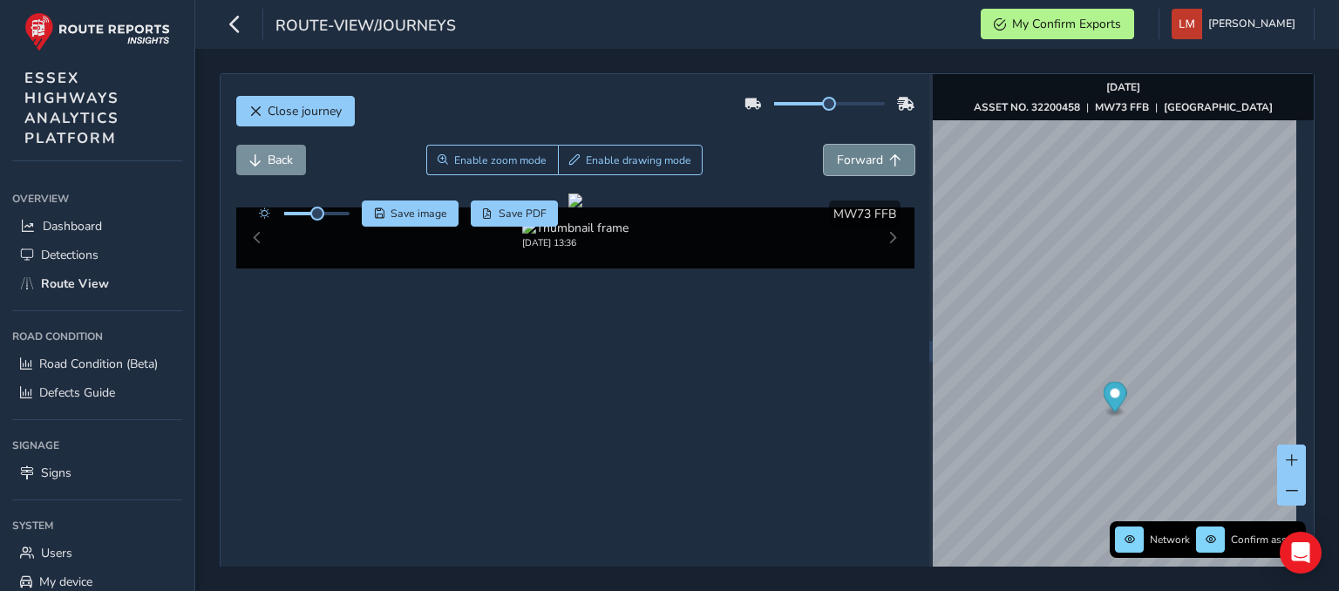
click at [843, 160] on span "Forward" at bounding box center [860, 160] width 46 height 17
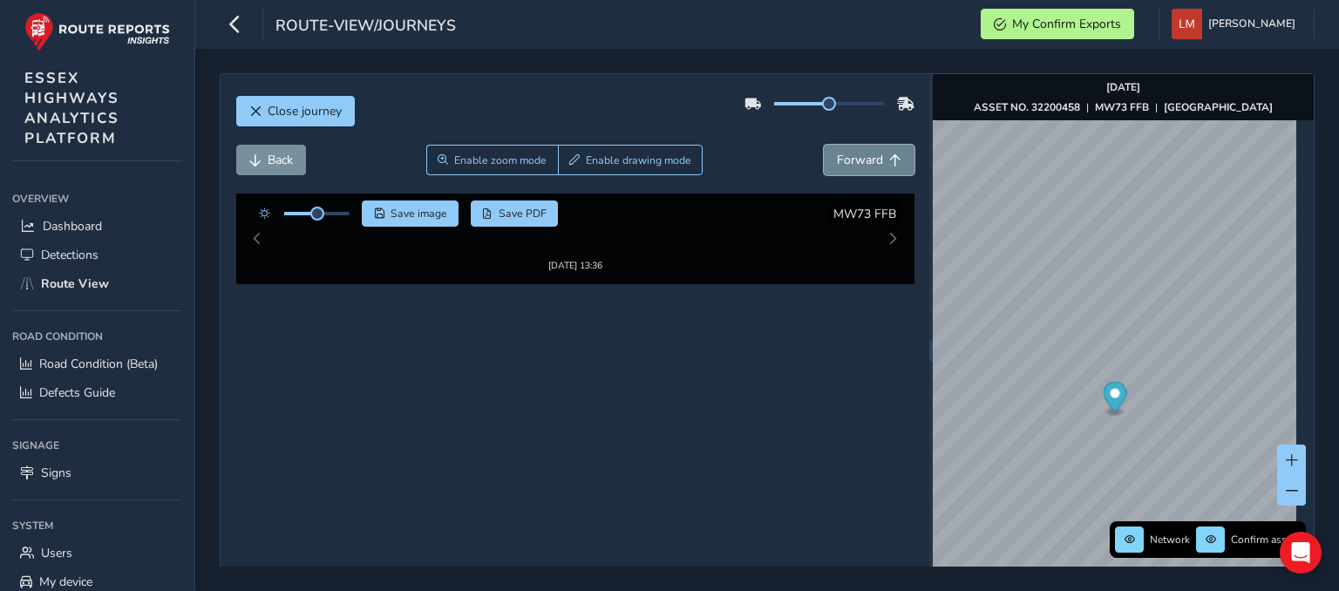
click at [843, 160] on span "Forward" at bounding box center [860, 160] width 46 height 17
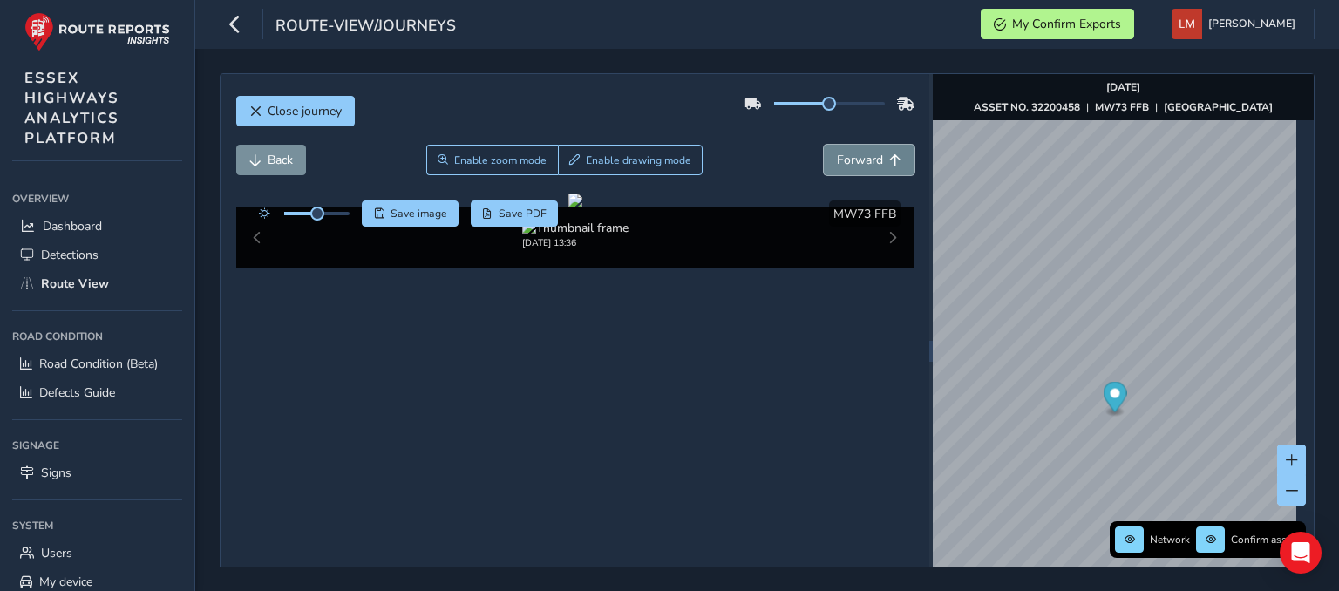
click at [843, 160] on span "Forward" at bounding box center [860, 160] width 46 height 17
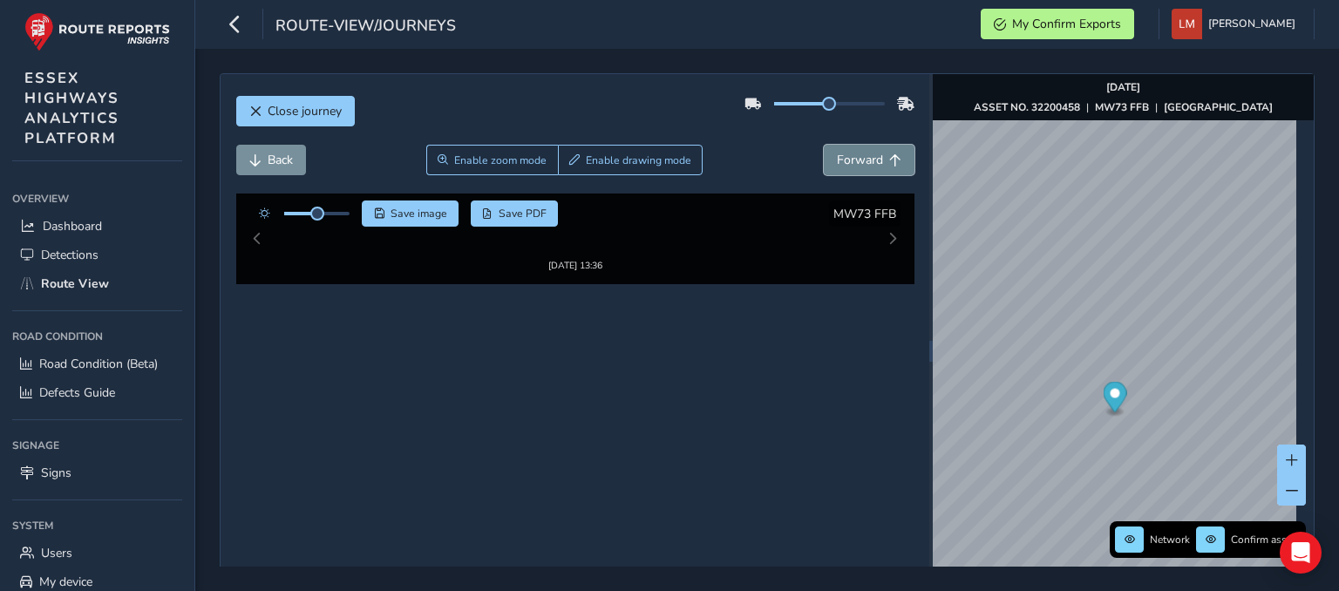
click at [843, 160] on span "Forward" at bounding box center [860, 160] width 46 height 17
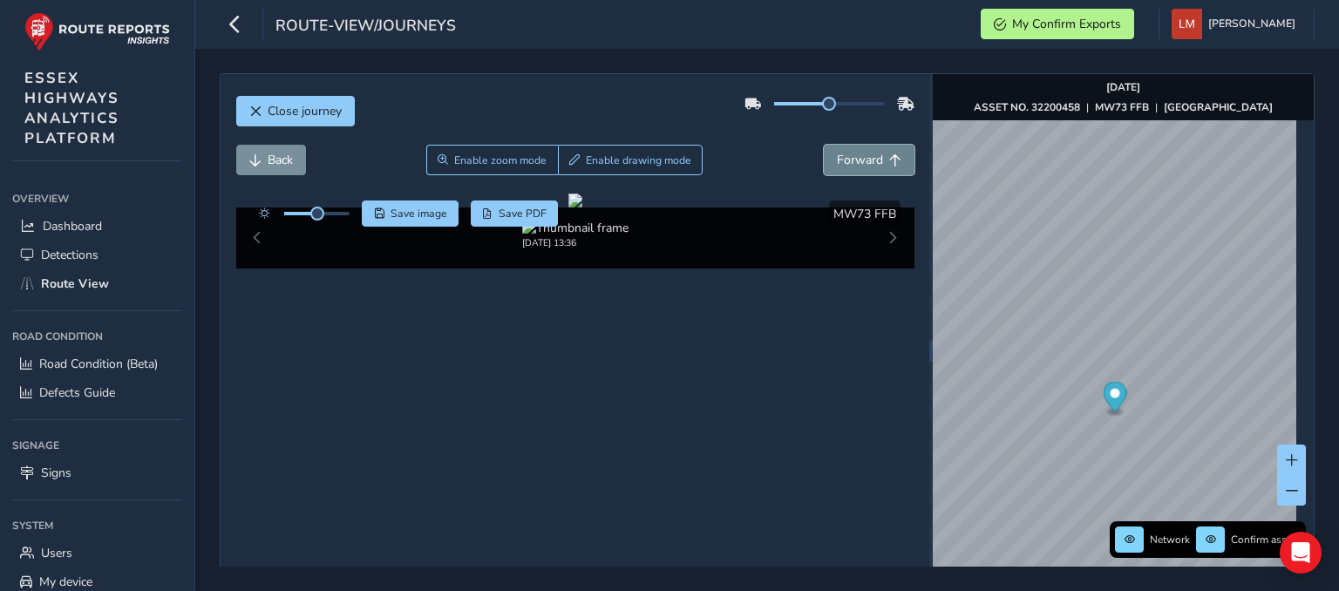
click at [843, 160] on span "Forward" at bounding box center [860, 160] width 46 height 17
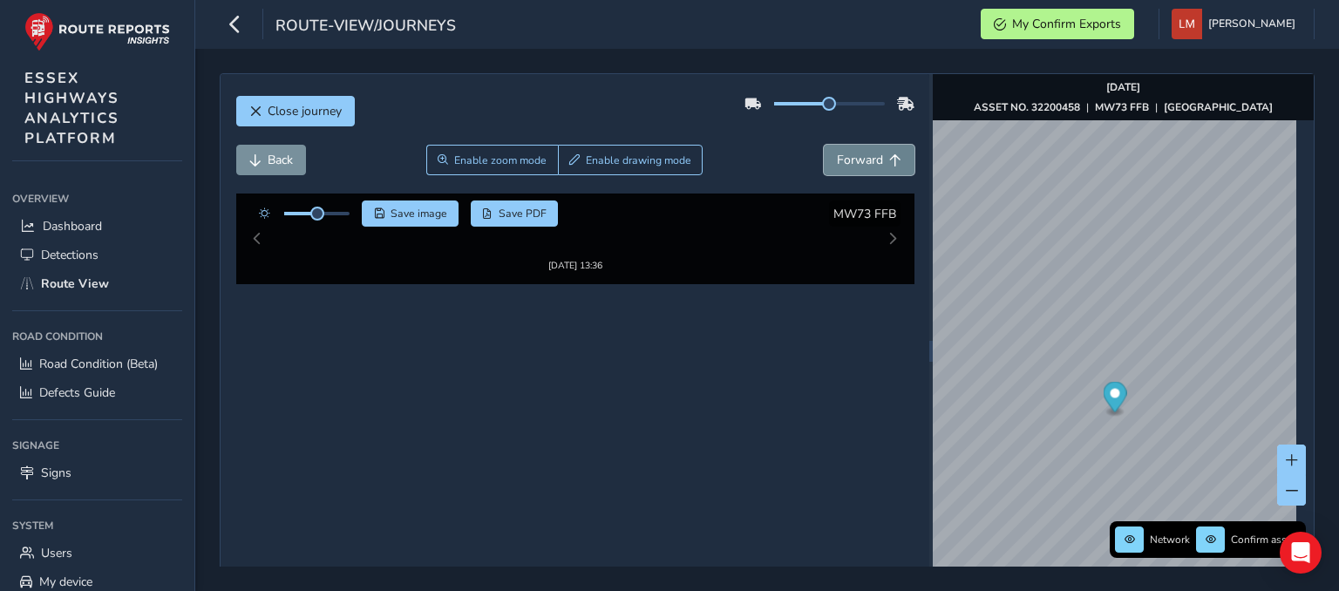
click at [843, 160] on span "Forward" at bounding box center [860, 160] width 46 height 17
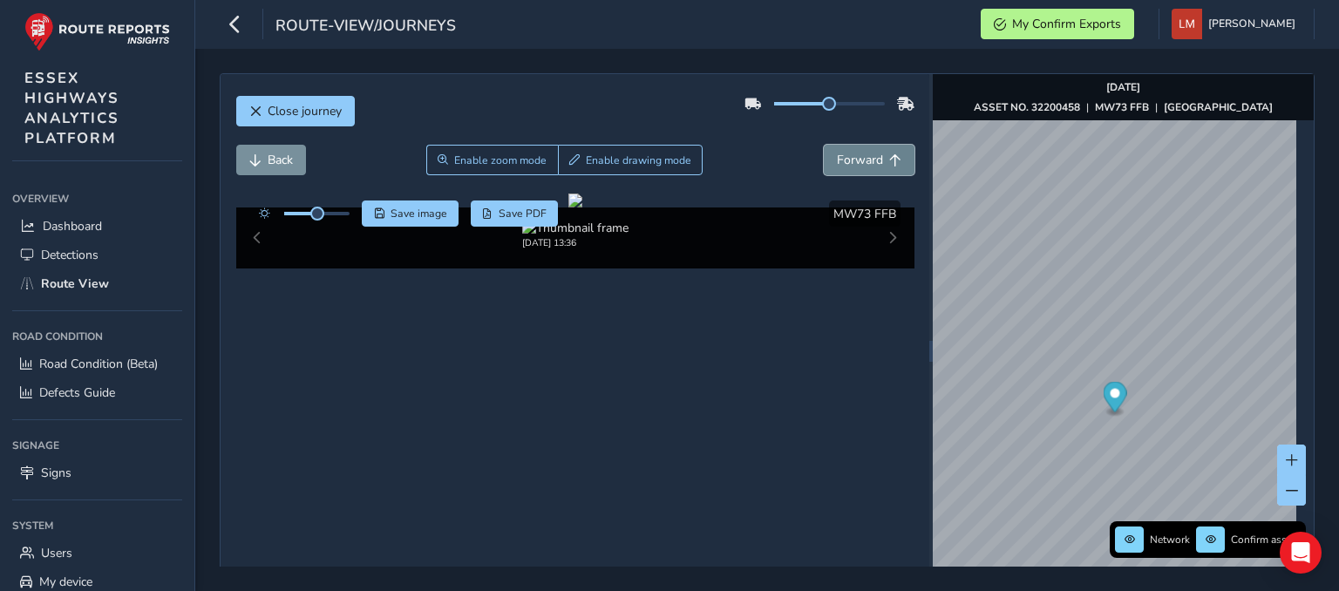
click at [843, 160] on span "Forward" at bounding box center [860, 160] width 46 height 17
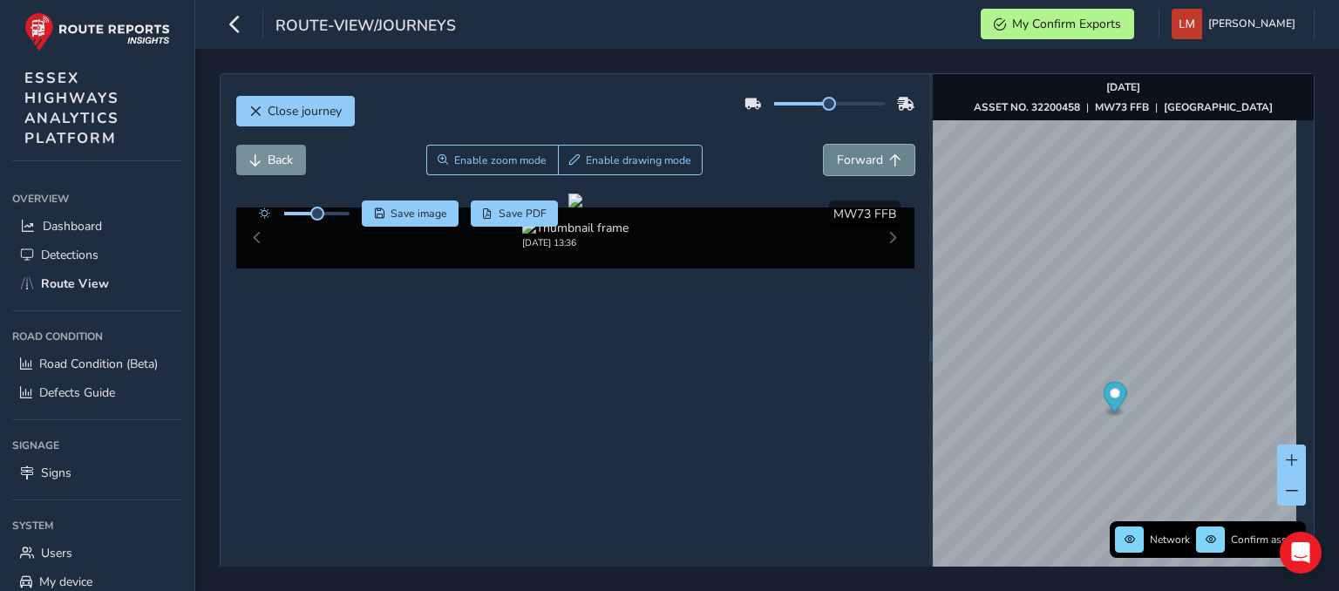
click at [843, 160] on span "Forward" at bounding box center [860, 160] width 46 height 17
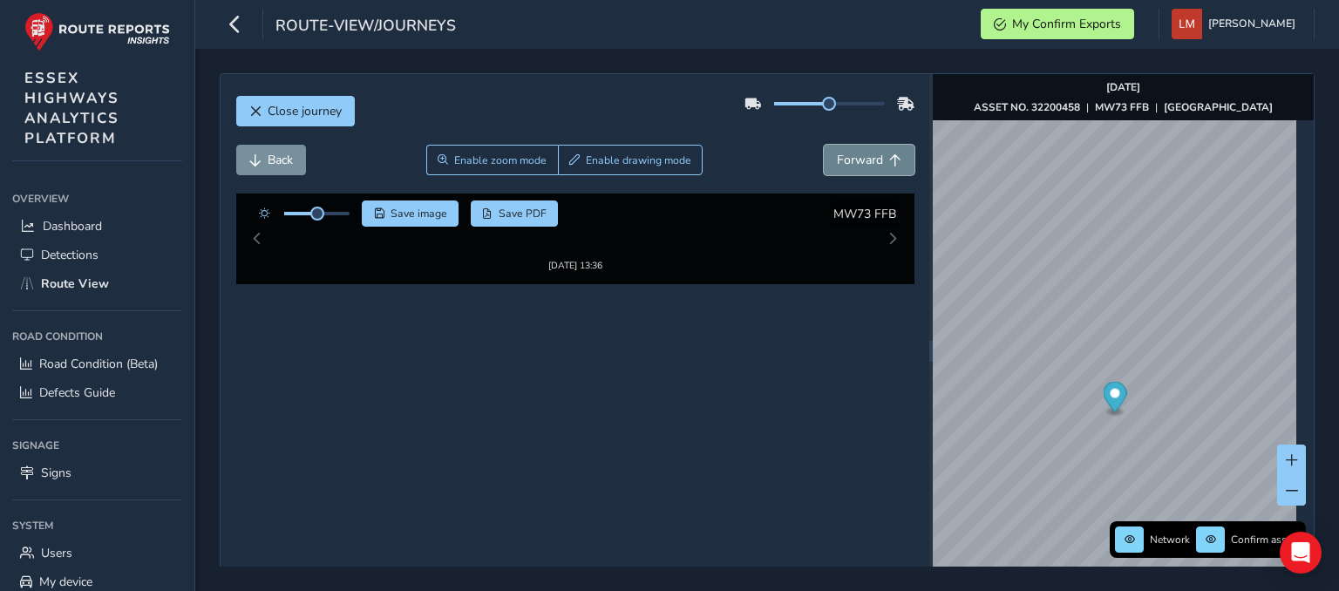
click at [843, 160] on span "Forward" at bounding box center [860, 160] width 46 height 17
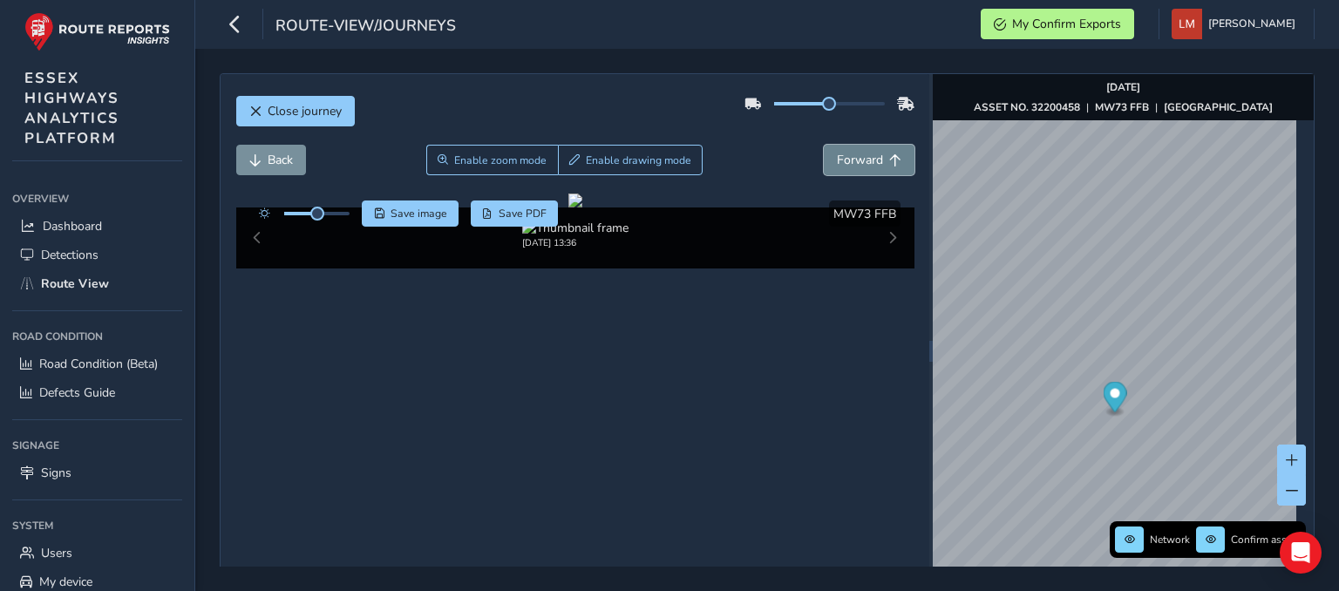
click at [843, 160] on span "Forward" at bounding box center [860, 160] width 46 height 17
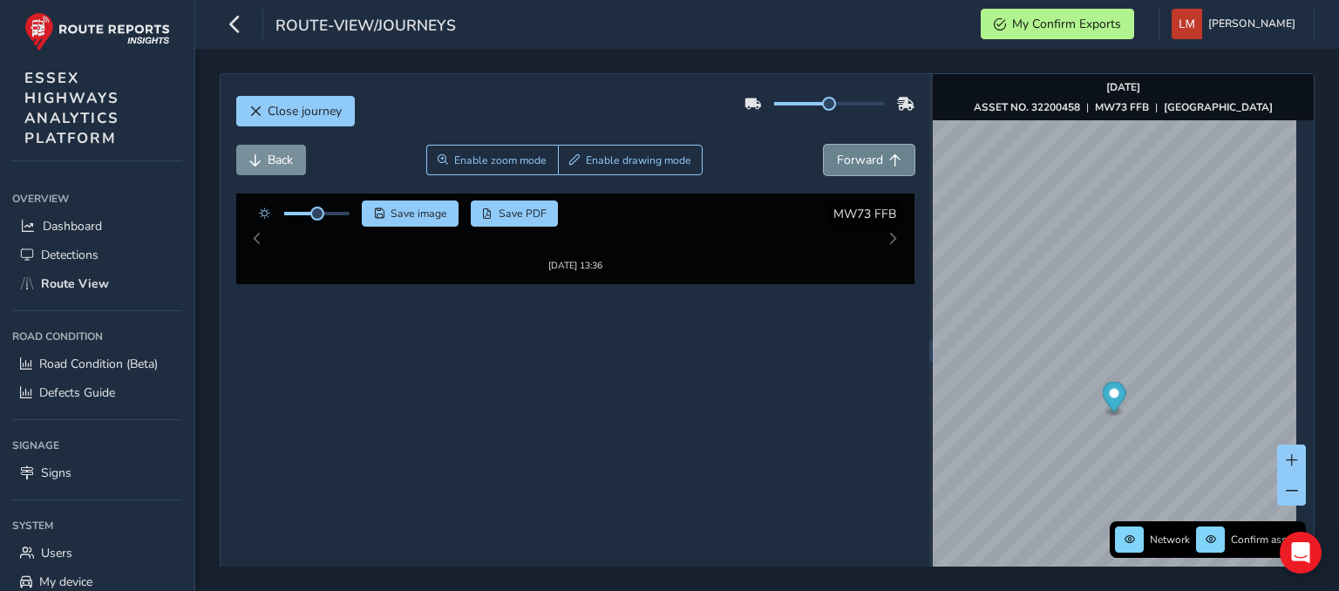
click at [843, 160] on span "Forward" at bounding box center [860, 160] width 46 height 17
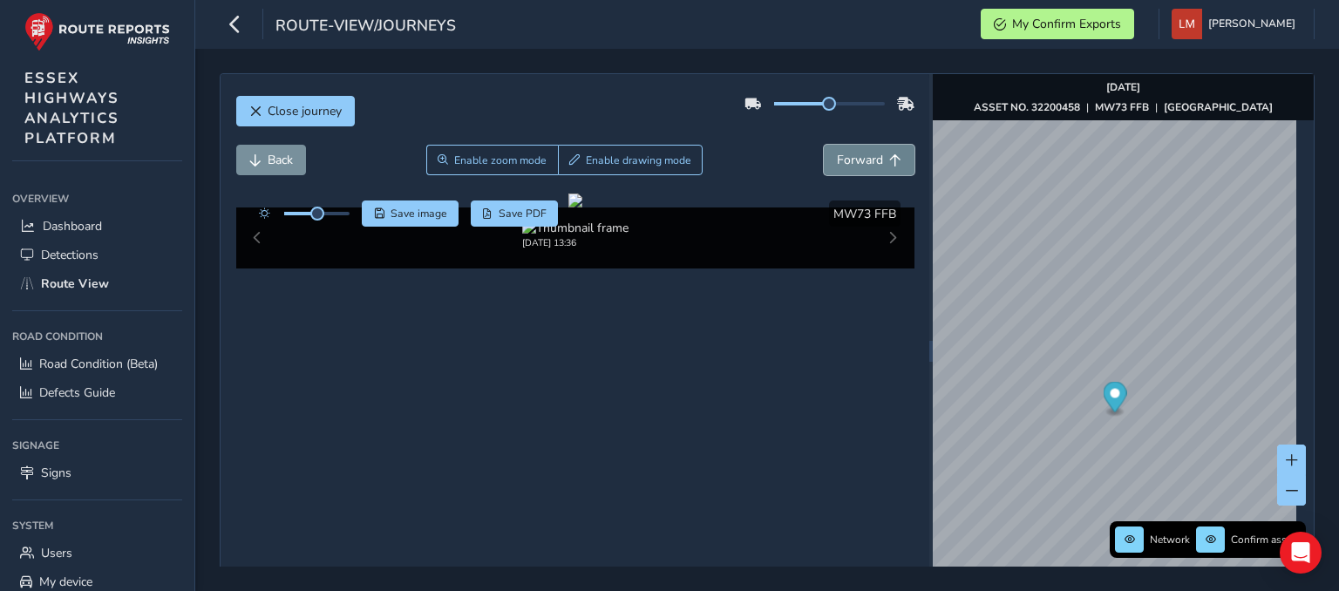
click at [843, 160] on span "Forward" at bounding box center [860, 160] width 46 height 17
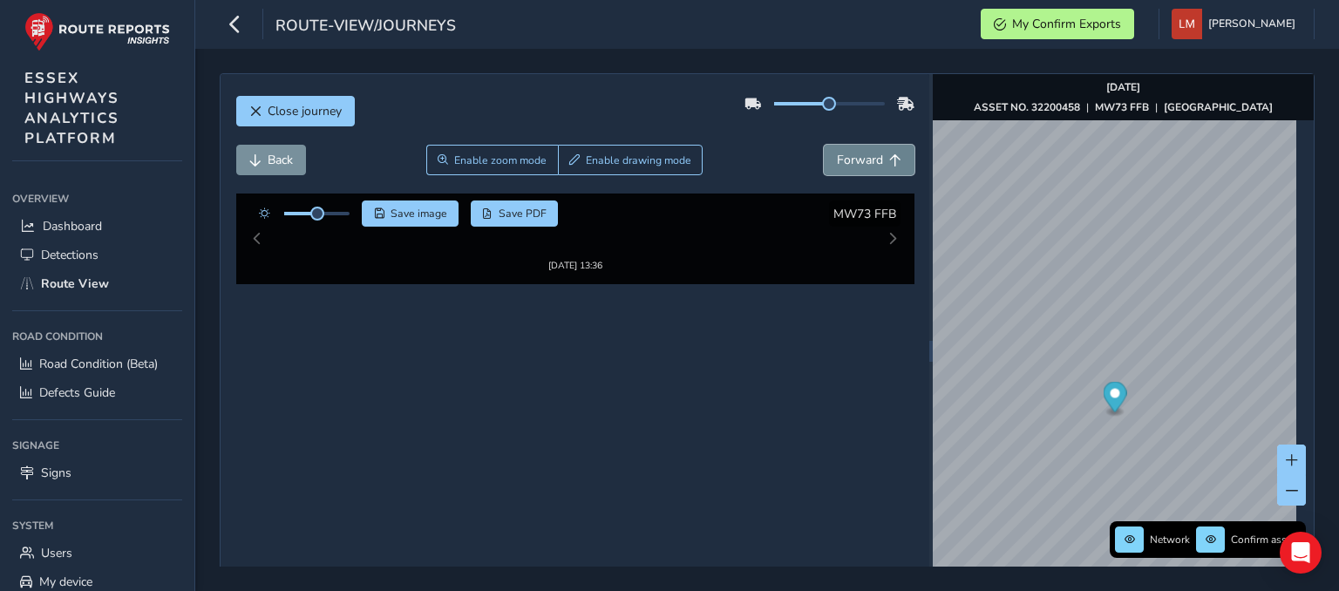
click at [843, 160] on span "Forward" at bounding box center [860, 160] width 46 height 17
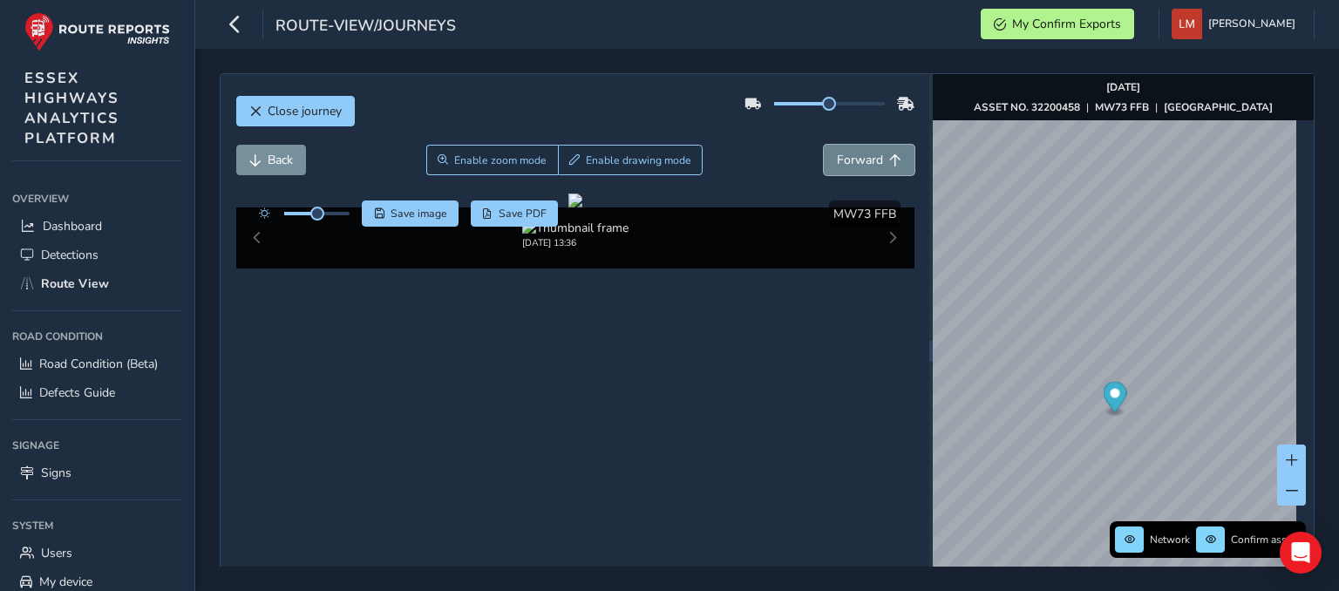
click at [843, 160] on span "Forward" at bounding box center [860, 160] width 46 height 17
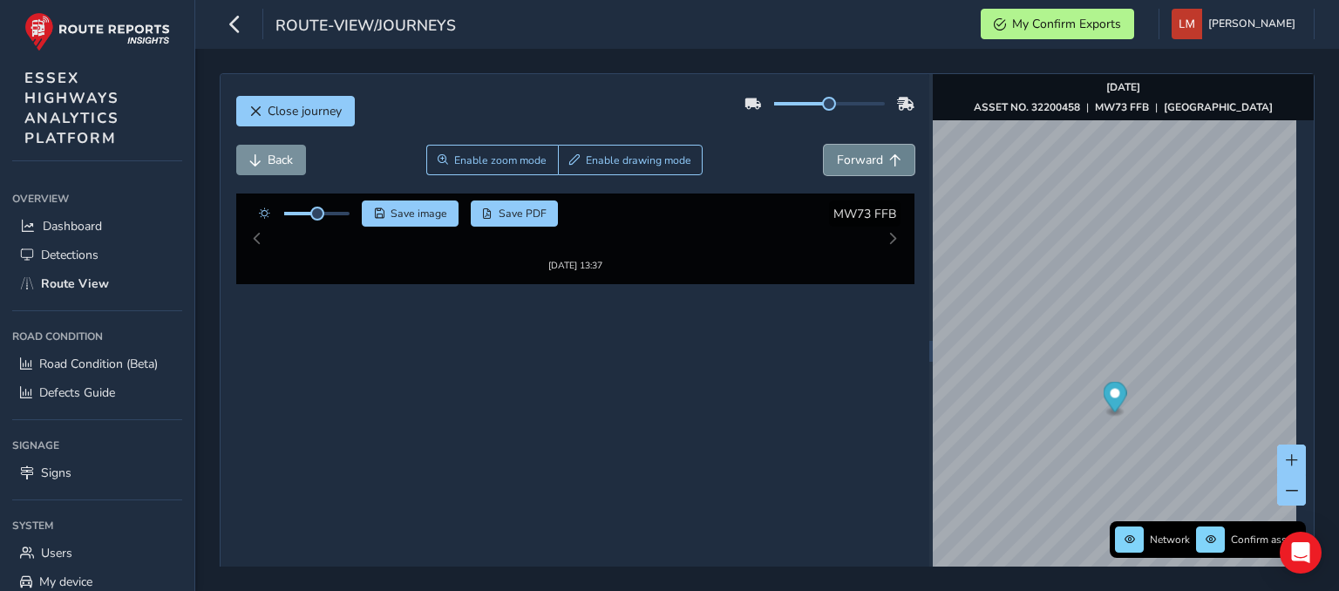
click at [843, 160] on span "Forward" at bounding box center [860, 160] width 46 height 17
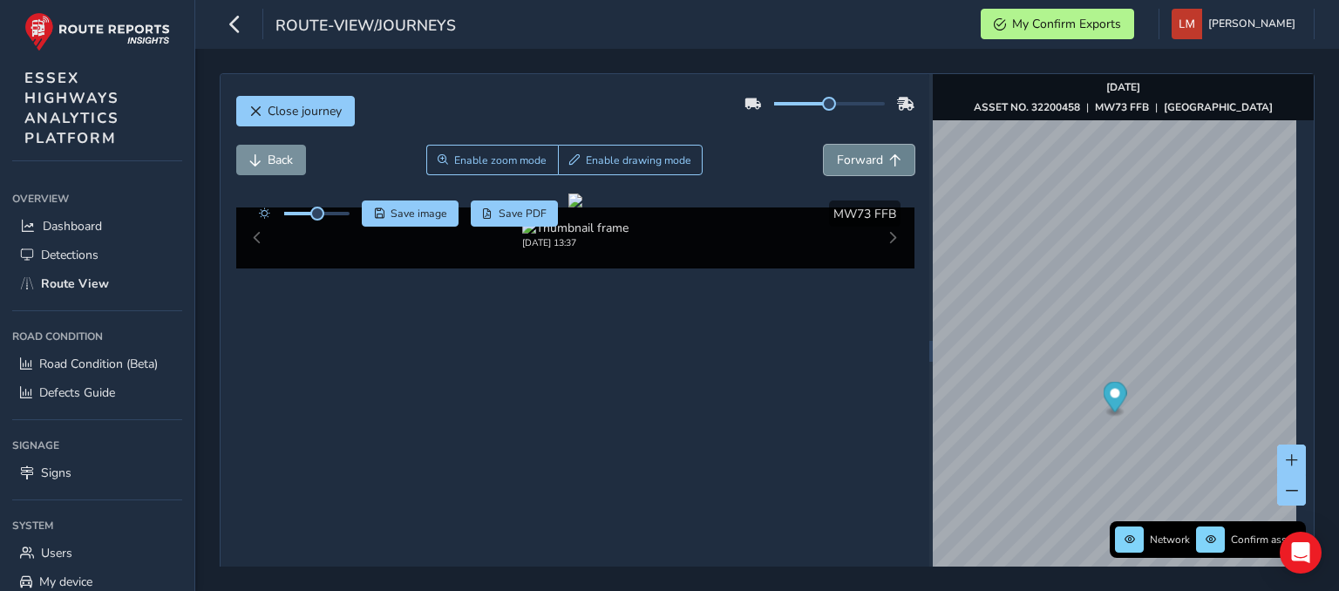
click at [843, 160] on span "Forward" at bounding box center [860, 160] width 46 height 17
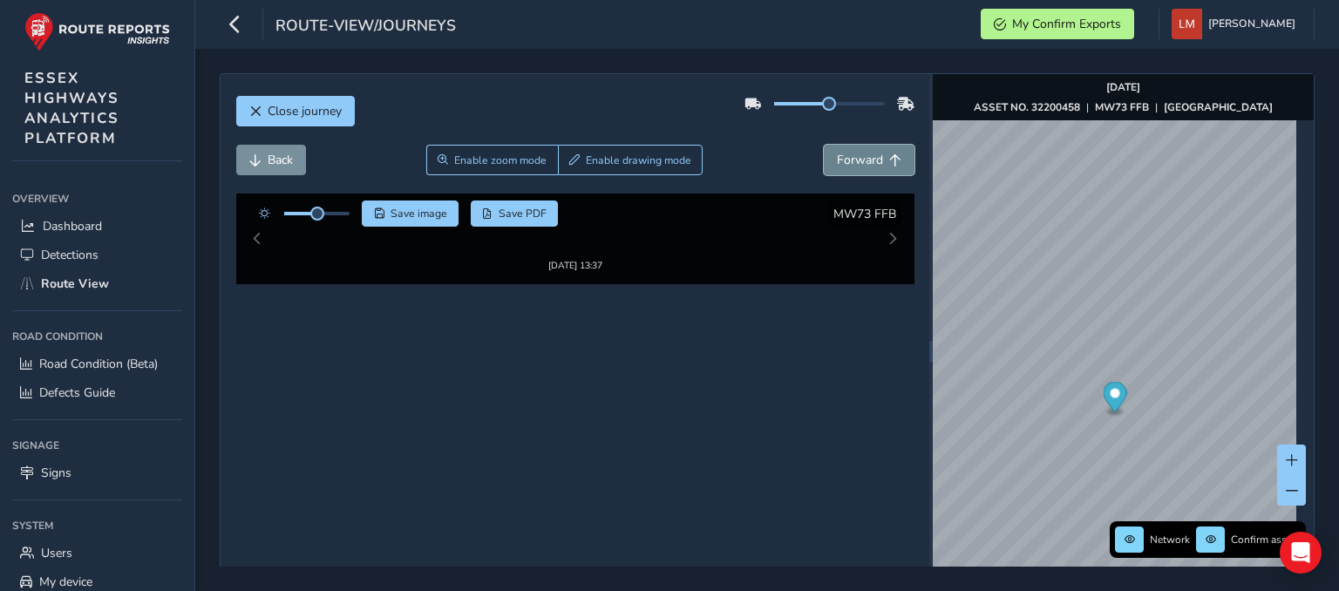
click at [843, 160] on span "Forward" at bounding box center [860, 160] width 46 height 17
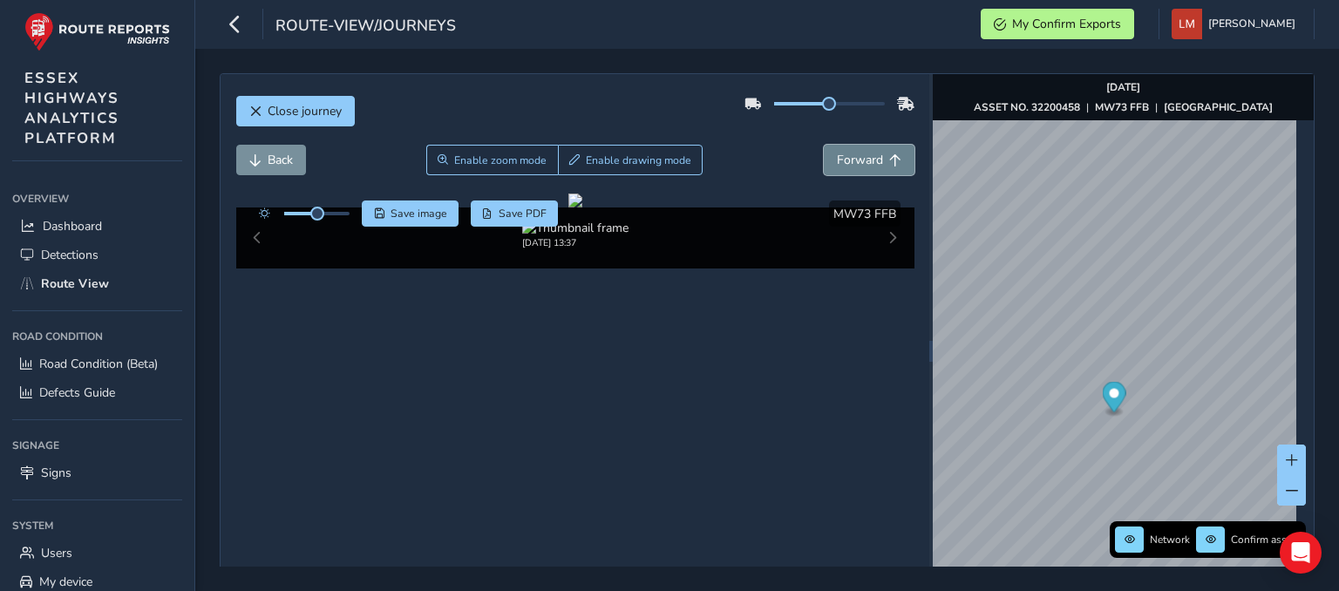
click at [843, 160] on span "Forward" at bounding box center [860, 160] width 46 height 17
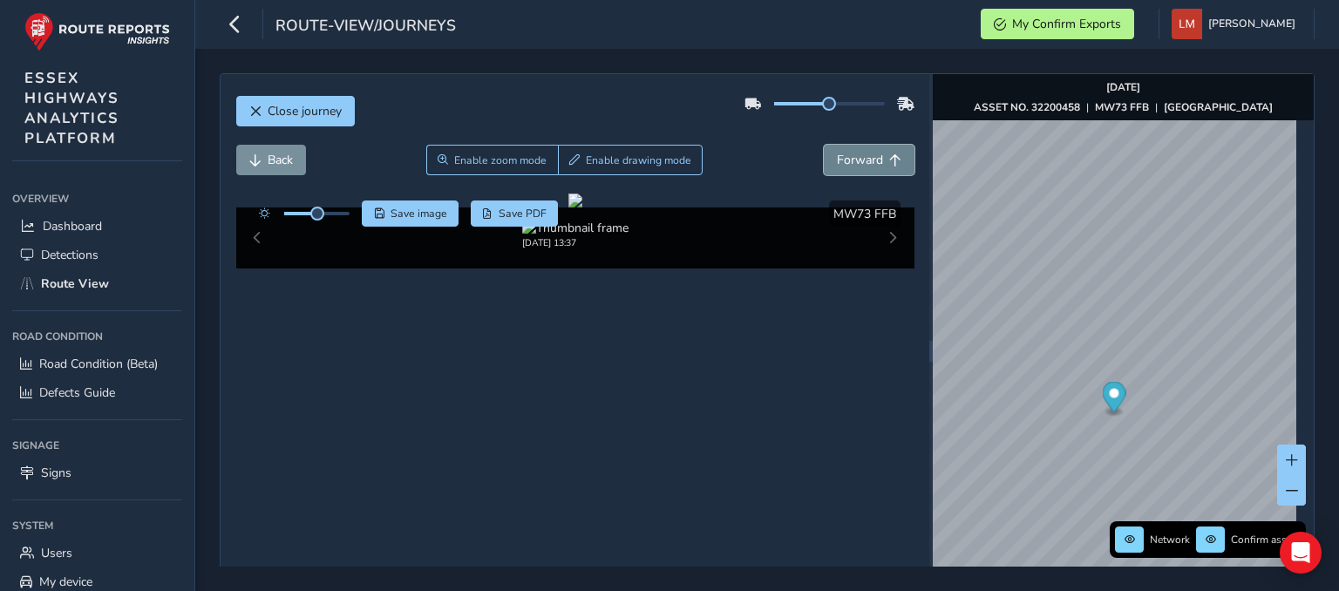
click at [843, 160] on span "Forward" at bounding box center [860, 160] width 46 height 17
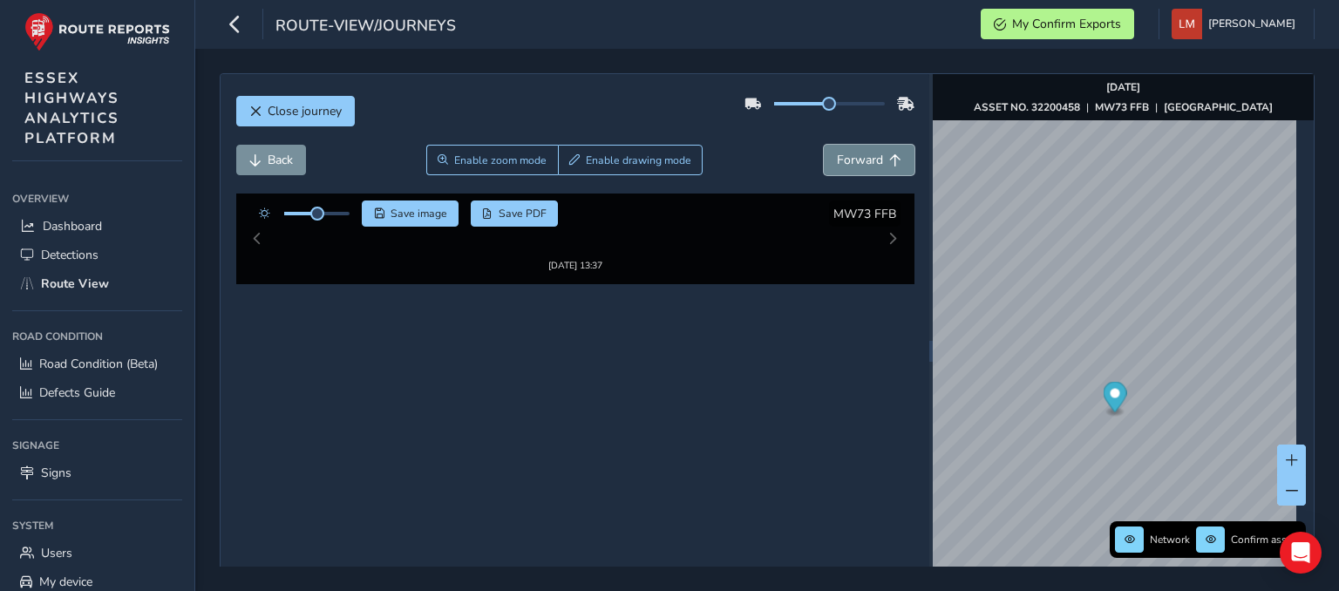
click at [843, 160] on span "Forward" at bounding box center [860, 160] width 46 height 17
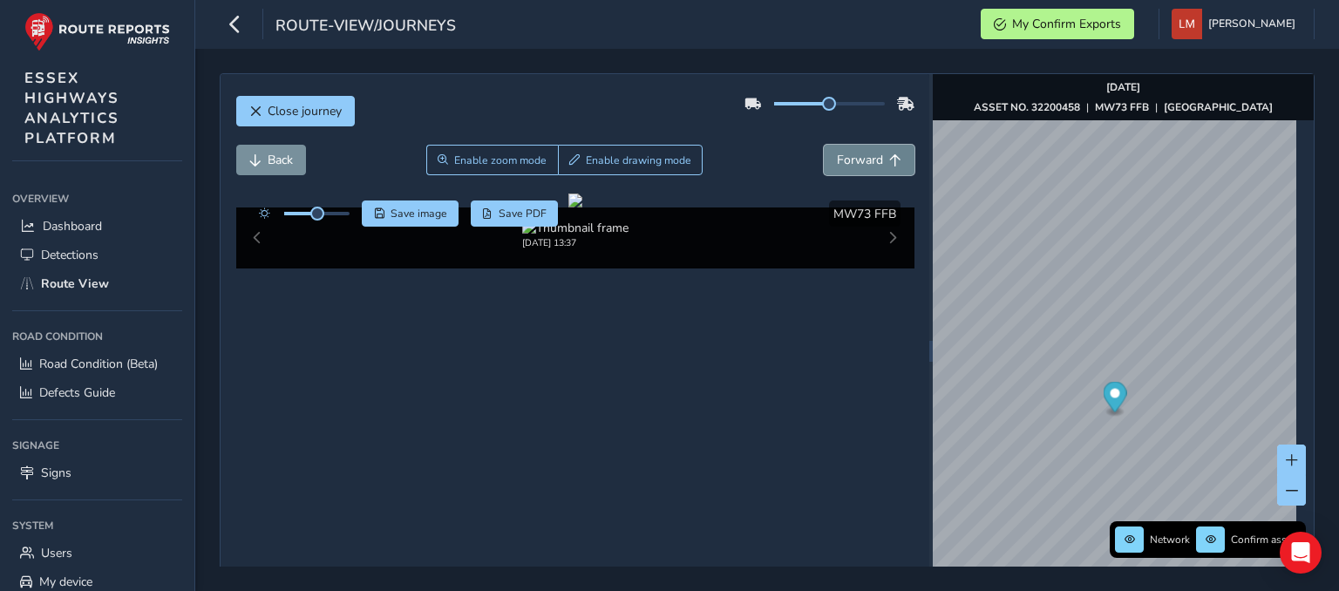
click at [843, 160] on span "Forward" at bounding box center [860, 160] width 46 height 17
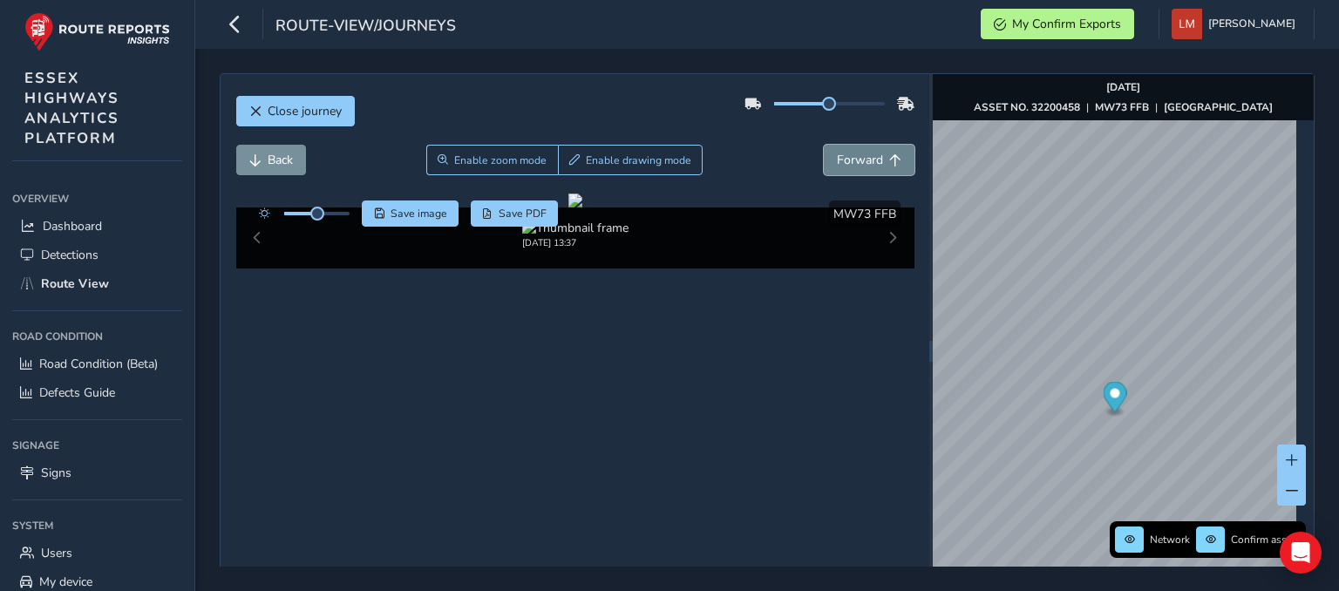
click at [843, 160] on span "Forward" at bounding box center [860, 160] width 46 height 17
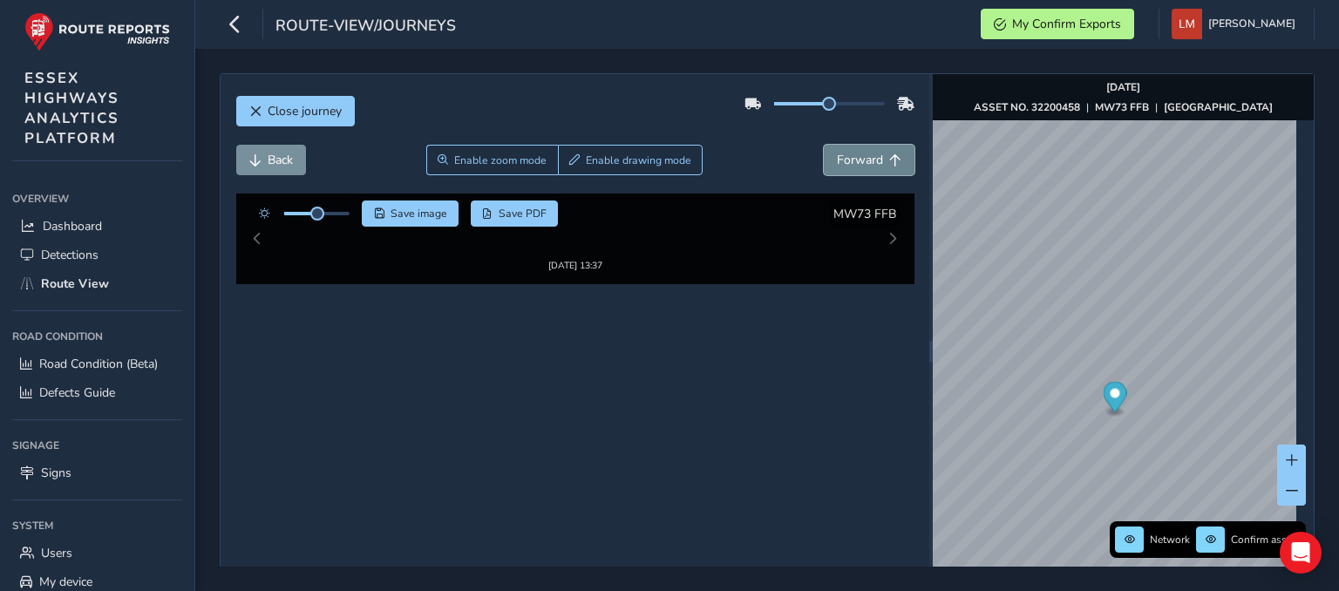
click at [843, 160] on span "Forward" at bounding box center [860, 160] width 46 height 17
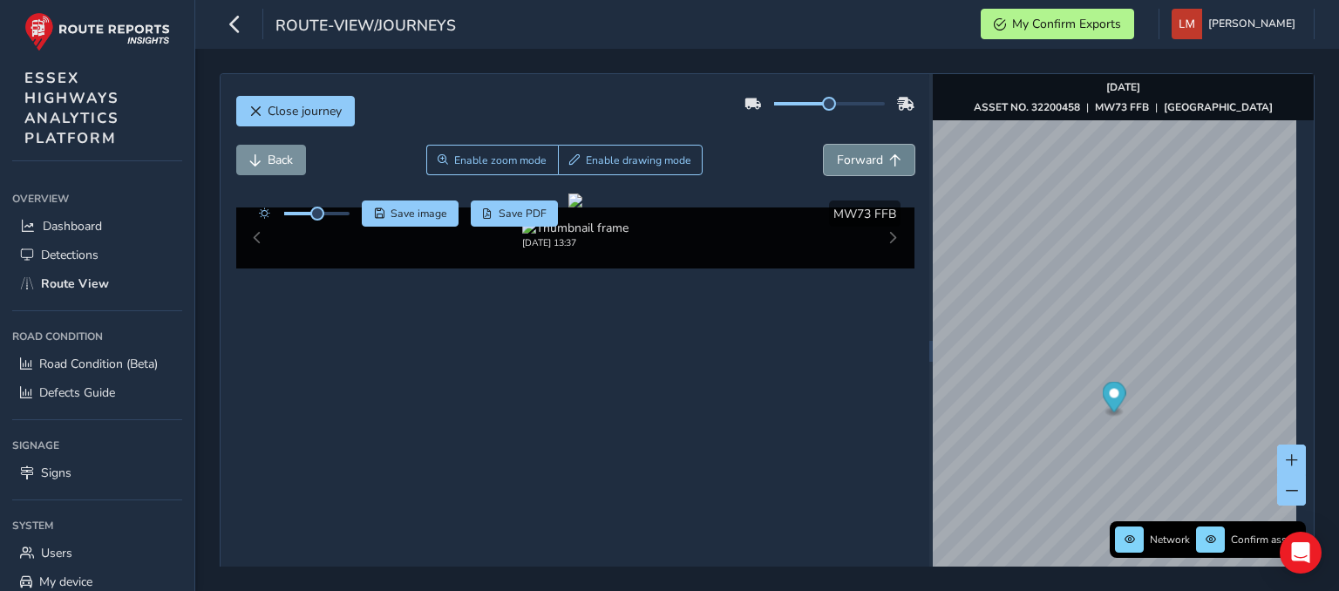
click at [843, 160] on span "Forward" at bounding box center [860, 160] width 46 height 17
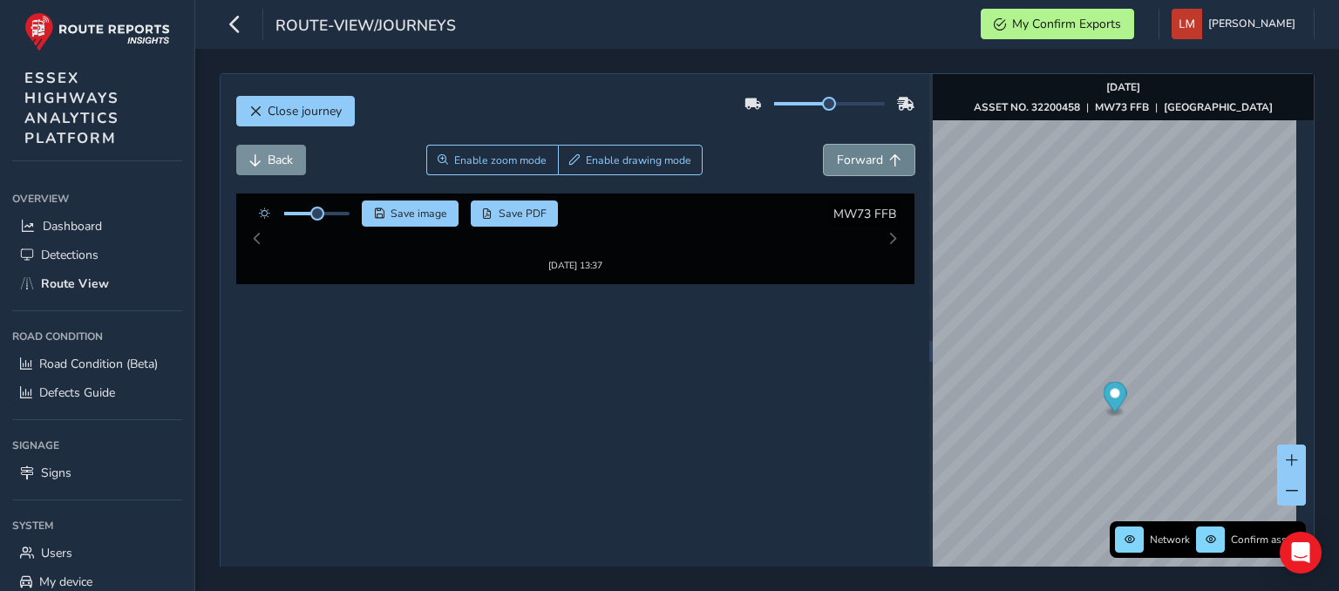
click at [843, 160] on span "Forward" at bounding box center [860, 160] width 46 height 17
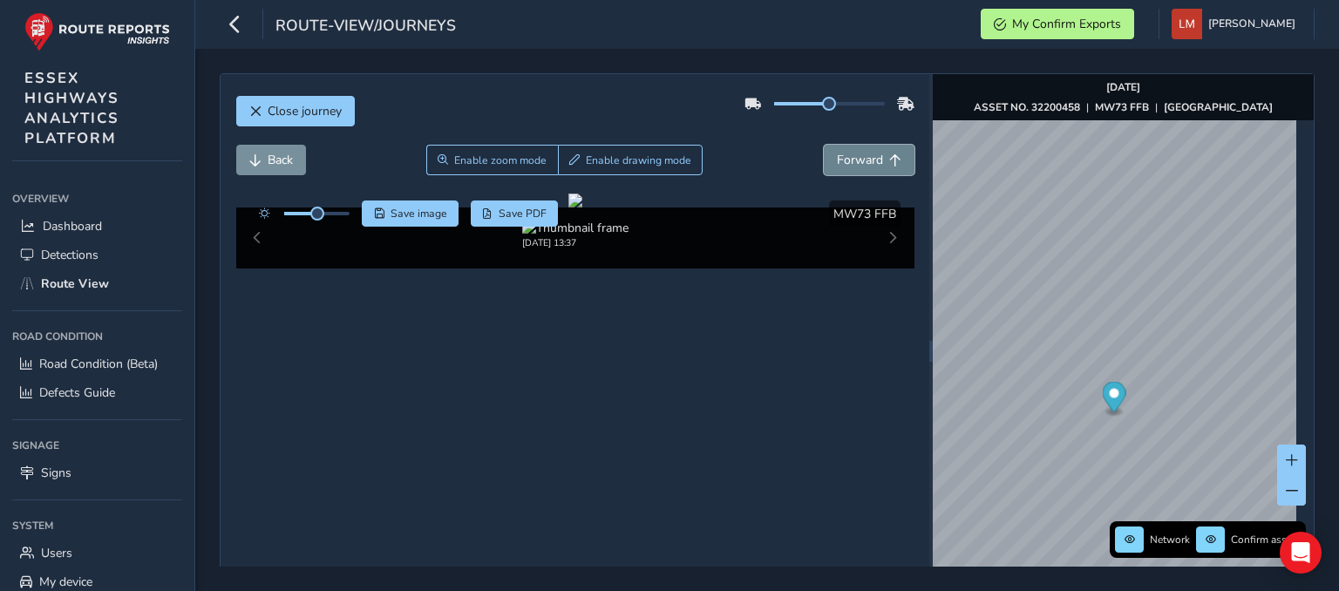
click at [843, 160] on span "Forward" at bounding box center [860, 160] width 46 height 17
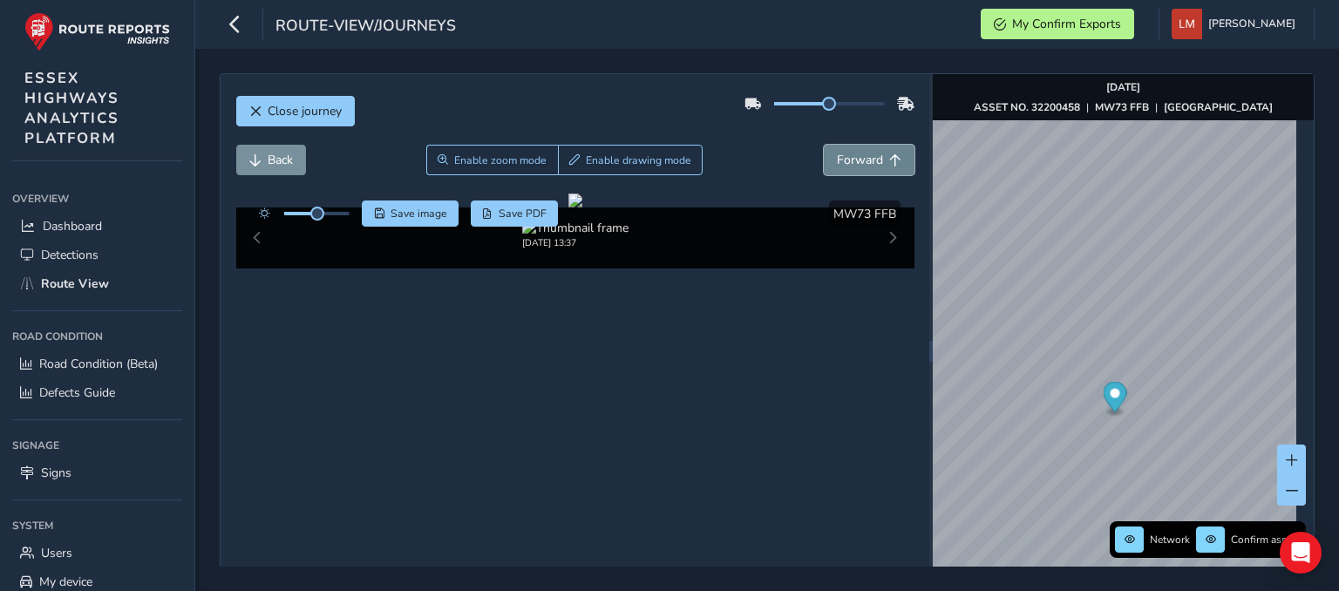
click at [843, 160] on span "Forward" at bounding box center [860, 160] width 46 height 17
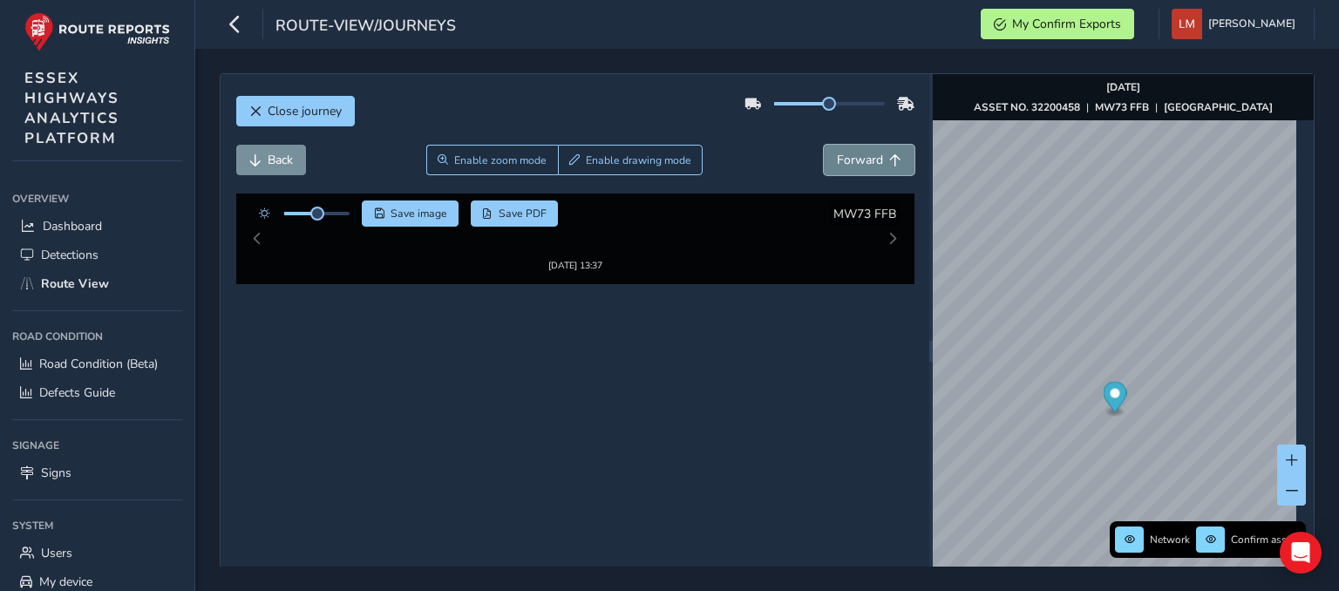
click at [843, 160] on span "Forward" at bounding box center [860, 160] width 46 height 17
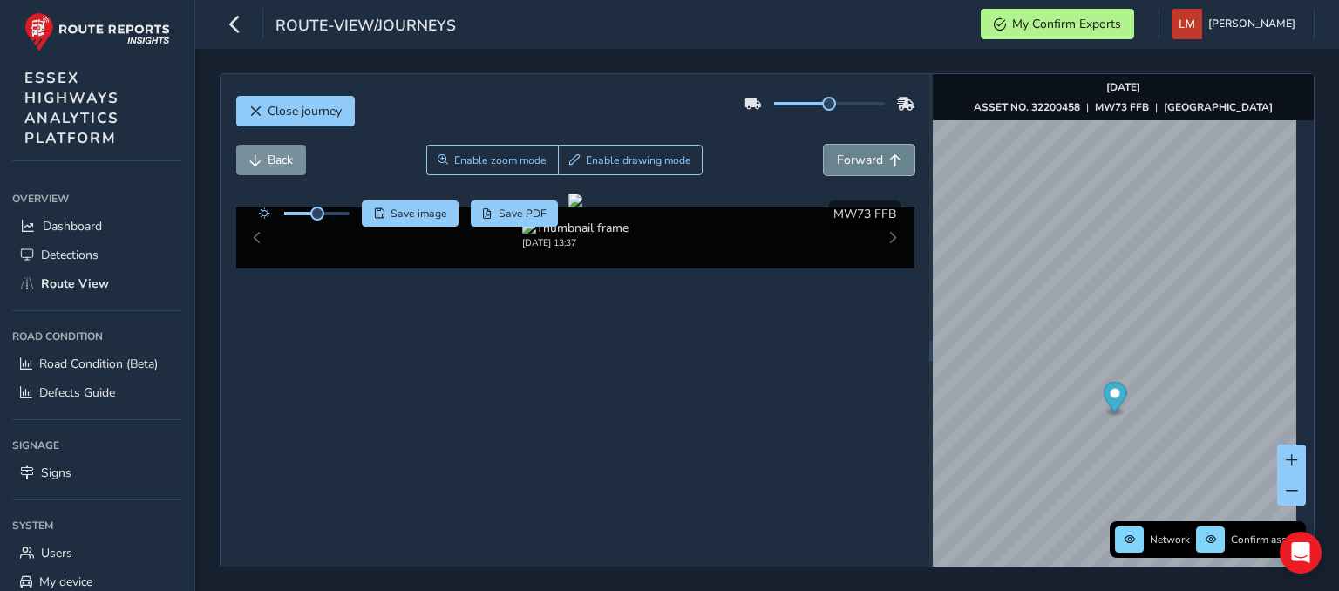
click at [843, 160] on span "Forward" at bounding box center [860, 160] width 46 height 17
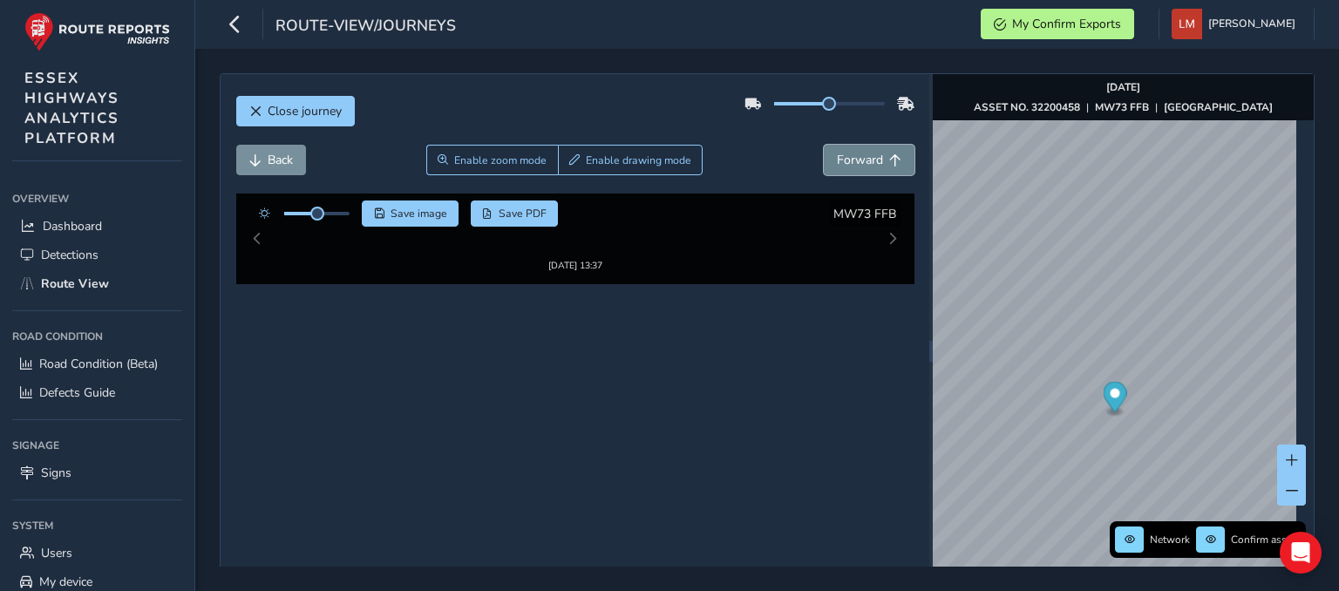
click at [843, 160] on span "Forward" at bounding box center [860, 160] width 46 height 17
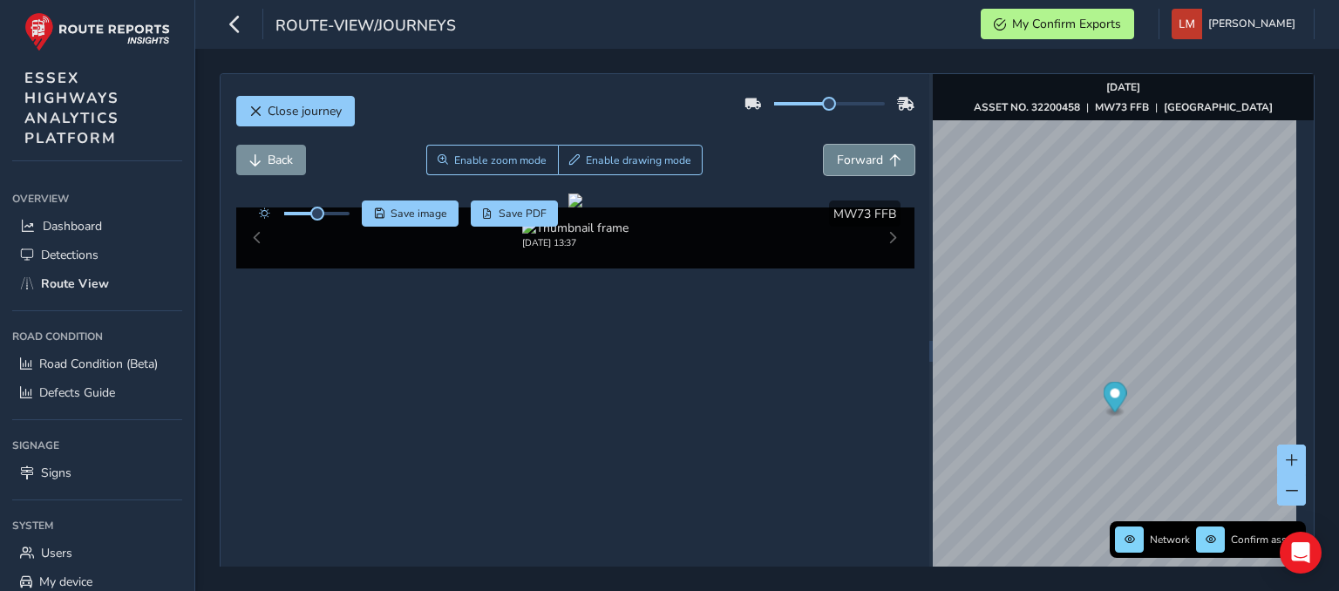
click at [843, 160] on span "Forward" at bounding box center [860, 160] width 46 height 17
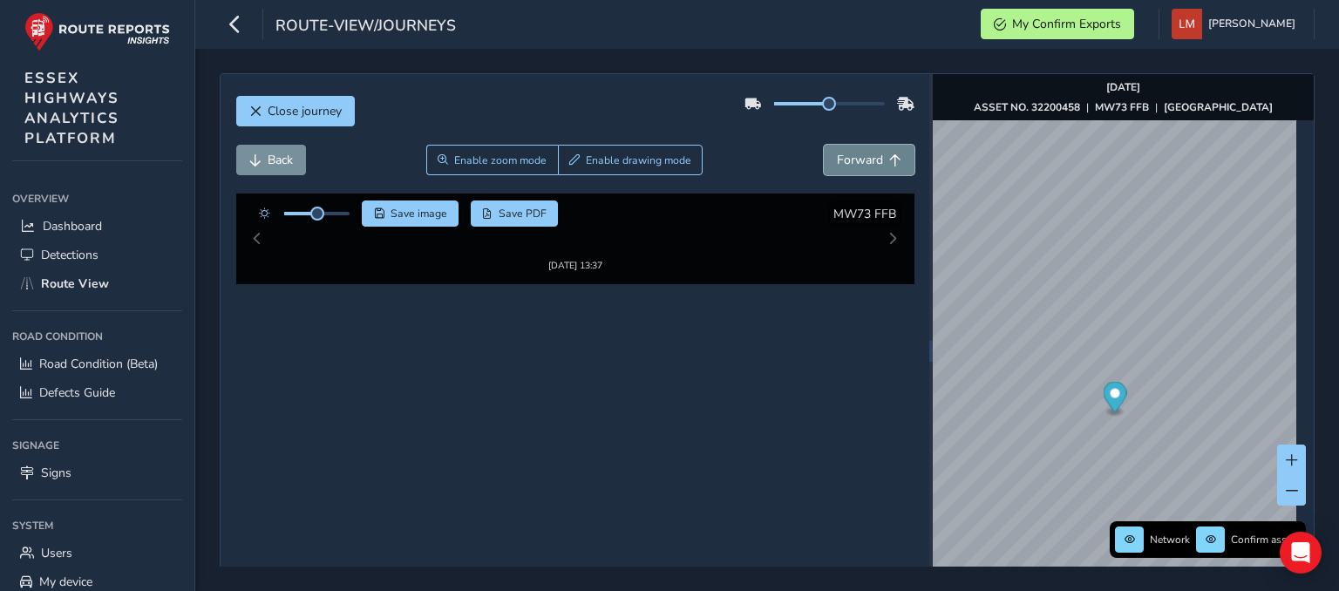
click at [843, 160] on span "Forward" at bounding box center [860, 160] width 46 height 17
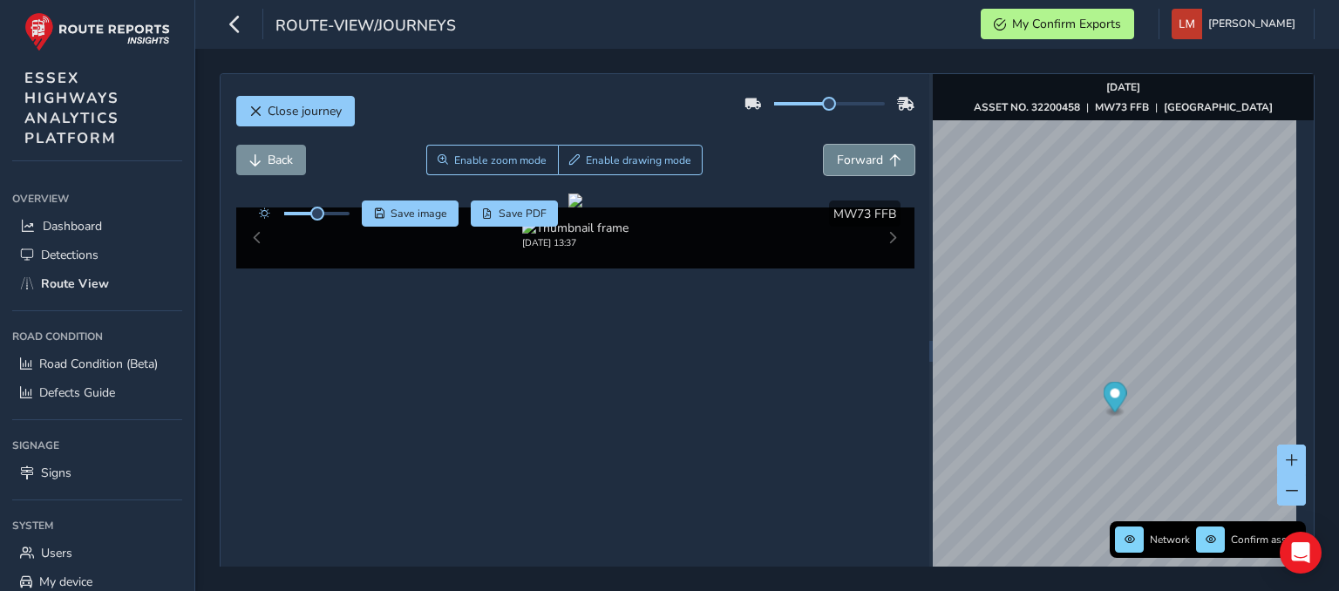
click at [843, 160] on span "Forward" at bounding box center [860, 160] width 46 height 17
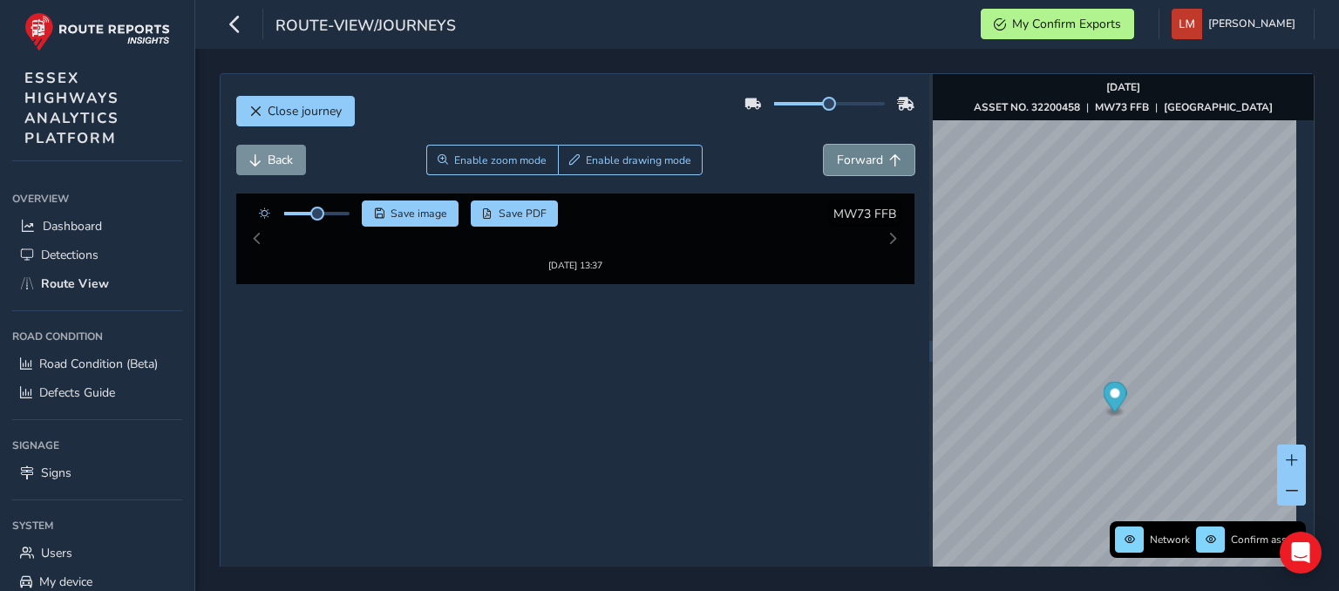
click at [843, 160] on span "Forward" at bounding box center [860, 160] width 46 height 17
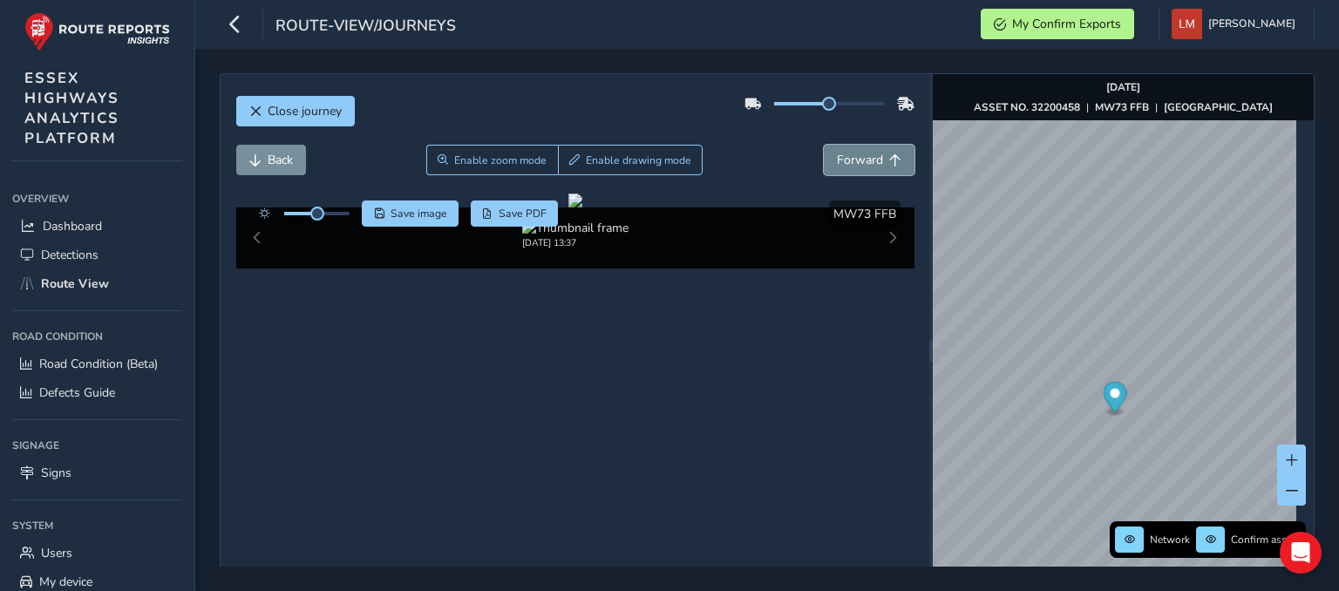
click at [843, 160] on span "Forward" at bounding box center [860, 160] width 46 height 17
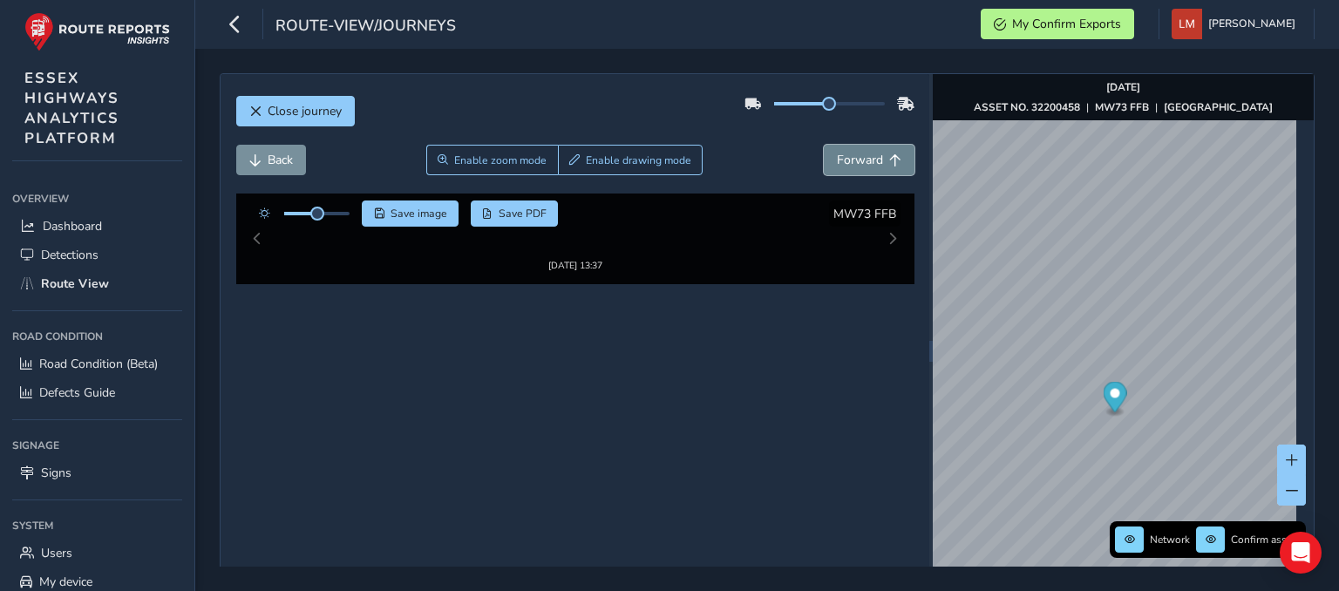
click at [843, 160] on span "Forward" at bounding box center [860, 160] width 46 height 17
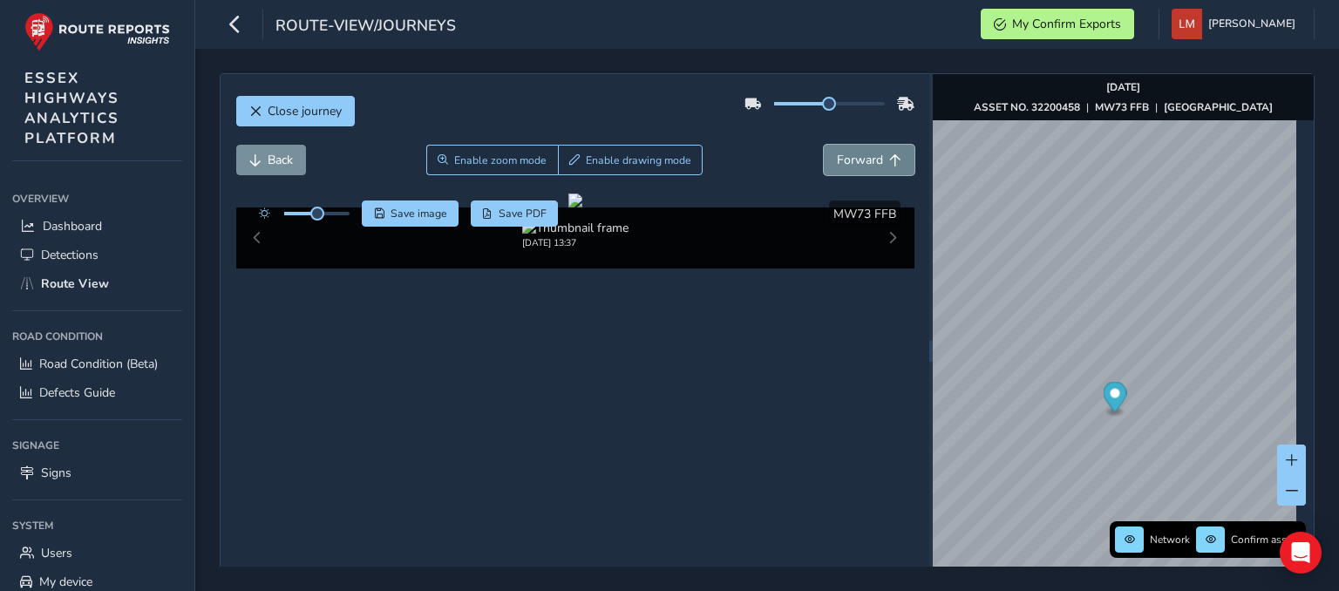
click at [843, 160] on span "Forward" at bounding box center [860, 160] width 46 height 17
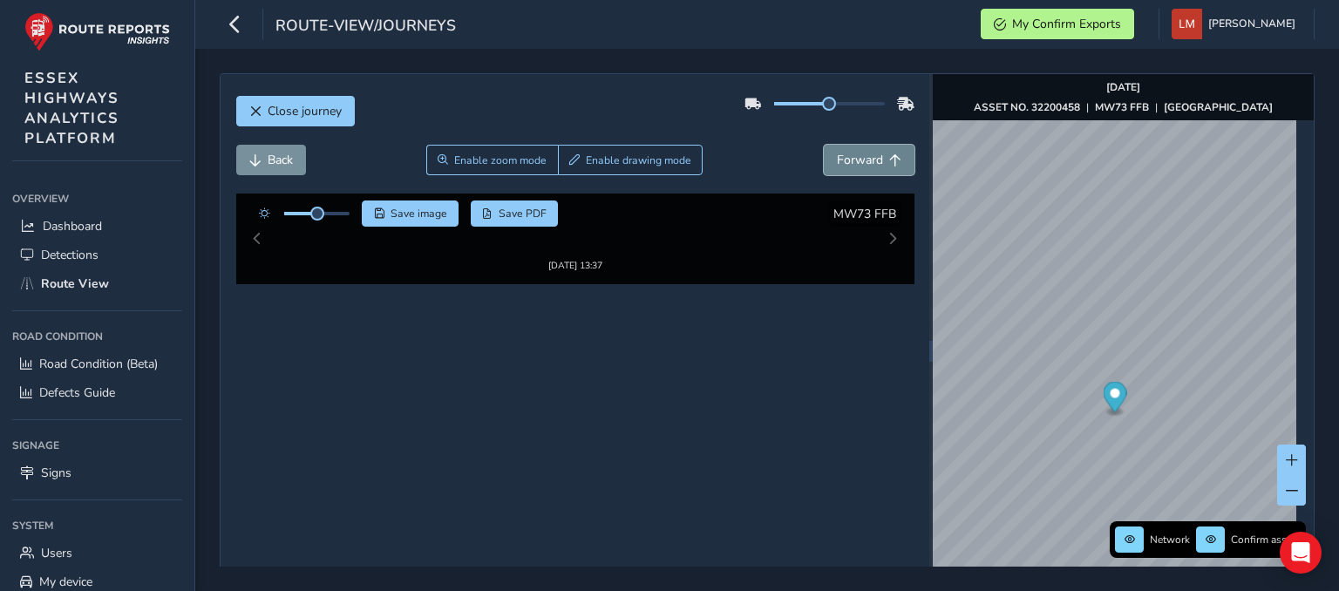
click at [843, 160] on span "Forward" at bounding box center [860, 160] width 46 height 17
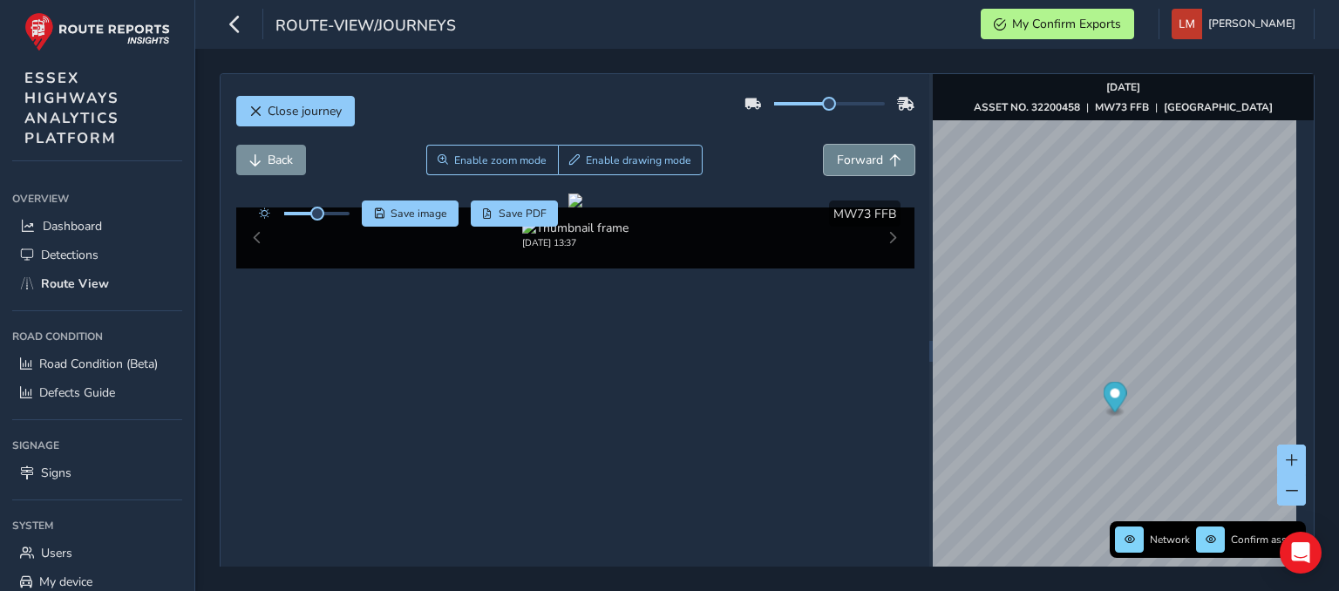
click at [843, 160] on span "Forward" at bounding box center [860, 160] width 46 height 17
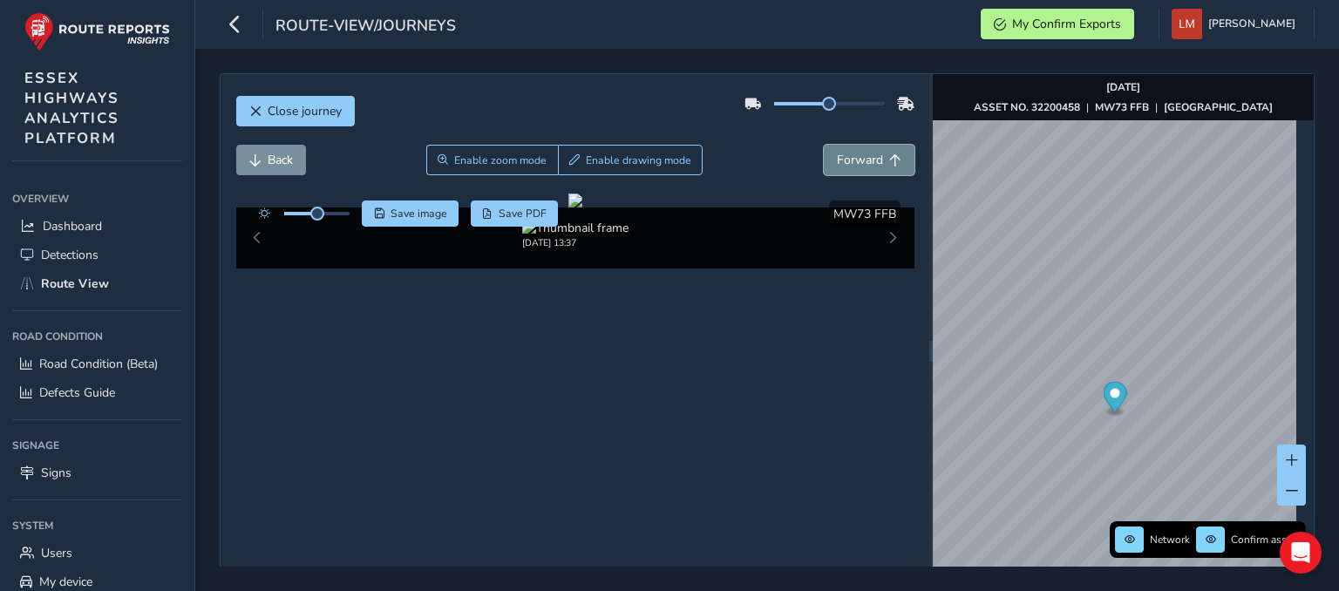
click at [843, 160] on span "Forward" at bounding box center [860, 160] width 46 height 17
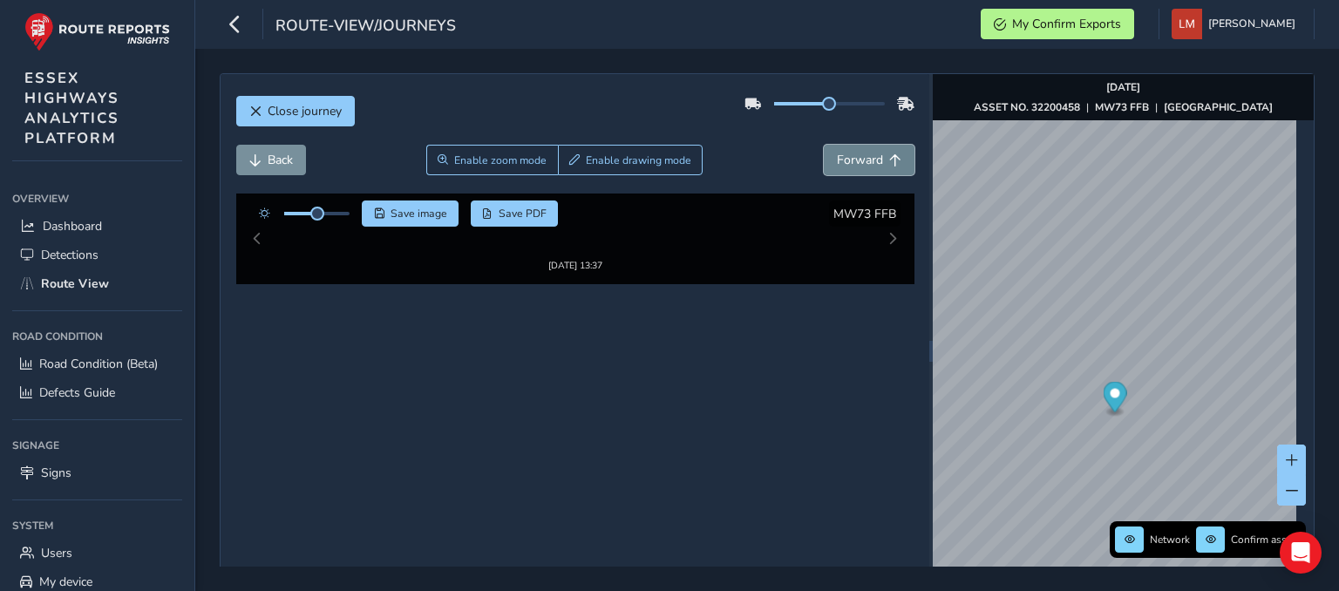
click at [843, 160] on span "Forward" at bounding box center [860, 160] width 46 height 17
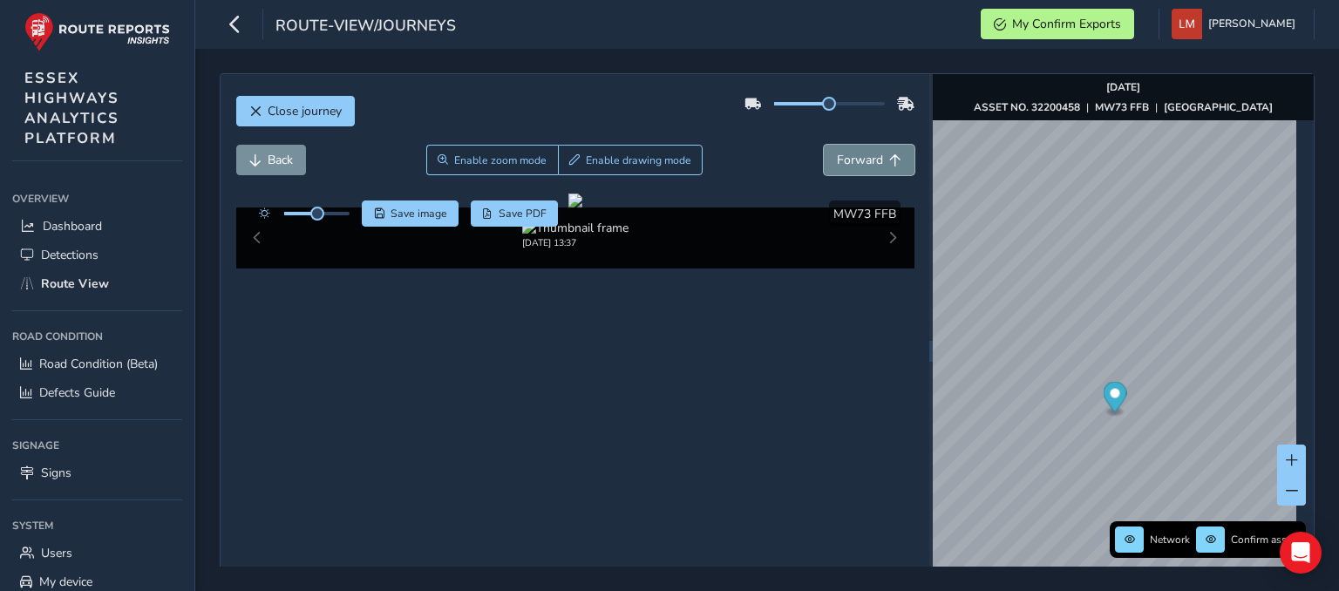
click at [843, 160] on span "Forward" at bounding box center [860, 160] width 46 height 17
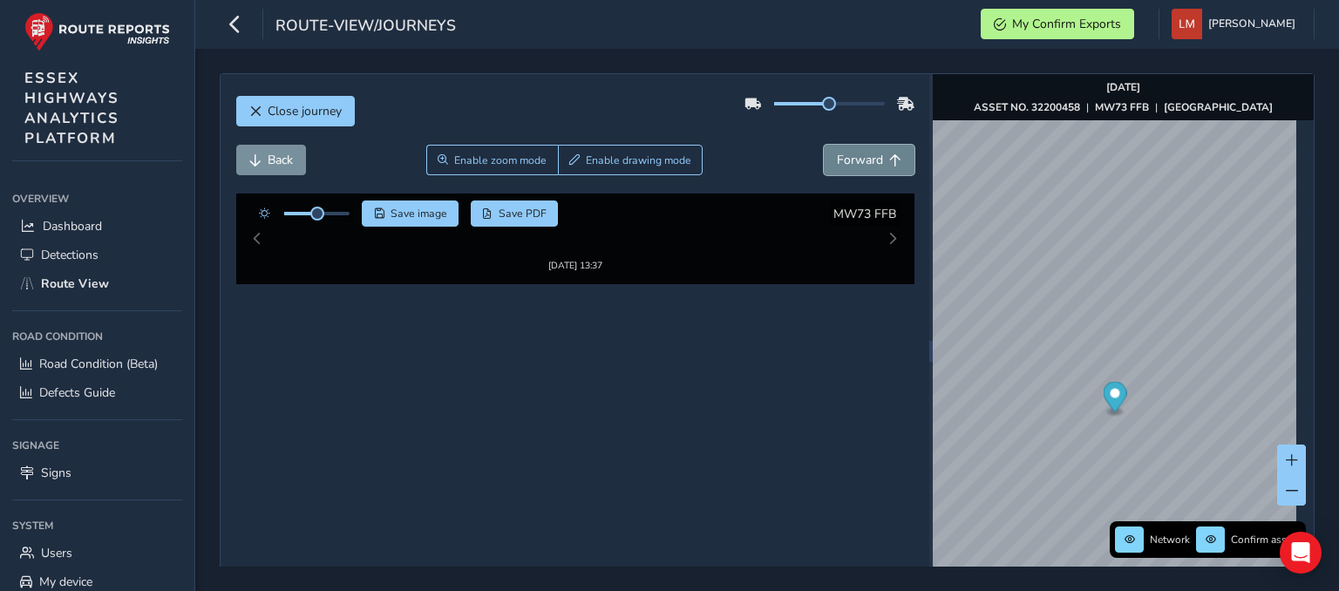
click at [843, 160] on span "Forward" at bounding box center [860, 160] width 46 height 17
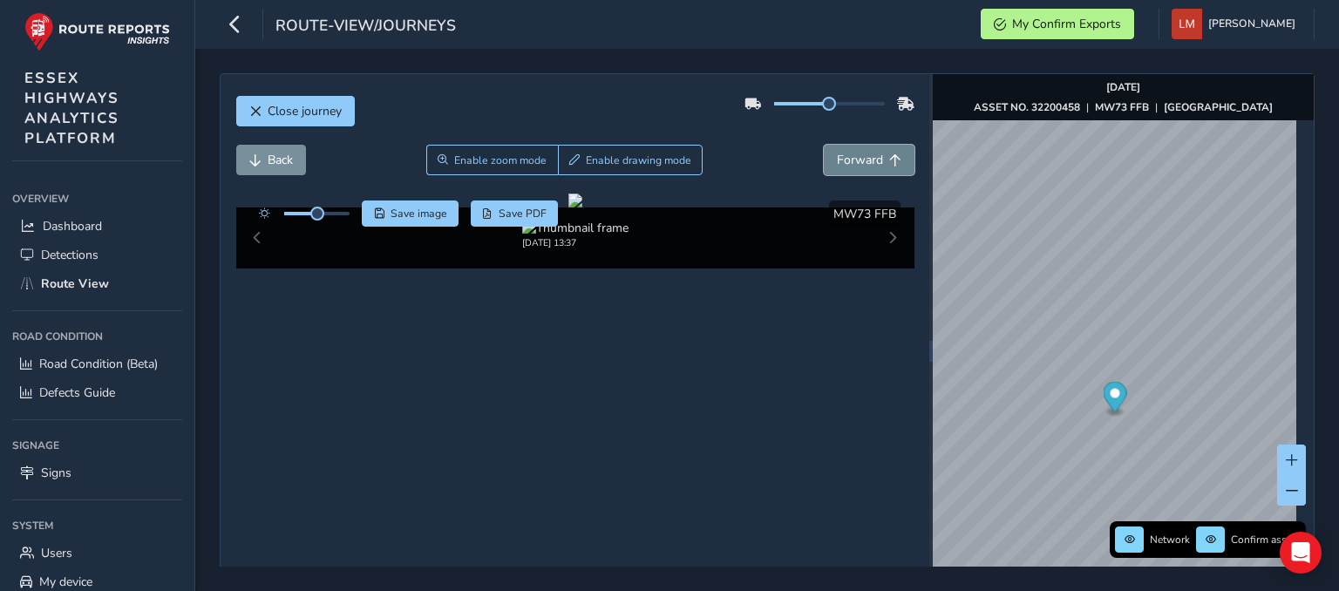
click at [843, 160] on span "Forward" at bounding box center [860, 160] width 46 height 17
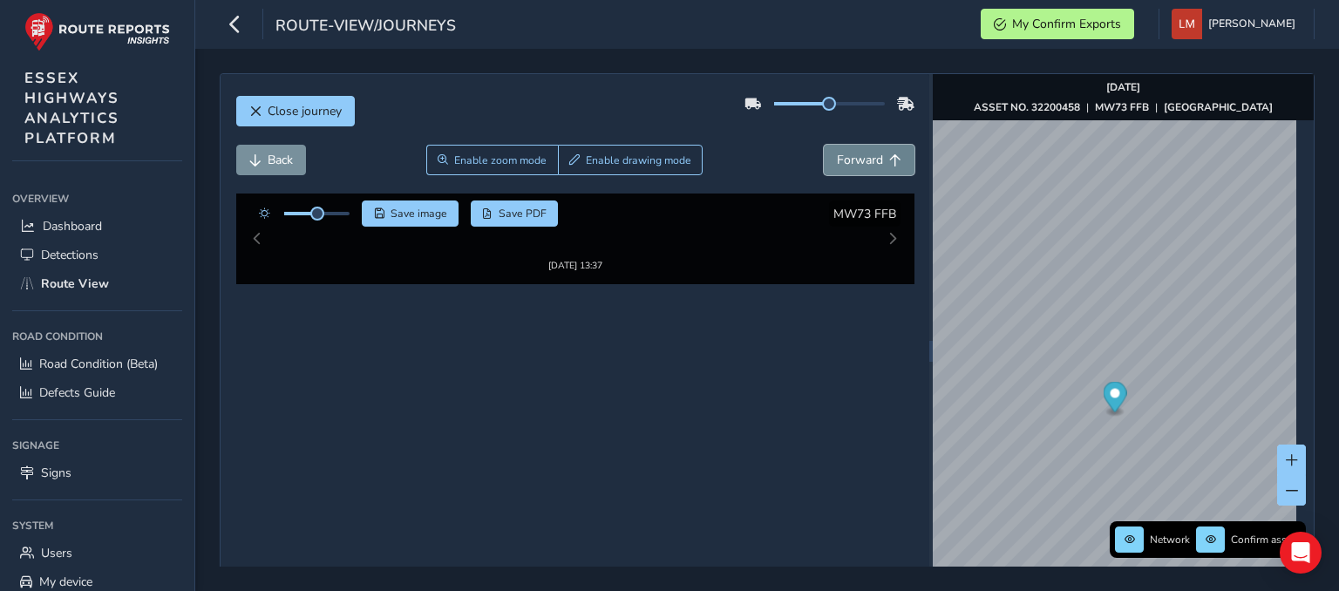
click at [843, 160] on span "Forward" at bounding box center [860, 160] width 46 height 17
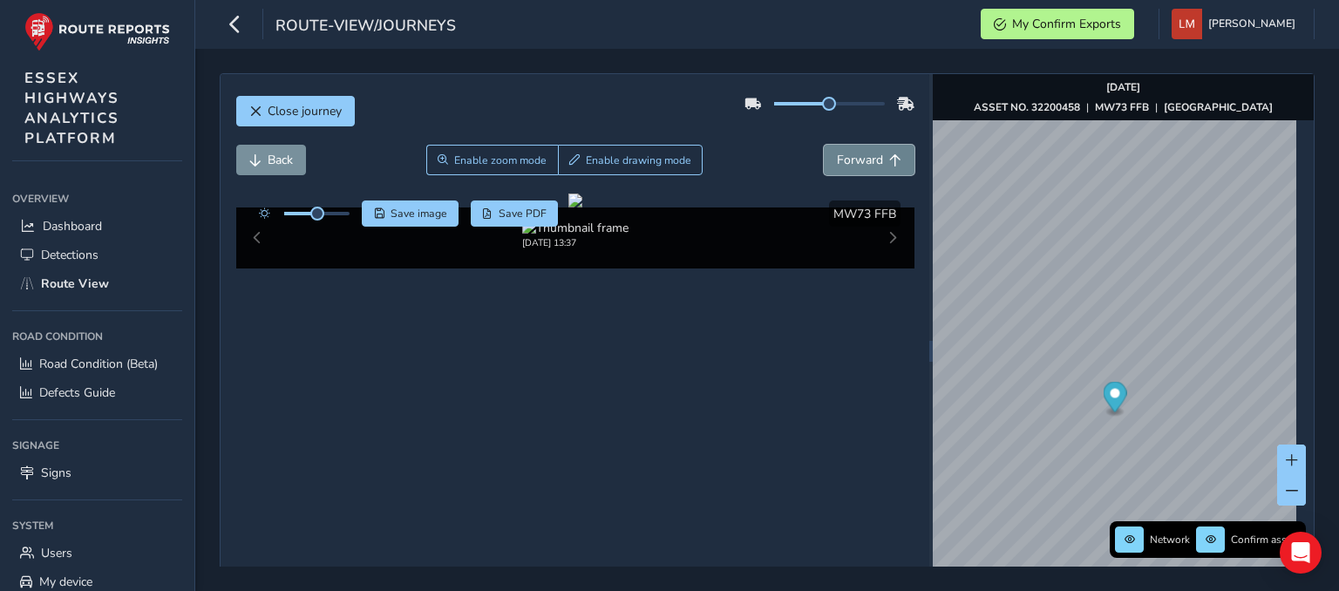
click at [843, 160] on span "Forward" at bounding box center [860, 160] width 46 height 17
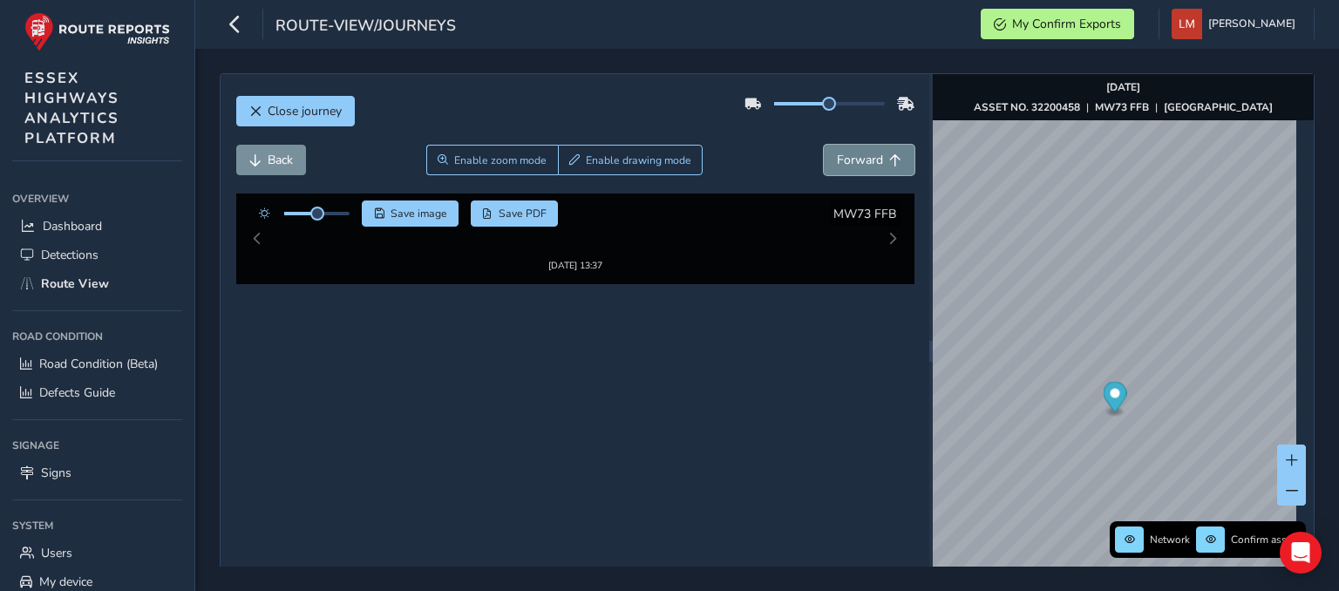
click at [843, 160] on span "Forward" at bounding box center [860, 160] width 46 height 17
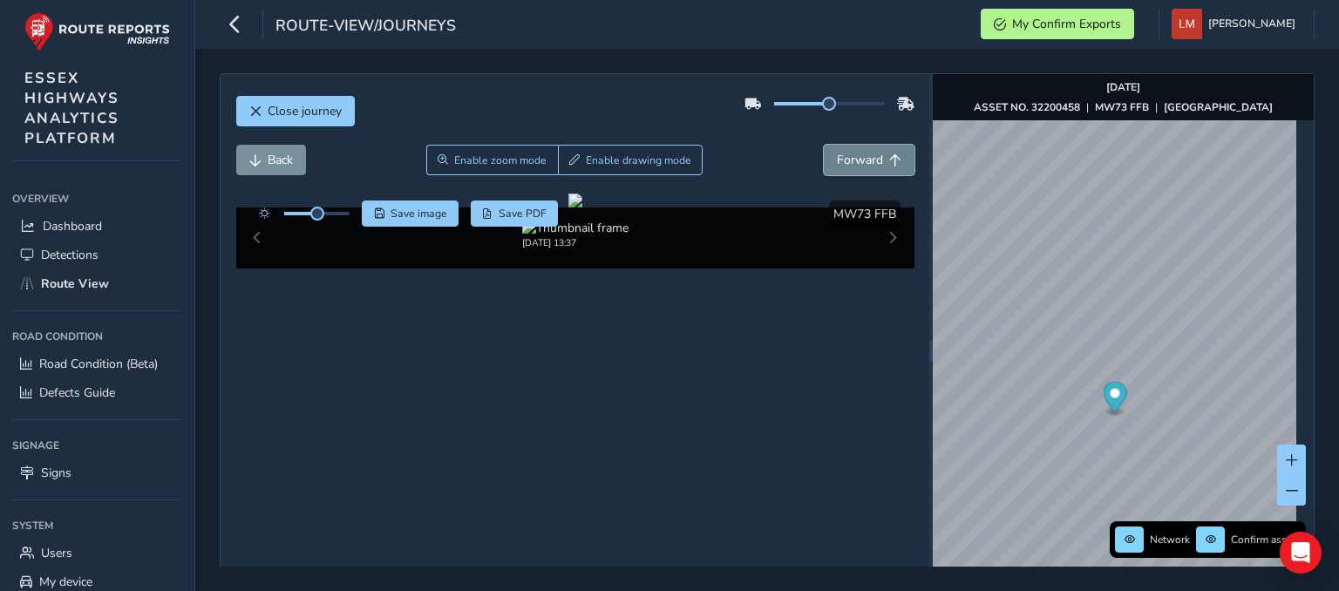
click at [843, 160] on span "Forward" at bounding box center [860, 160] width 46 height 17
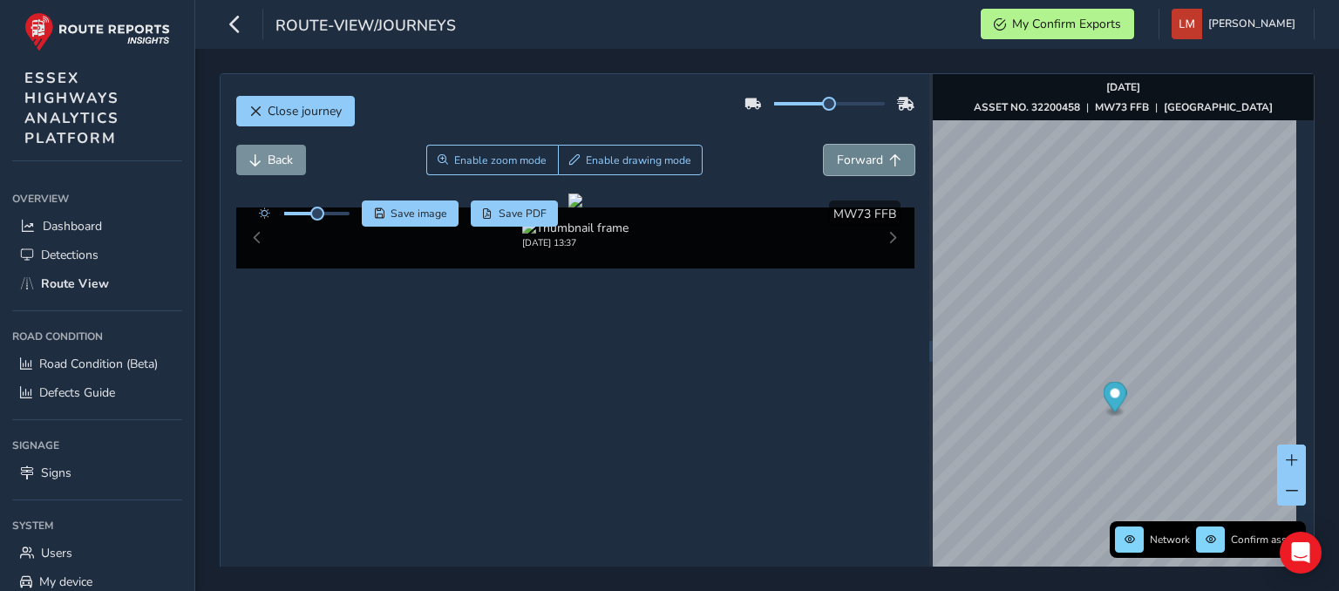
click at [843, 160] on span "Forward" at bounding box center [860, 160] width 46 height 17
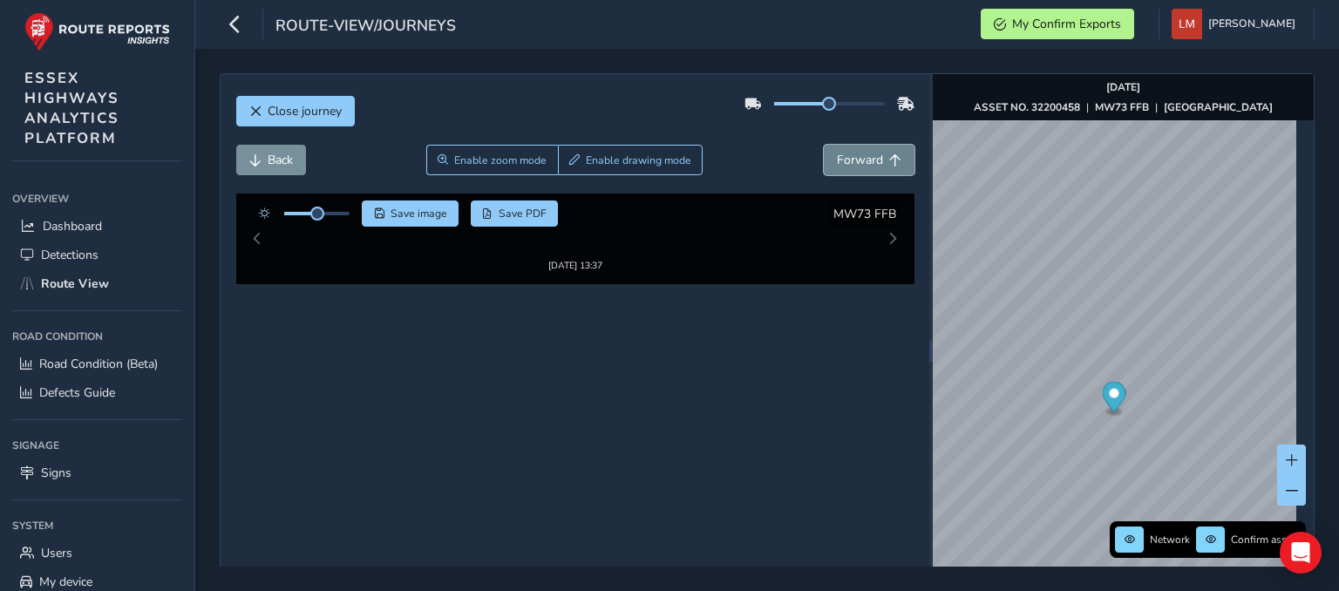
click at [843, 160] on span "Forward" at bounding box center [860, 160] width 46 height 17
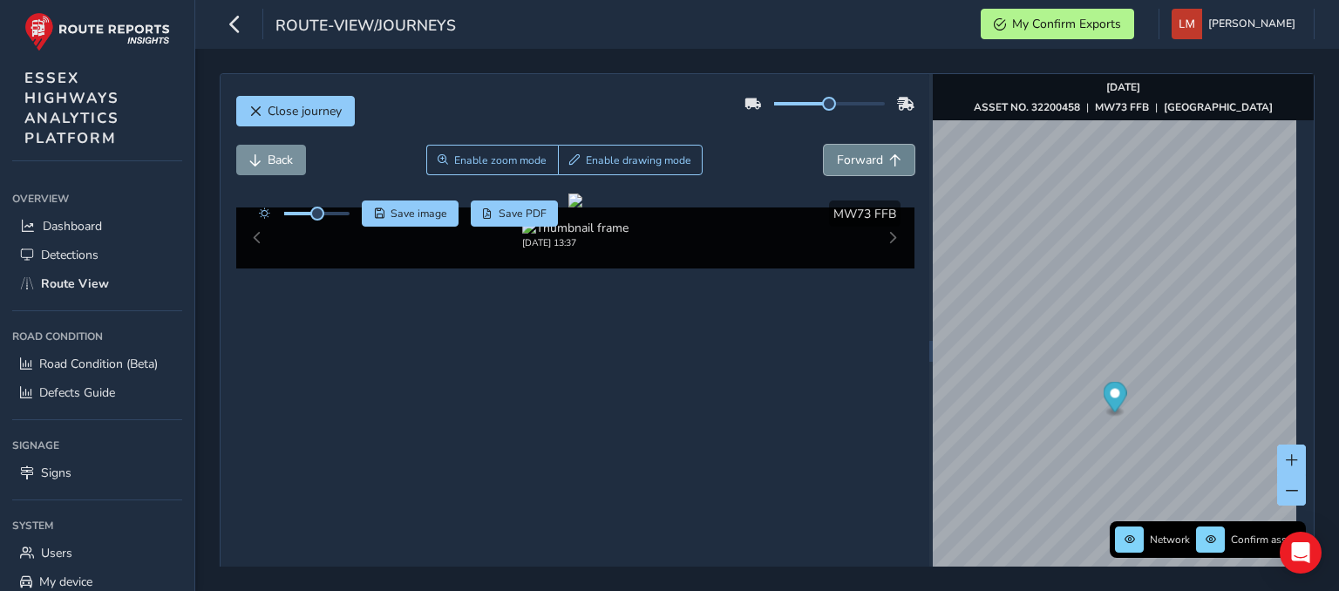
click at [843, 160] on span "Forward" at bounding box center [860, 160] width 46 height 17
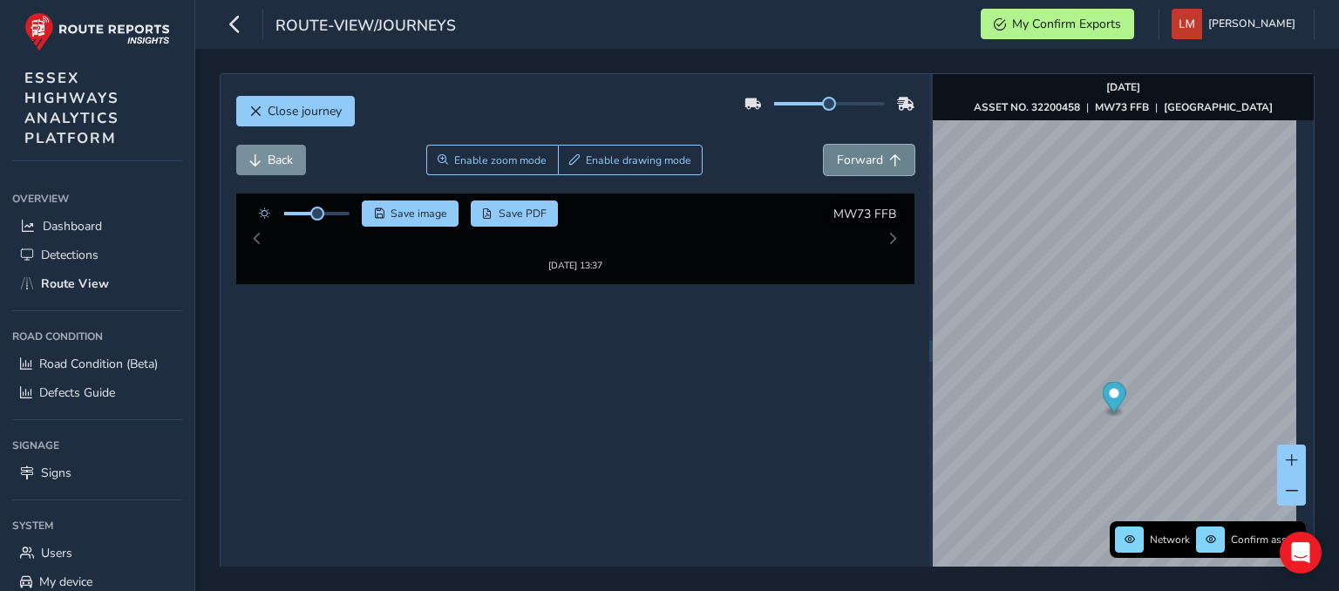
click at [843, 160] on span "Forward" at bounding box center [860, 160] width 46 height 17
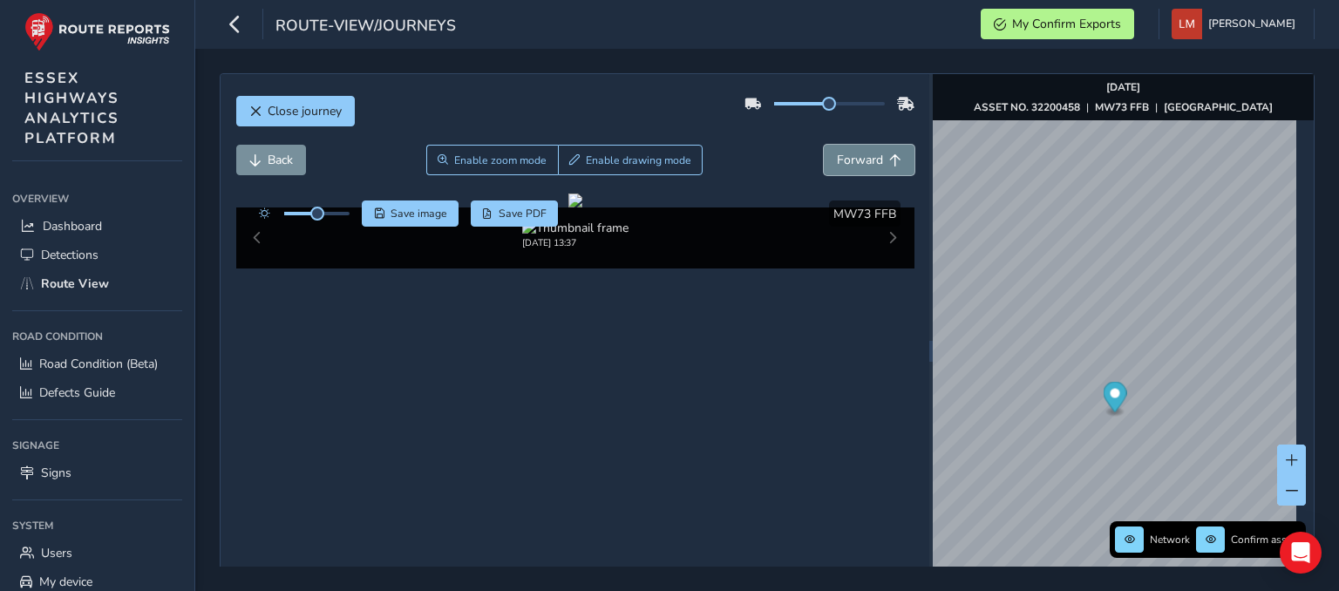
click at [843, 160] on span "Forward" at bounding box center [860, 160] width 46 height 17
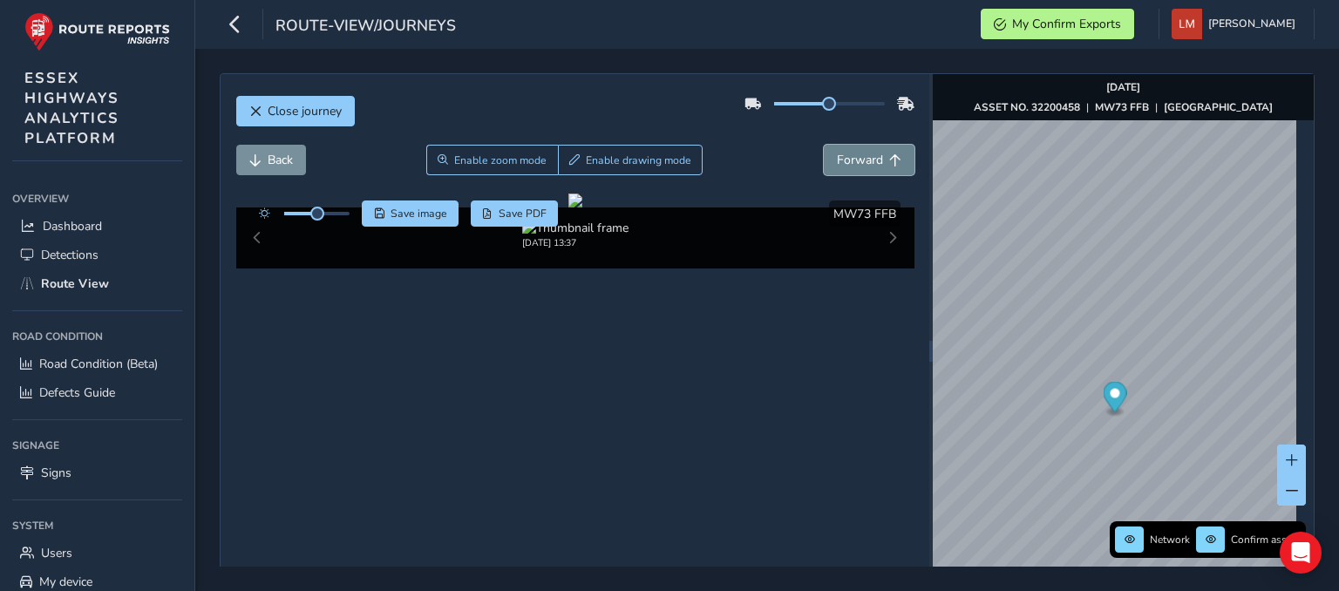
click at [843, 160] on span "Forward" at bounding box center [860, 160] width 46 height 17
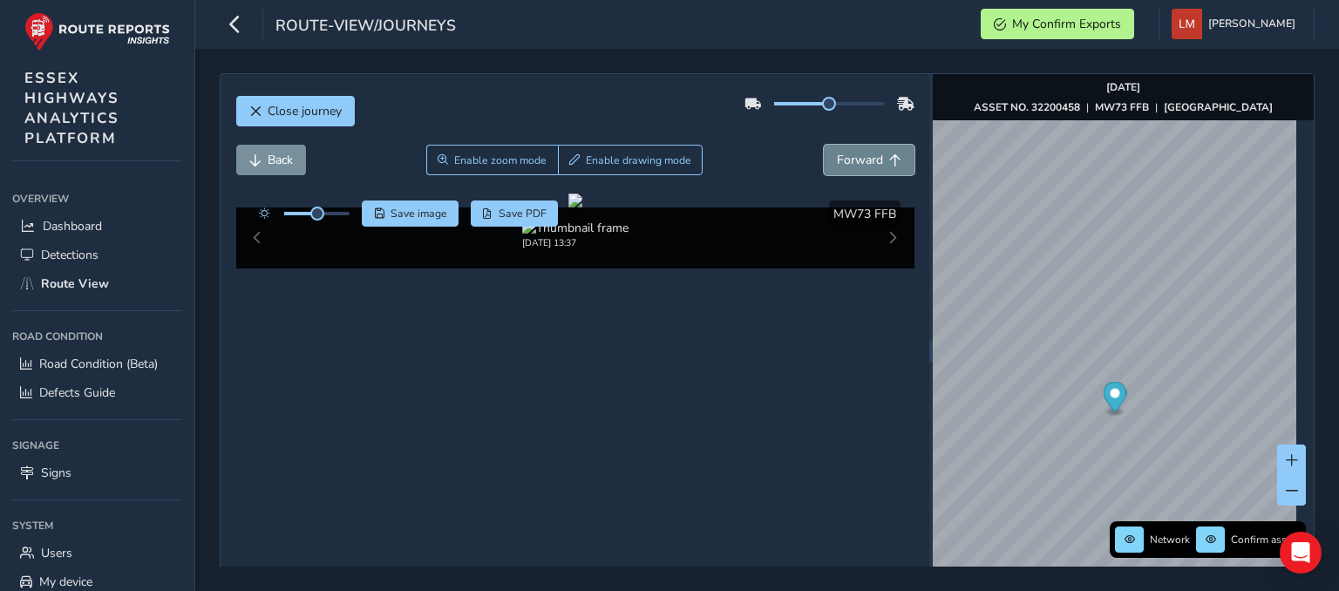
click at [843, 160] on span "Forward" at bounding box center [860, 160] width 46 height 17
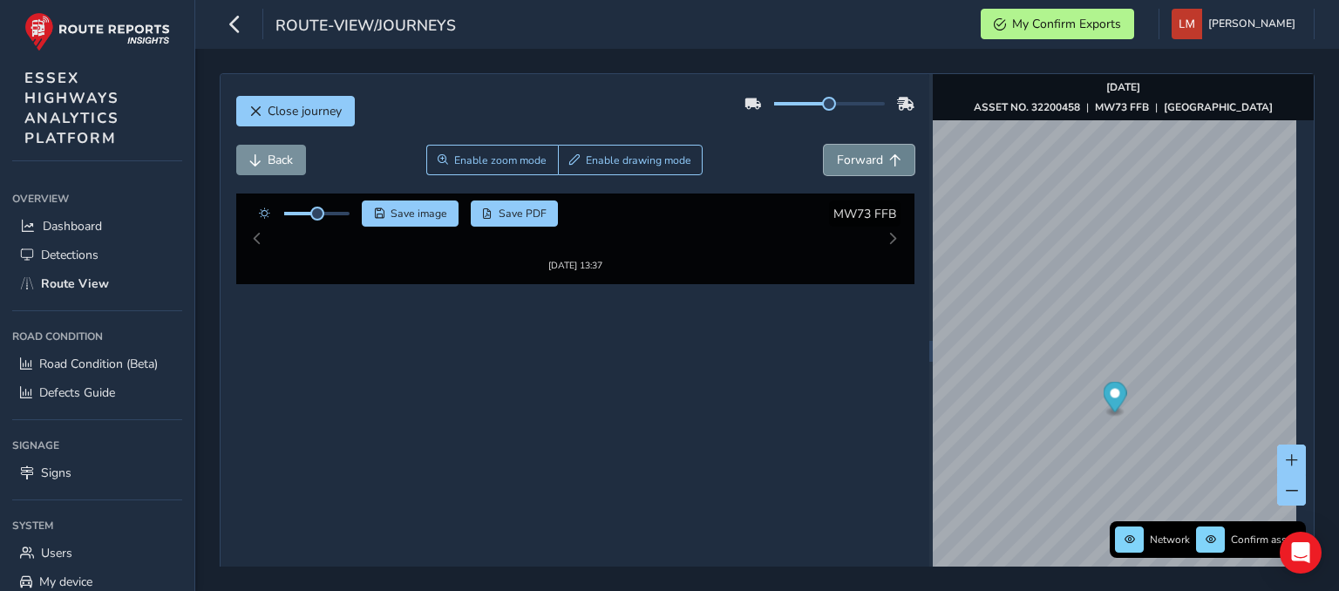
click at [843, 160] on span "Forward" at bounding box center [860, 160] width 46 height 17
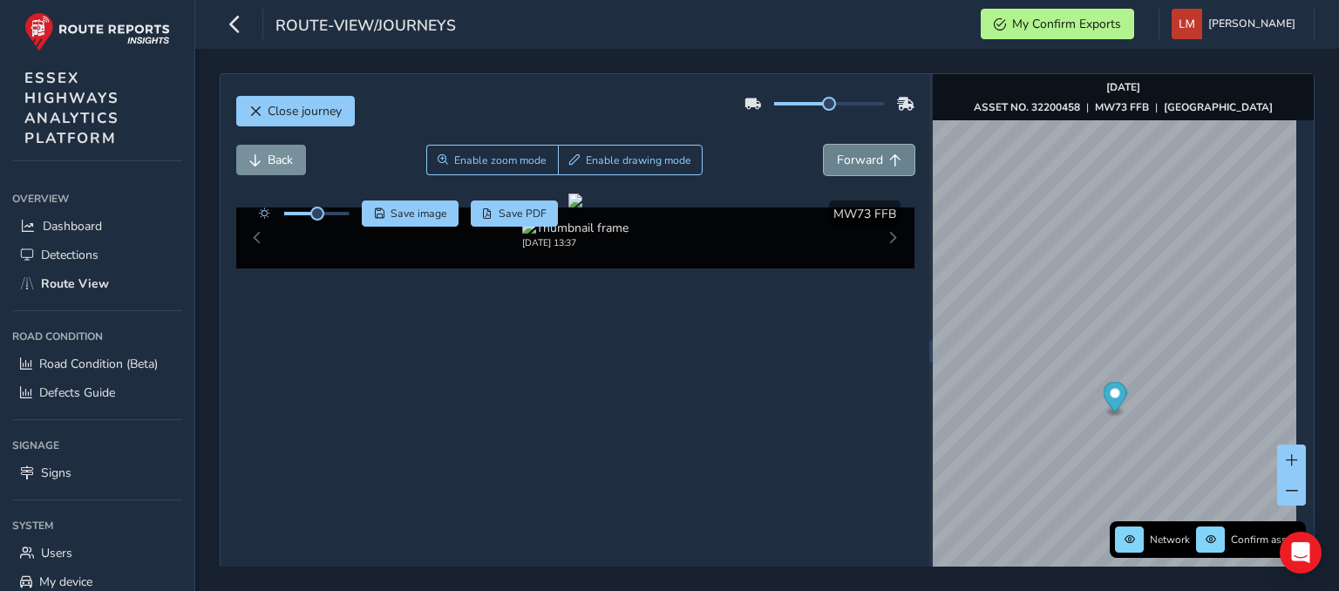
click at [843, 160] on span "Forward" at bounding box center [860, 160] width 46 height 17
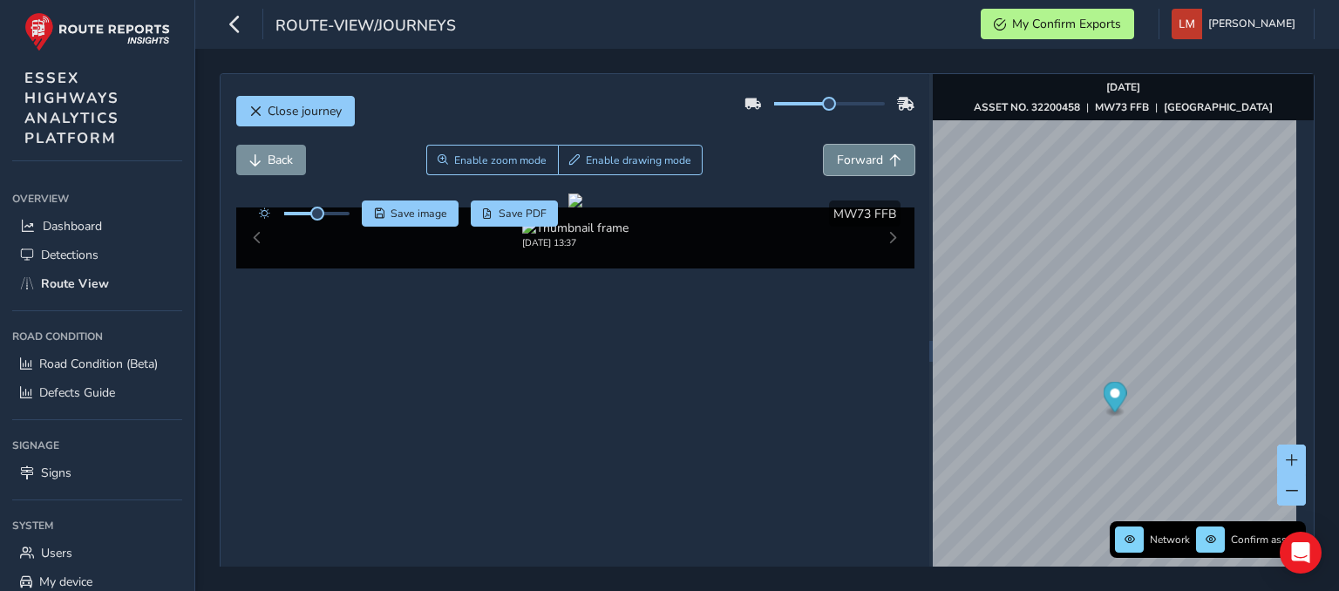
click at [843, 160] on span "Forward" at bounding box center [860, 160] width 46 height 17
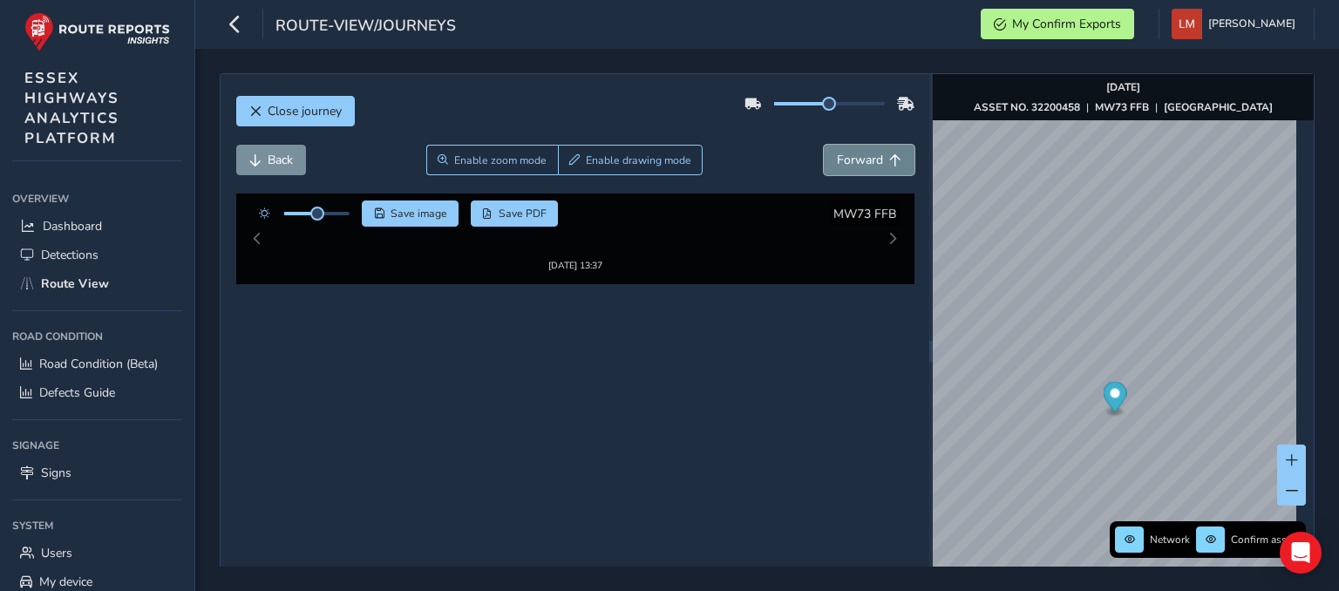
click at [843, 160] on span "Forward" at bounding box center [860, 160] width 46 height 17
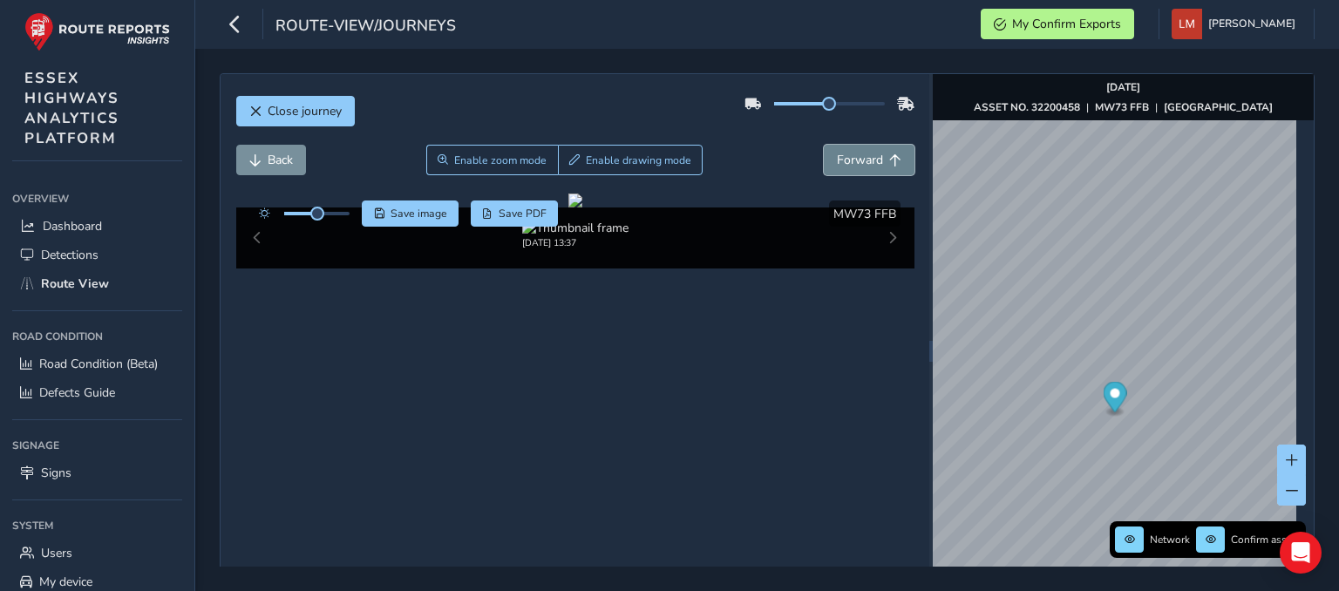
click at [843, 160] on span "Forward" at bounding box center [860, 160] width 46 height 17
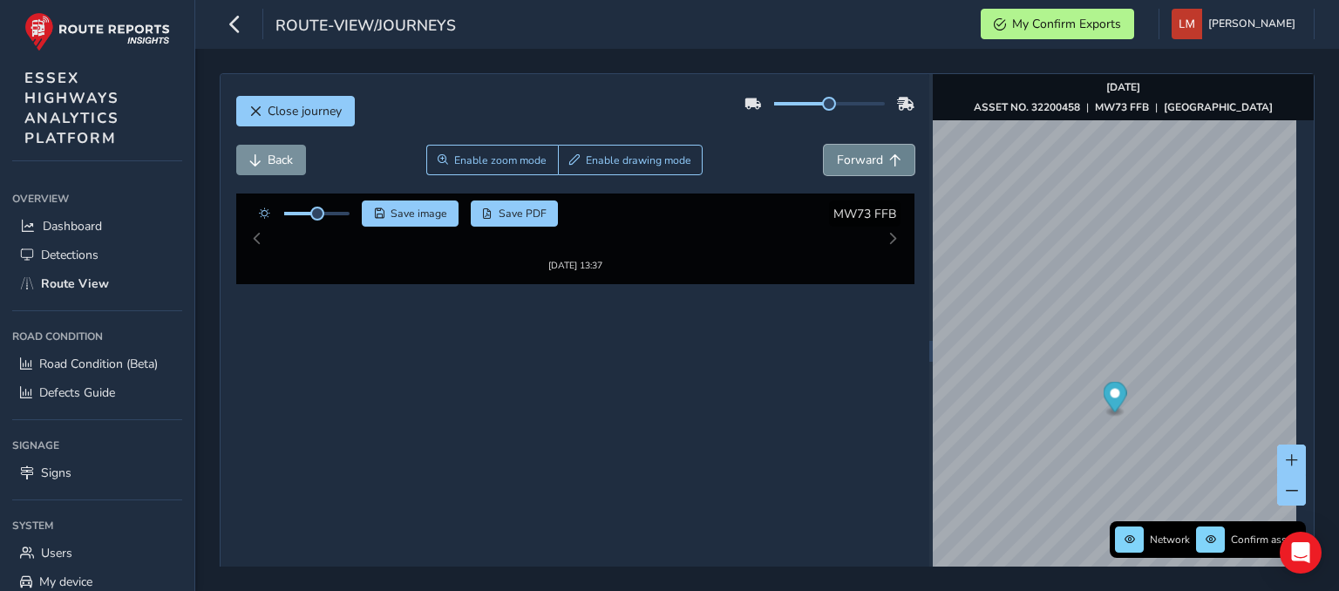
click at [843, 160] on span "Forward" at bounding box center [860, 160] width 46 height 17
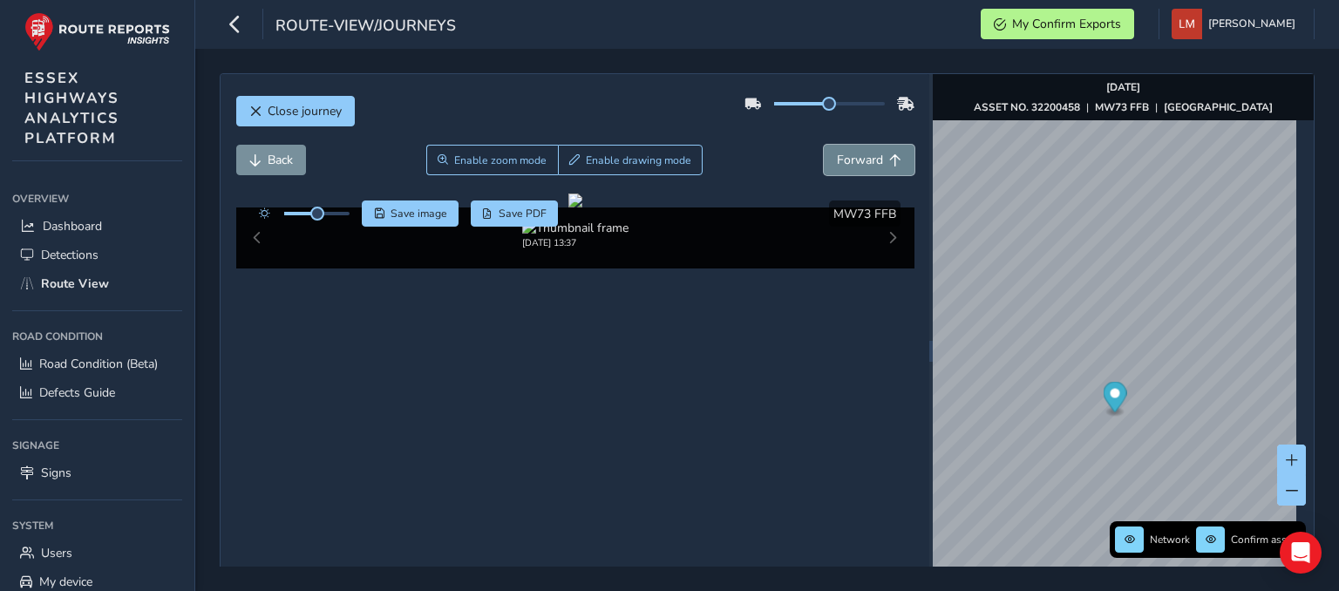
click at [843, 160] on span "Forward" at bounding box center [860, 160] width 46 height 17
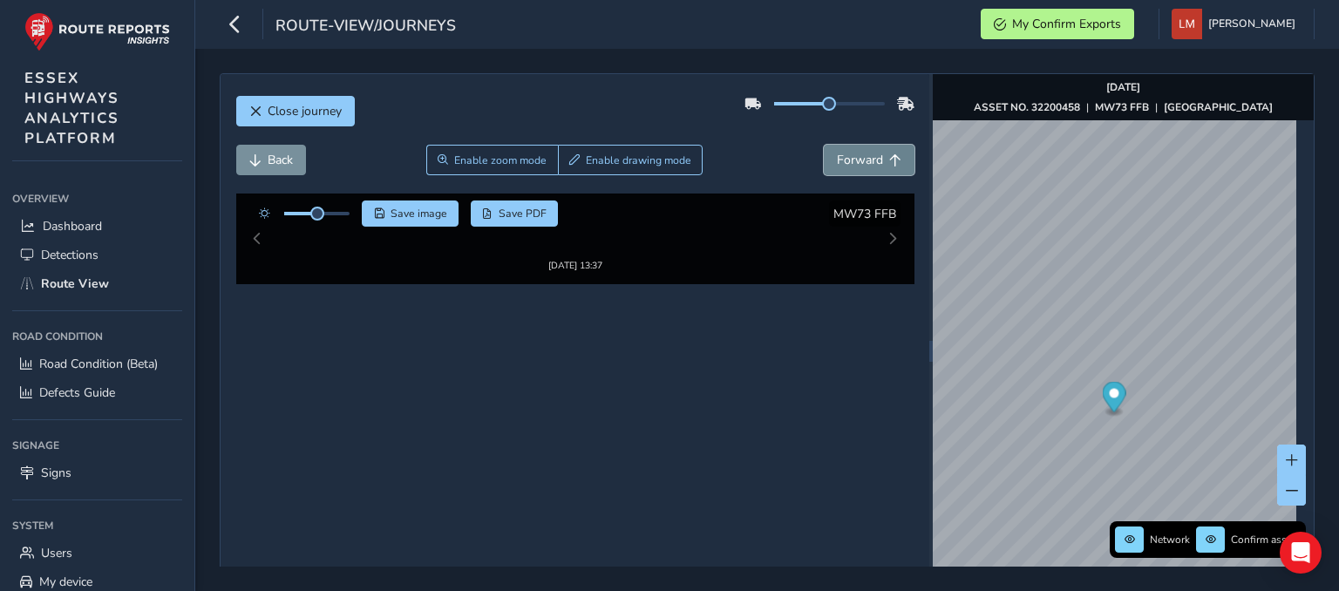
click at [843, 160] on span "Forward" at bounding box center [860, 160] width 46 height 17
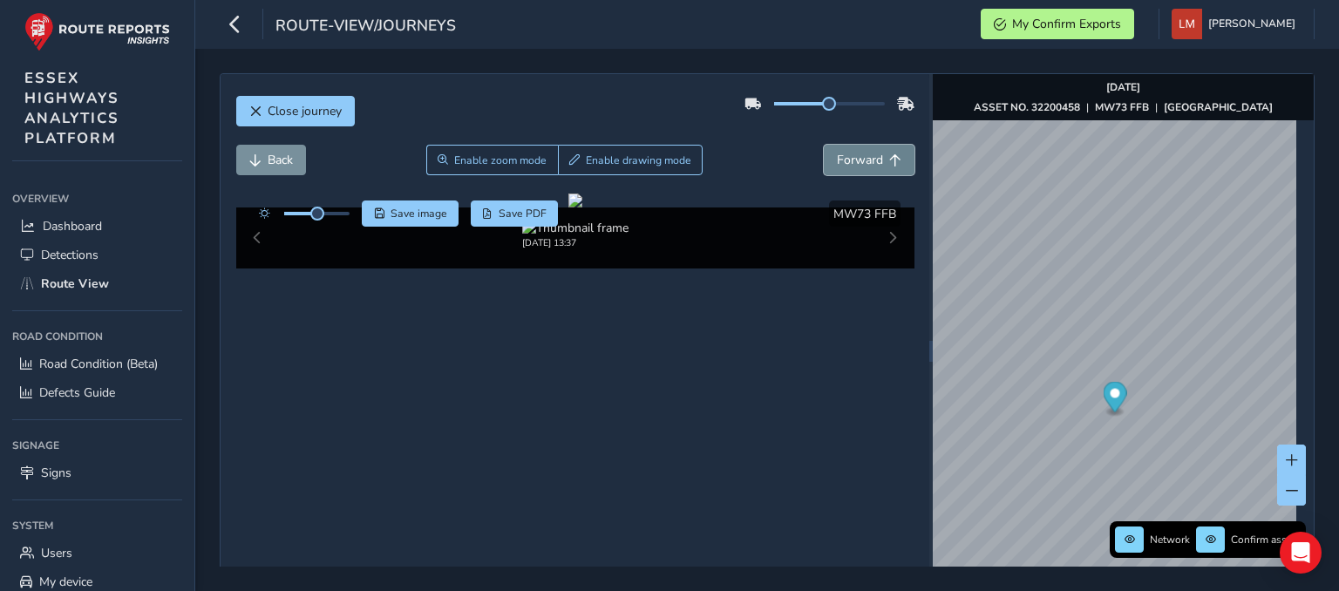
click at [843, 160] on span "Forward" at bounding box center [860, 160] width 46 height 17
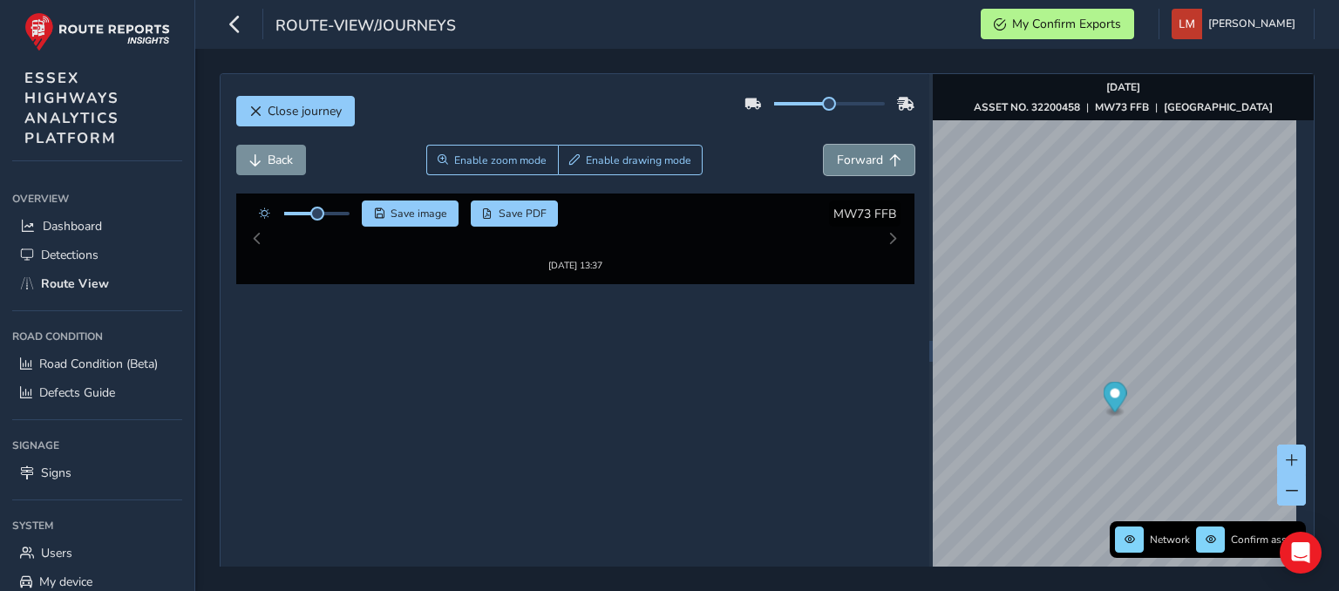
click at [843, 160] on span "Forward" at bounding box center [860, 160] width 46 height 17
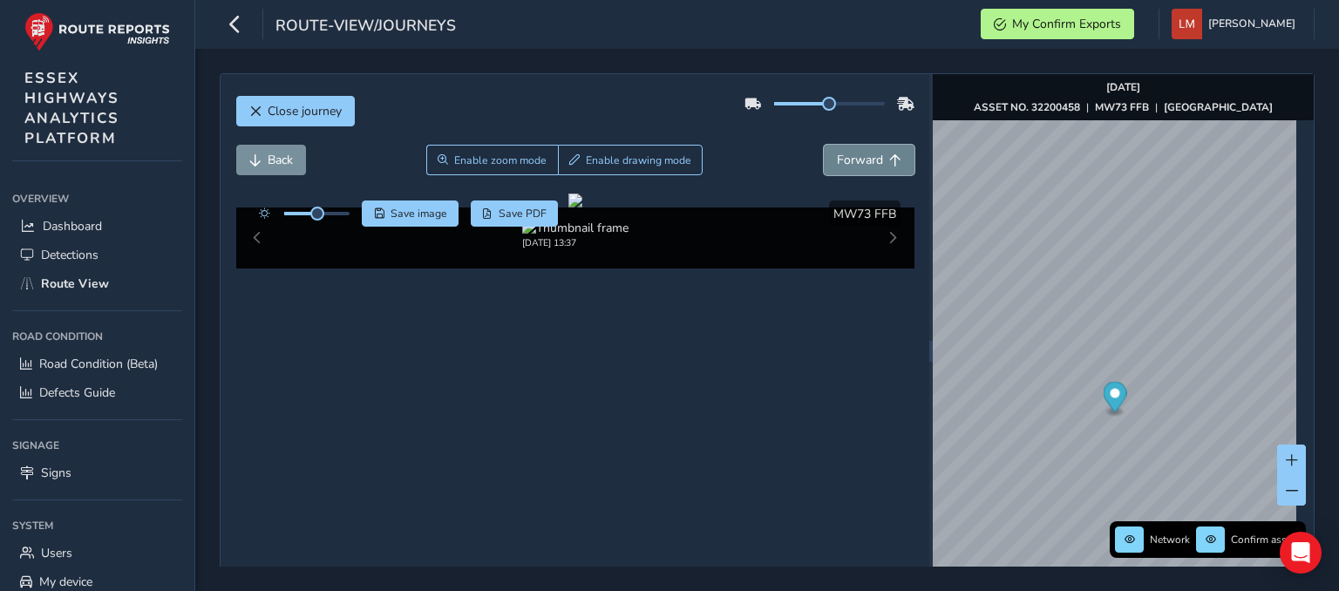
click at [843, 160] on span "Forward" at bounding box center [860, 160] width 46 height 17
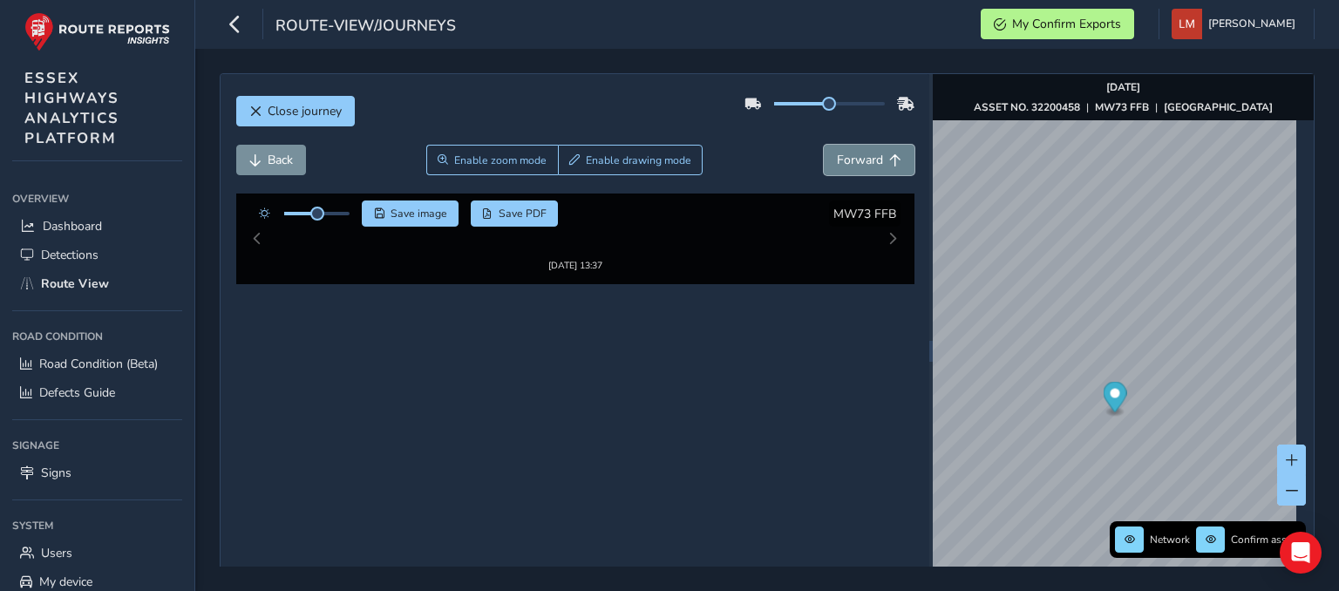
click at [843, 160] on span "Forward" at bounding box center [860, 160] width 46 height 17
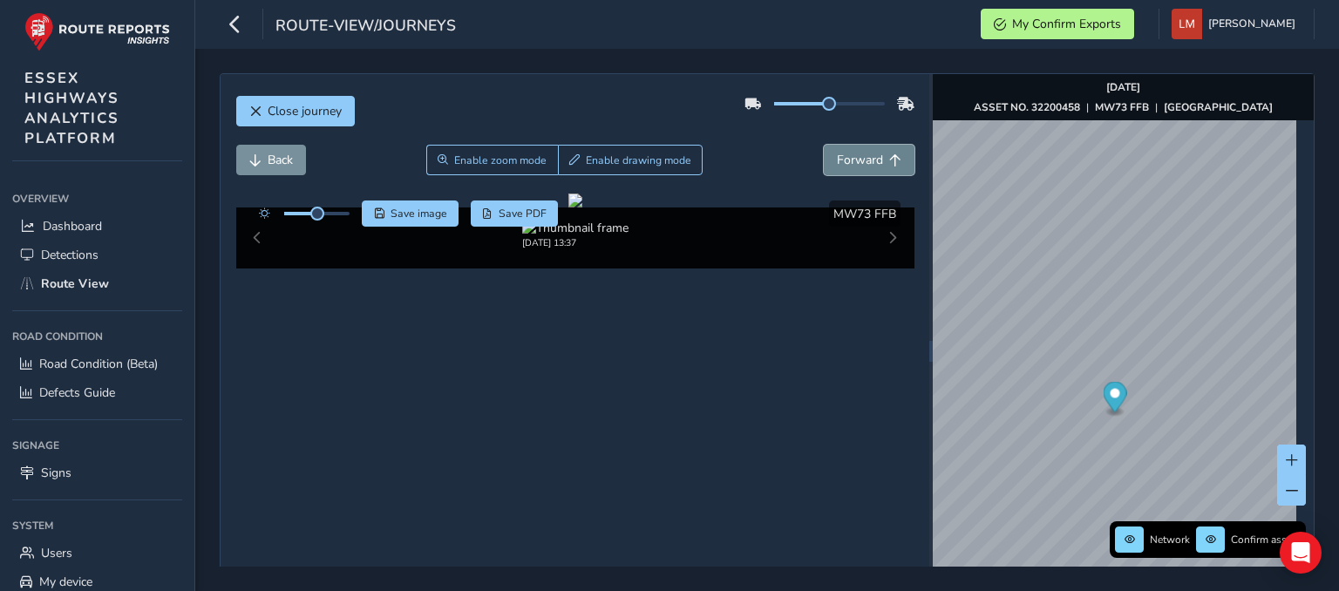
click at [843, 160] on span "Forward" at bounding box center [860, 160] width 46 height 17
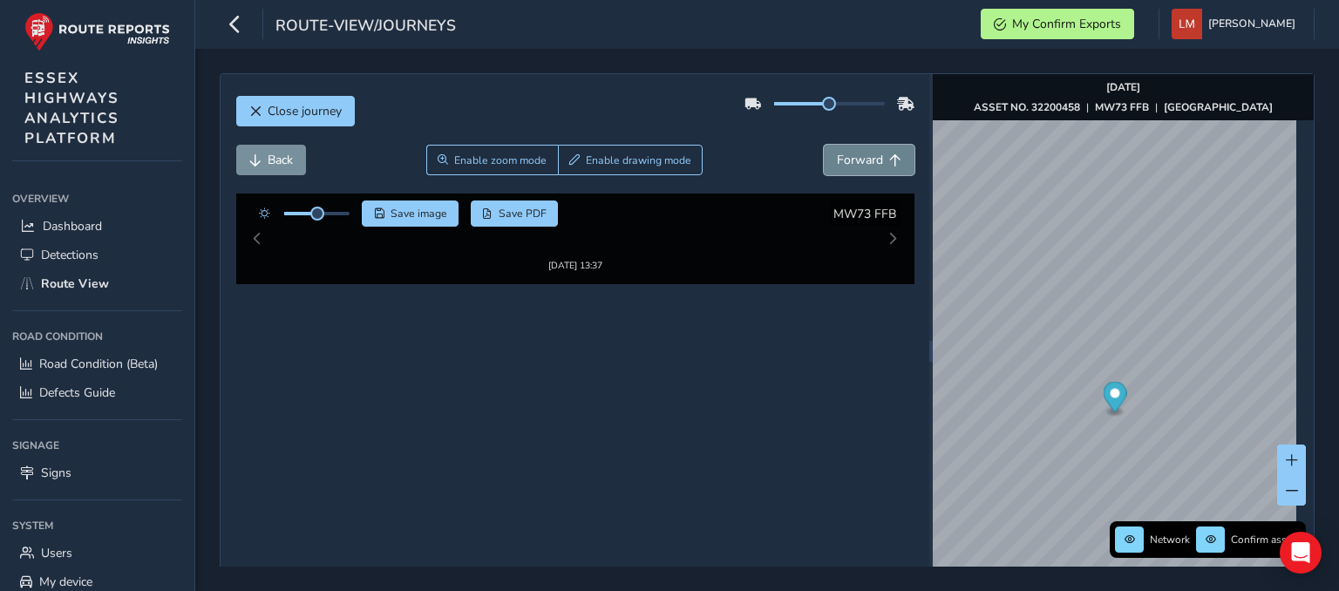
click at [843, 160] on span "Forward" at bounding box center [860, 160] width 46 height 17
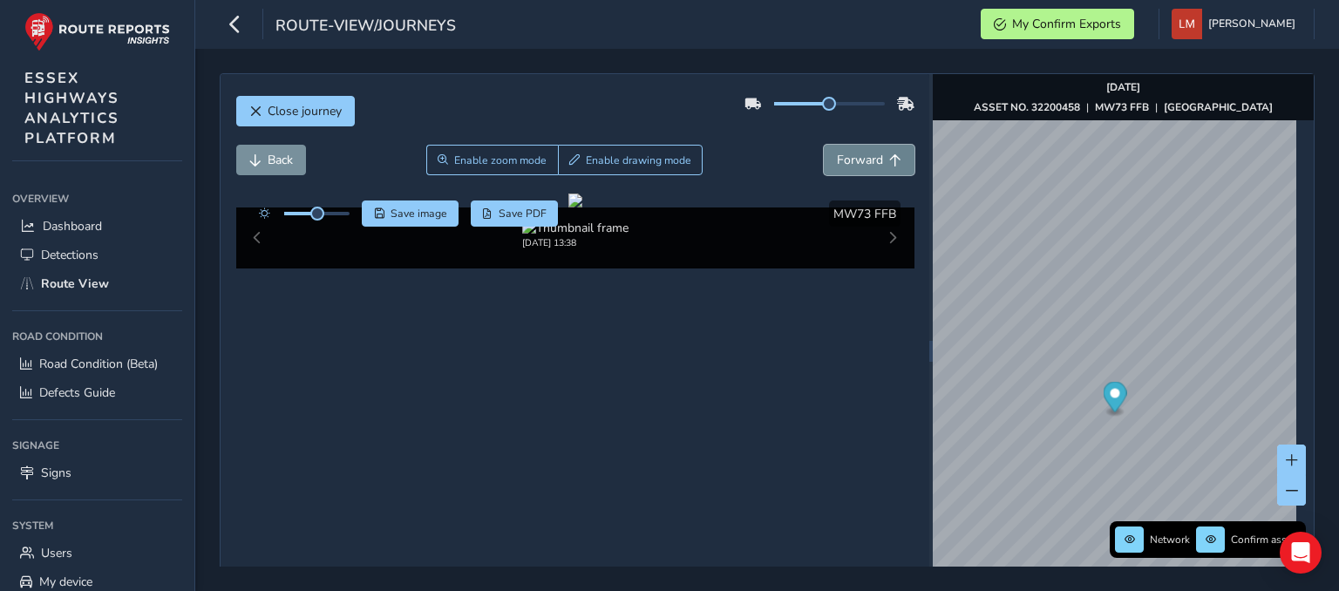
click at [843, 160] on span "Forward" at bounding box center [860, 160] width 46 height 17
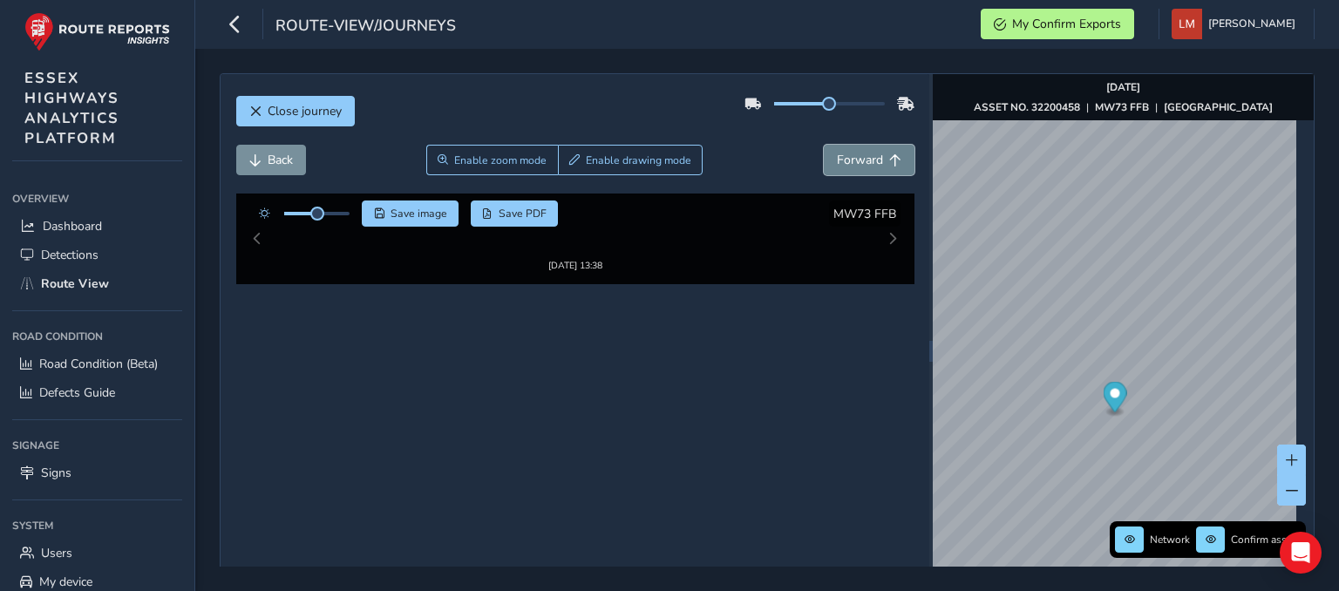
click at [843, 160] on span "Forward" at bounding box center [860, 160] width 46 height 17
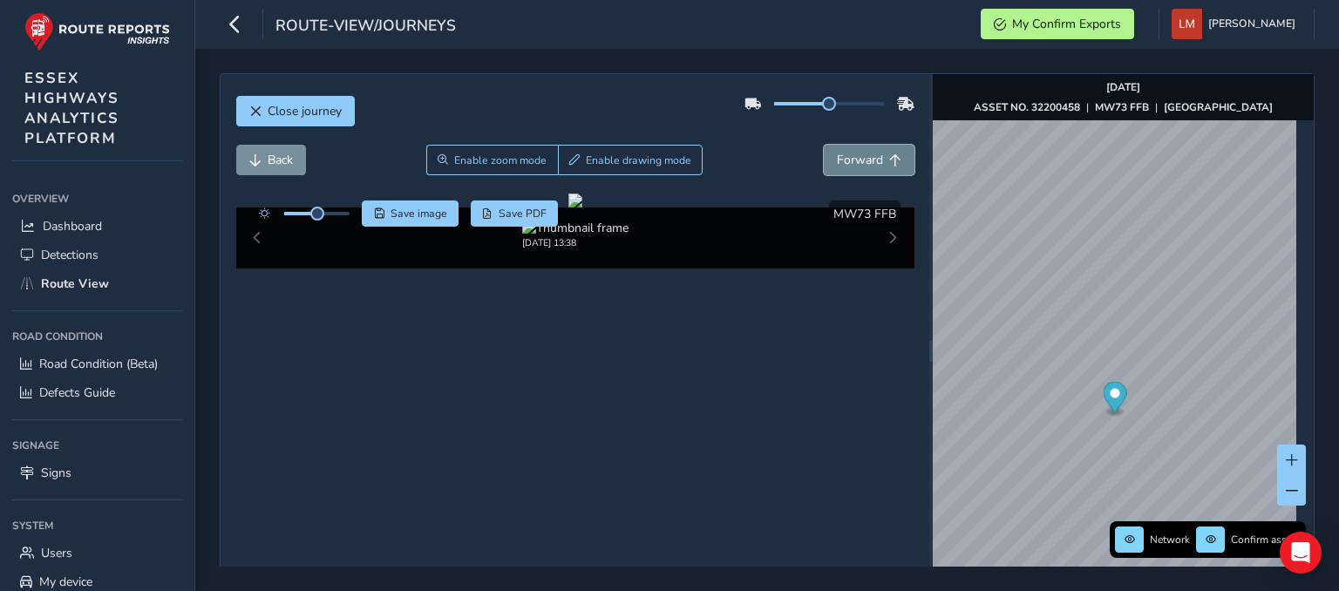
click at [843, 160] on span "Forward" at bounding box center [860, 160] width 46 height 17
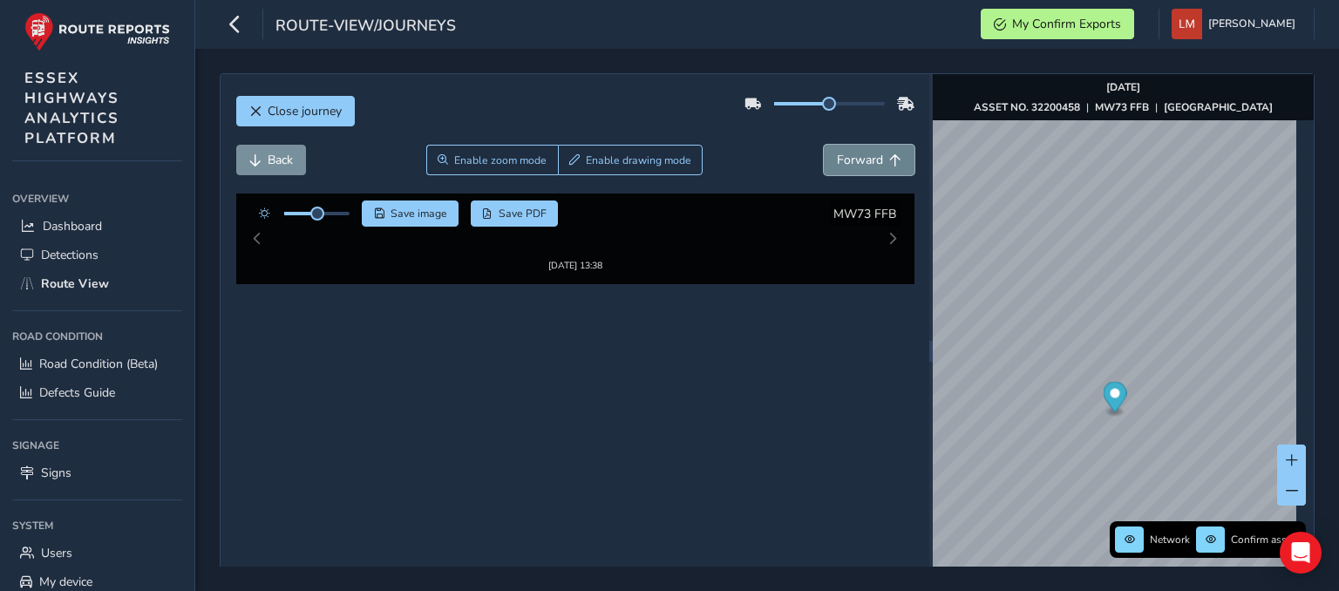
click at [843, 160] on span "Forward" at bounding box center [860, 160] width 46 height 17
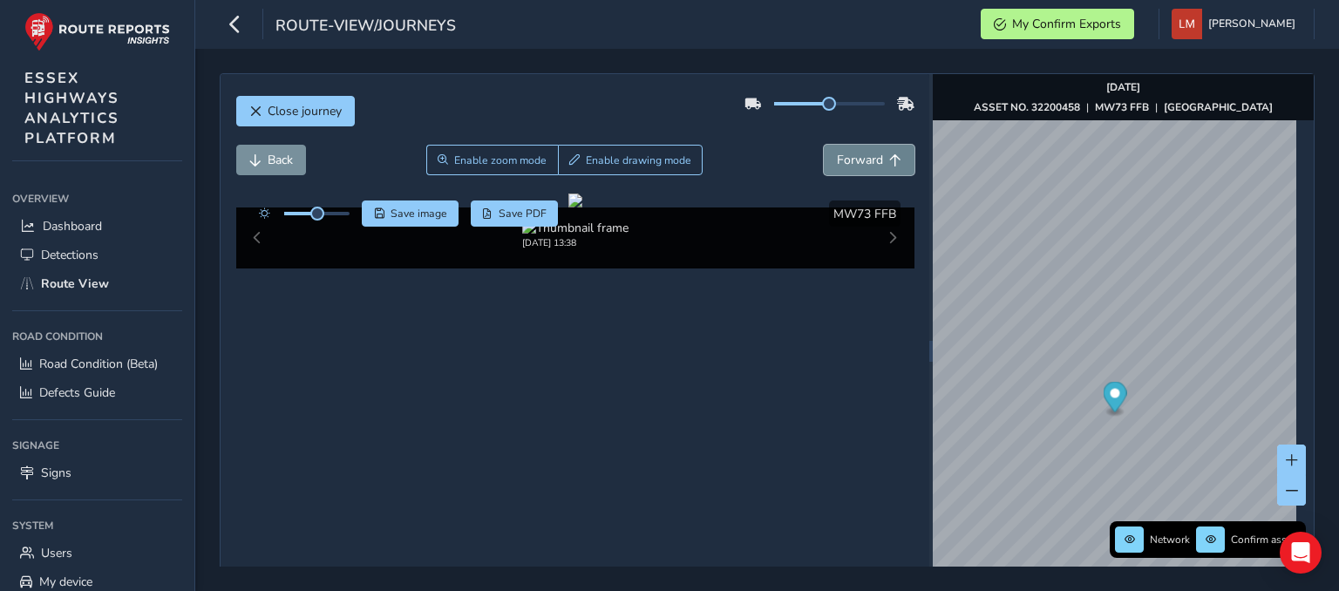
click at [843, 160] on span "Forward" at bounding box center [860, 160] width 46 height 17
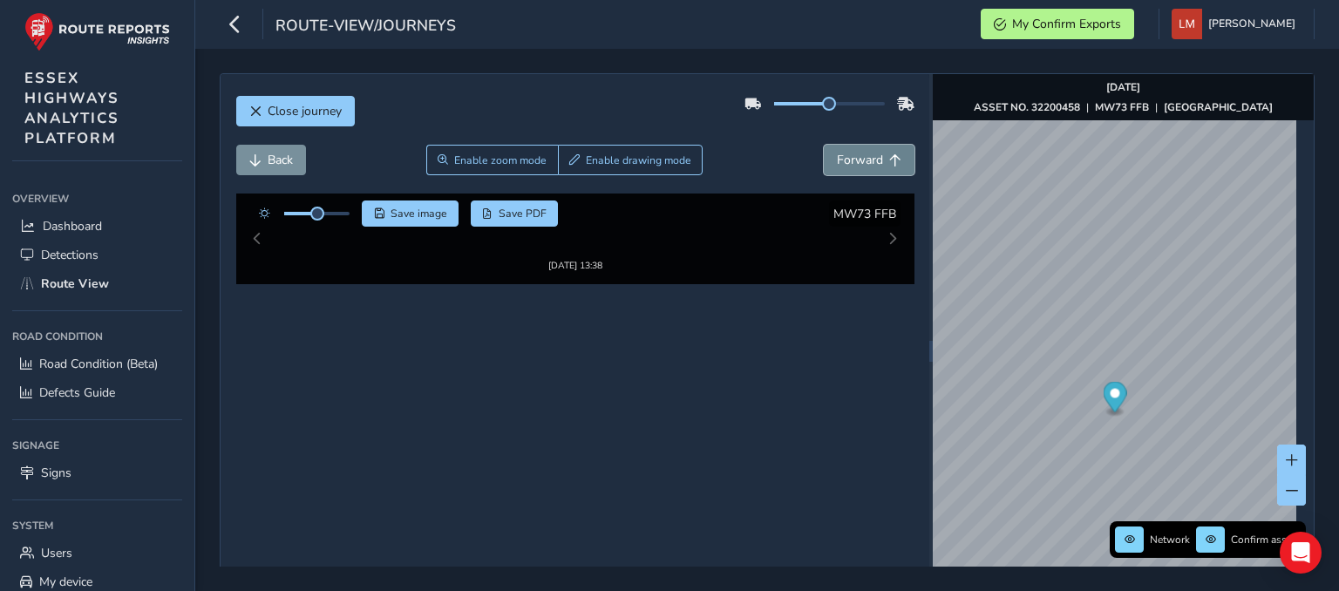
click at [843, 160] on span "Forward" at bounding box center [860, 160] width 46 height 17
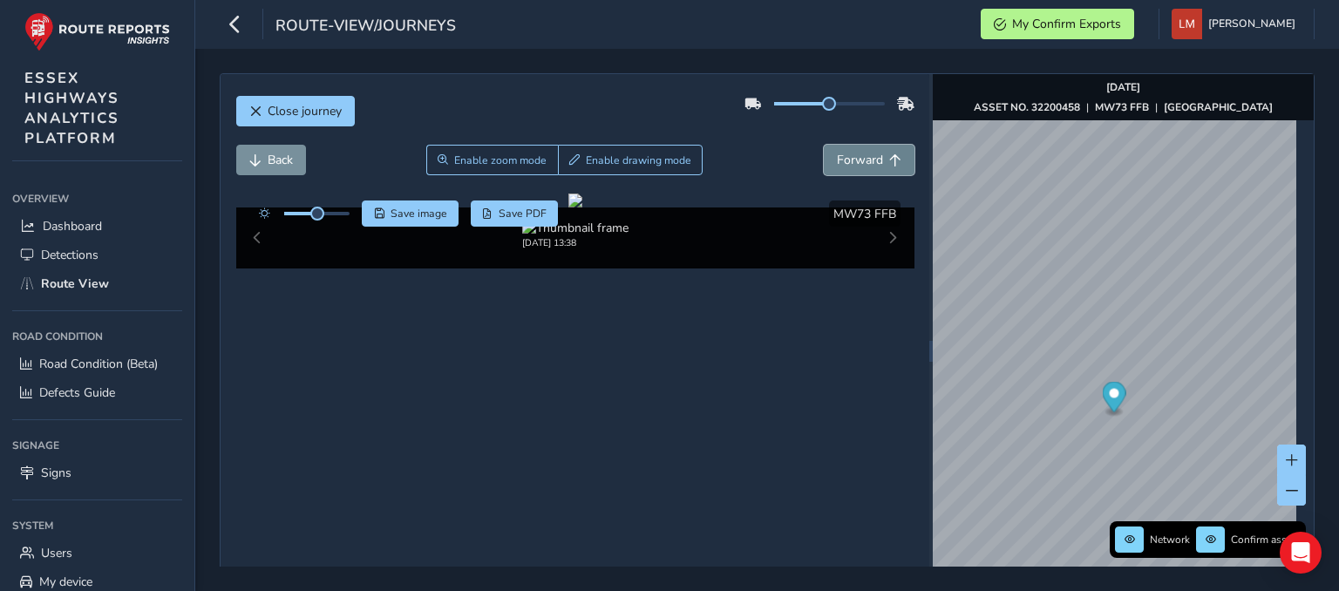
click at [843, 160] on span "Forward" at bounding box center [860, 160] width 46 height 17
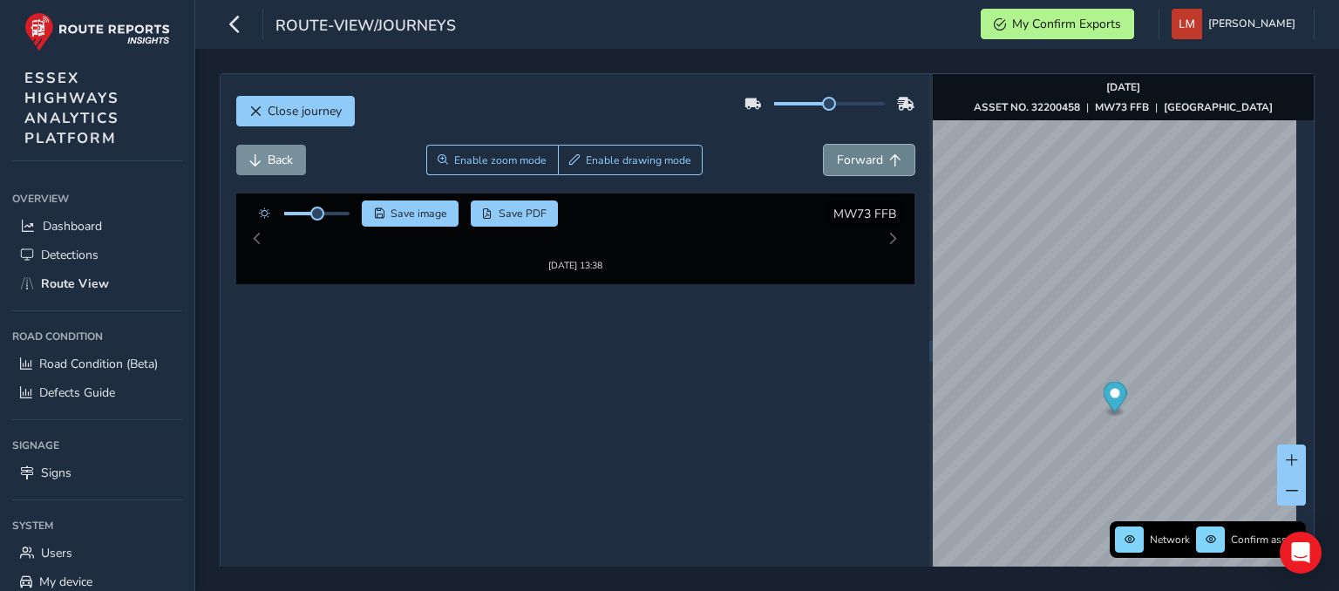
click at [843, 160] on span "Forward" at bounding box center [860, 160] width 46 height 17
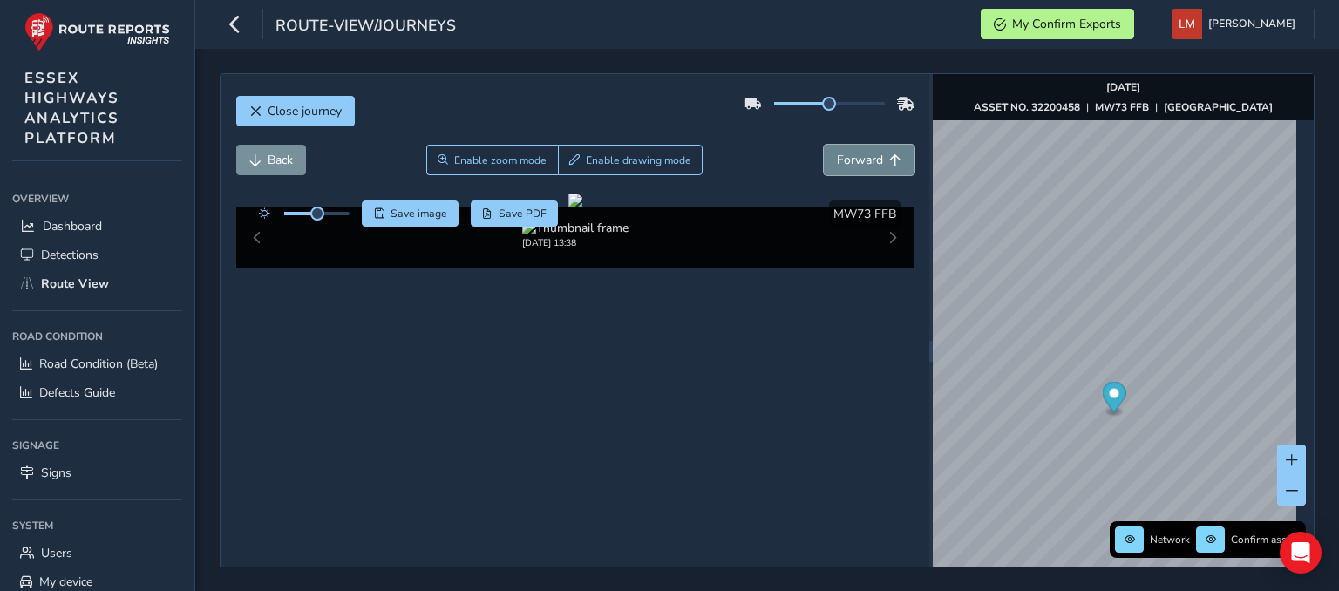
click at [843, 160] on span "Forward" at bounding box center [860, 160] width 46 height 17
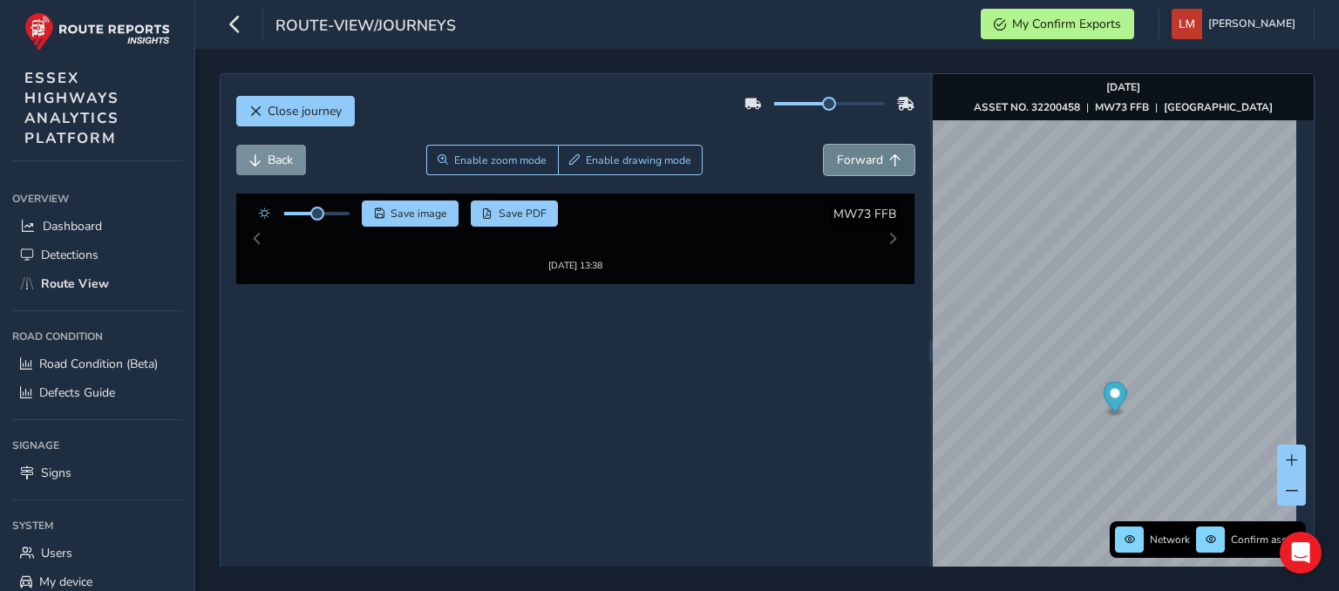
click at [843, 160] on span "Forward" at bounding box center [860, 160] width 46 height 17
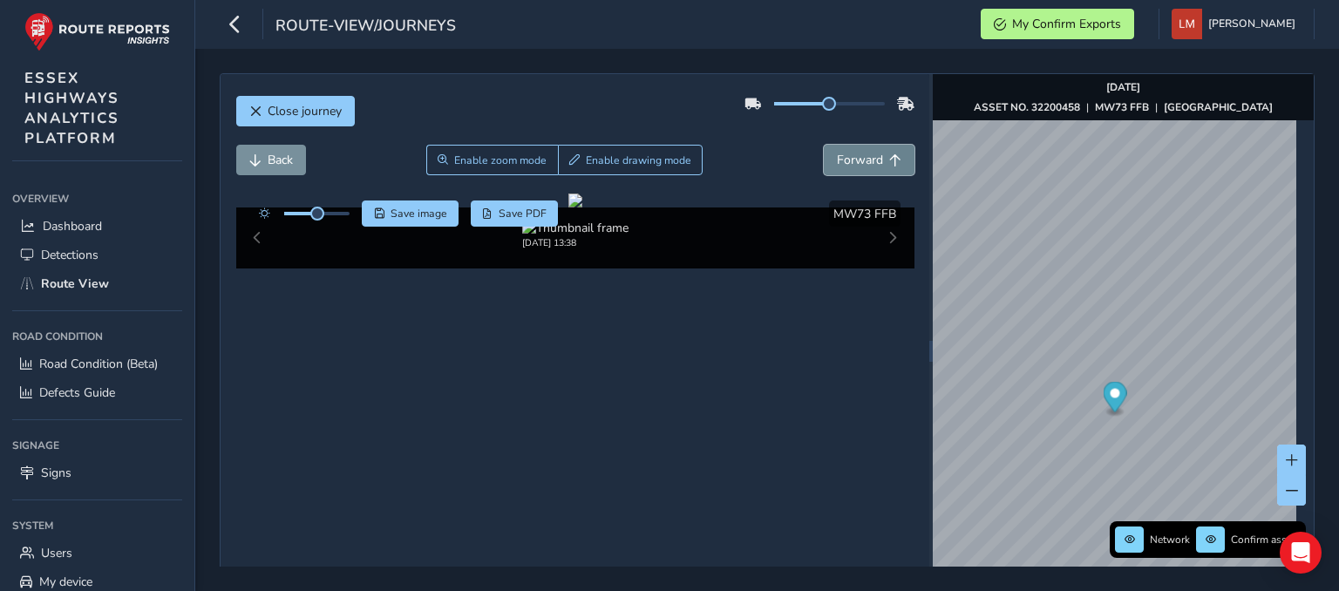
click at [843, 160] on span "Forward" at bounding box center [860, 160] width 46 height 17
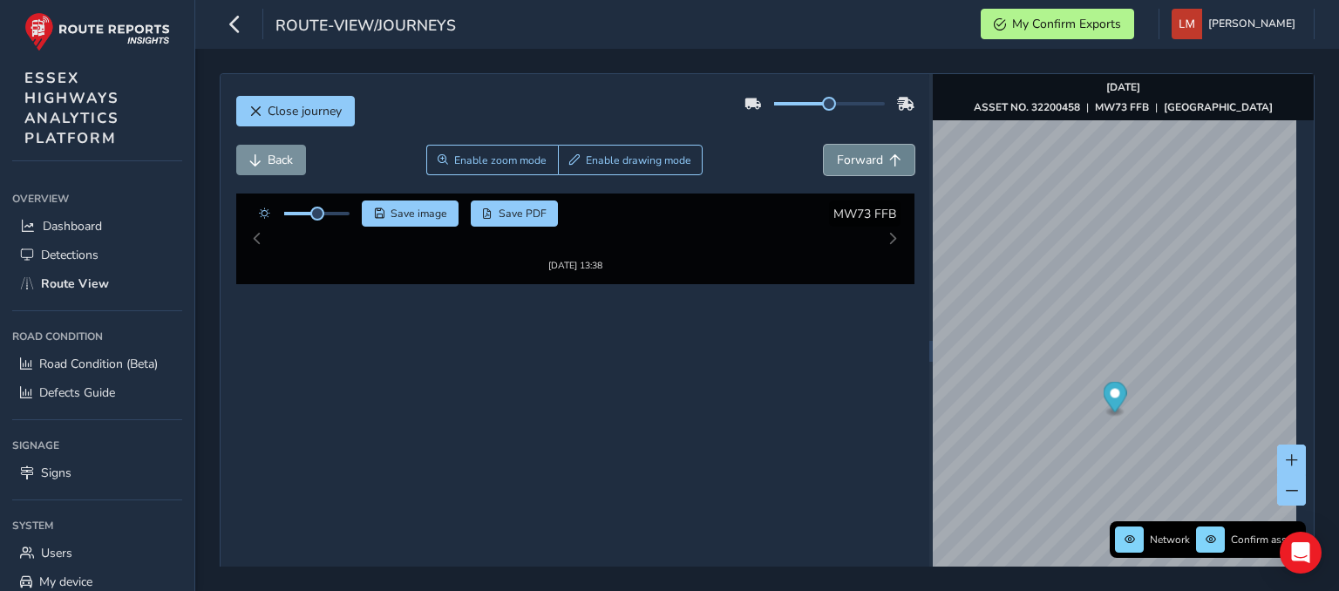
click at [843, 160] on span "Forward" at bounding box center [860, 160] width 46 height 17
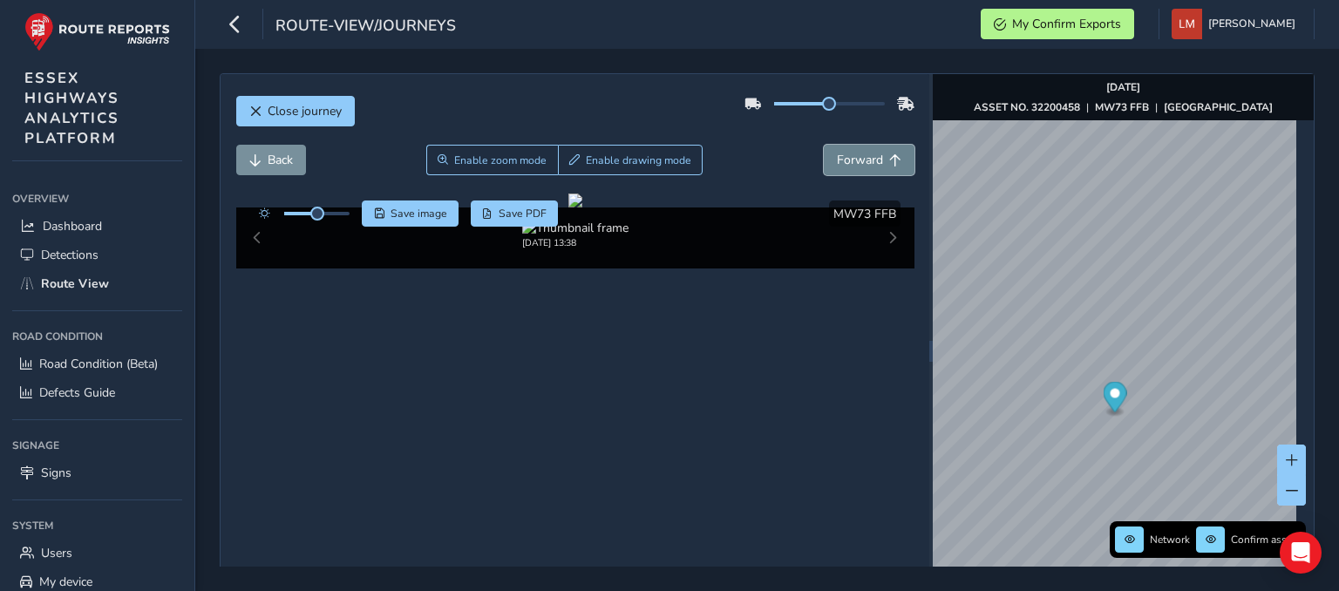
click at [843, 160] on span "Forward" at bounding box center [860, 160] width 46 height 17
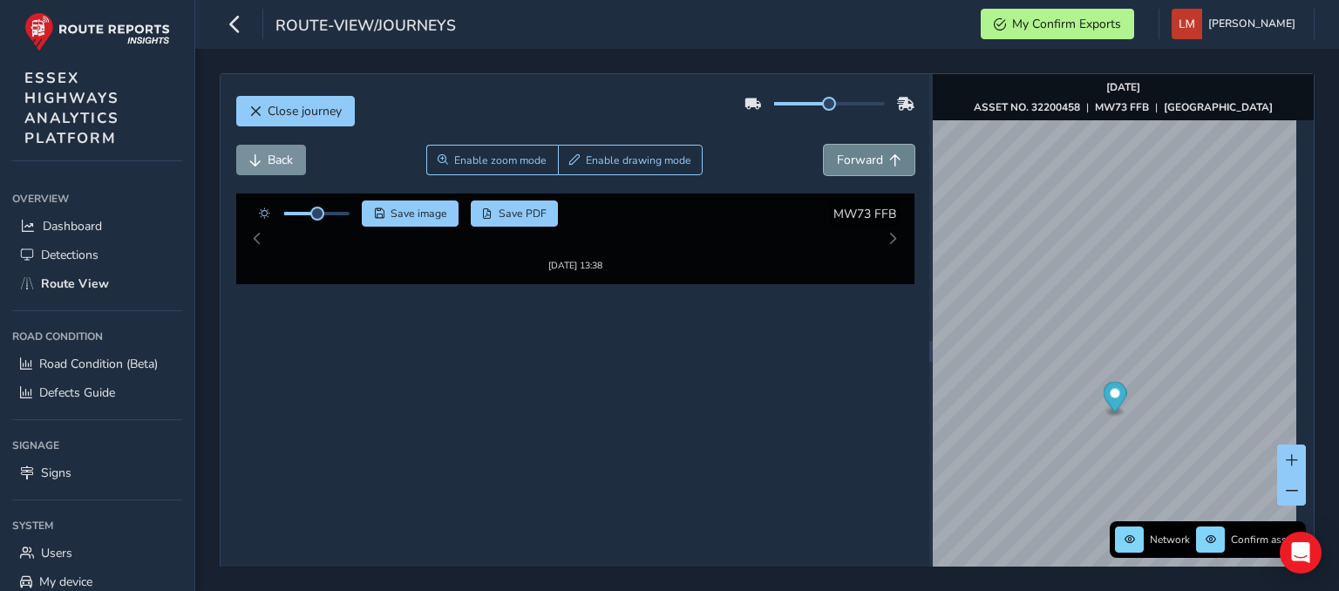
click at [843, 160] on span "Forward" at bounding box center [860, 160] width 46 height 17
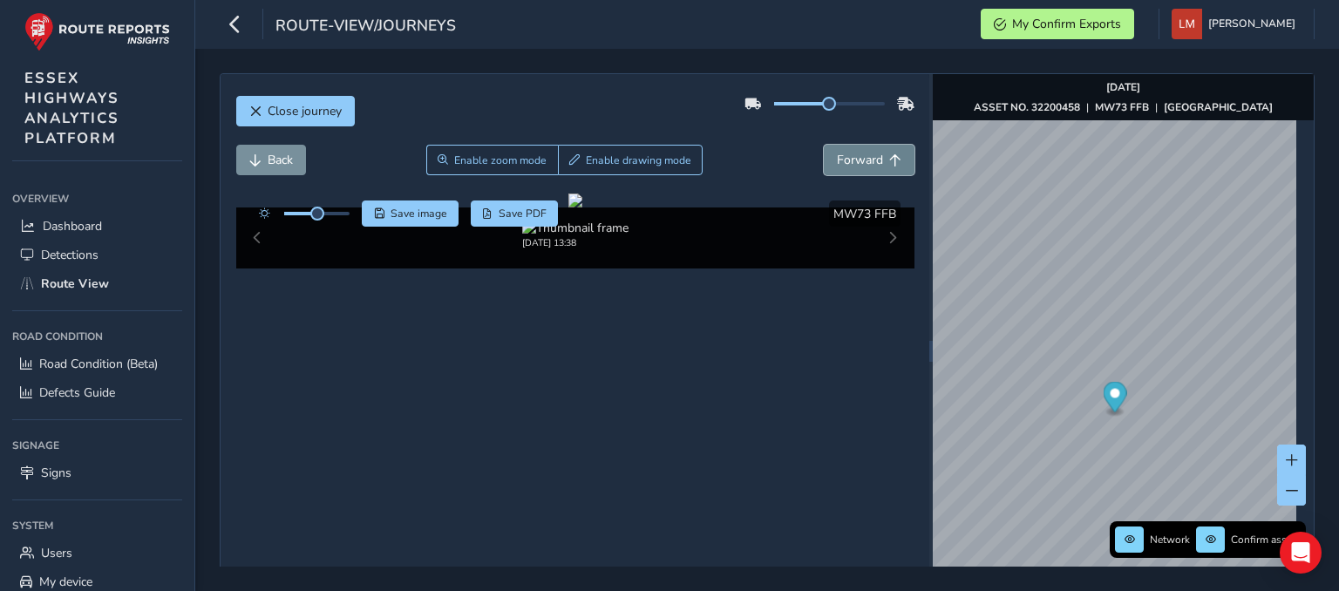
click at [843, 160] on span "Forward" at bounding box center [860, 160] width 46 height 17
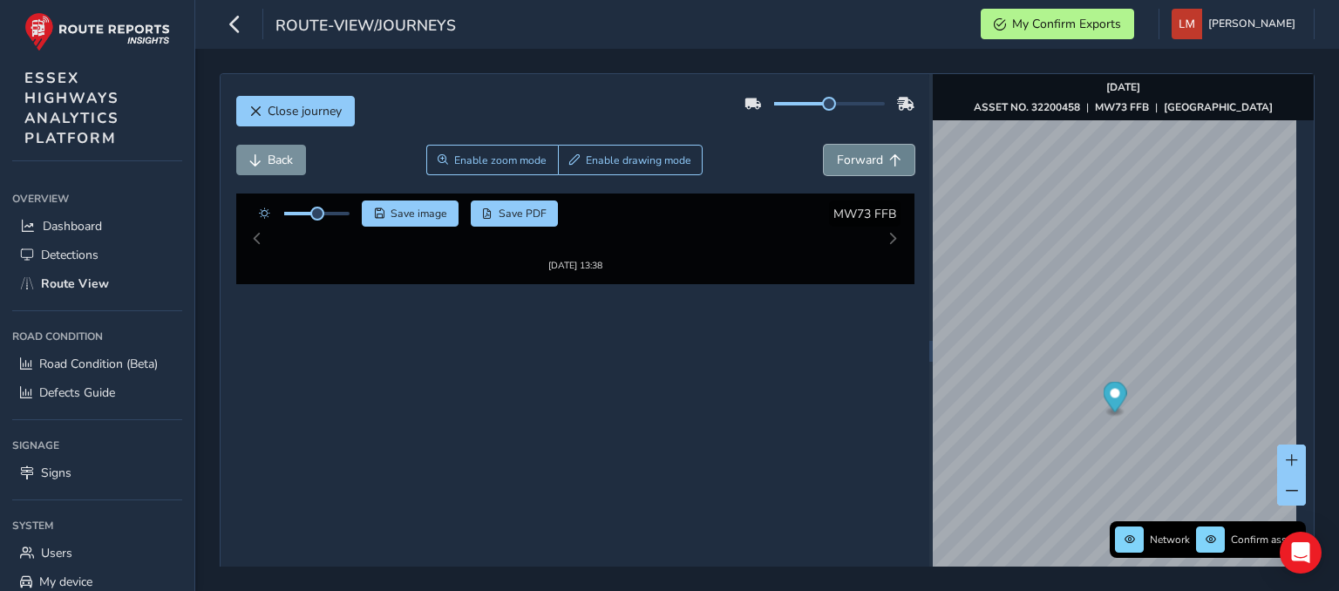
click at [843, 160] on span "Forward" at bounding box center [860, 160] width 46 height 17
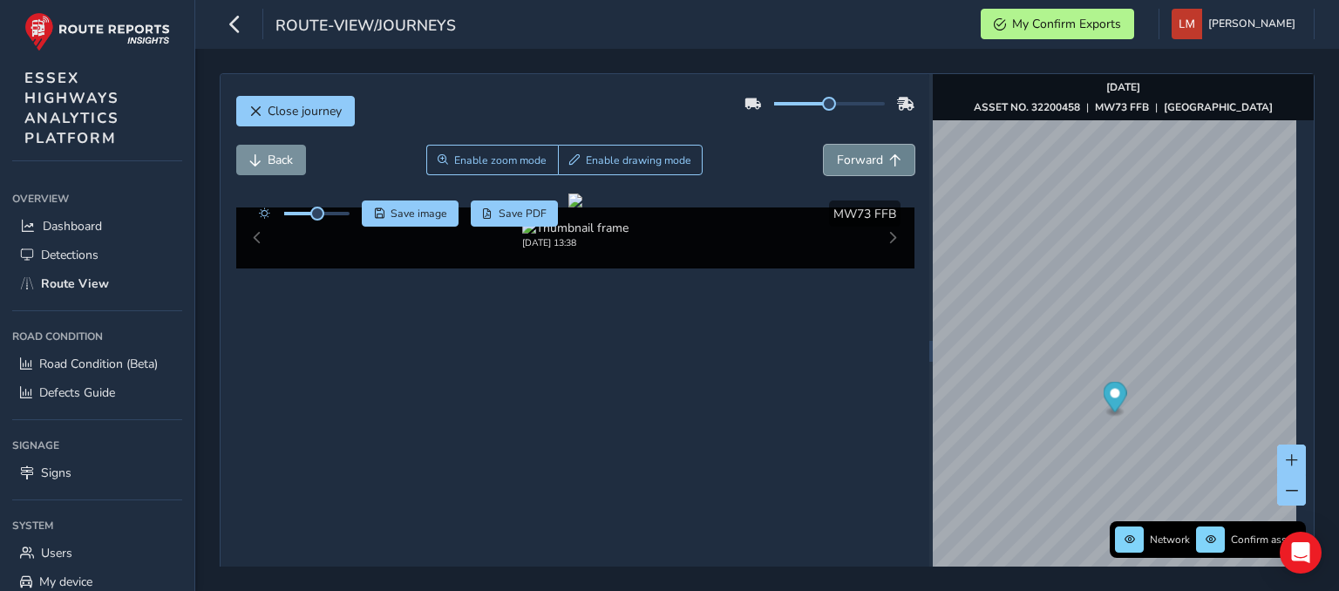
click at [843, 160] on span "Forward" at bounding box center [860, 160] width 46 height 17
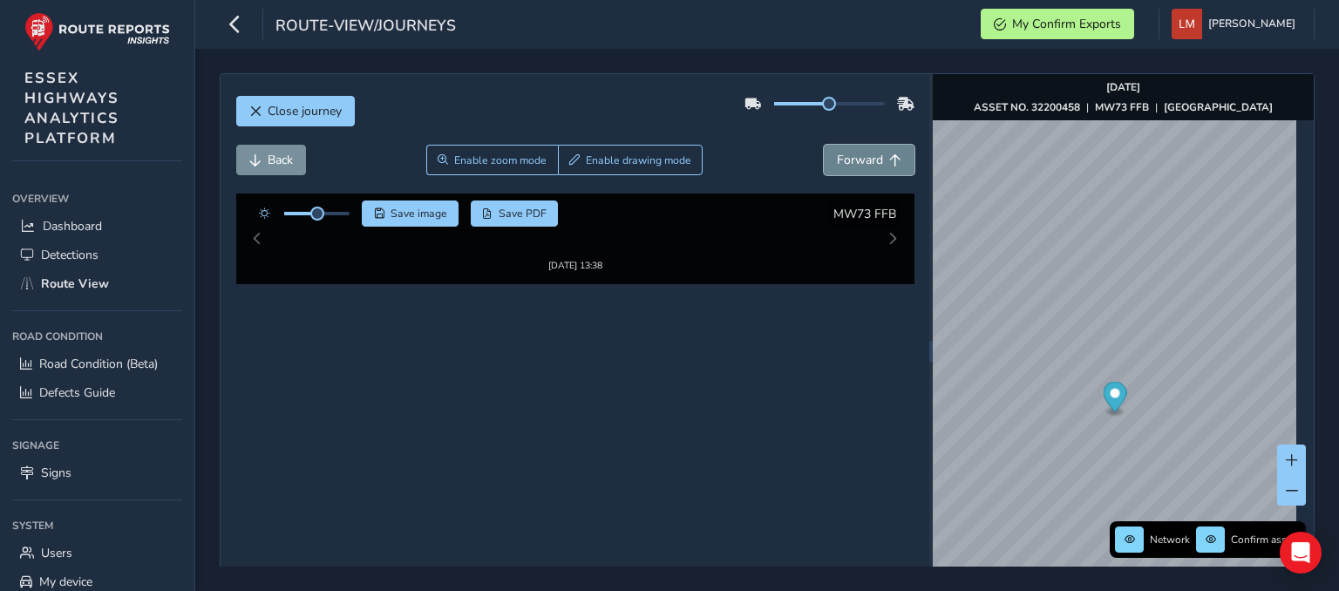
click at [843, 160] on span "Forward" at bounding box center [860, 160] width 46 height 17
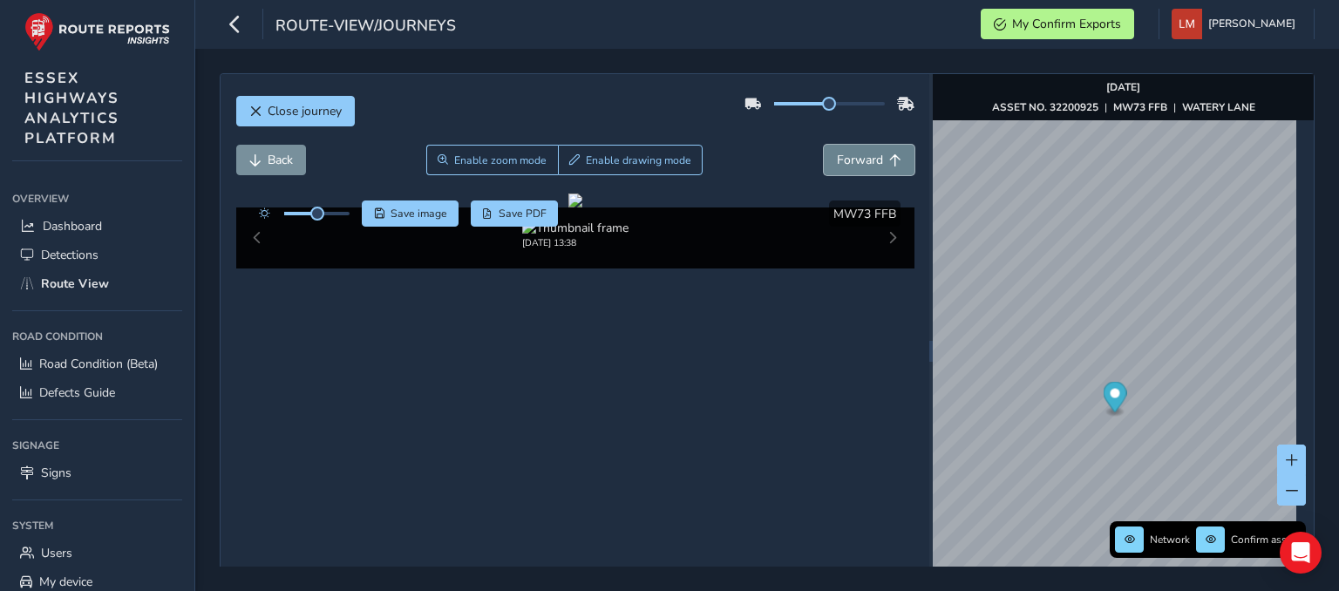
click at [843, 160] on span "Forward" at bounding box center [860, 160] width 46 height 17
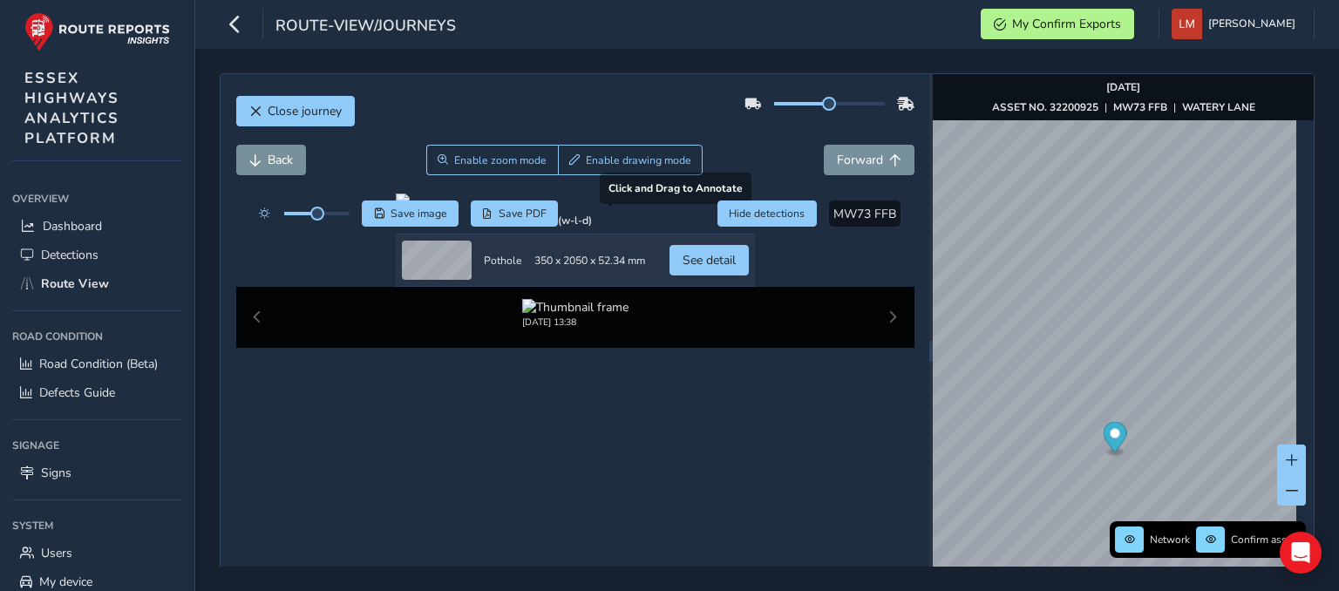
click at [640, 207] on div at bounding box center [575, 200] width 359 height 14
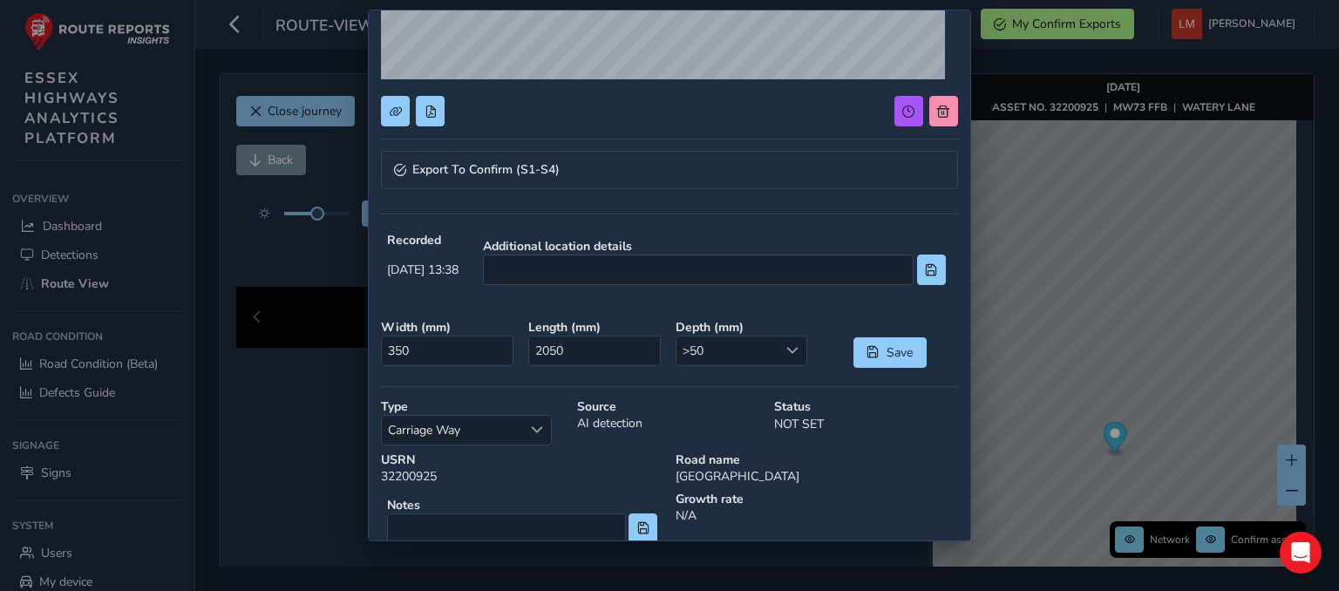
scroll to position [148, 0]
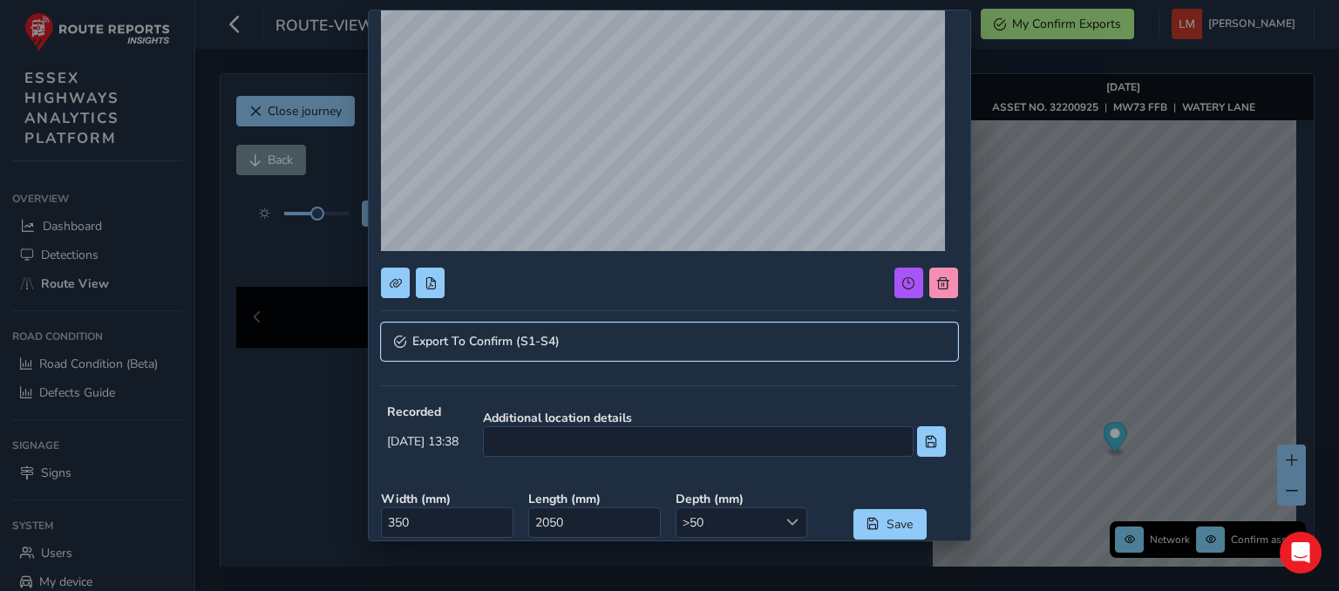
click at [654, 330] on link "Export To Confirm (S1-S4)" at bounding box center [669, 341] width 576 height 38
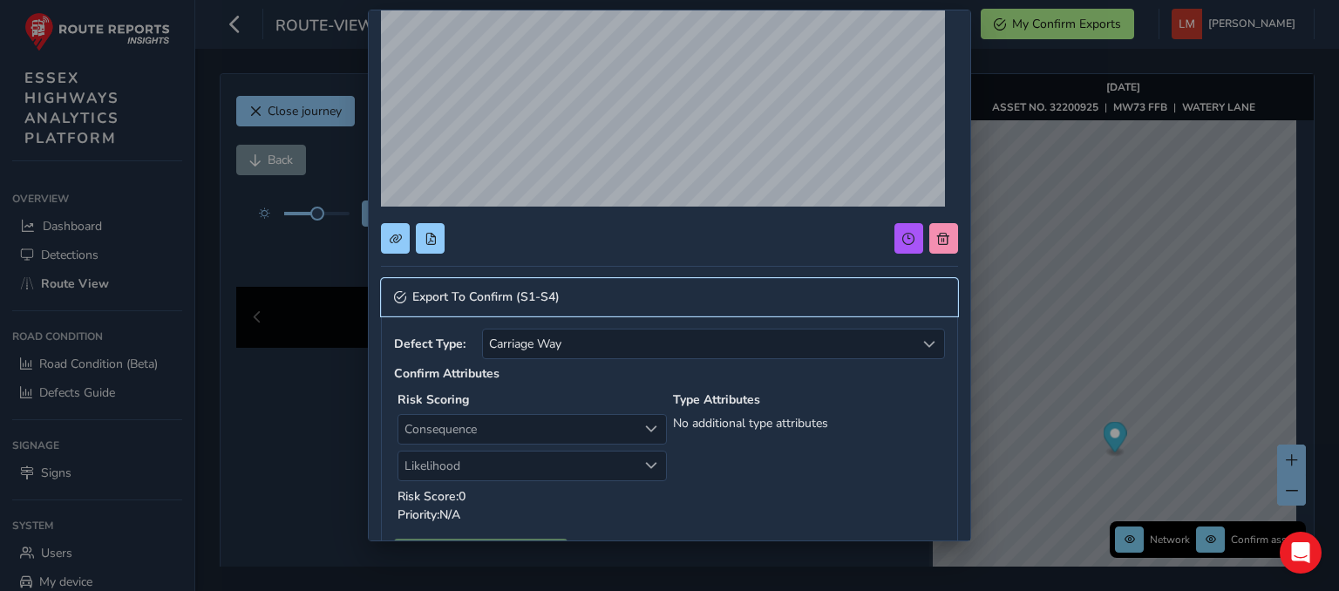
scroll to position [235, 0]
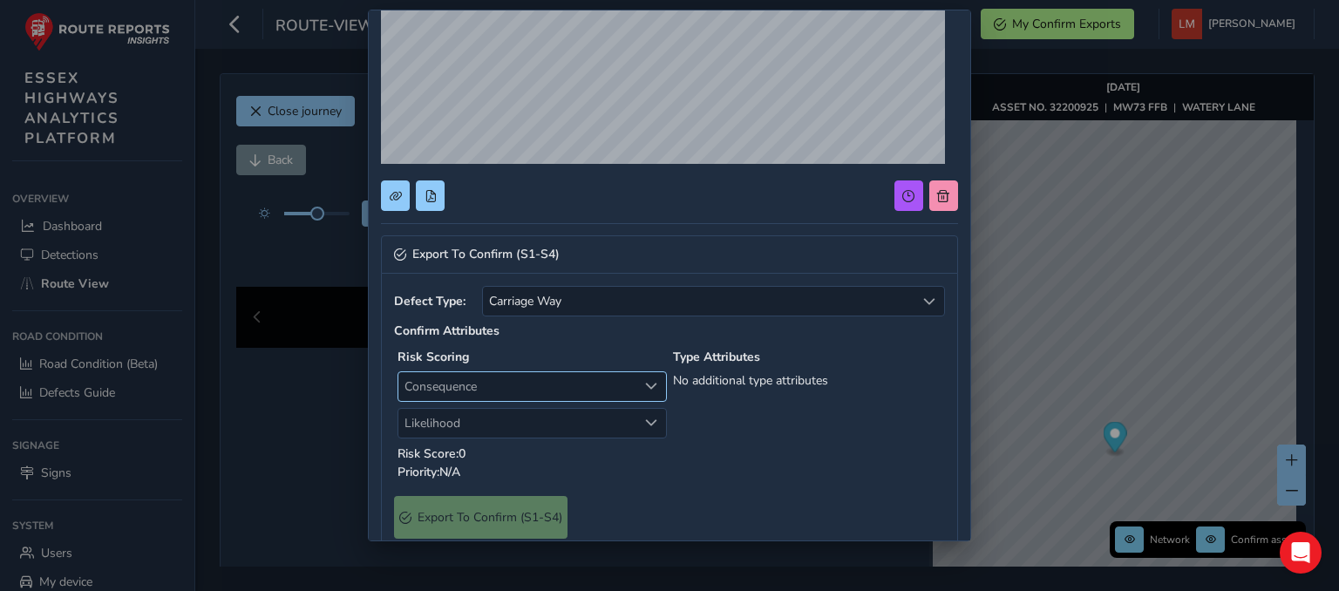
click at [577, 392] on span "Consequence" at bounding box center [517, 386] width 239 height 29
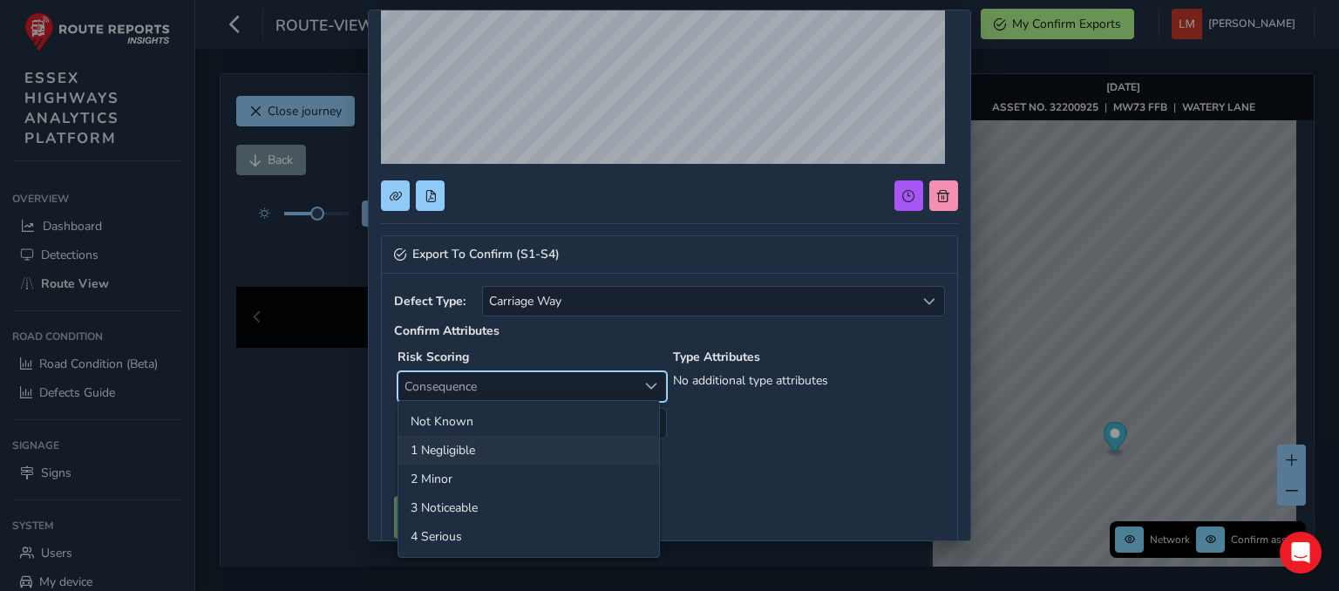
click at [443, 438] on li "1 Negligible" at bounding box center [528, 450] width 261 height 29
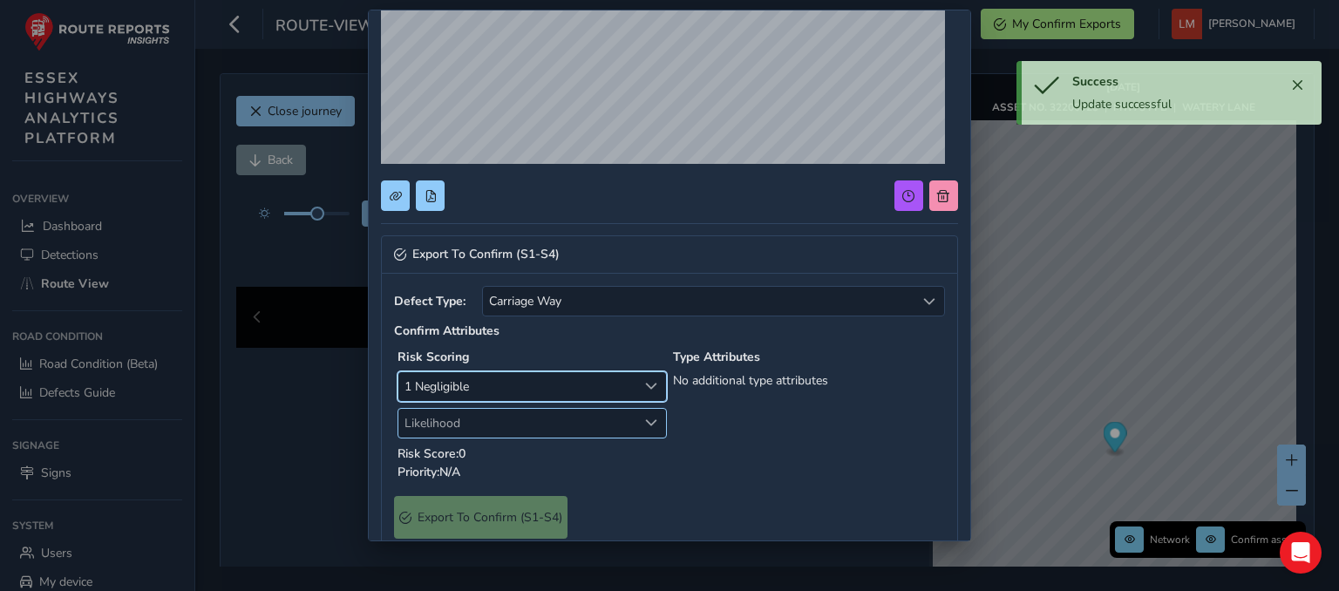
click at [518, 417] on span "Likelihood" at bounding box center [517, 423] width 239 height 29
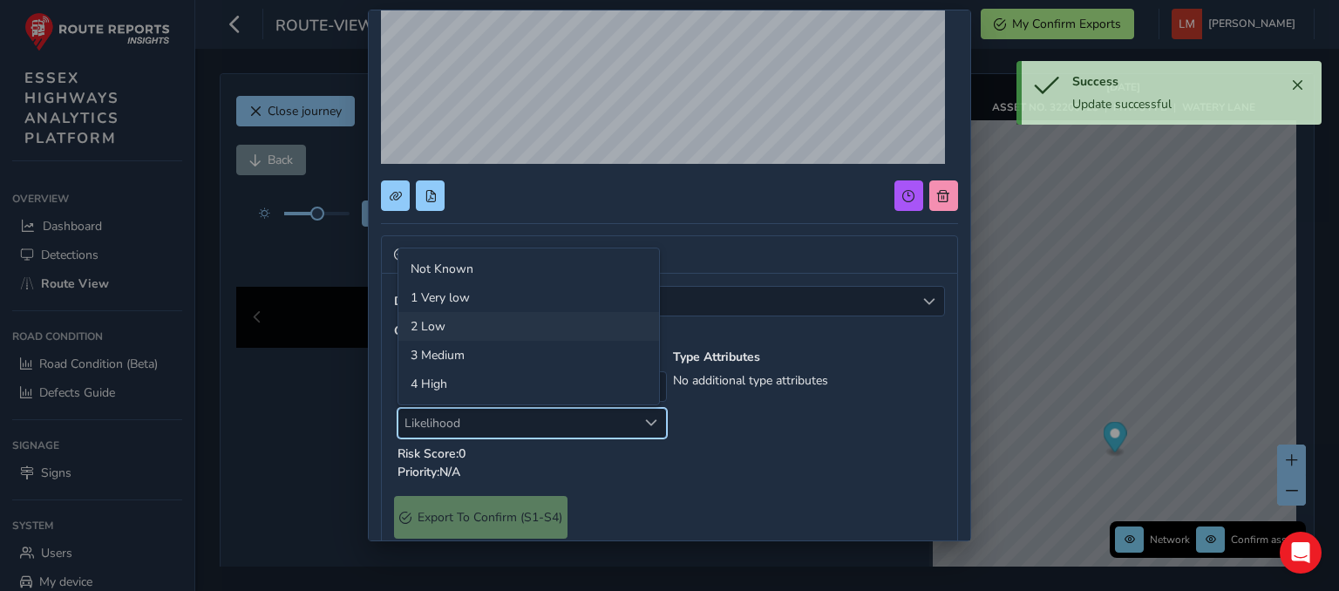
click at [485, 330] on li "2 Low" at bounding box center [528, 326] width 261 height 29
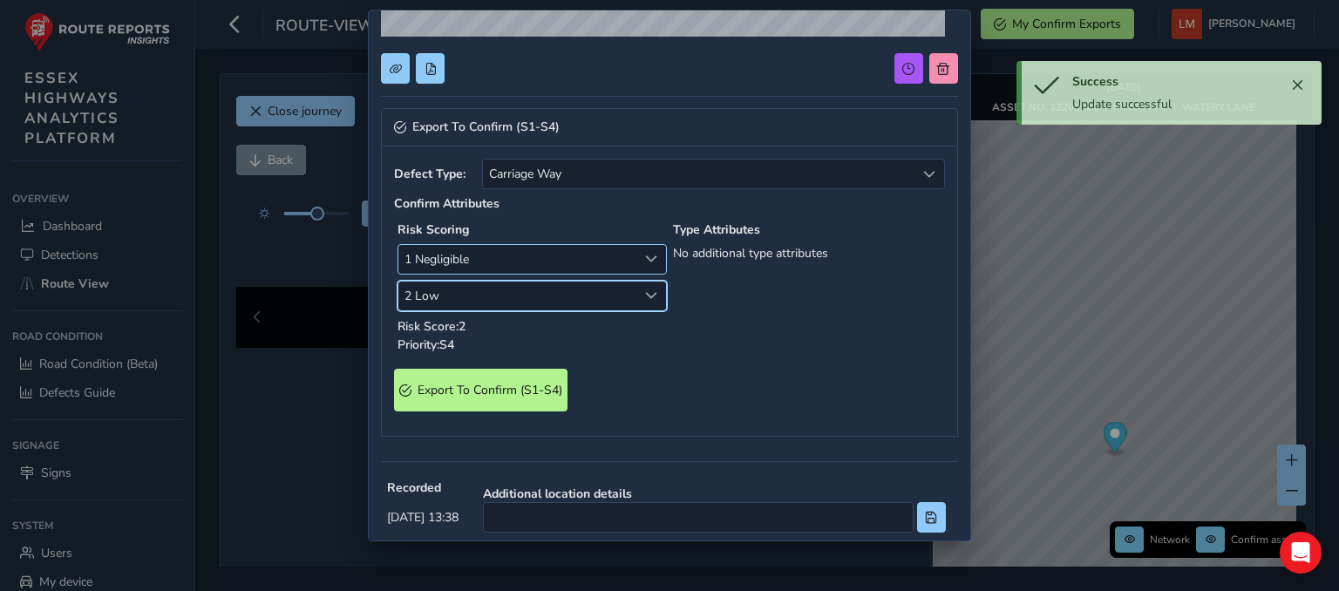
scroll to position [497, 0]
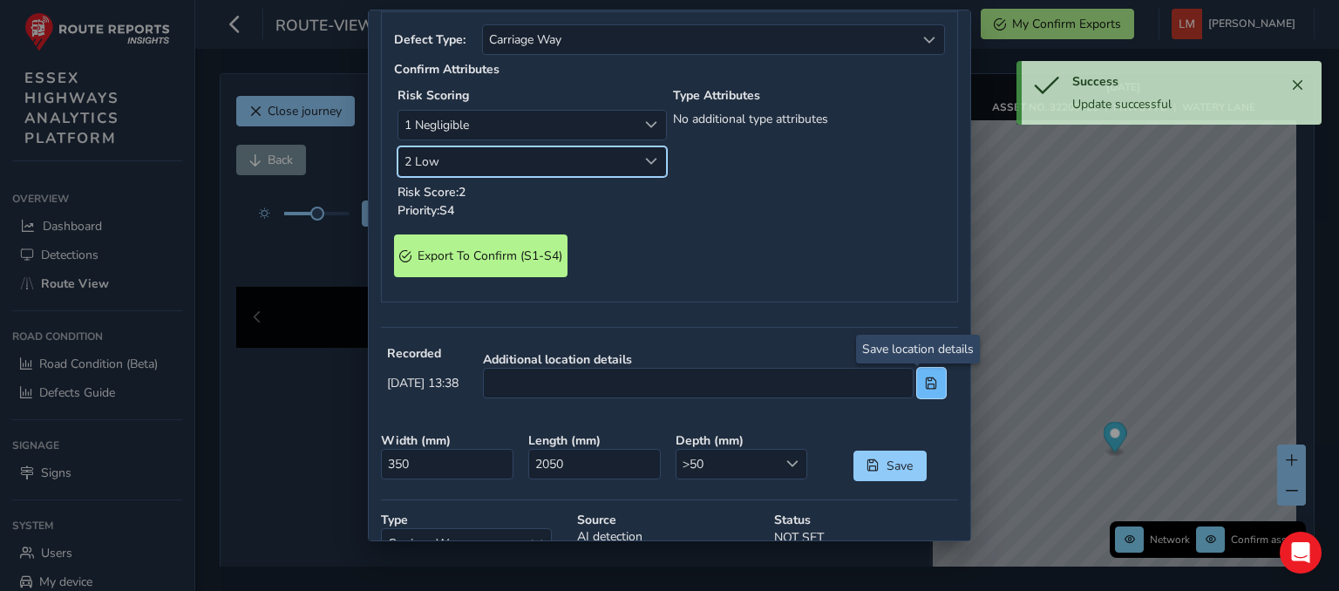
click at [918, 388] on button at bounding box center [931, 383] width 29 height 31
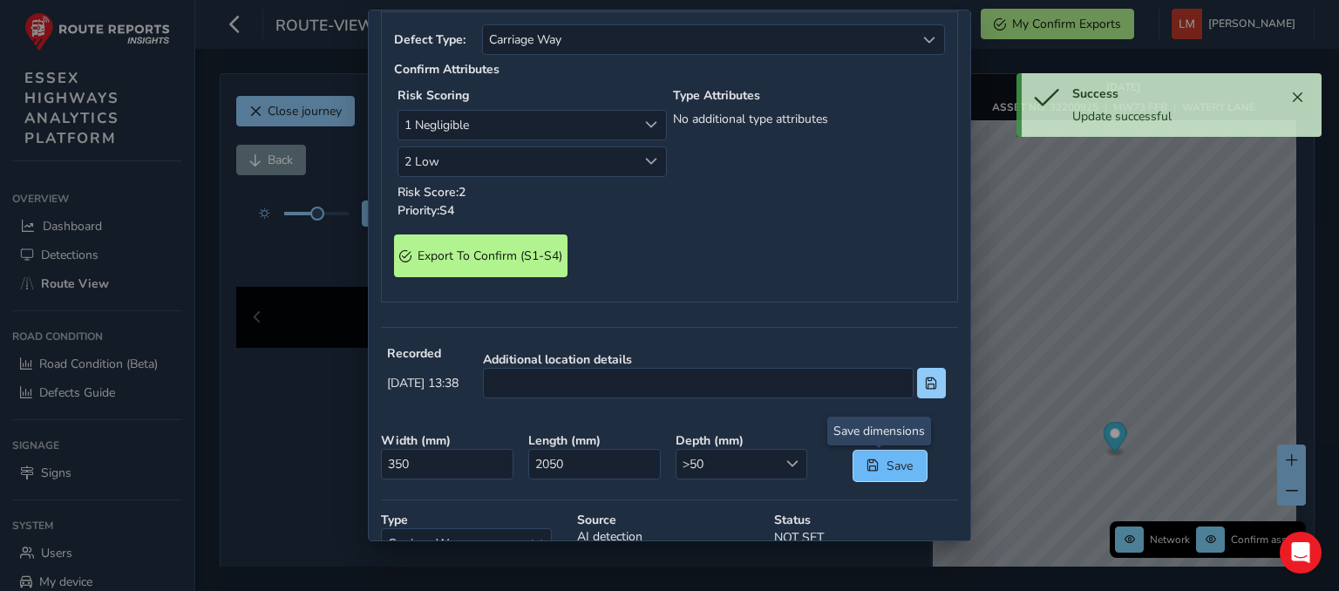
click at [894, 468] on span "Save" at bounding box center [899, 466] width 29 height 17
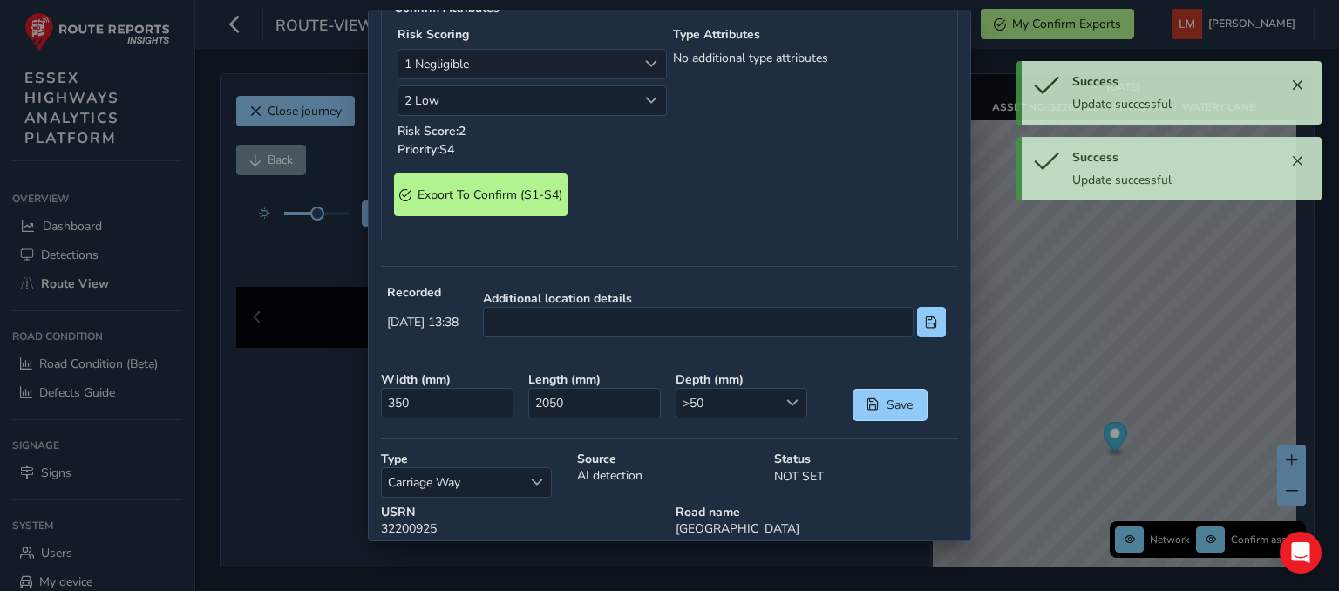
scroll to position [438, 0]
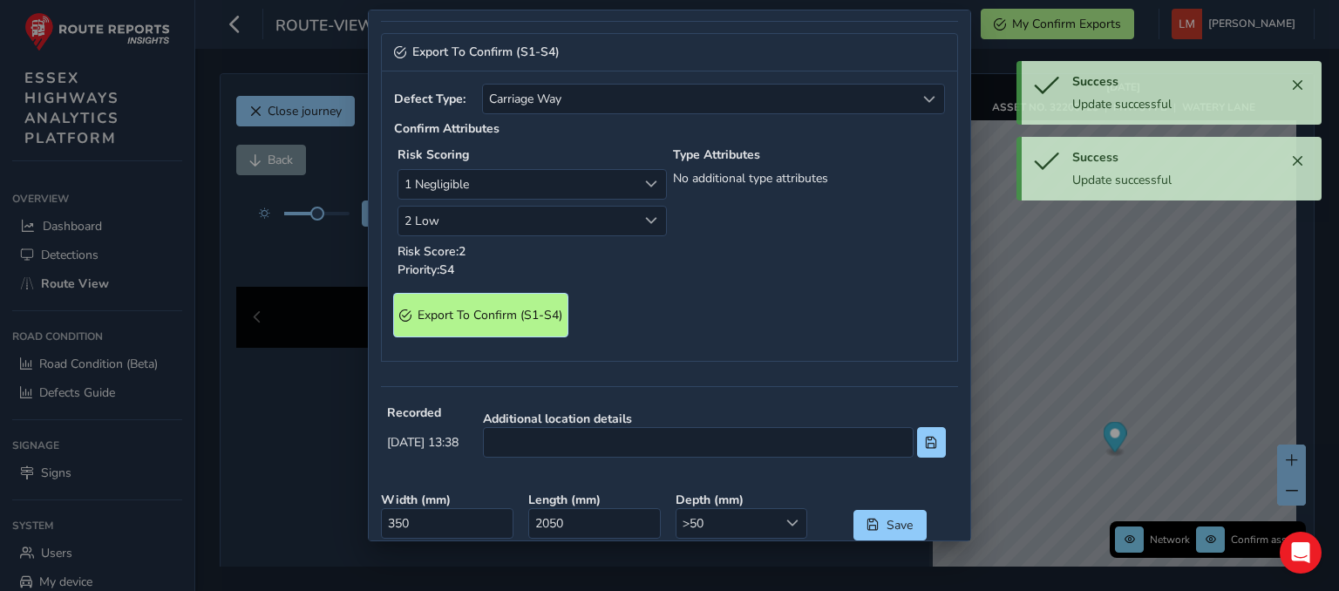
click at [506, 318] on span "Export To Confirm (S1-S4)" at bounding box center [489, 315] width 145 height 17
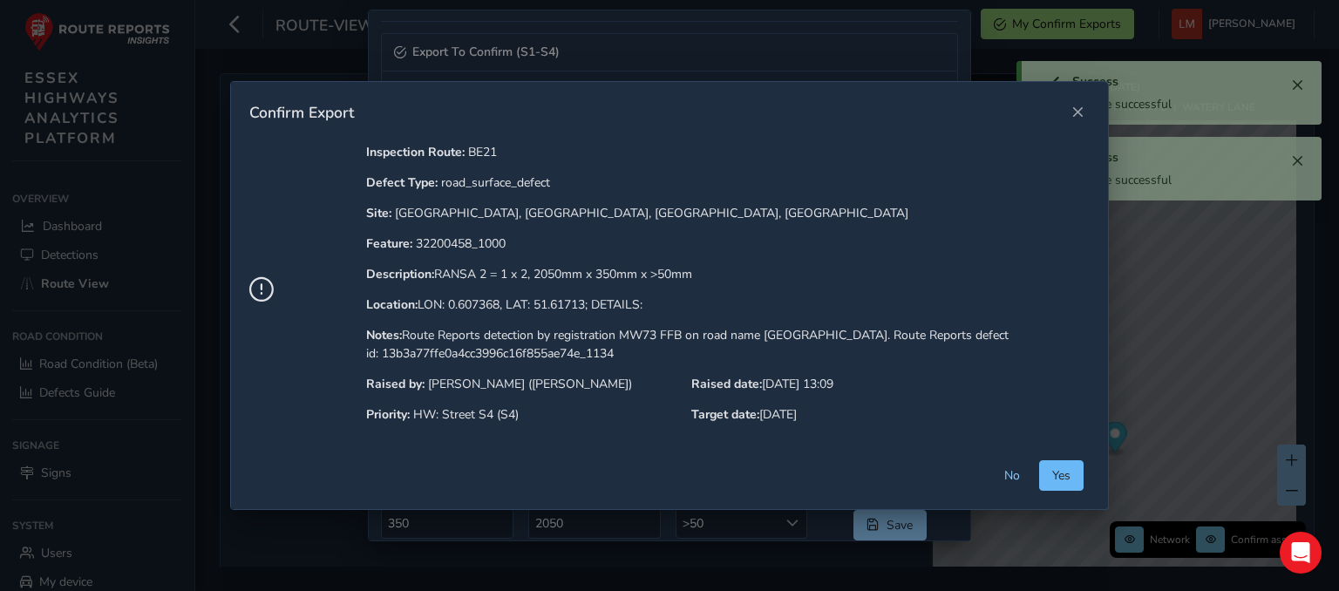
click at [1082, 470] on button "Yes" at bounding box center [1061, 475] width 44 height 31
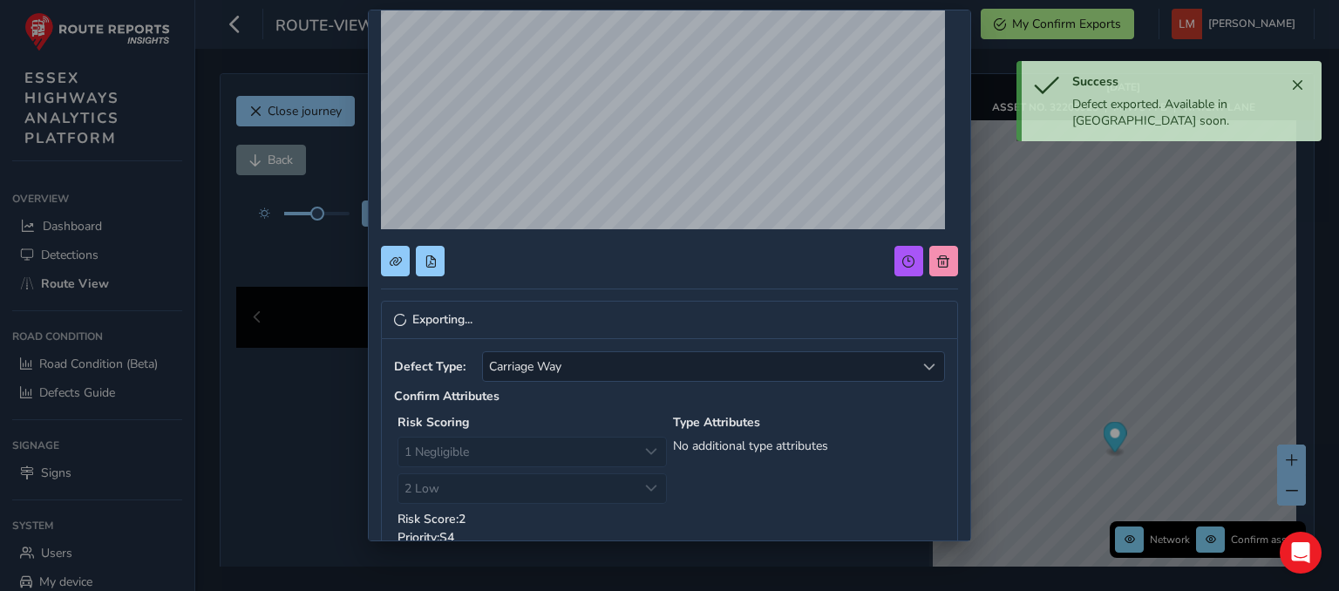
scroll to position [0, 0]
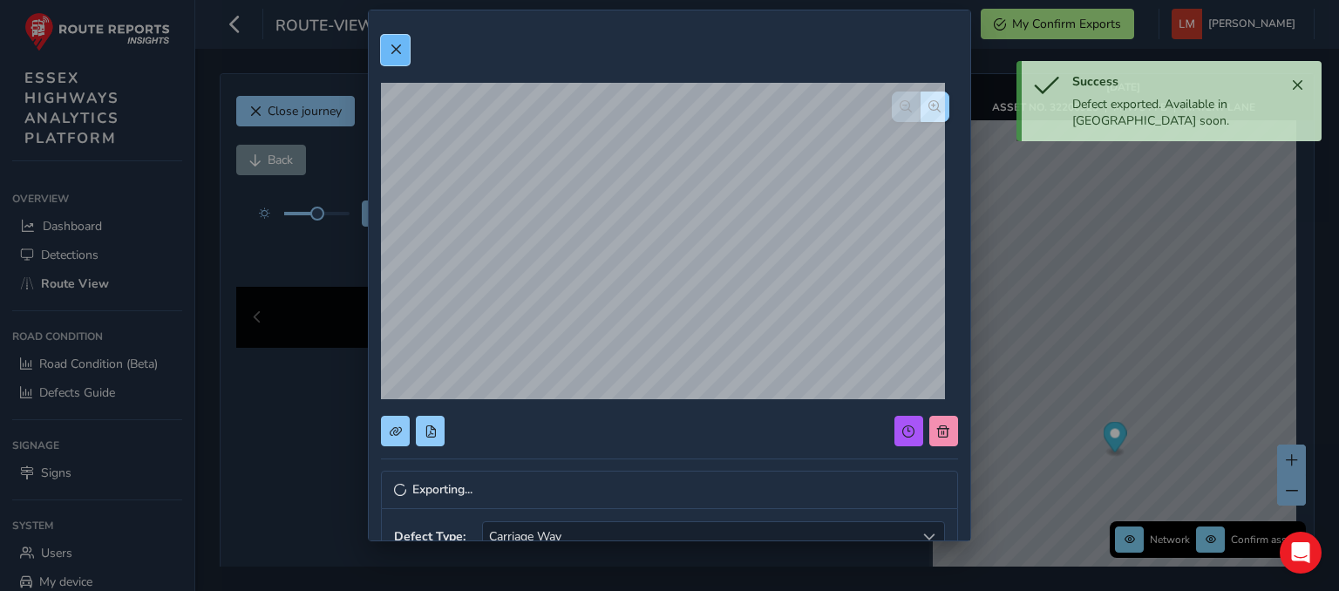
click at [401, 53] on span at bounding box center [396, 50] width 12 height 12
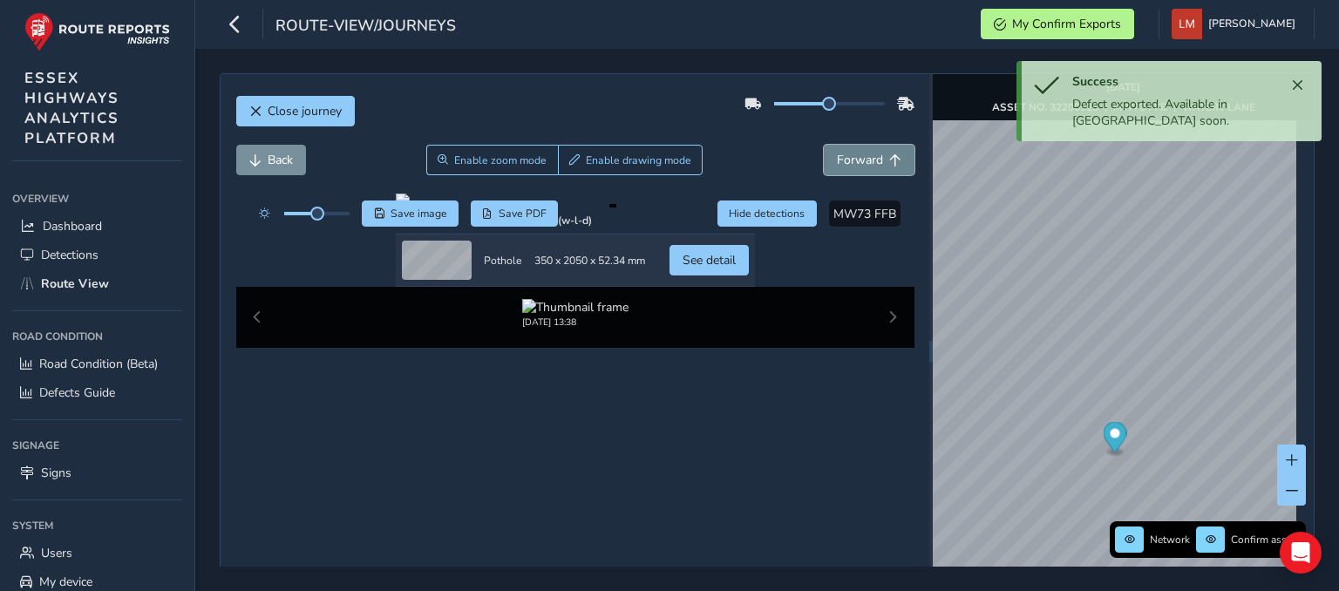
click at [889, 160] on span "Forward" at bounding box center [895, 160] width 12 height 12
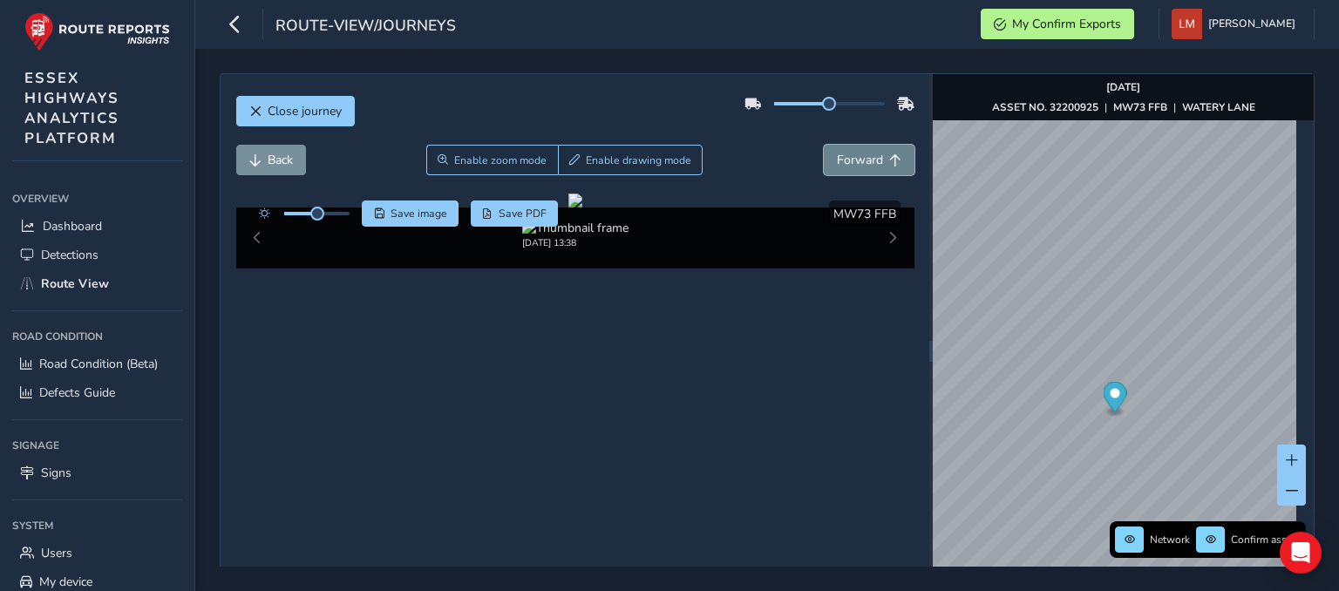
click at [889, 160] on span "Forward" at bounding box center [895, 160] width 12 height 12
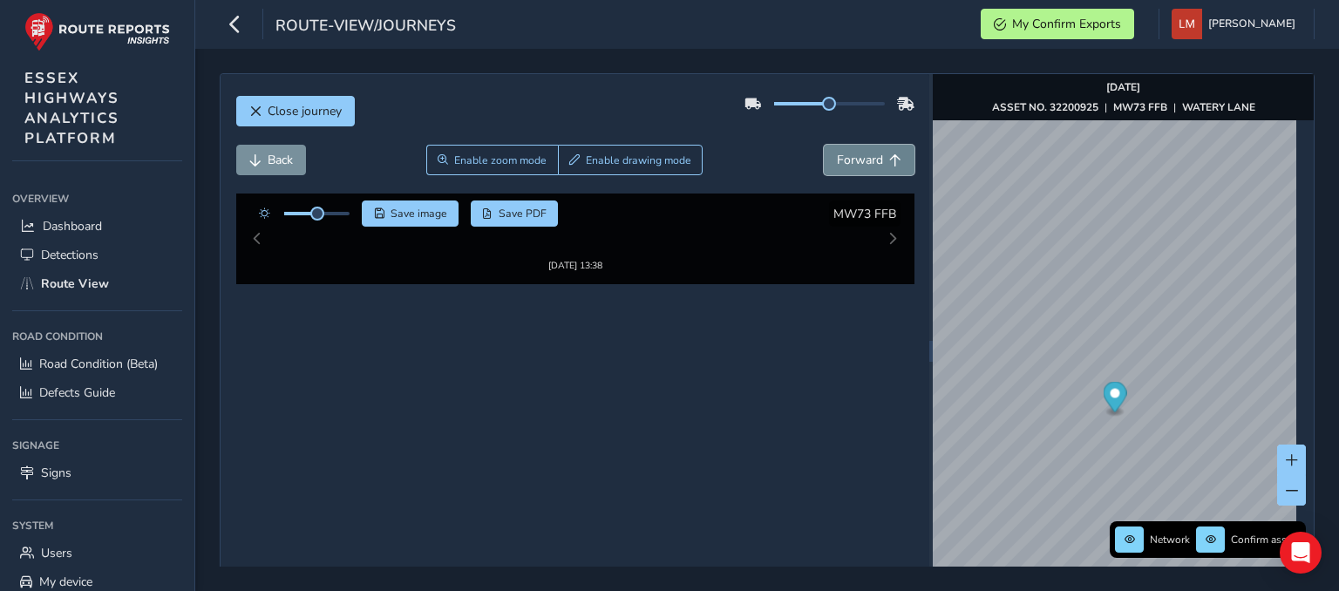
click at [889, 160] on span "Forward" at bounding box center [895, 160] width 12 height 12
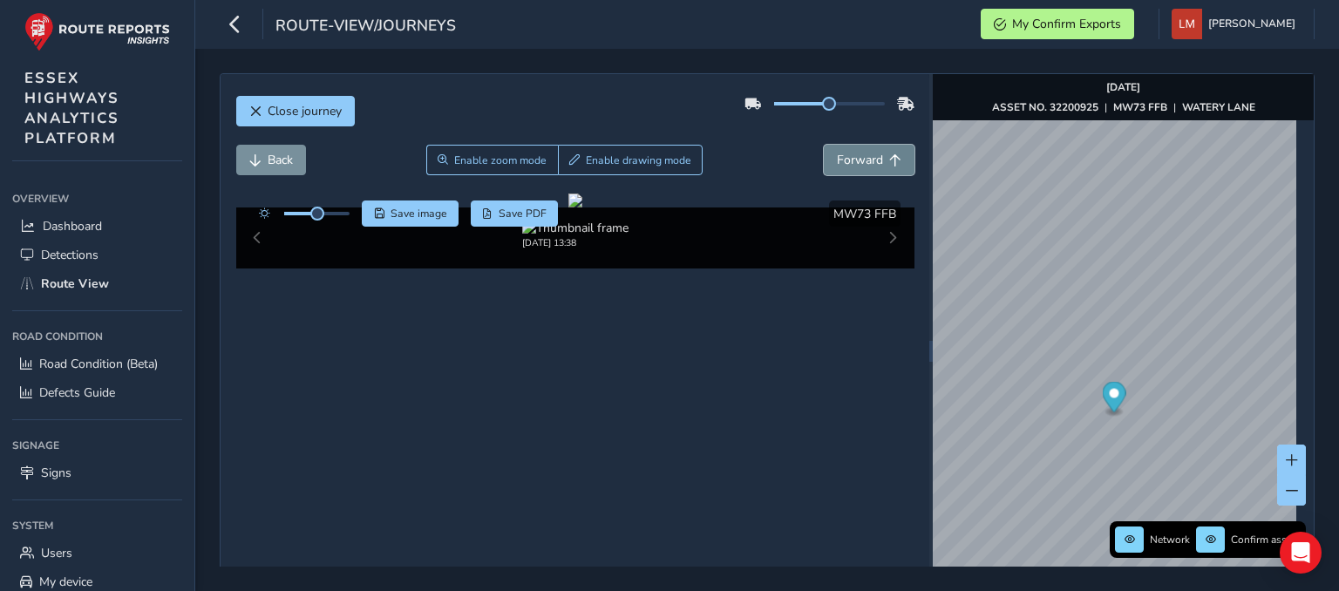
click at [889, 160] on span "Forward" at bounding box center [895, 160] width 12 height 12
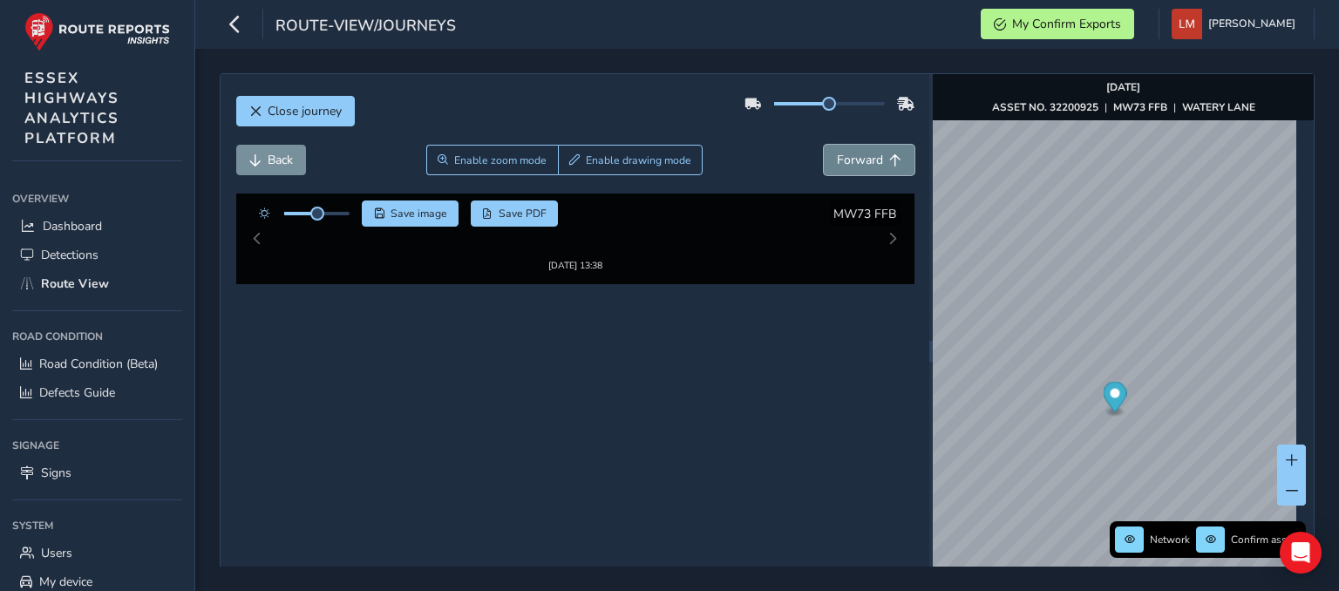
click at [889, 160] on span "Forward" at bounding box center [895, 160] width 12 height 12
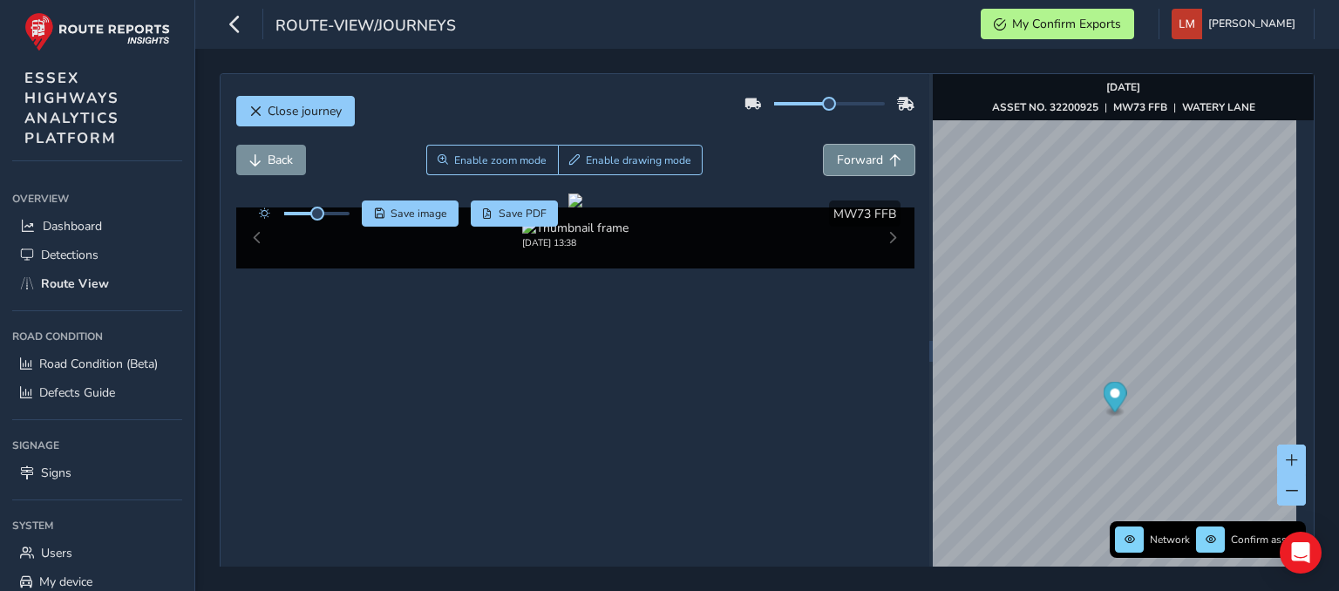
click at [889, 160] on span "Forward" at bounding box center [895, 160] width 12 height 12
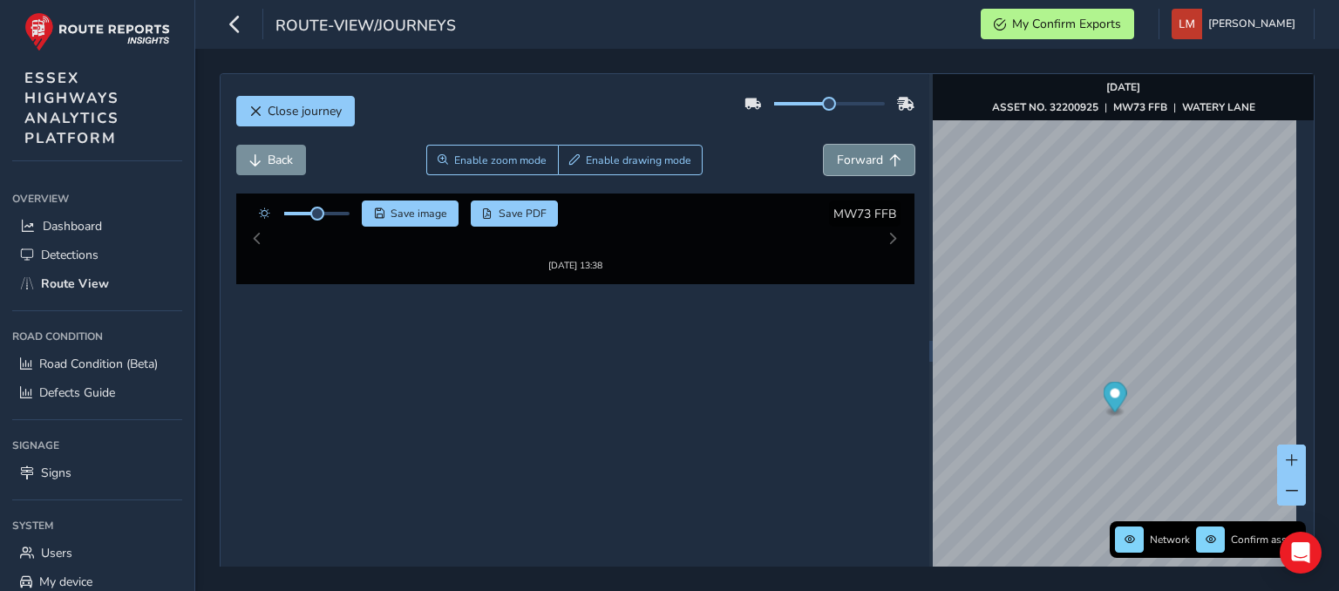
click at [889, 160] on span "Forward" at bounding box center [895, 160] width 12 height 12
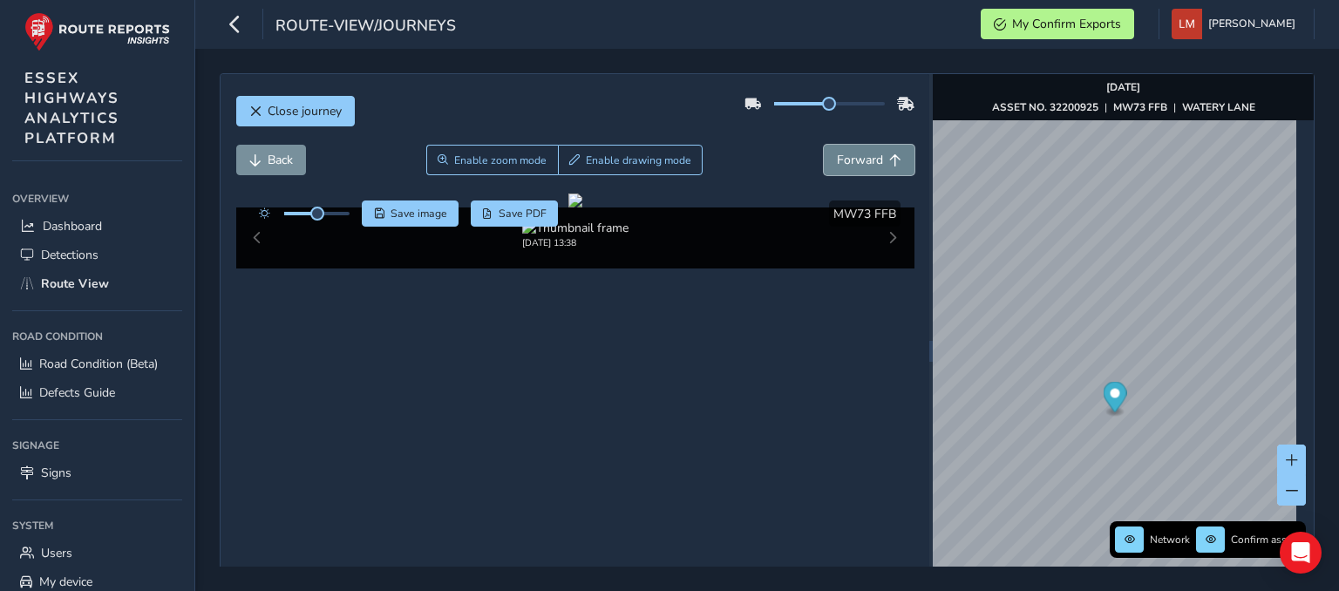
click at [889, 160] on span "Forward" at bounding box center [895, 160] width 12 height 12
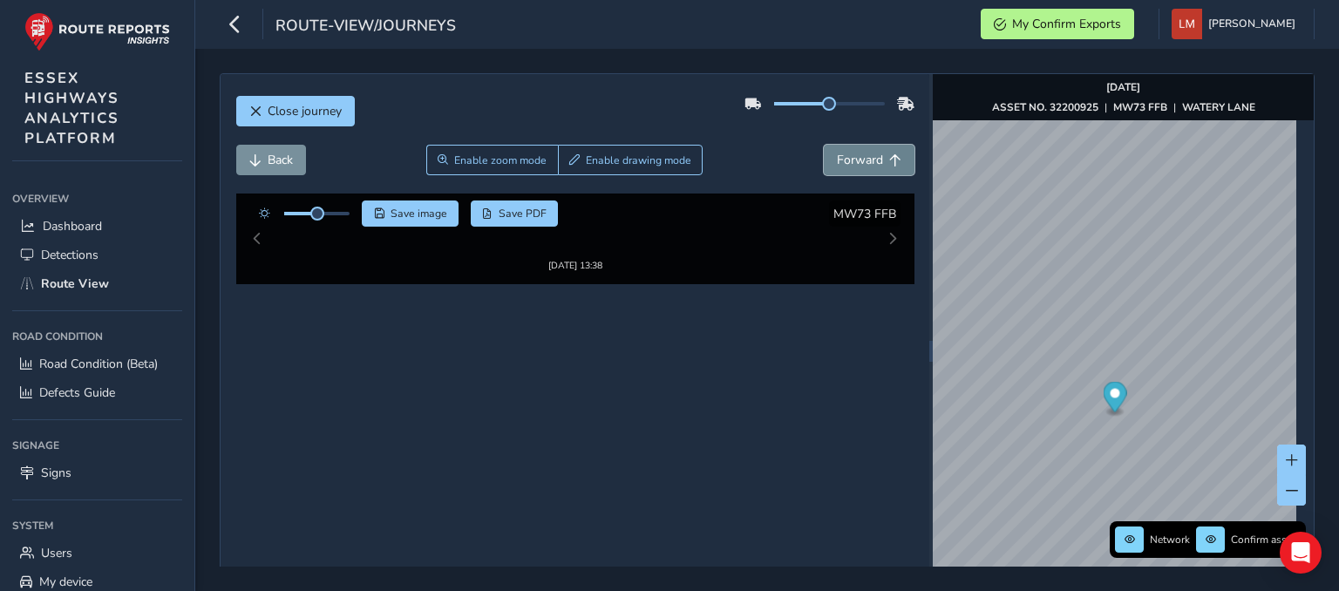
click at [889, 160] on span "Forward" at bounding box center [895, 160] width 12 height 12
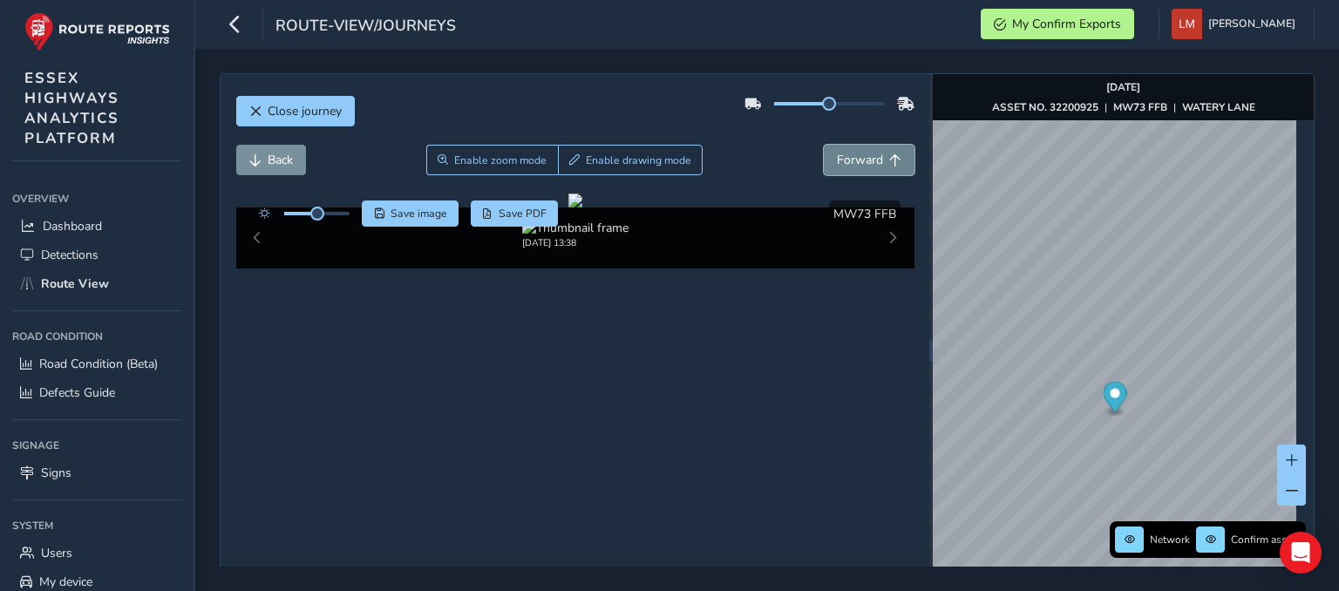
click at [889, 160] on span "Forward" at bounding box center [895, 160] width 12 height 12
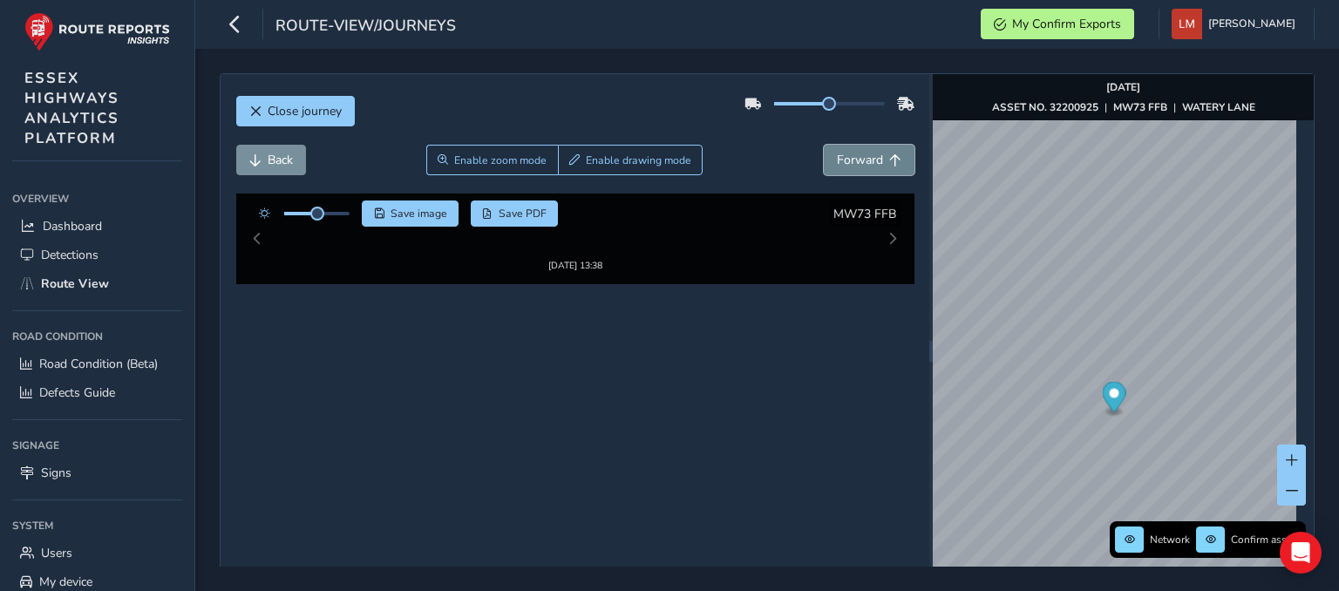
click at [889, 160] on span "Forward" at bounding box center [895, 160] width 12 height 12
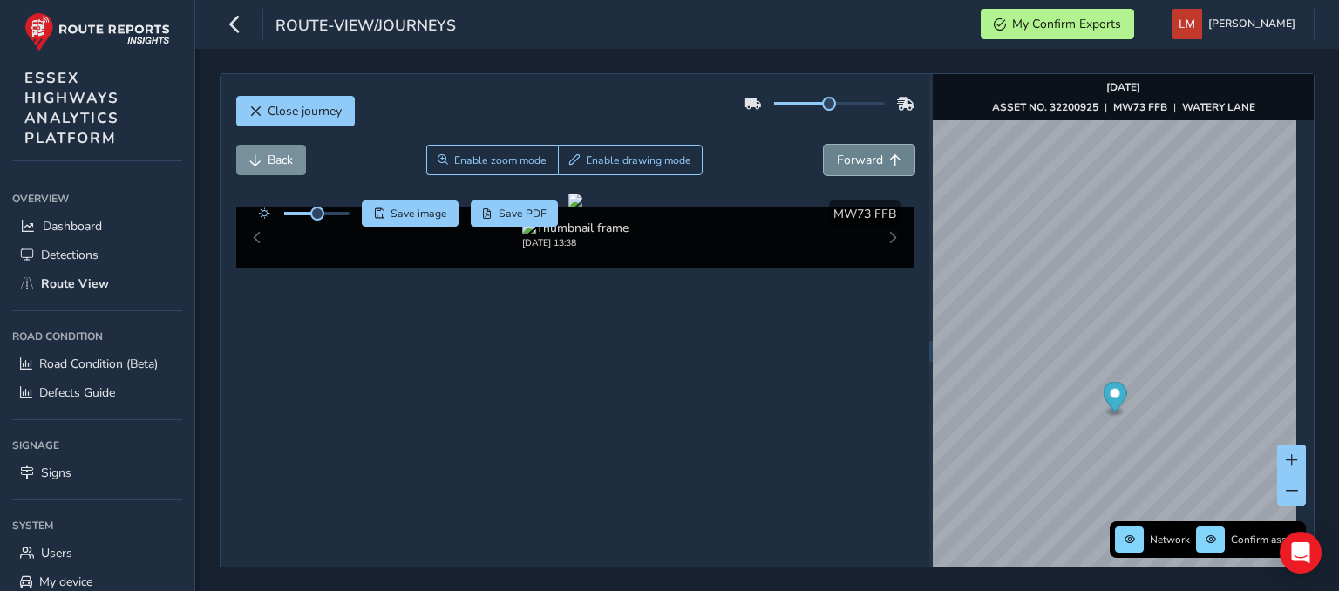
click at [889, 160] on span "Forward" at bounding box center [895, 160] width 12 height 12
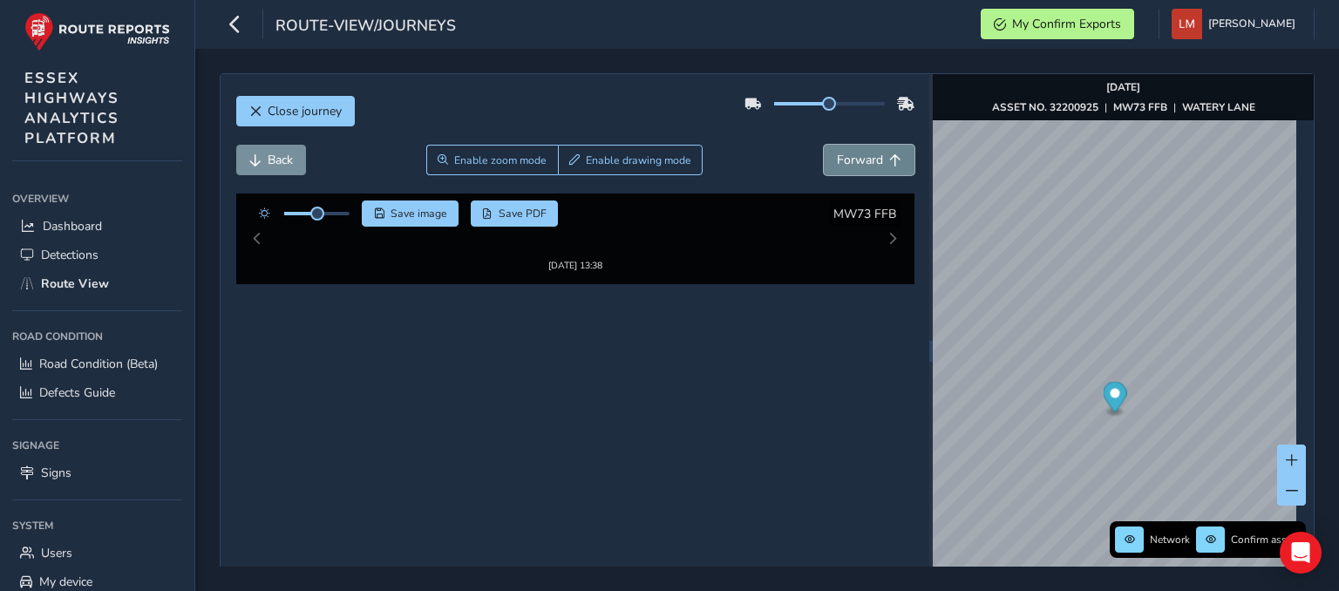
click at [889, 160] on span "Forward" at bounding box center [895, 160] width 12 height 12
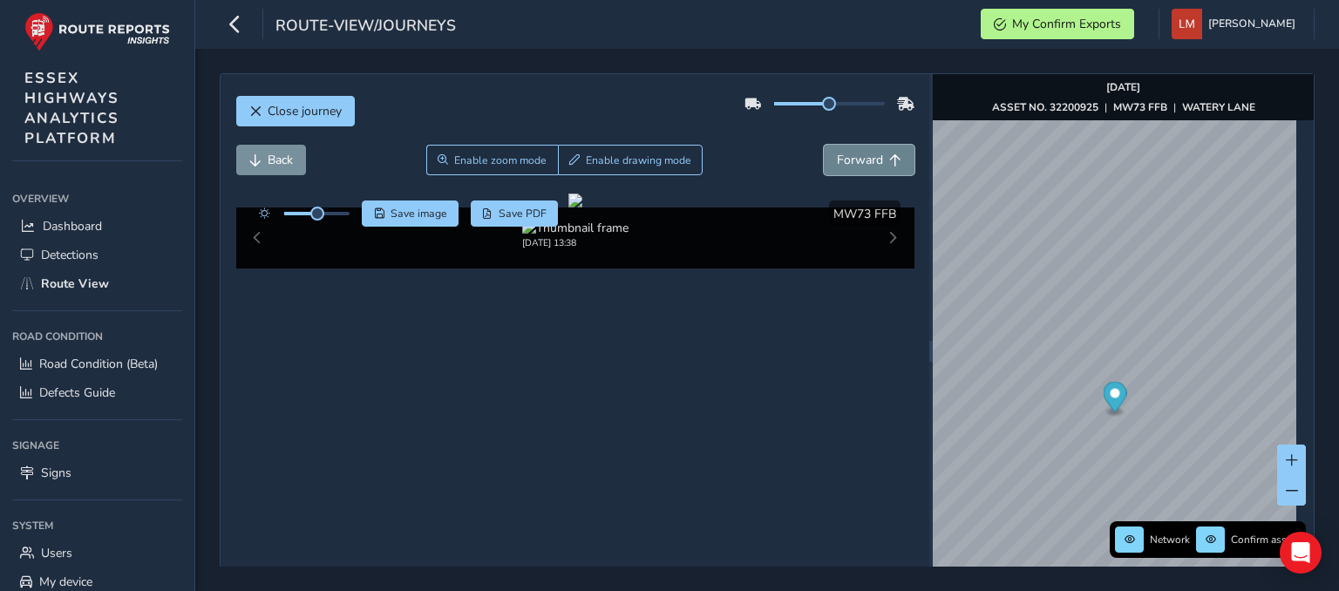
click at [889, 160] on span "Forward" at bounding box center [895, 160] width 12 height 12
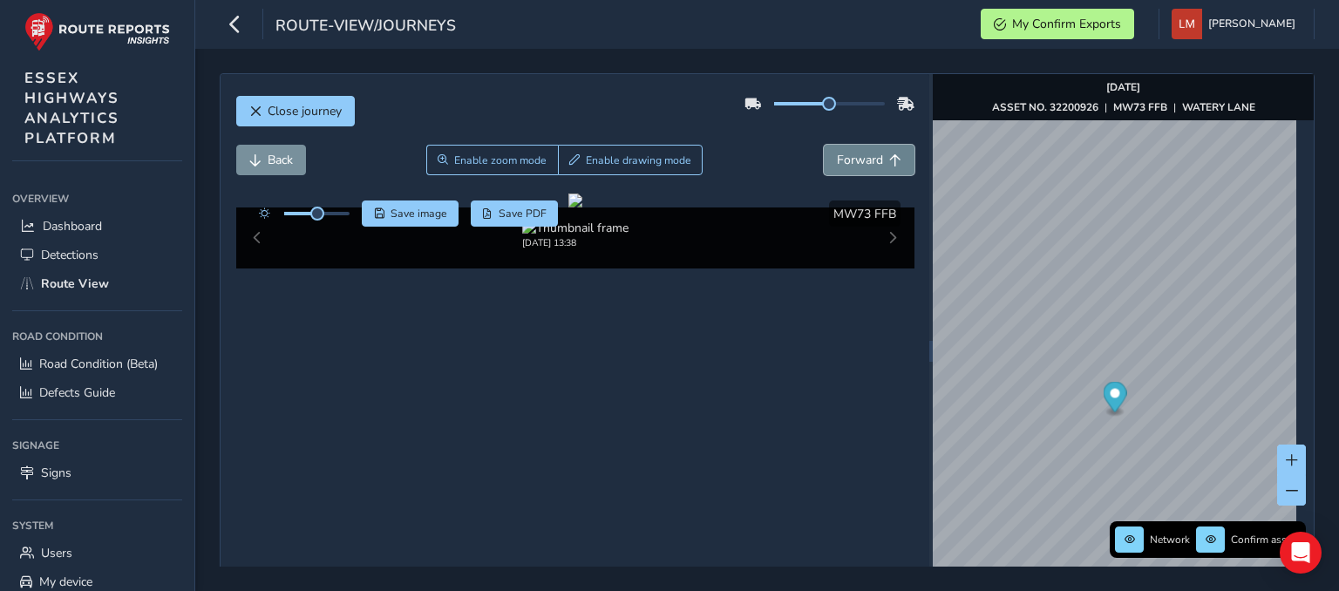
click at [889, 160] on span "Forward" at bounding box center [895, 160] width 12 height 12
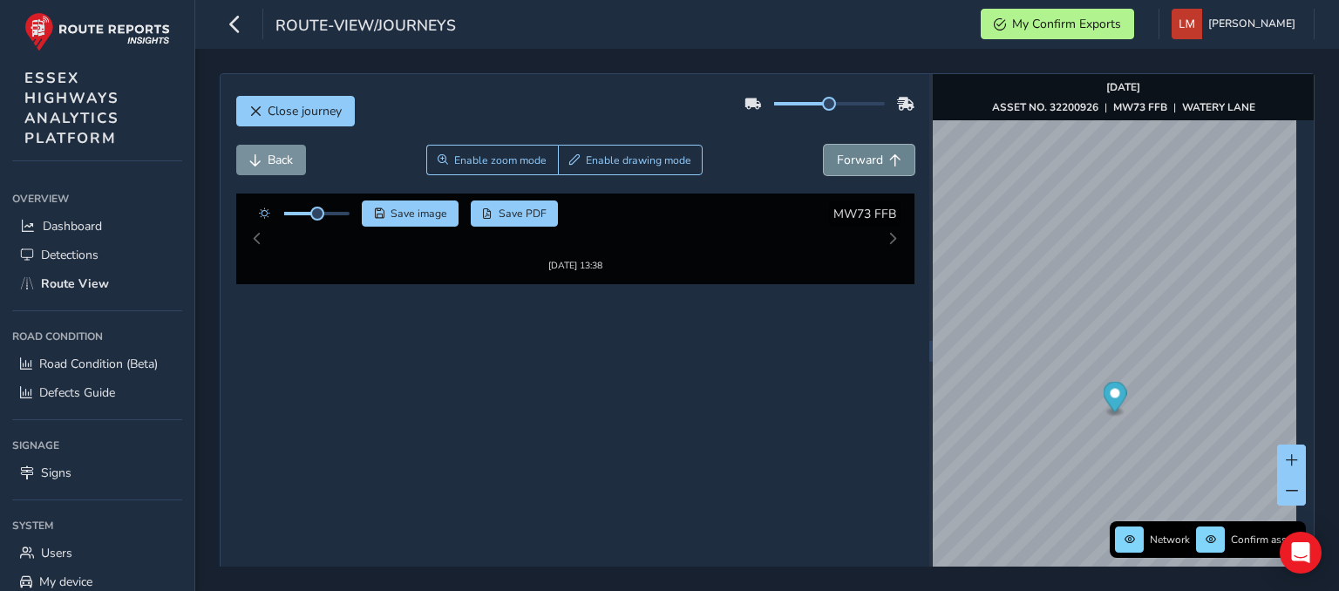
click at [889, 160] on span "Forward" at bounding box center [895, 160] width 12 height 12
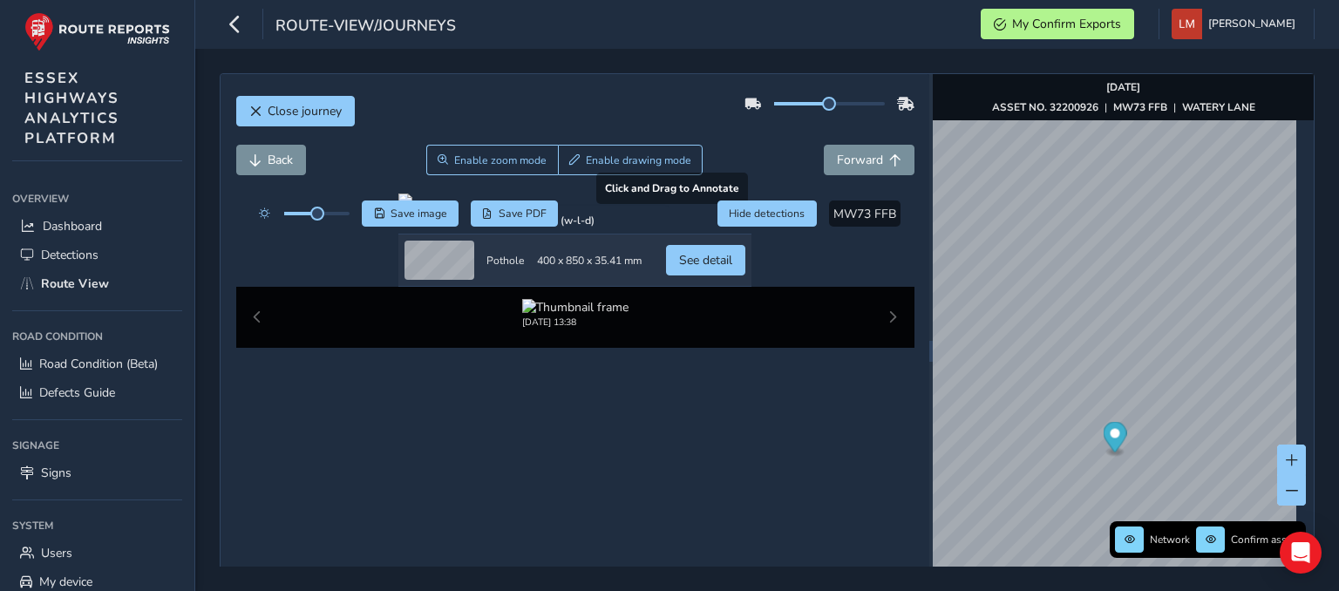
click at [538, 207] on div at bounding box center [574, 200] width 353 height 14
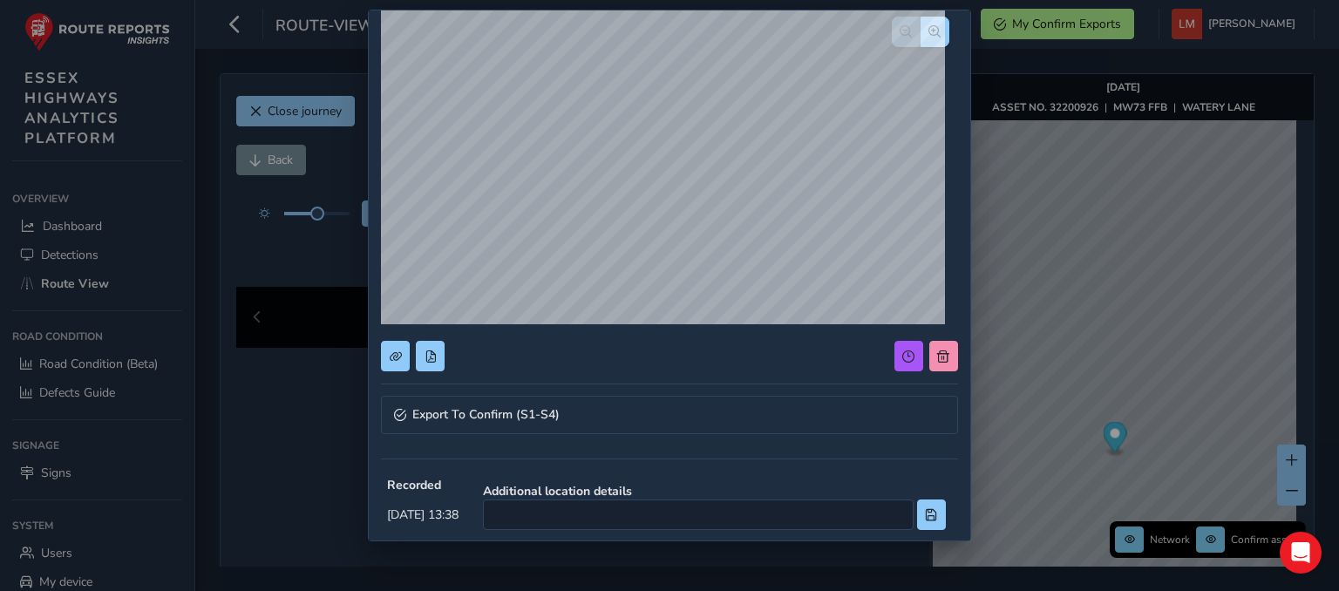
scroll to position [261, 0]
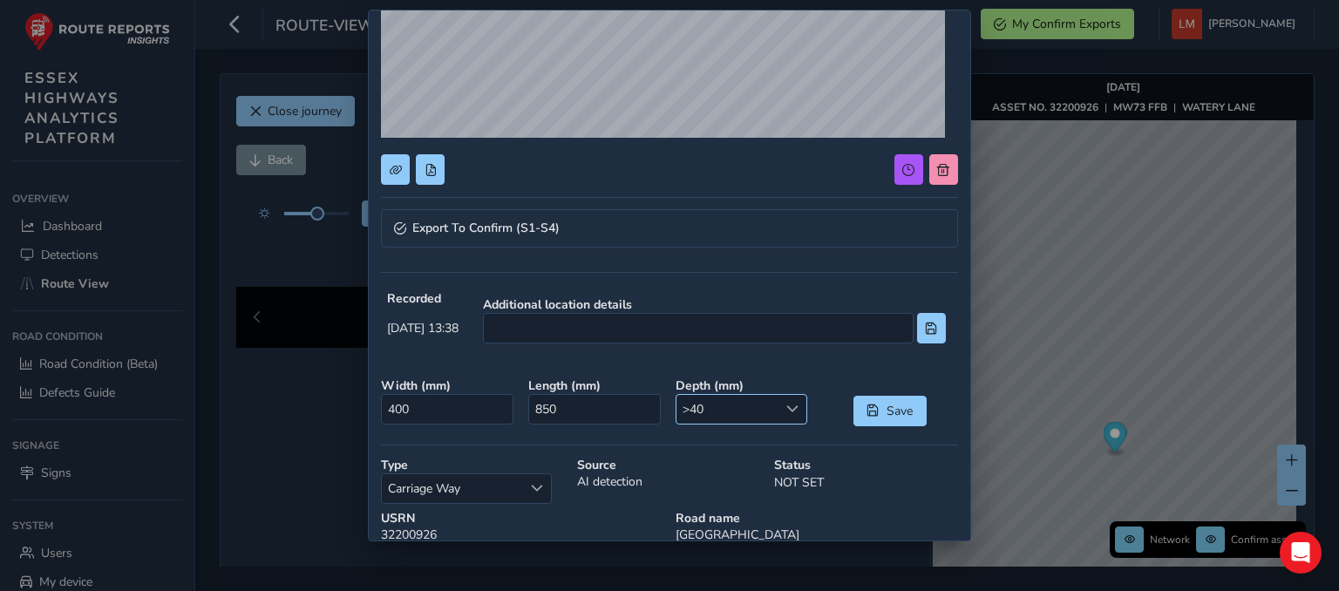
click at [777, 398] on div at bounding box center [791, 409] width 29 height 29
click at [715, 379] on li ">50" at bounding box center [732, 382] width 127 height 29
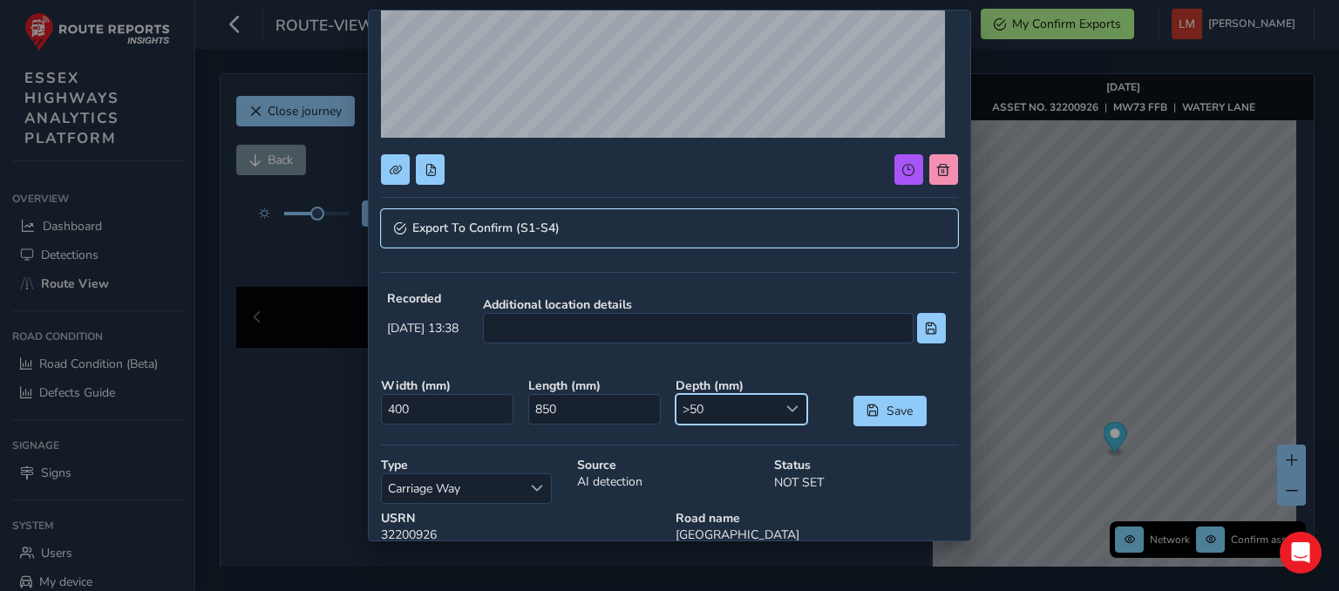
click at [601, 233] on link "Export To Confirm (S1-S4)" at bounding box center [669, 228] width 576 height 38
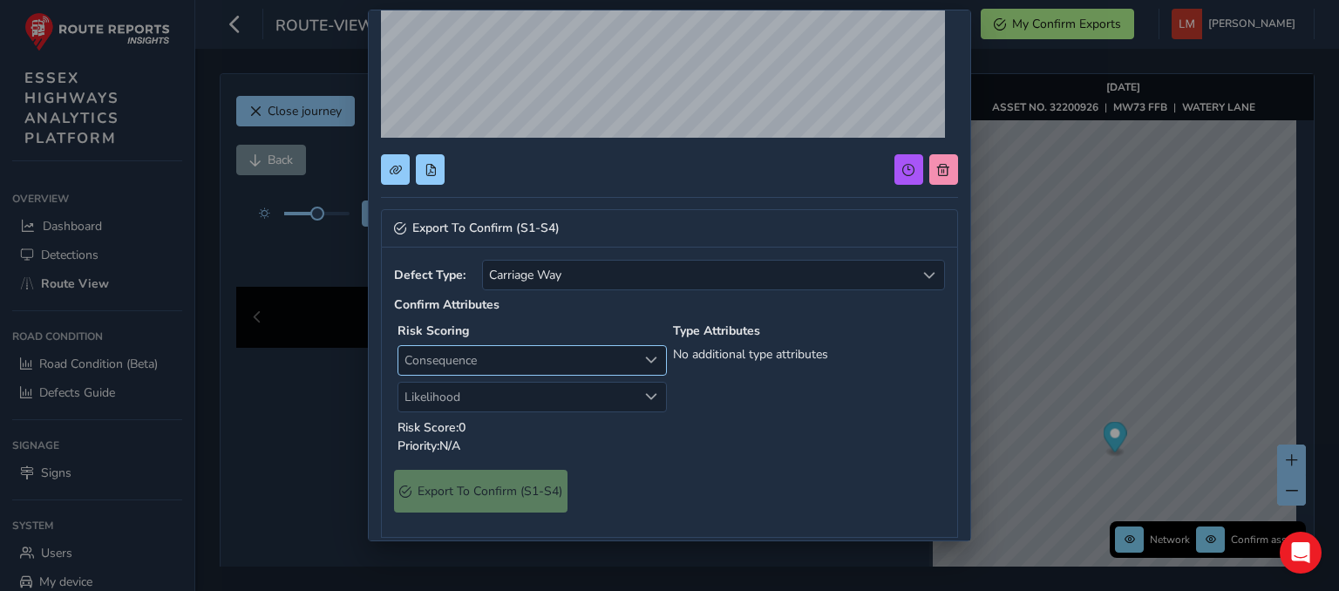
click at [502, 362] on span "Consequence" at bounding box center [517, 360] width 239 height 29
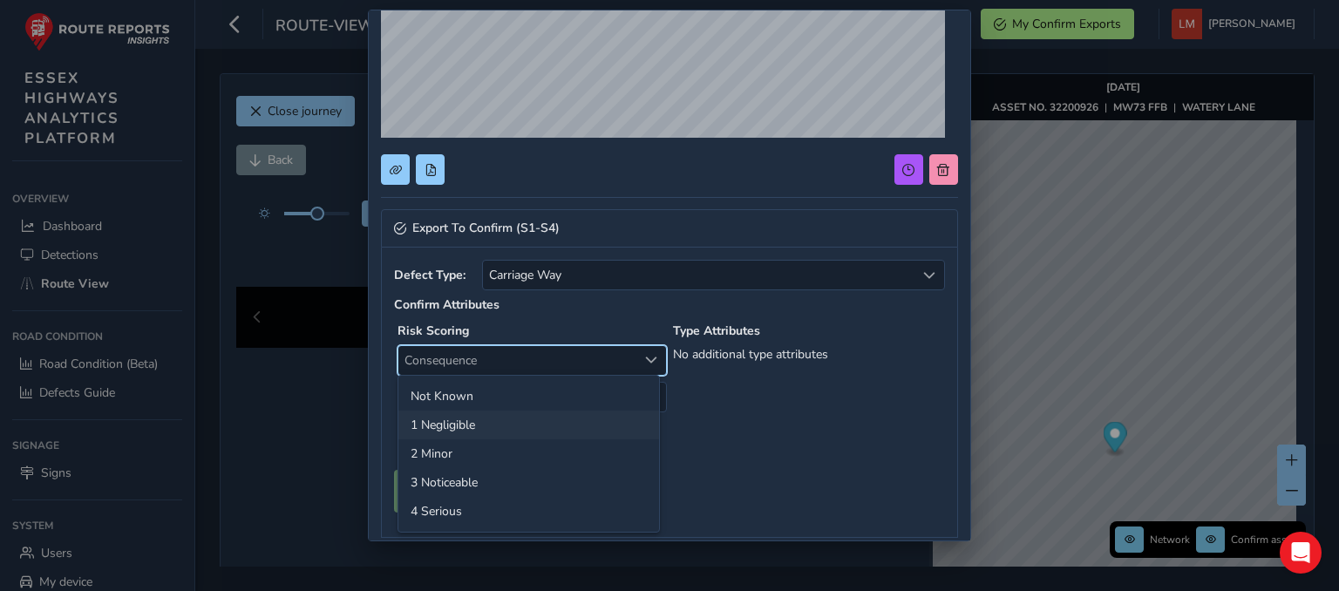
click at [453, 419] on li "1 Negligible" at bounding box center [528, 425] width 261 height 29
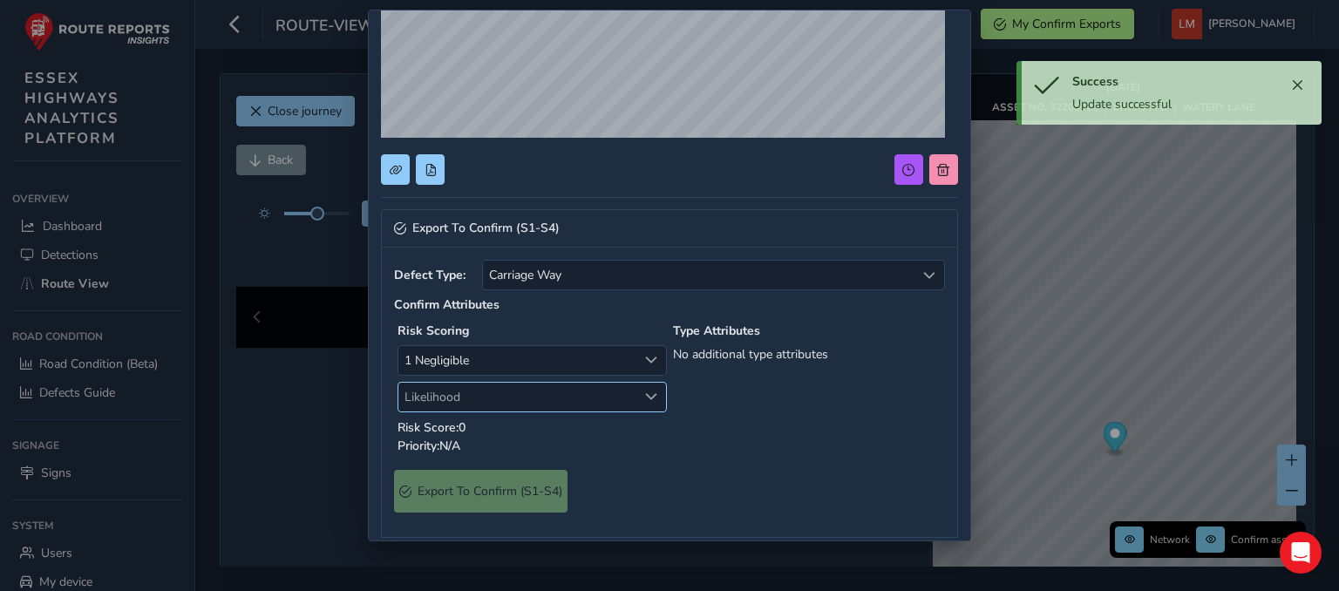
click at [495, 392] on span "Likelihood" at bounding box center [517, 397] width 239 height 29
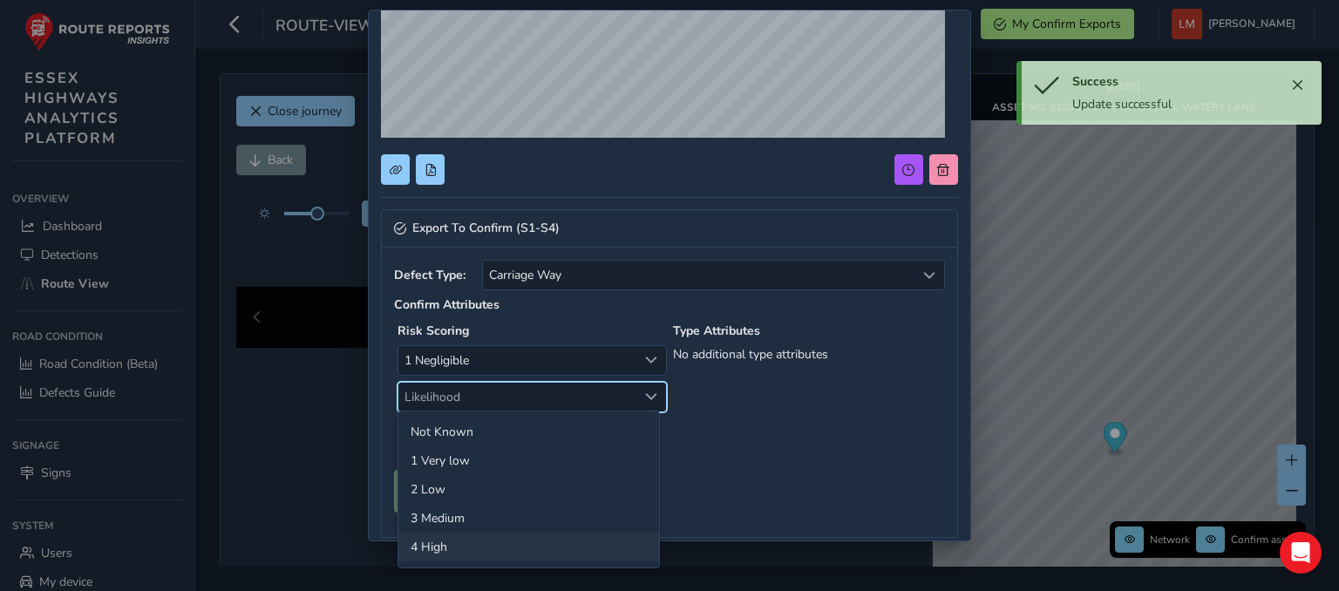
click at [446, 543] on li "4 High" at bounding box center [528, 547] width 261 height 29
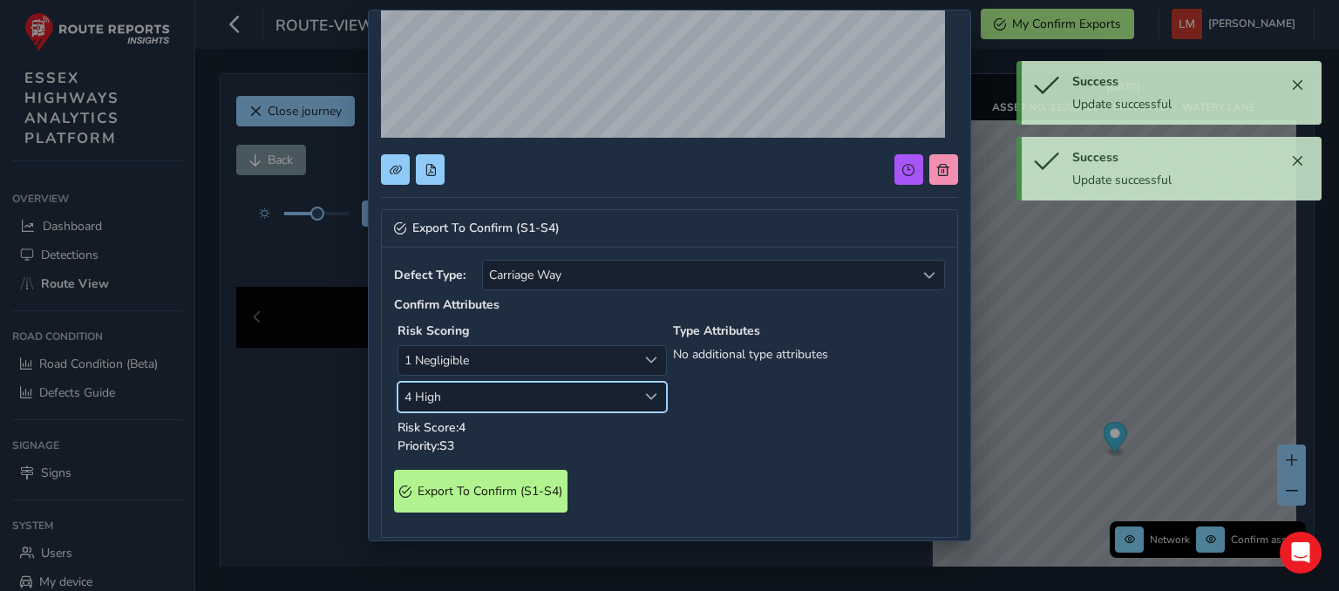
scroll to position [610, 0]
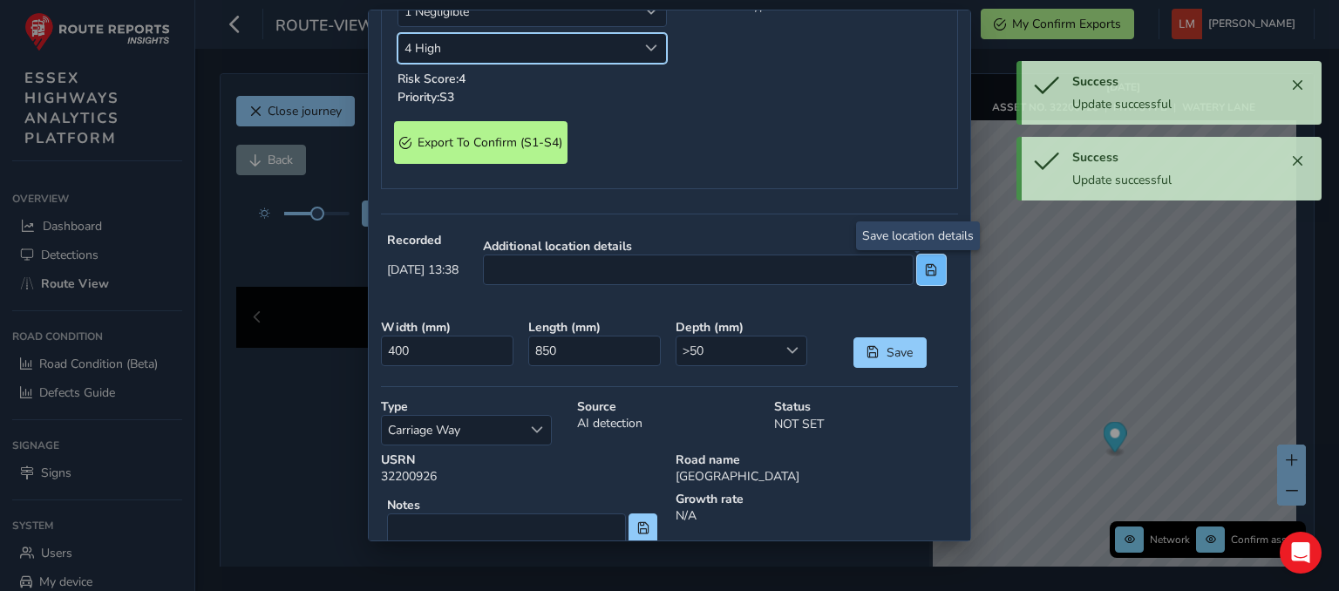
click at [931, 273] on button at bounding box center [931, 269] width 29 height 31
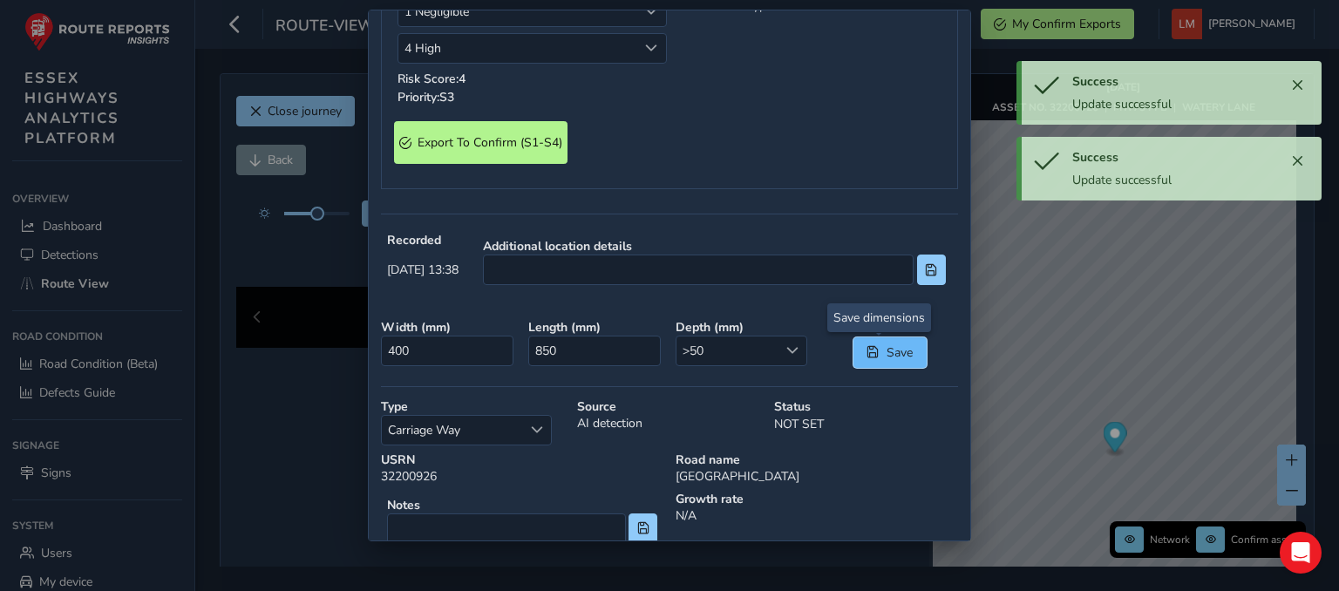
click at [885, 356] on span "Save" at bounding box center [899, 352] width 29 height 17
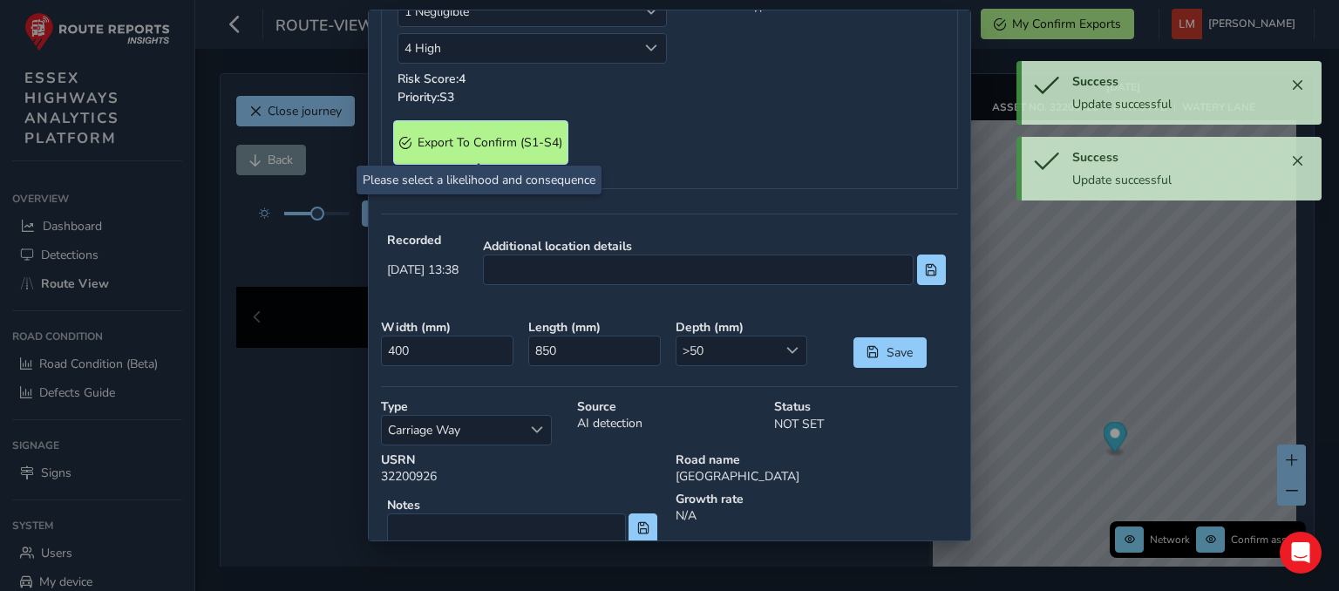
click at [484, 151] on S4\) "Export To Confirm (S1-S4)" at bounding box center [480, 142] width 173 height 43
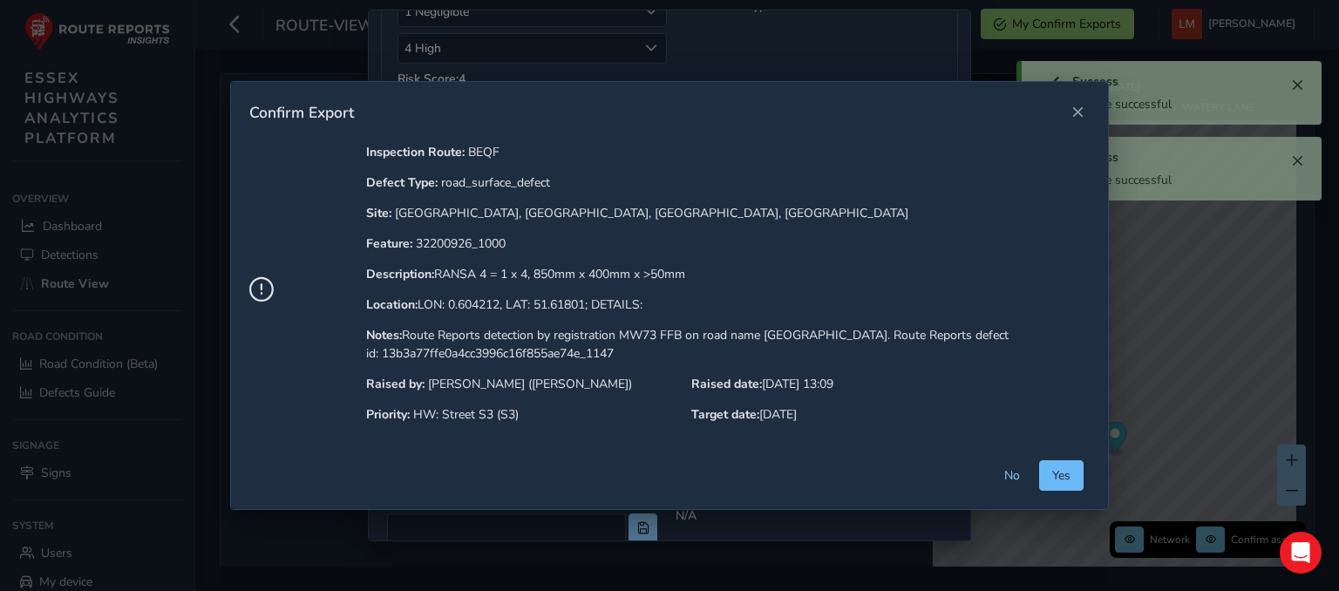
click at [1056, 475] on span "Yes" at bounding box center [1061, 475] width 18 height 17
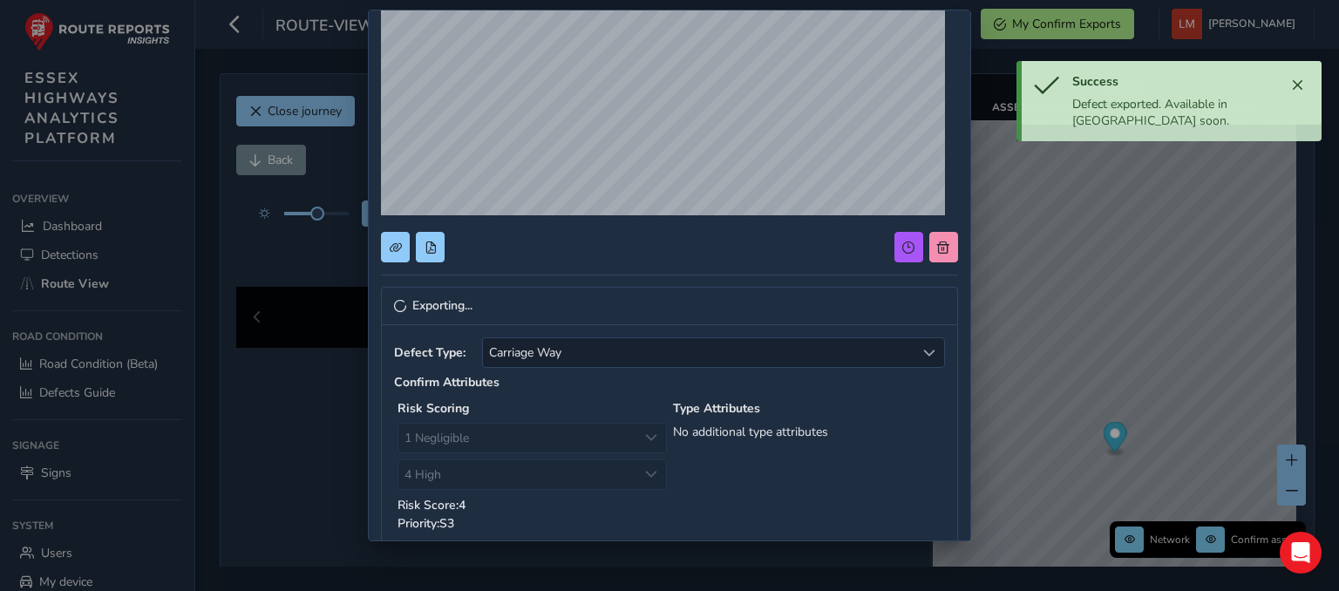
scroll to position [0, 0]
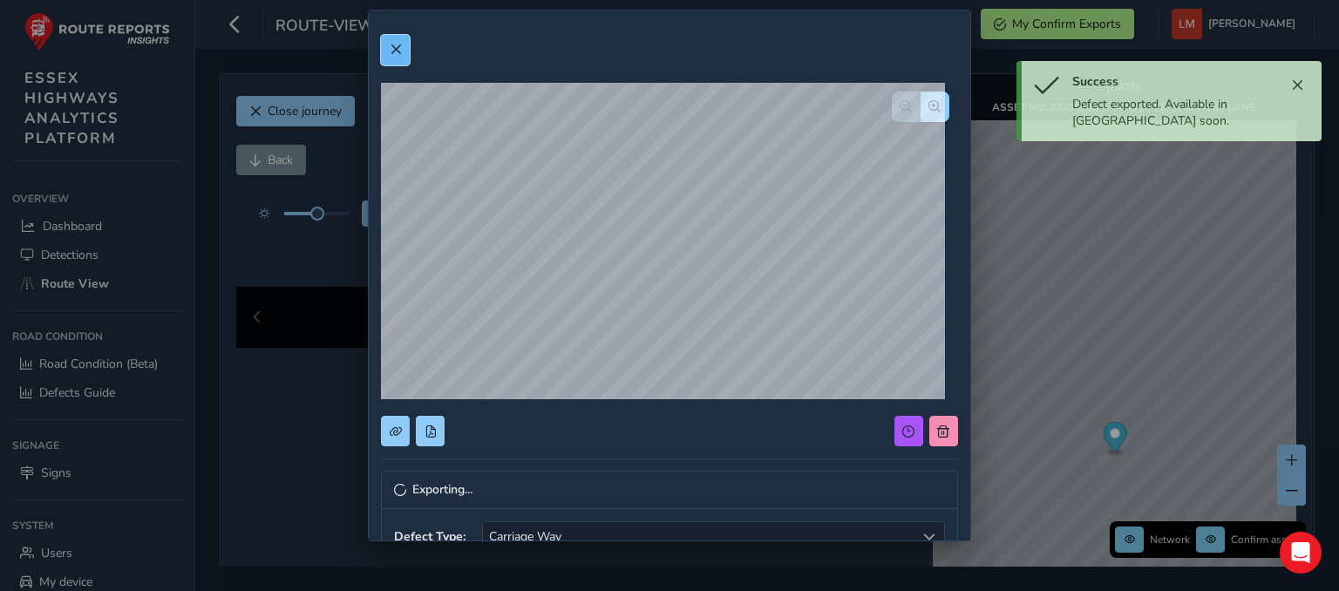
click at [393, 50] on span at bounding box center [396, 50] width 12 height 12
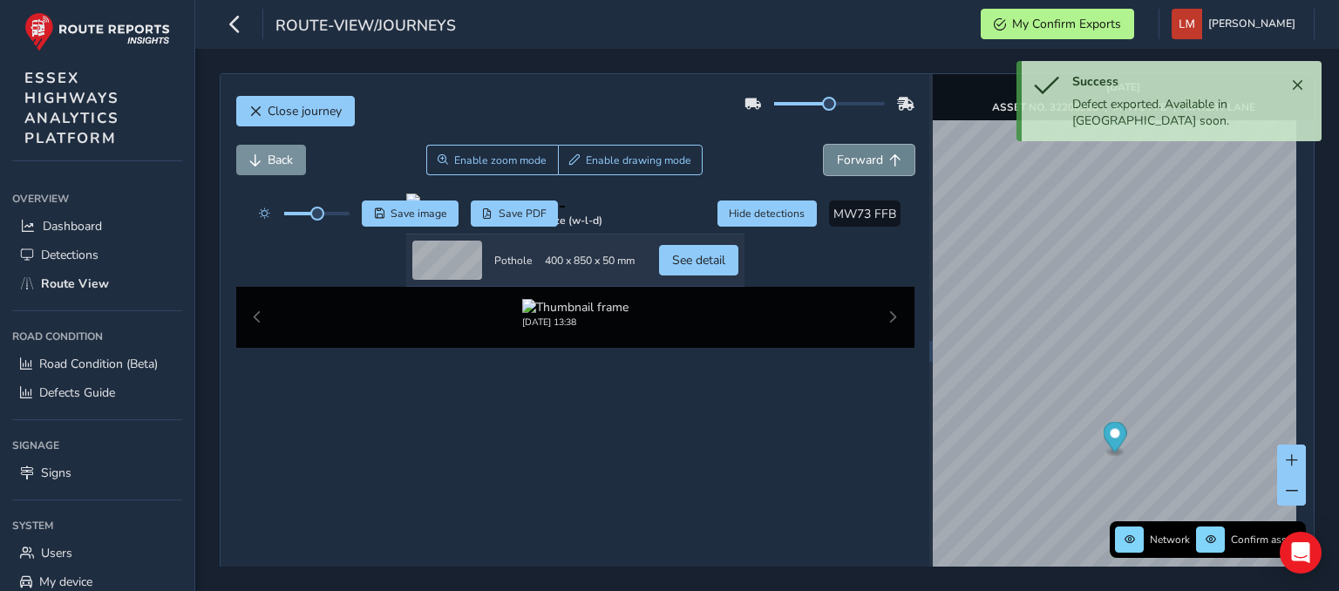
click at [858, 154] on span "Forward" at bounding box center [860, 160] width 46 height 17
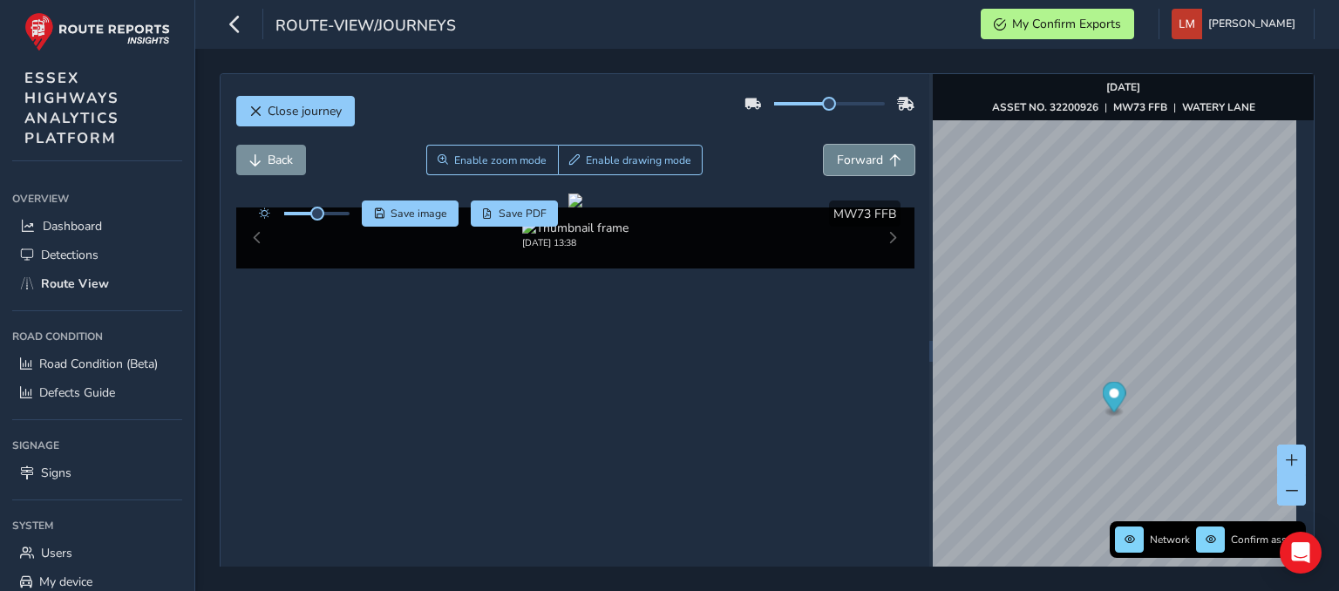
click at [858, 154] on span "Forward" at bounding box center [860, 160] width 46 height 17
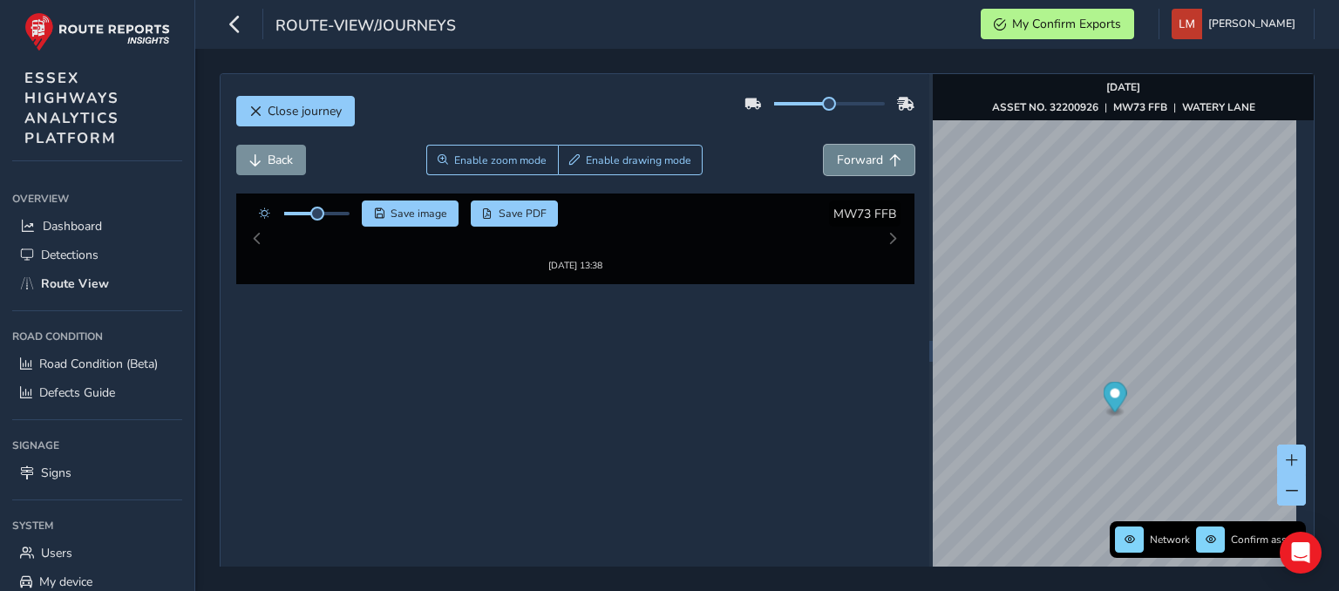
click at [858, 154] on span "Forward" at bounding box center [860, 160] width 46 height 17
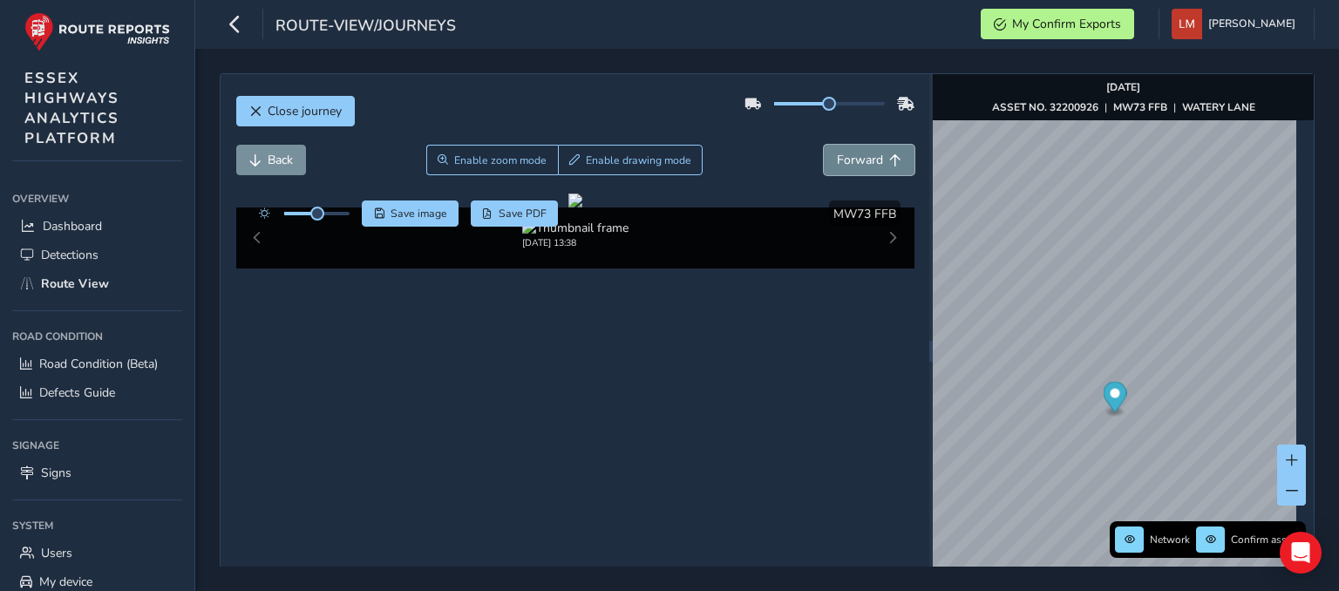
click at [858, 154] on span "Forward" at bounding box center [860, 160] width 46 height 17
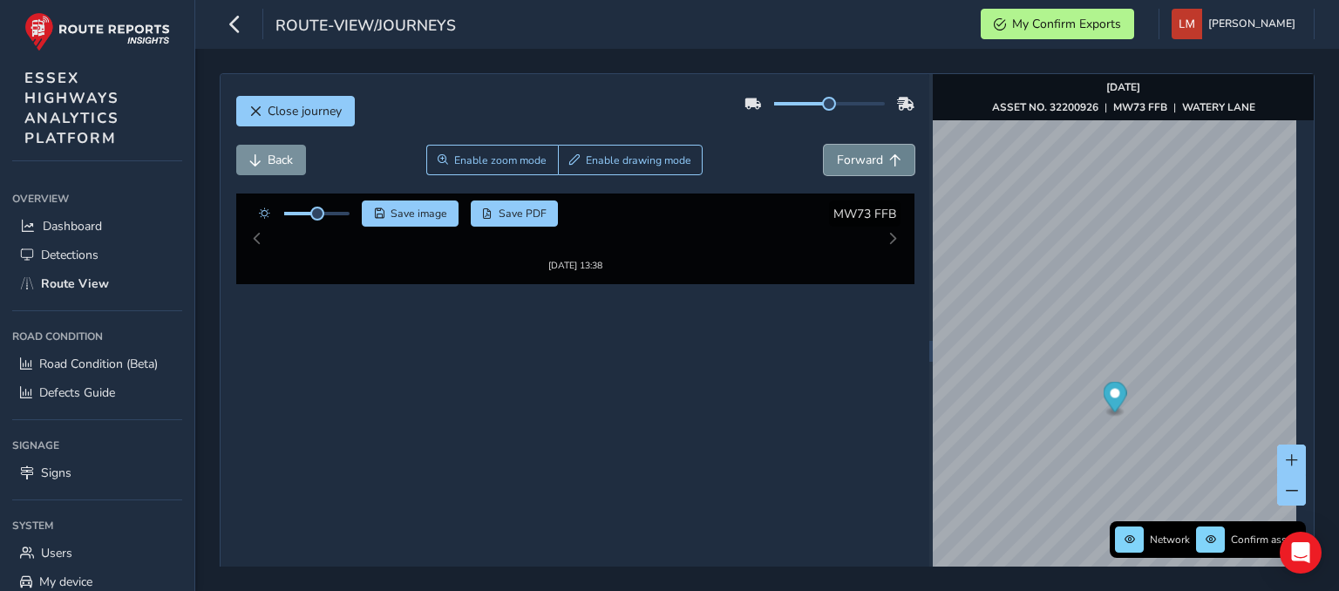
click at [858, 154] on span "Forward" at bounding box center [860, 160] width 46 height 17
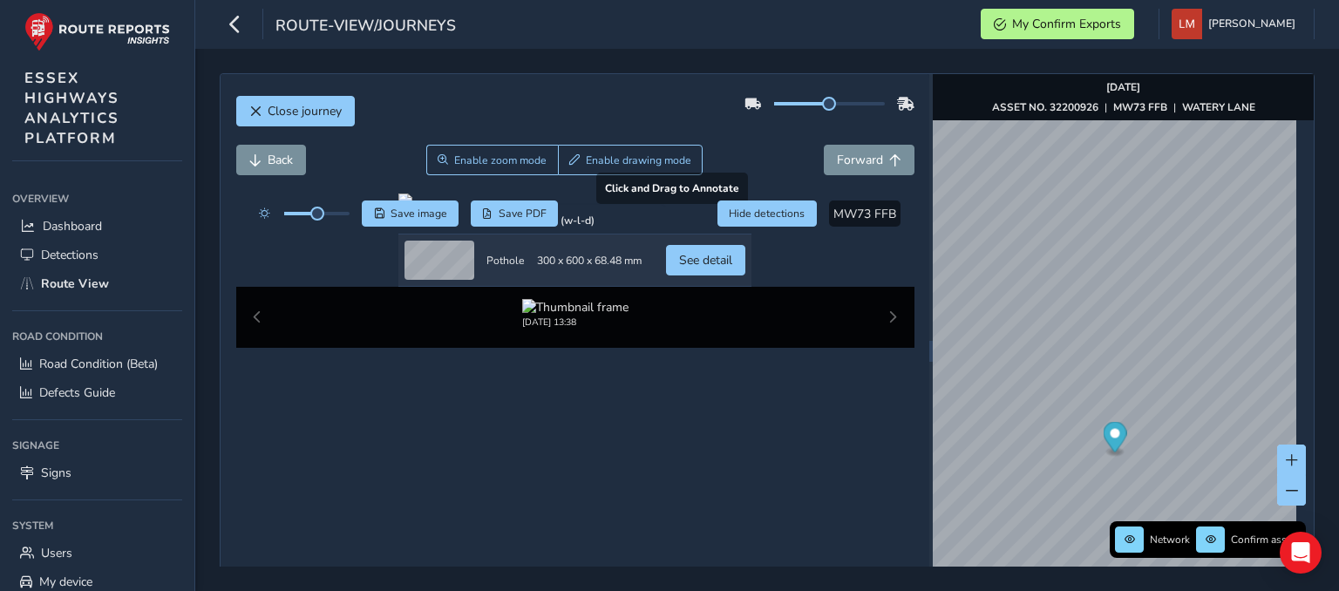
click at [523, 207] on div at bounding box center [574, 200] width 353 height 14
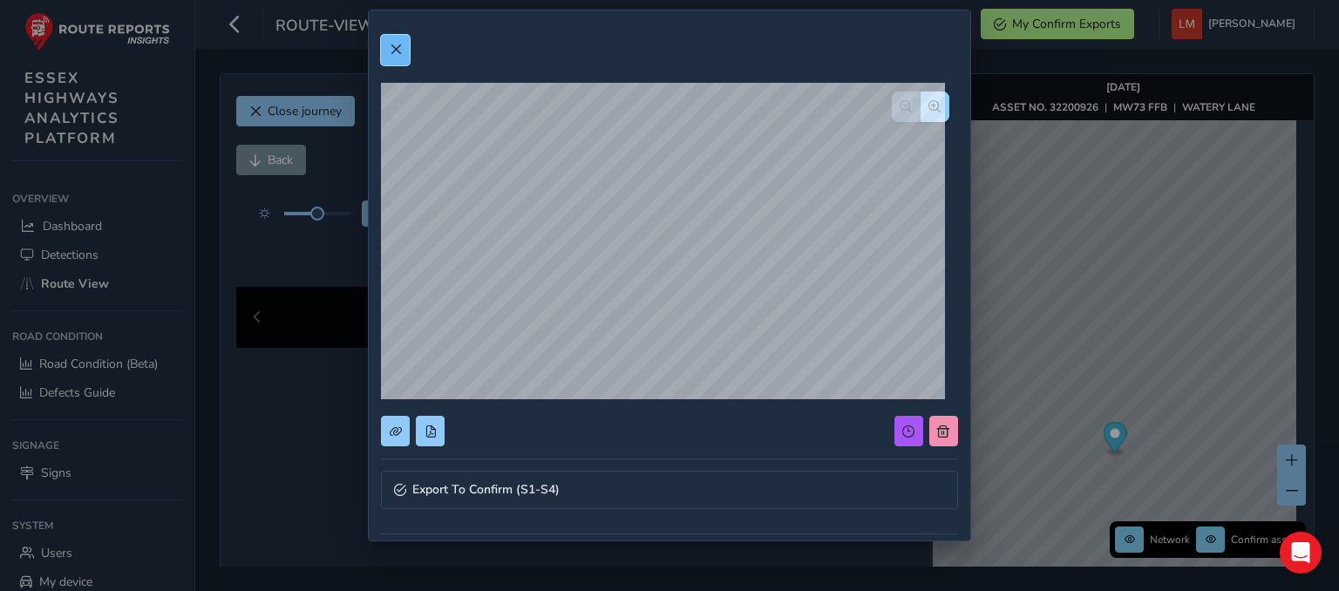
click at [385, 47] on button at bounding box center [395, 50] width 29 height 31
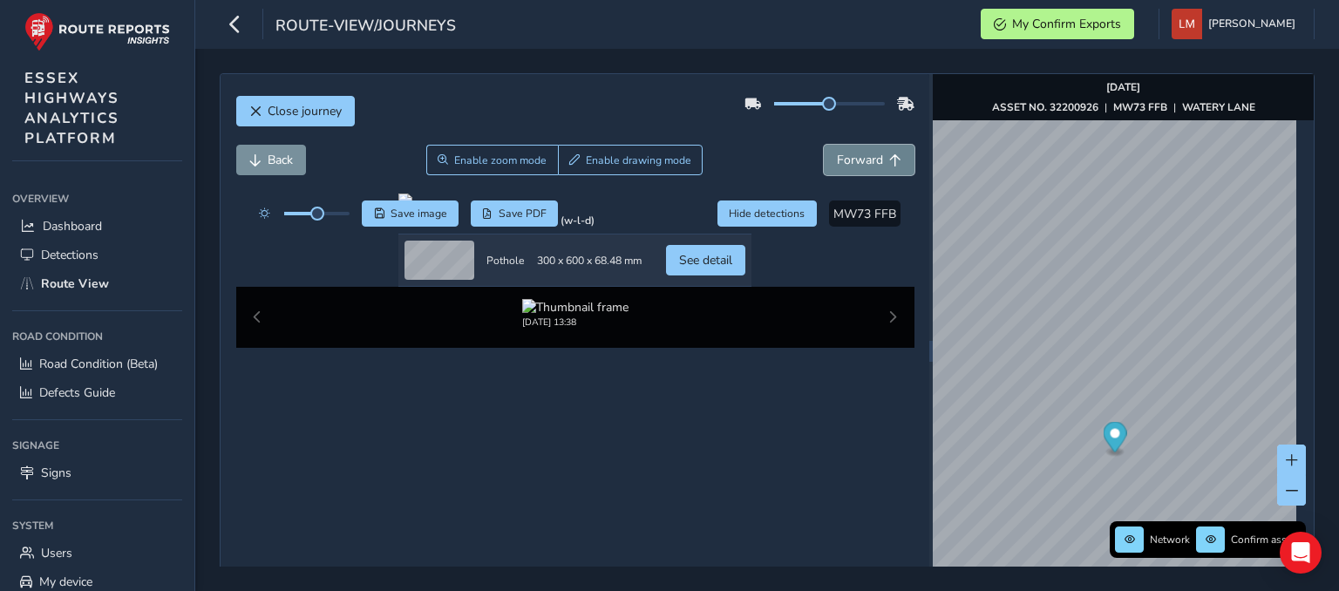
click at [859, 154] on span "Forward" at bounding box center [860, 160] width 46 height 17
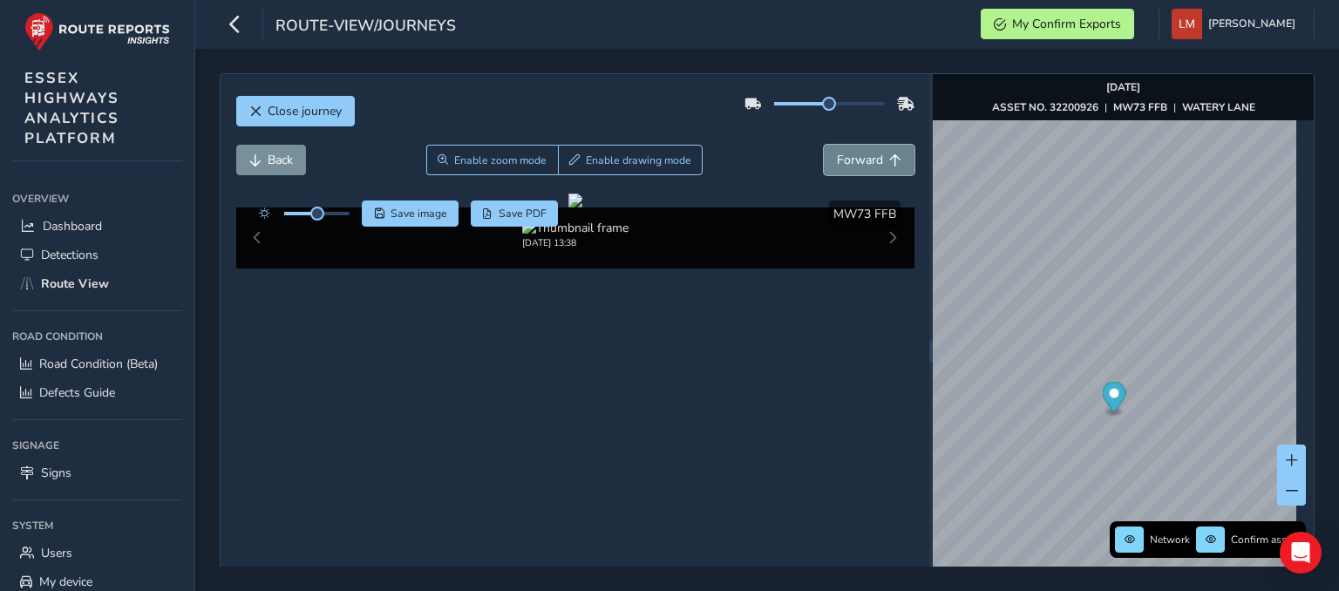
click at [859, 154] on span "Forward" at bounding box center [860, 160] width 46 height 17
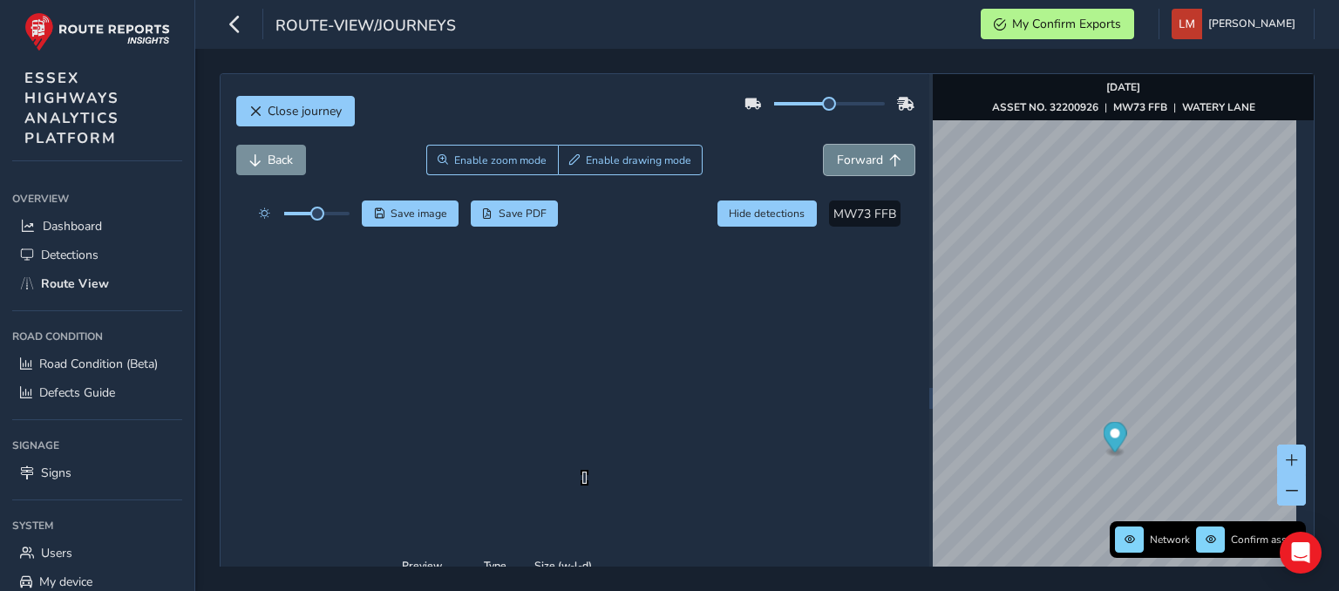
click at [871, 165] on span "Forward" at bounding box center [860, 160] width 46 height 17
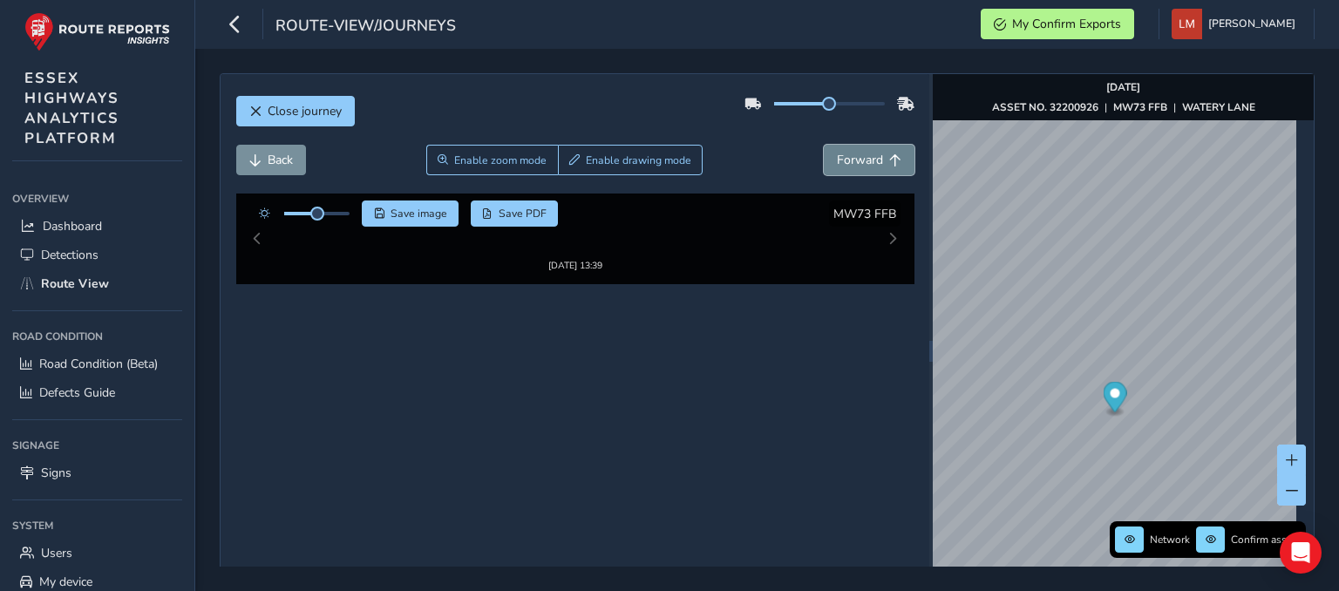
click at [861, 159] on span "Forward" at bounding box center [860, 160] width 46 height 17
click at [861, 158] on span "Forward" at bounding box center [860, 160] width 46 height 17
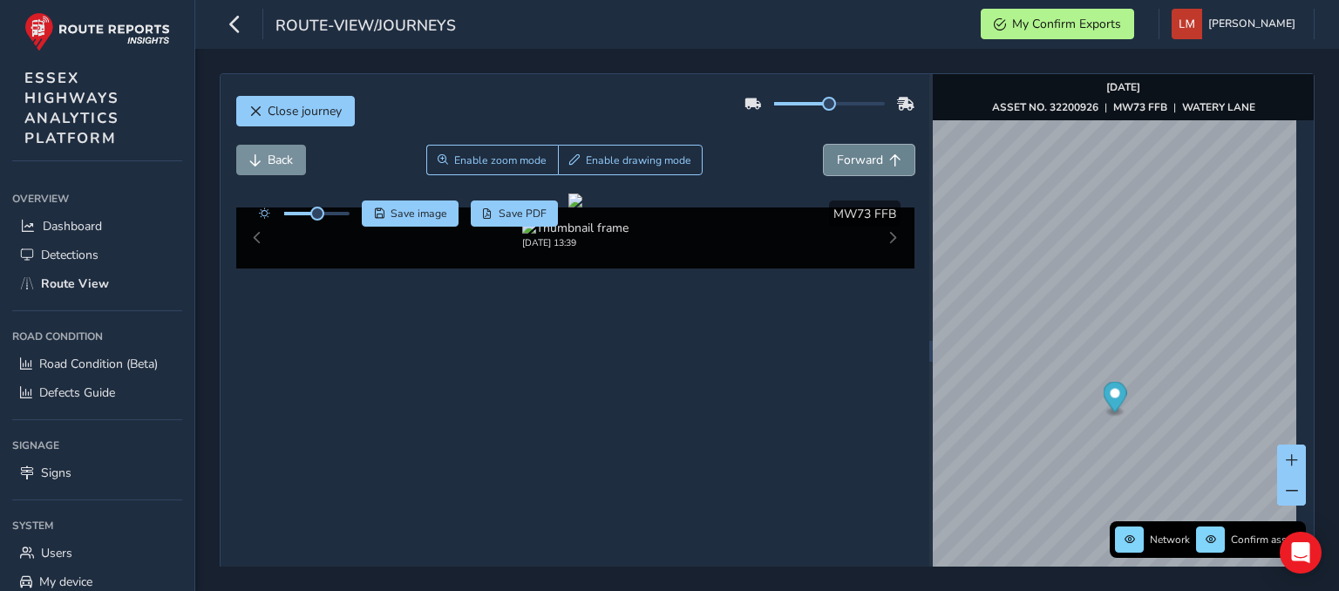
click at [861, 158] on span "Forward" at bounding box center [860, 160] width 46 height 17
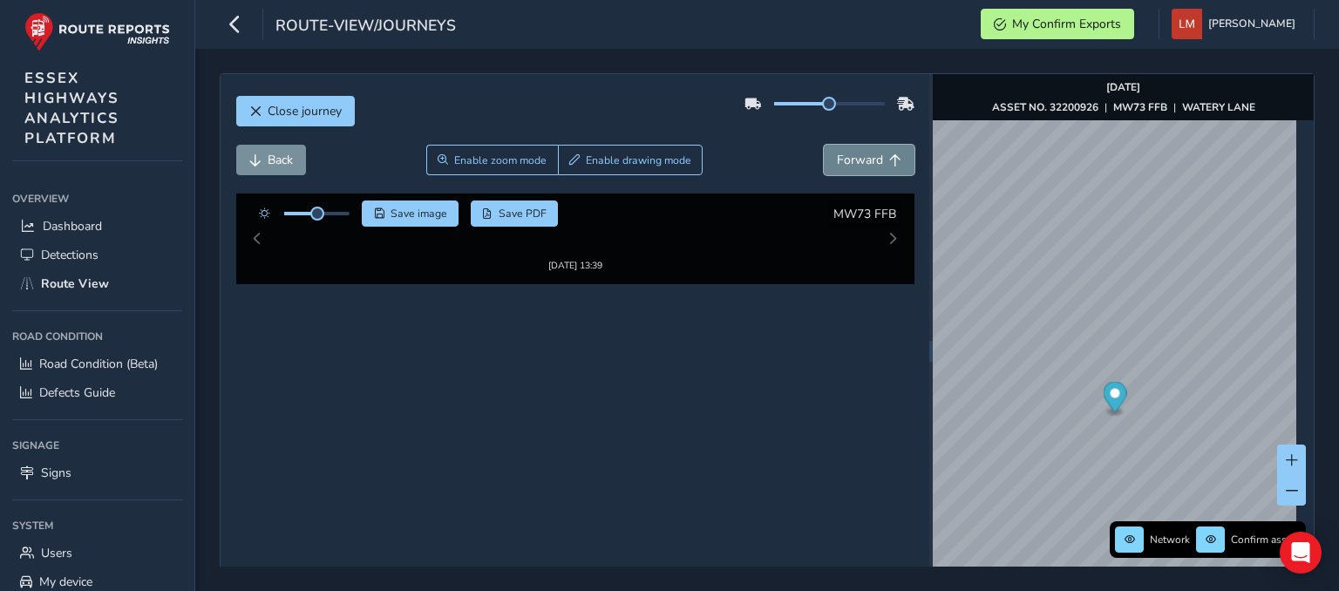
click at [861, 158] on span "Forward" at bounding box center [860, 160] width 46 height 17
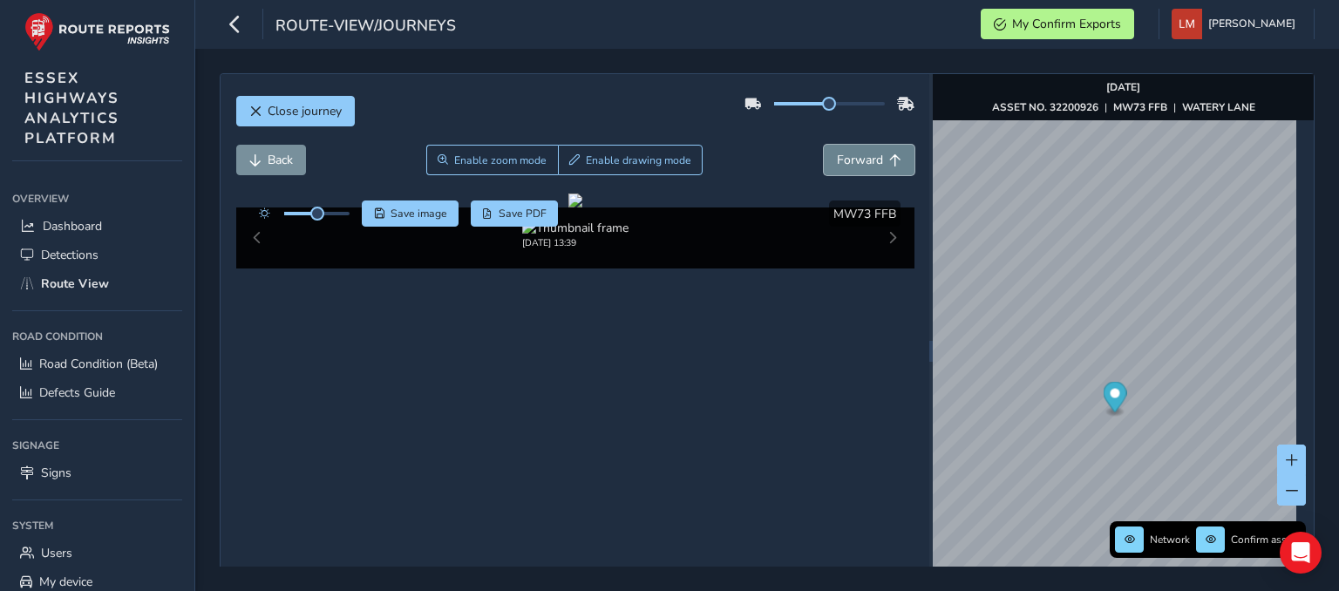
click at [861, 158] on span "Forward" at bounding box center [860, 160] width 46 height 17
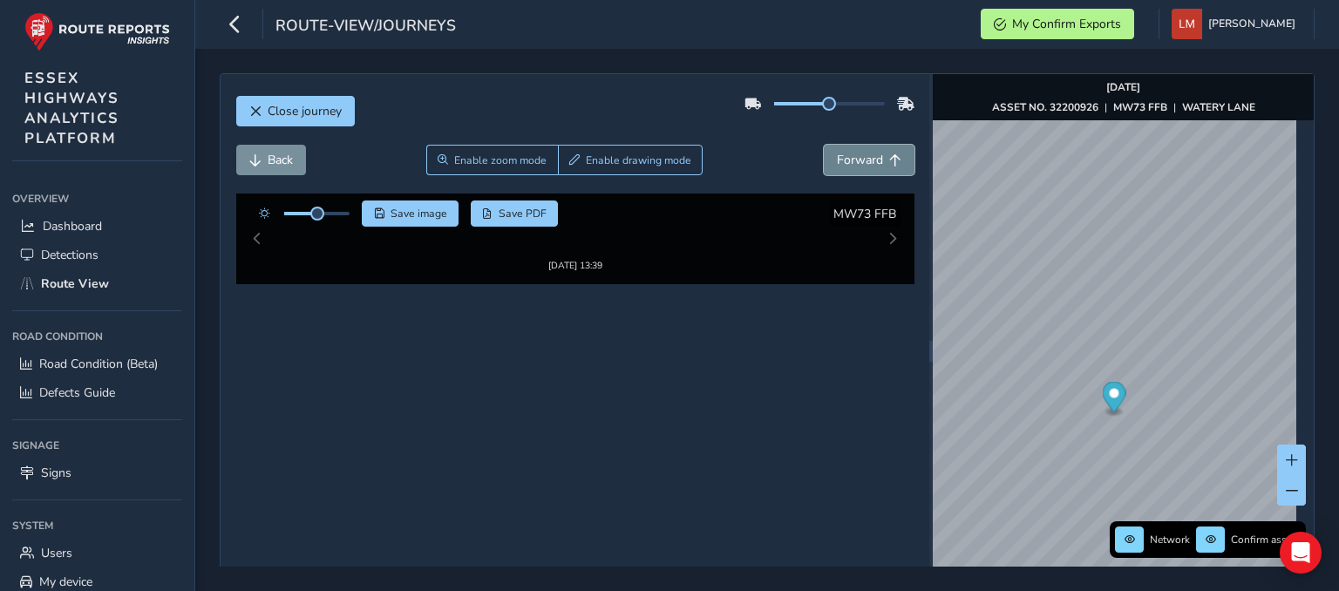
click at [861, 158] on span "Forward" at bounding box center [860, 160] width 46 height 17
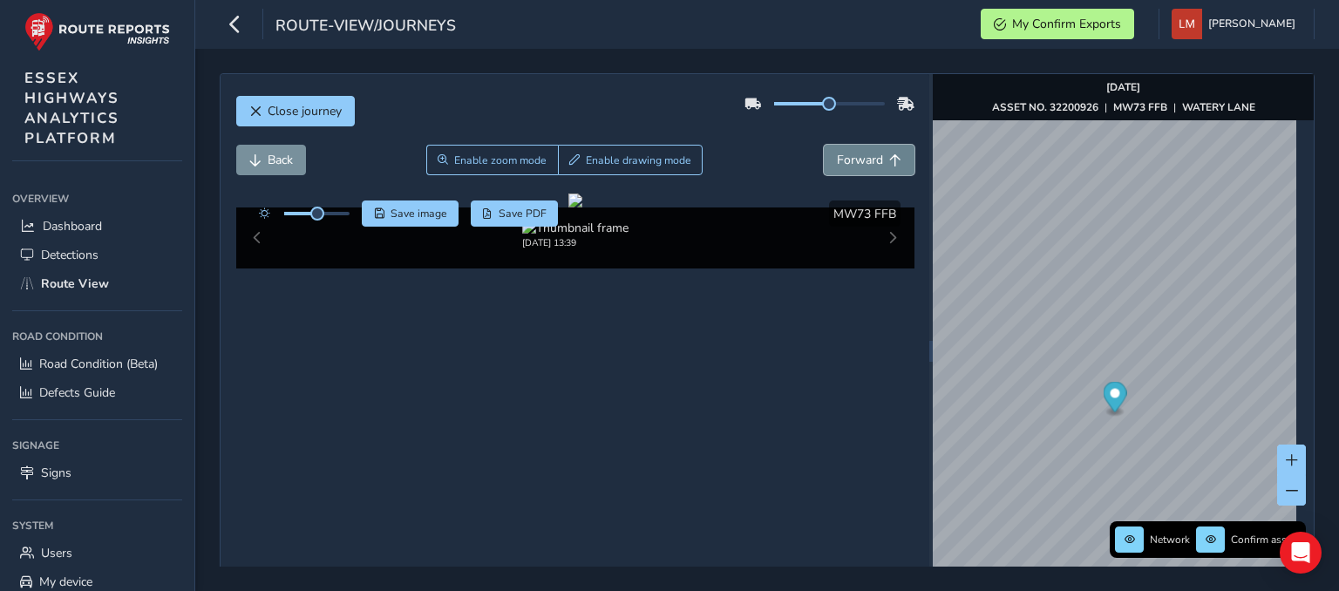
click at [861, 158] on span "Forward" at bounding box center [860, 160] width 46 height 17
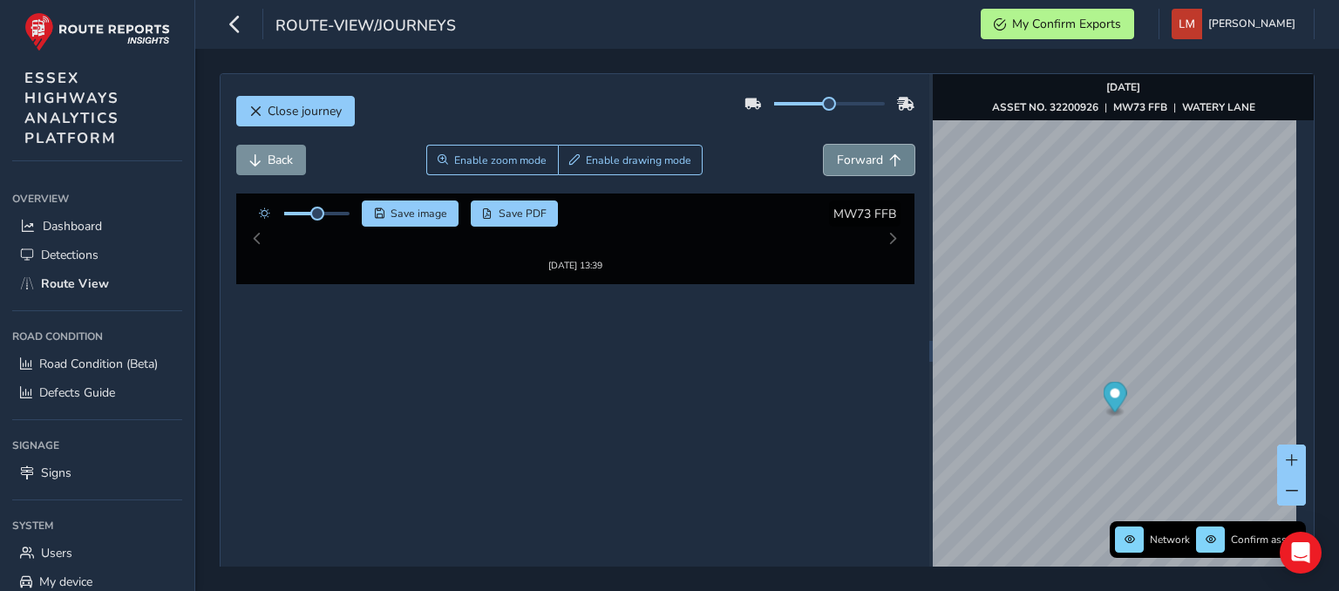
click at [861, 158] on span "Forward" at bounding box center [860, 160] width 46 height 17
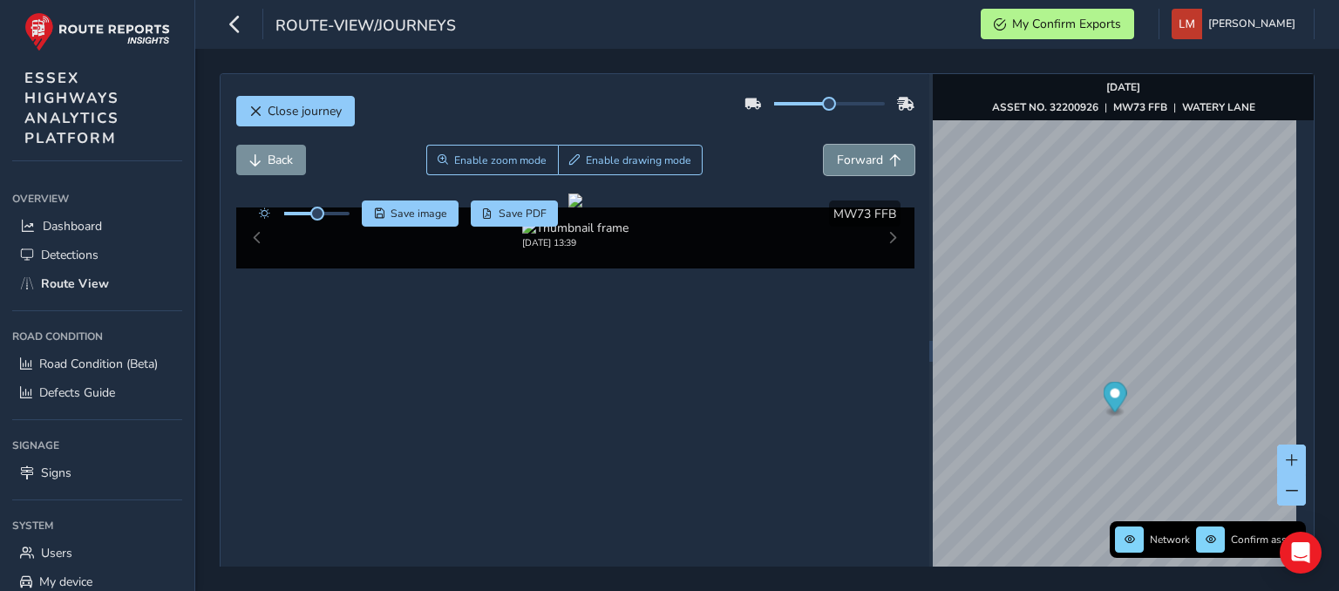
click at [861, 158] on span "Forward" at bounding box center [860, 160] width 46 height 17
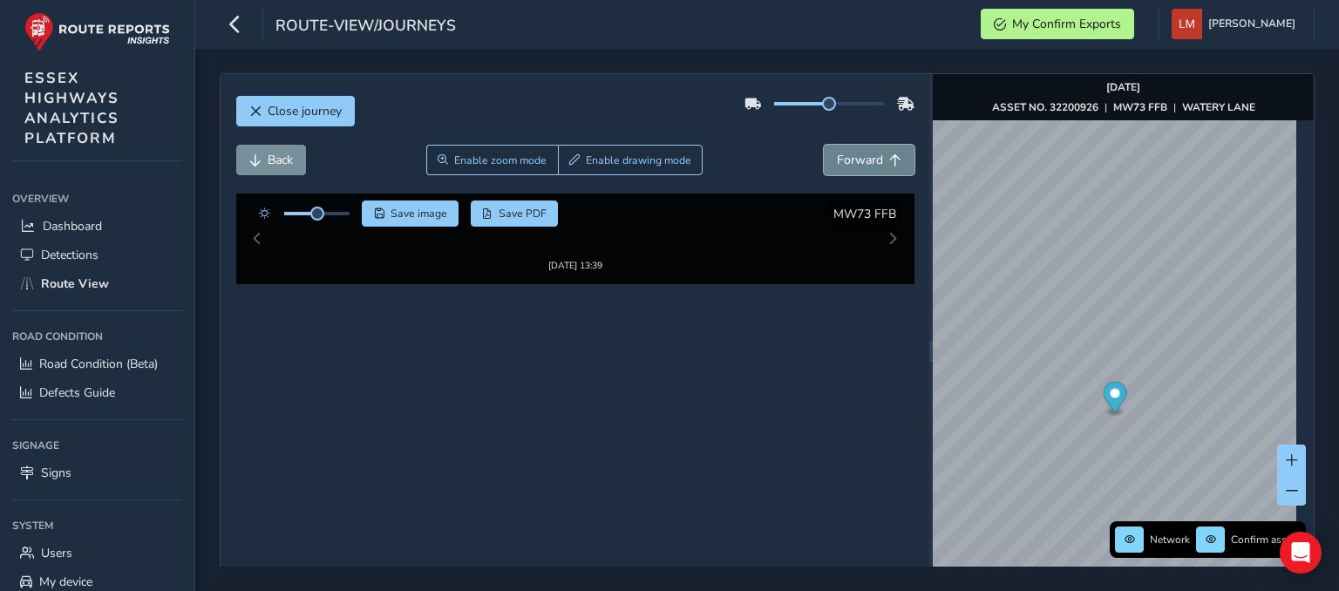
click at [861, 158] on span "Forward" at bounding box center [860, 160] width 46 height 17
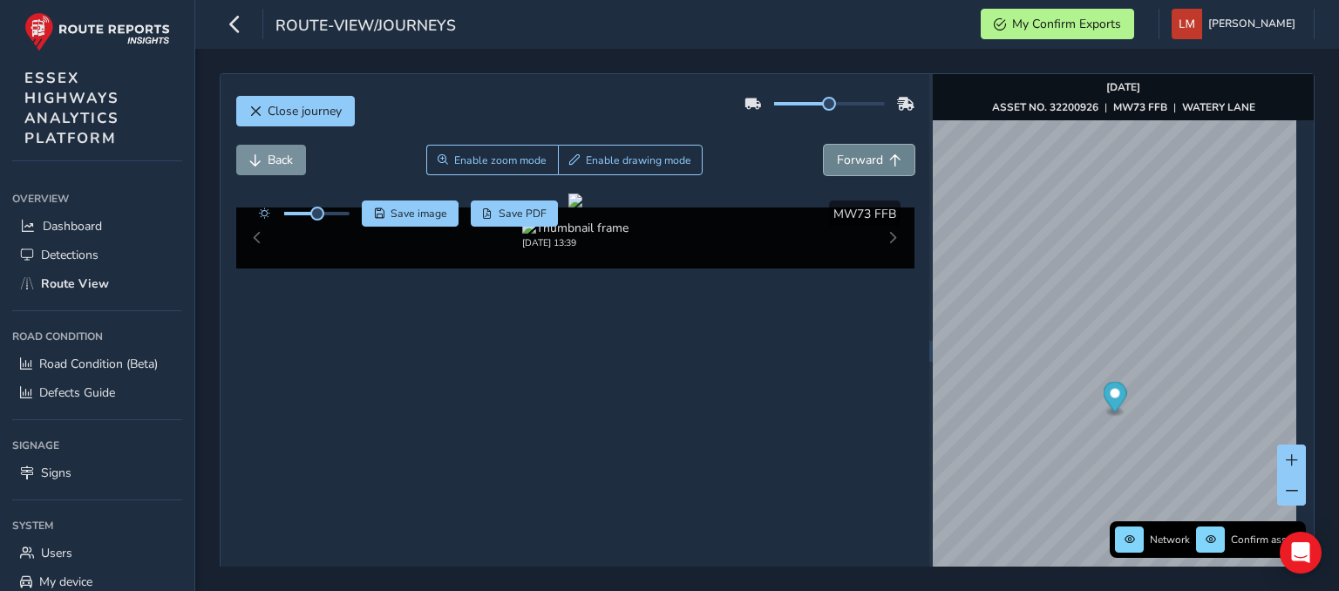
click at [861, 158] on span "Forward" at bounding box center [860, 160] width 46 height 17
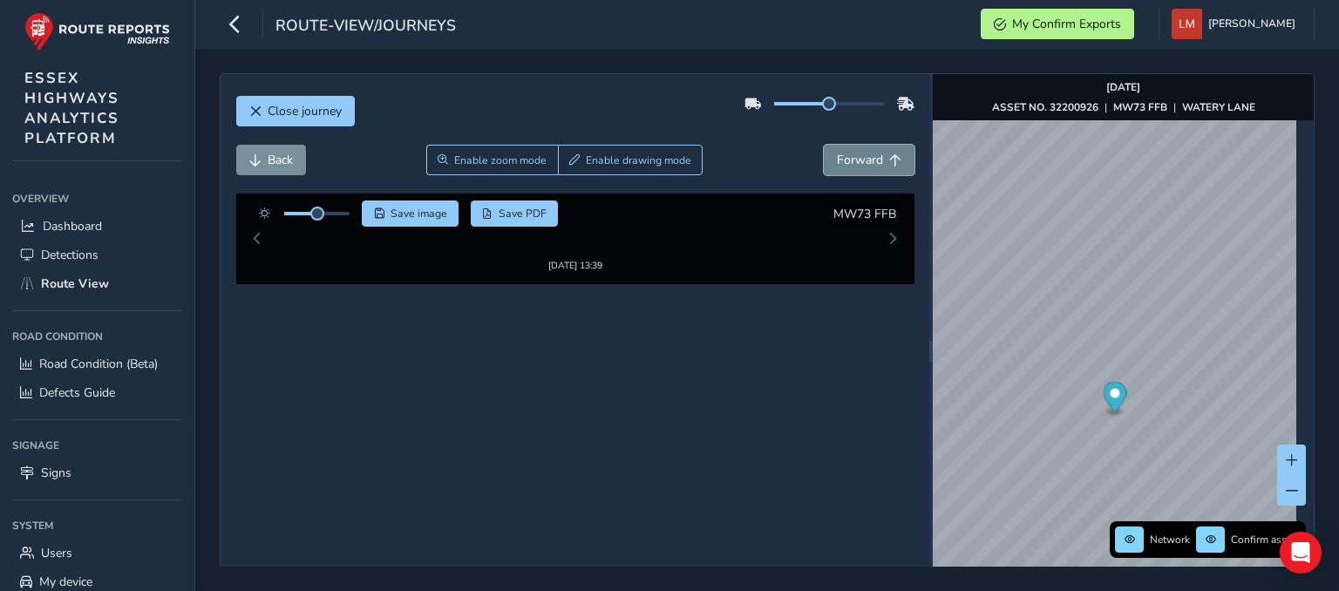
click at [861, 158] on span "Forward" at bounding box center [860, 160] width 46 height 17
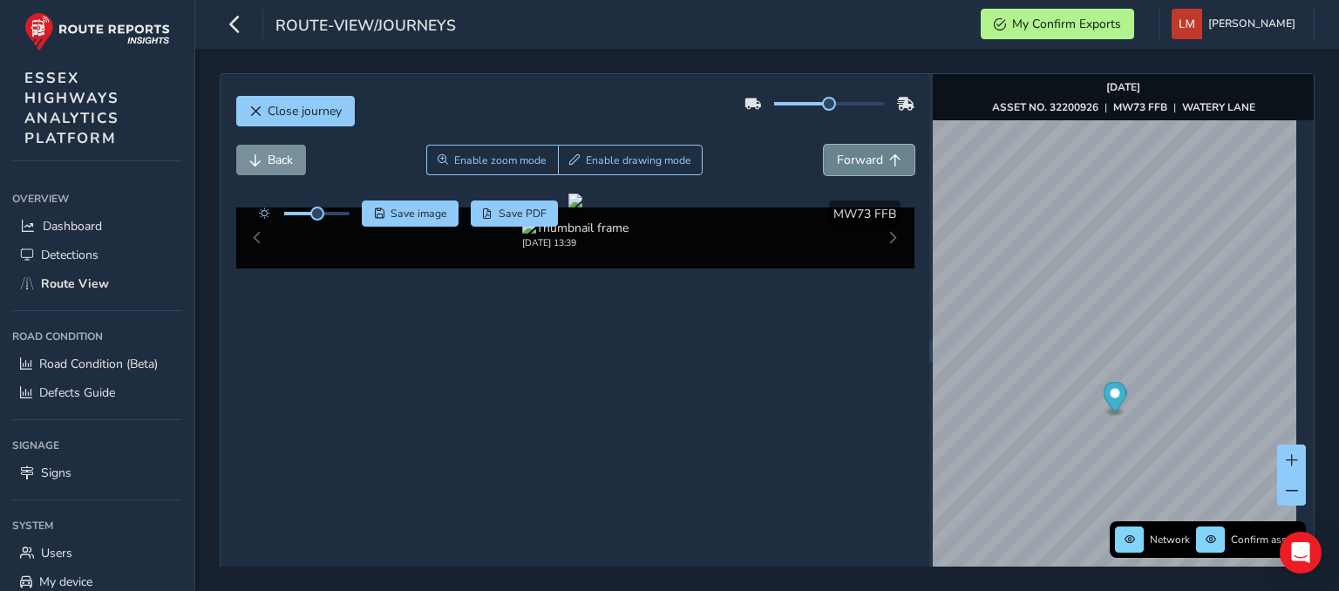
click at [861, 158] on span "Forward" at bounding box center [860, 160] width 46 height 17
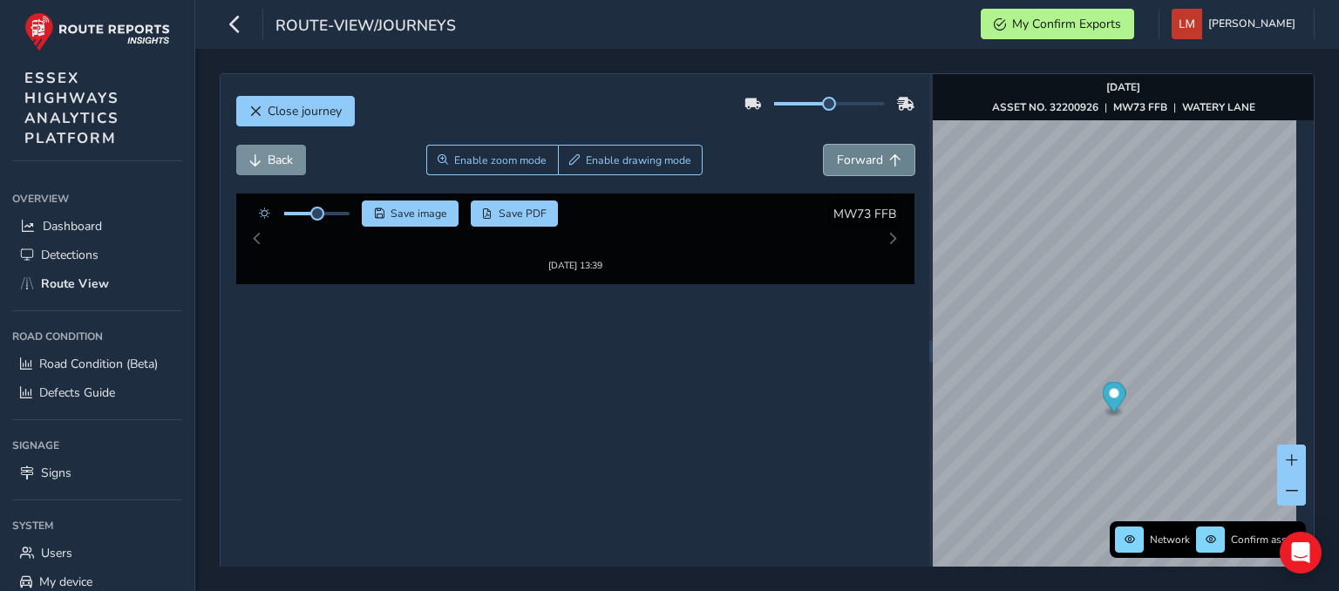
click at [861, 158] on span "Forward" at bounding box center [860, 160] width 46 height 17
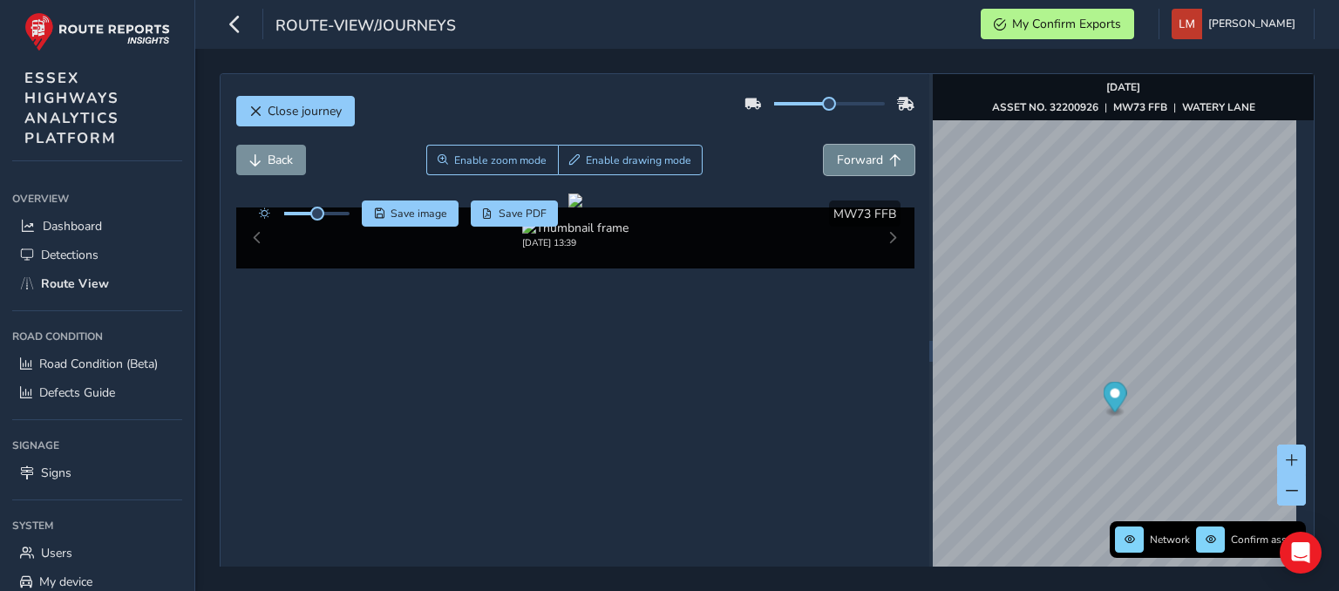
click at [861, 158] on span "Forward" at bounding box center [860, 160] width 46 height 17
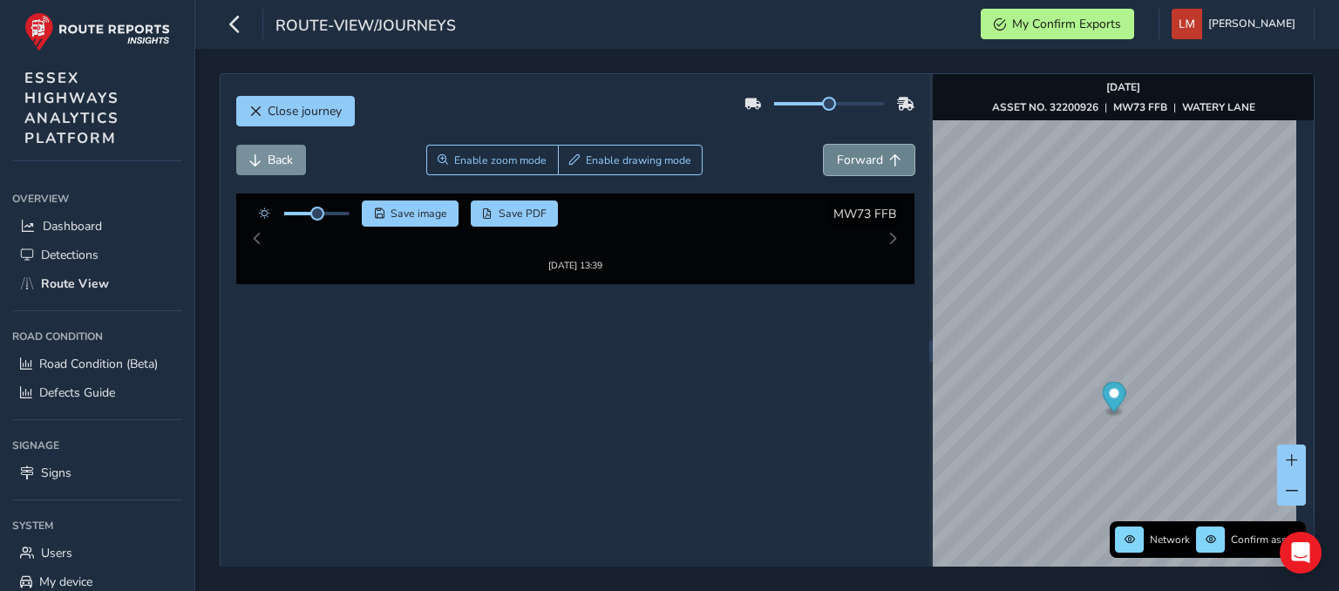
click at [861, 158] on span "Forward" at bounding box center [860, 160] width 46 height 17
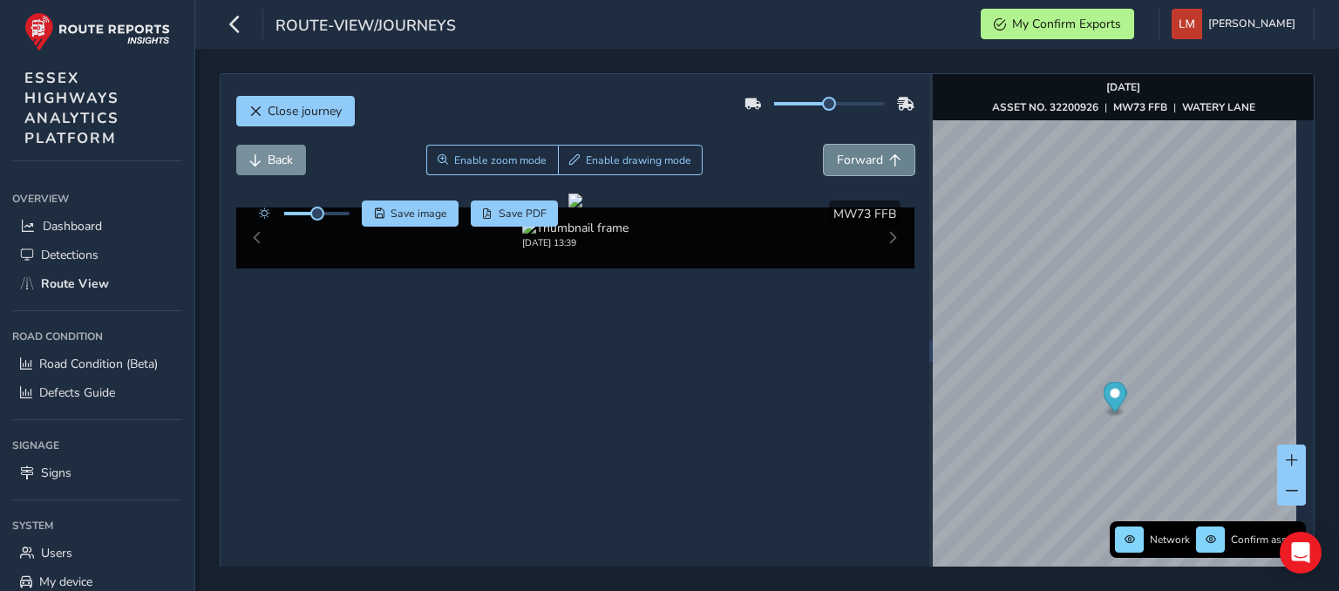
click at [861, 154] on span "Forward" at bounding box center [860, 160] width 46 height 17
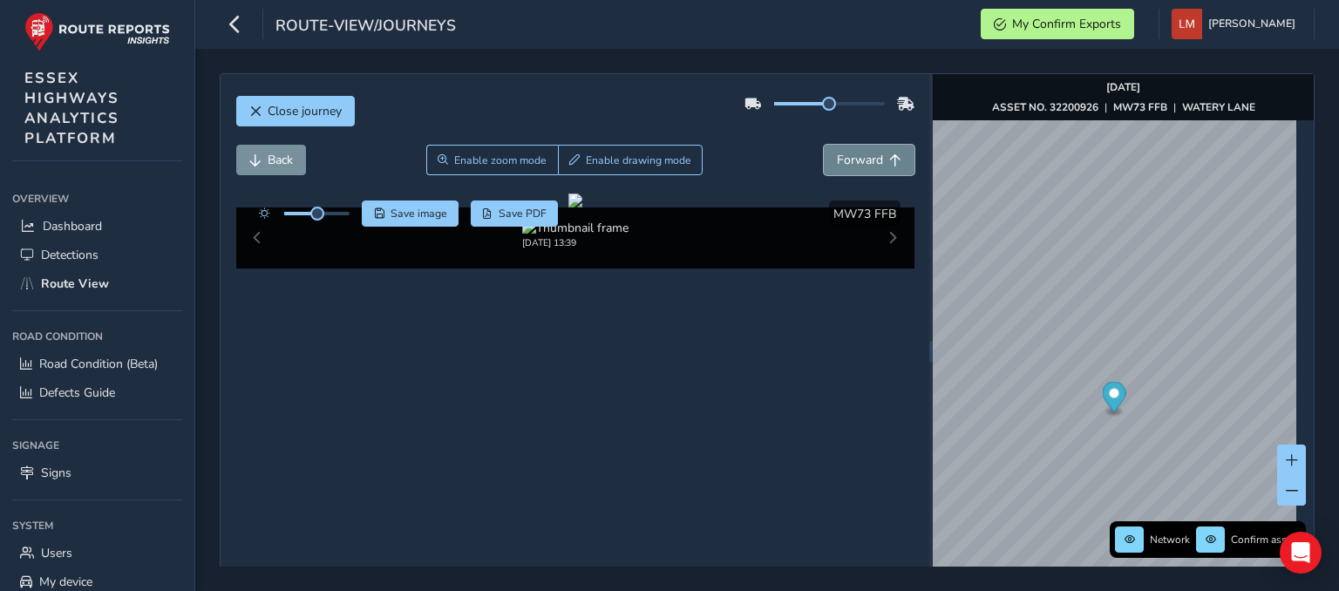
click at [861, 154] on span "Forward" at bounding box center [860, 160] width 46 height 17
